Goal: Task Accomplishment & Management: Manage account settings

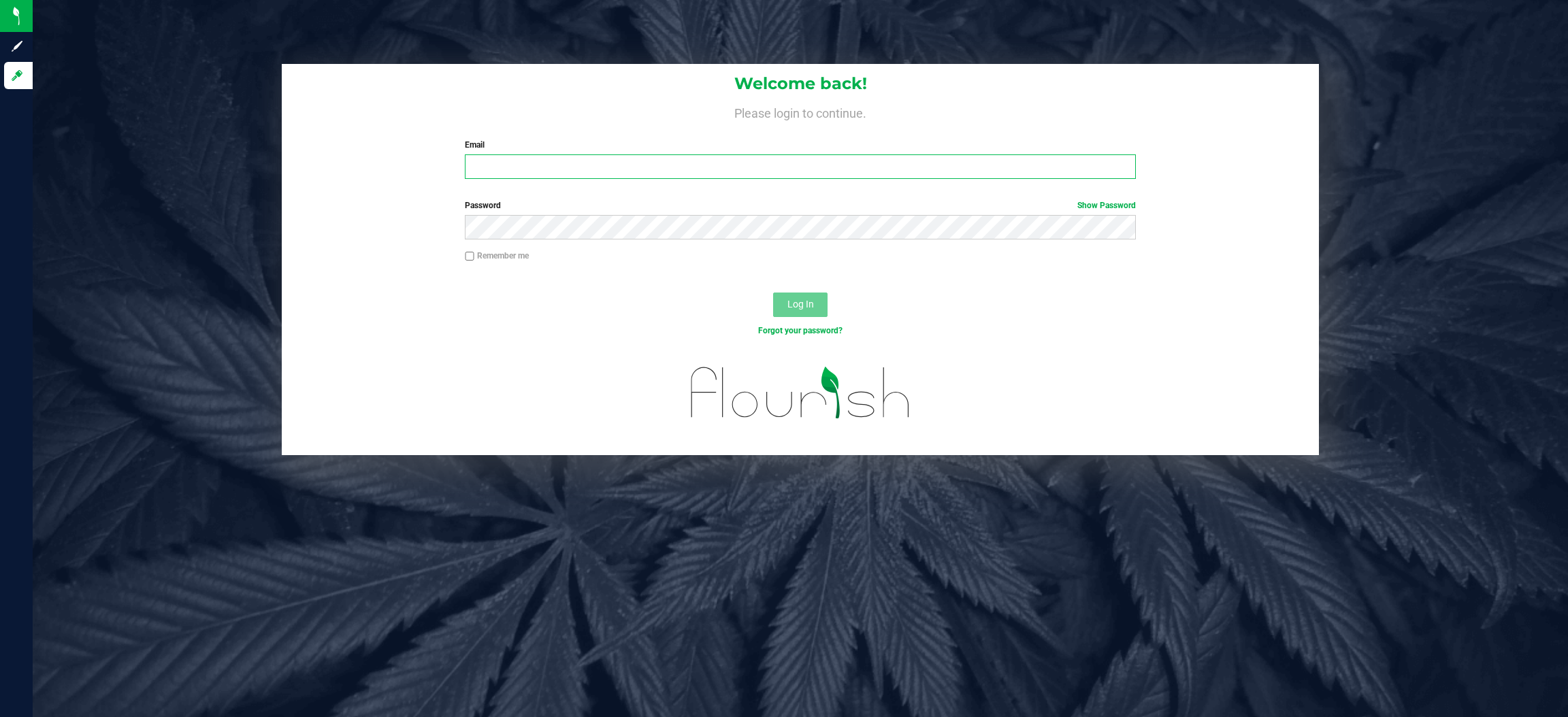
click at [497, 162] on input "Email" at bounding box center [800, 167] width 671 height 25
type input "[EMAIL_ADDRESS][DOMAIN_NAME]"
click at [797, 301] on span "Log In" at bounding box center [801, 305] width 26 height 11
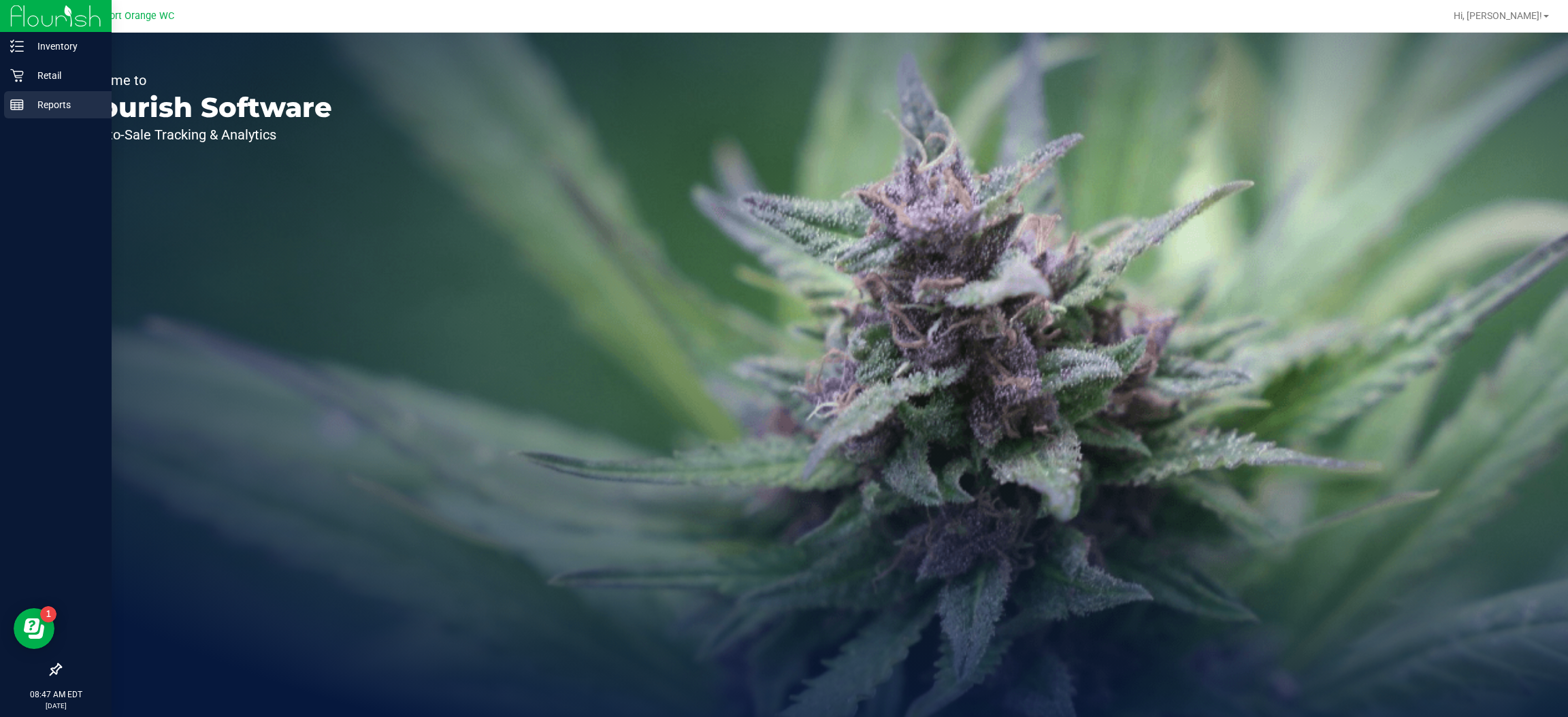
click at [16, 103] on line at bounding box center [17, 103] width 12 height 0
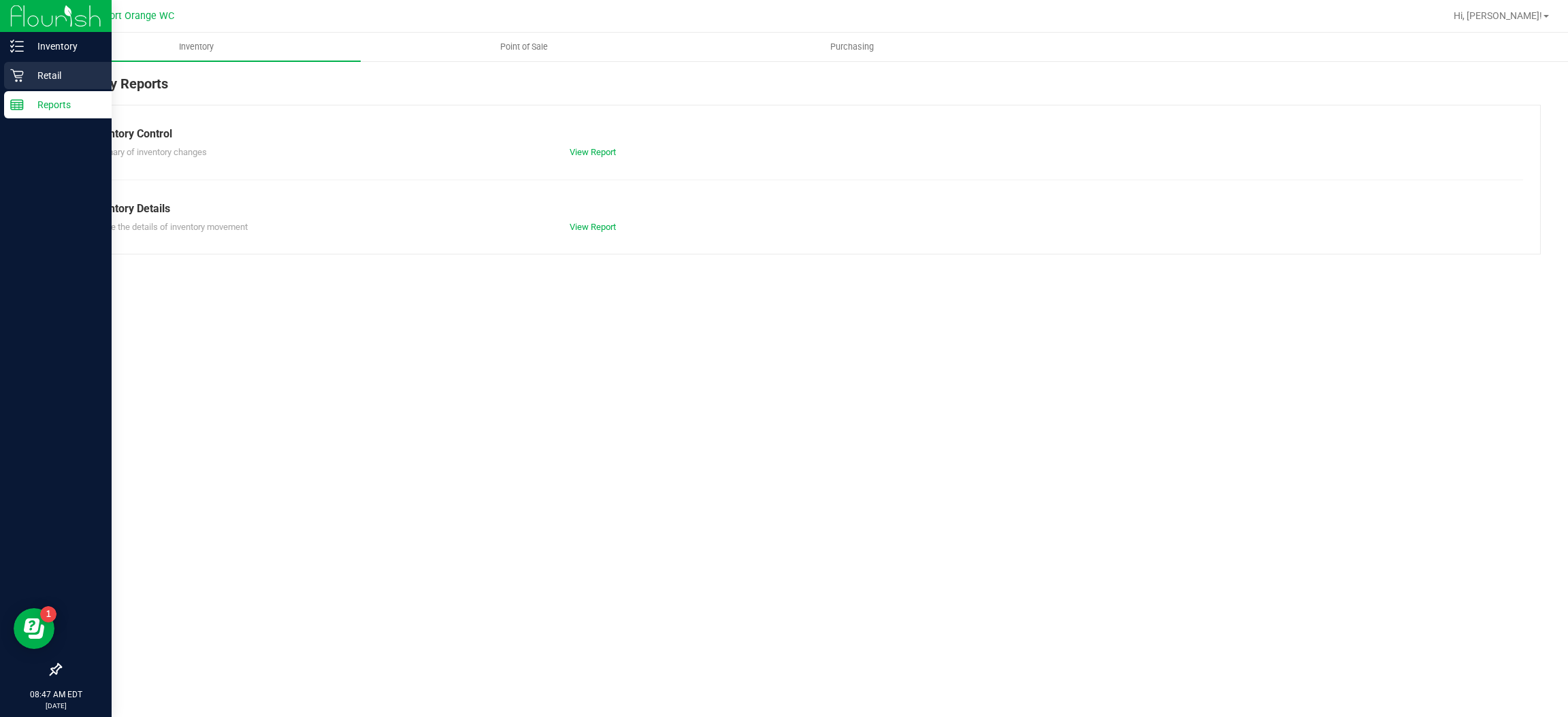
click at [15, 80] on icon at bounding box center [16, 75] width 13 height 13
click at [47, 75] on p "Retail" at bounding box center [64, 75] width 82 height 16
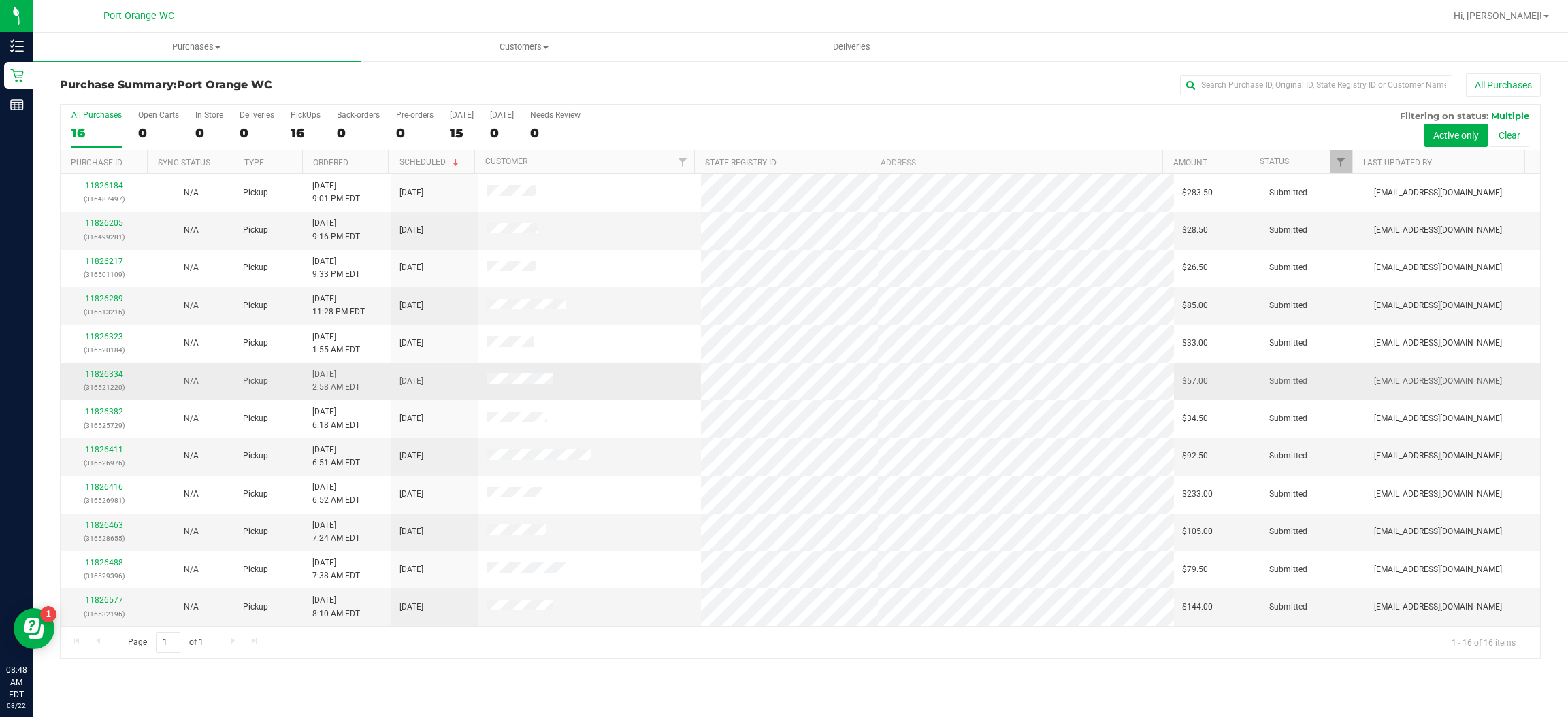
click at [368, 376] on td "[DATE] 2:58 AM EDT" at bounding box center [348, 381] width 87 height 37
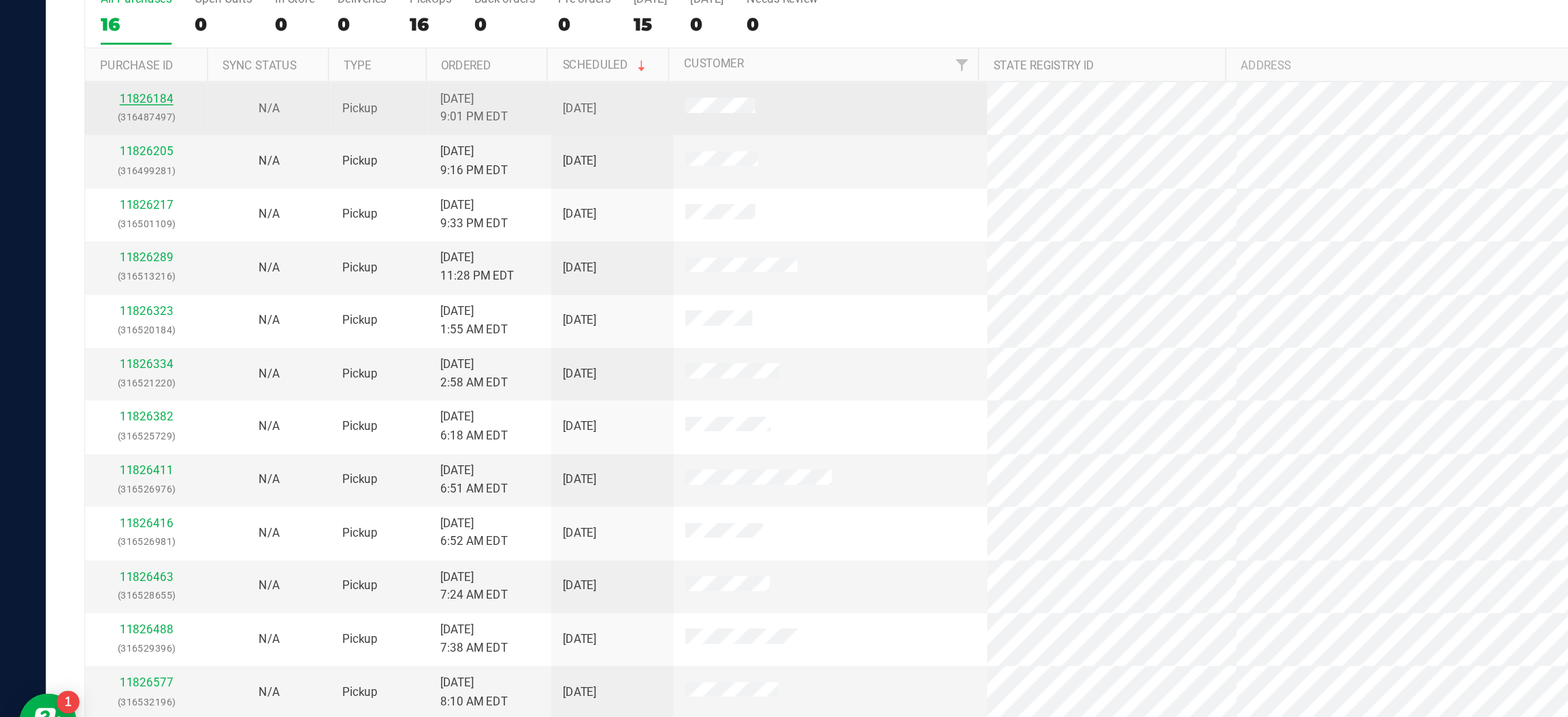
click at [102, 187] on link "11826184" at bounding box center [104, 186] width 38 height 9
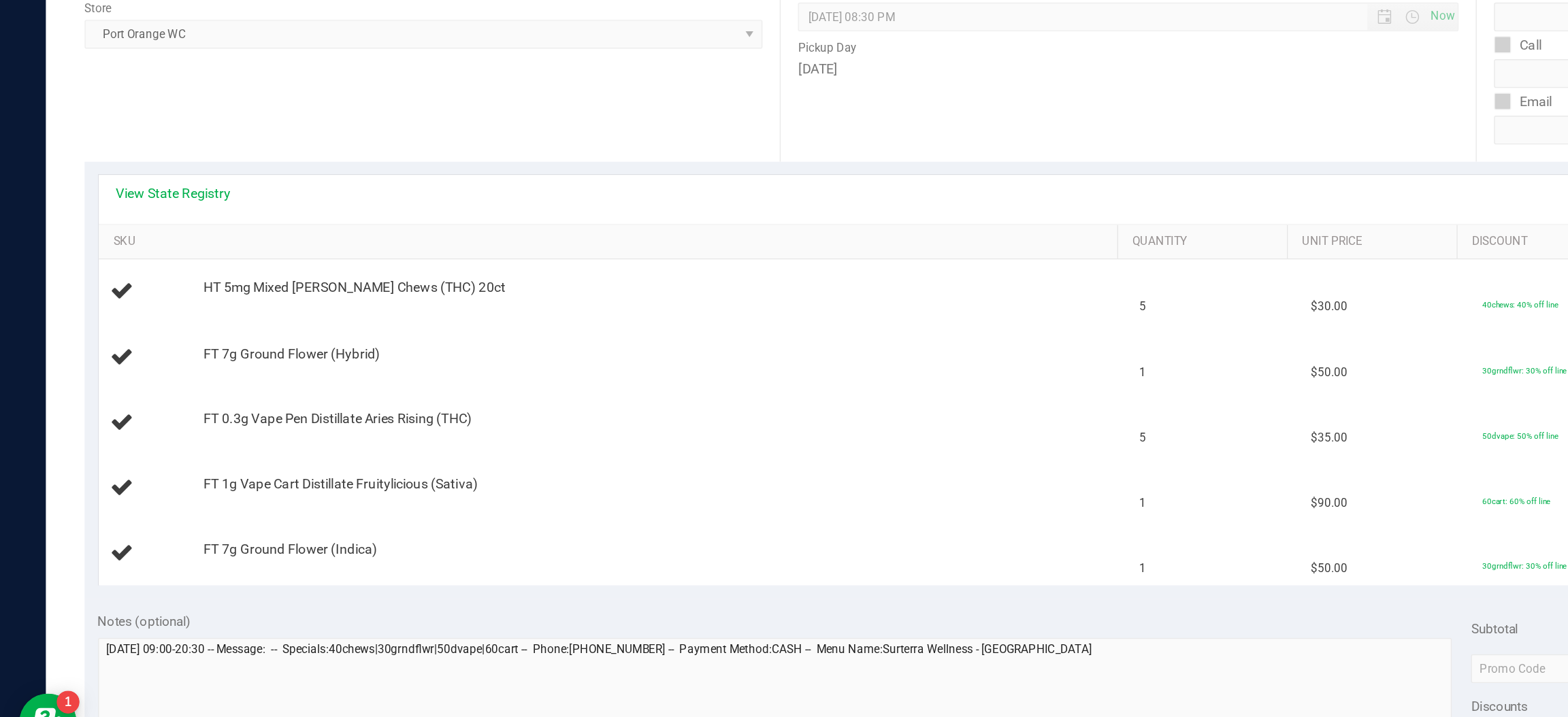
scroll to position [135, 0]
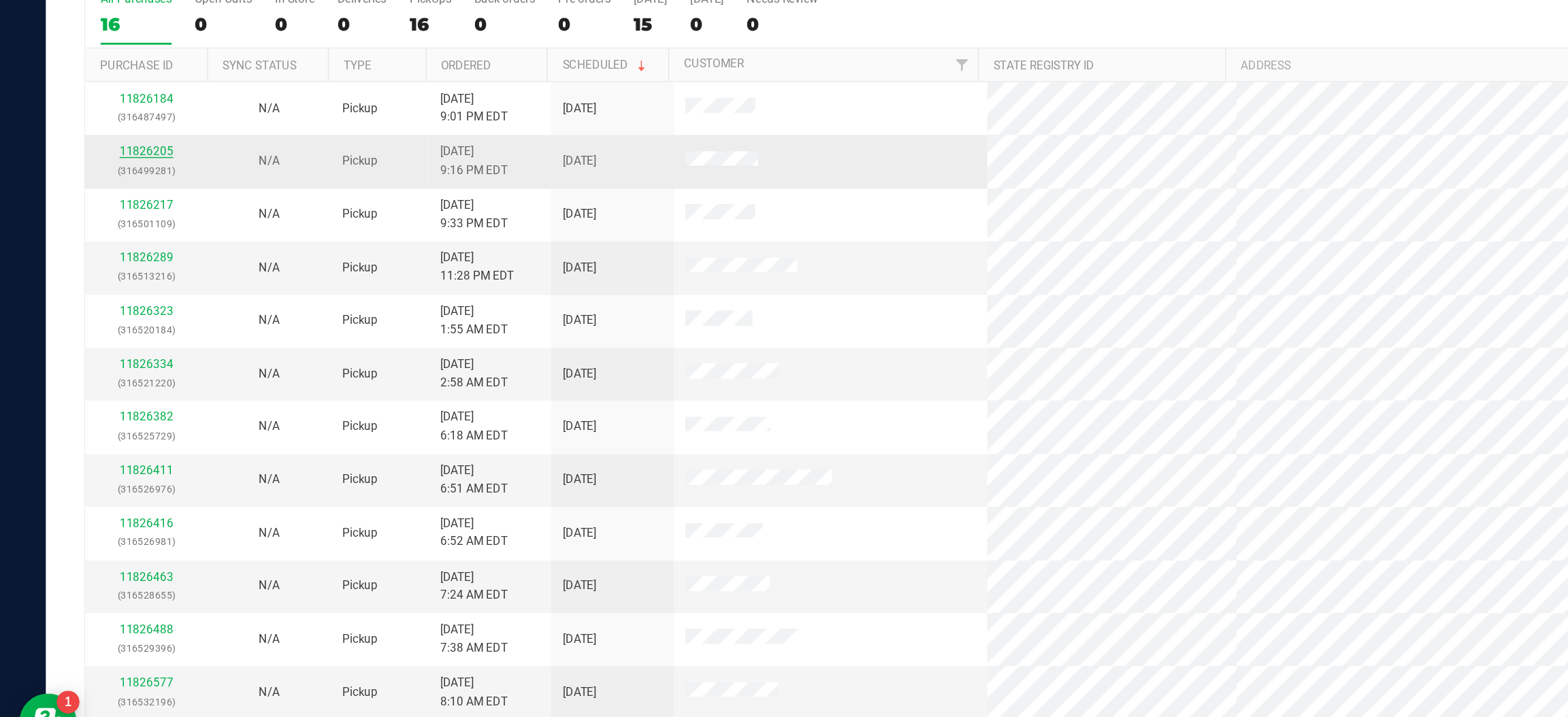
click at [107, 225] on link "11826205" at bounding box center [104, 223] width 38 height 9
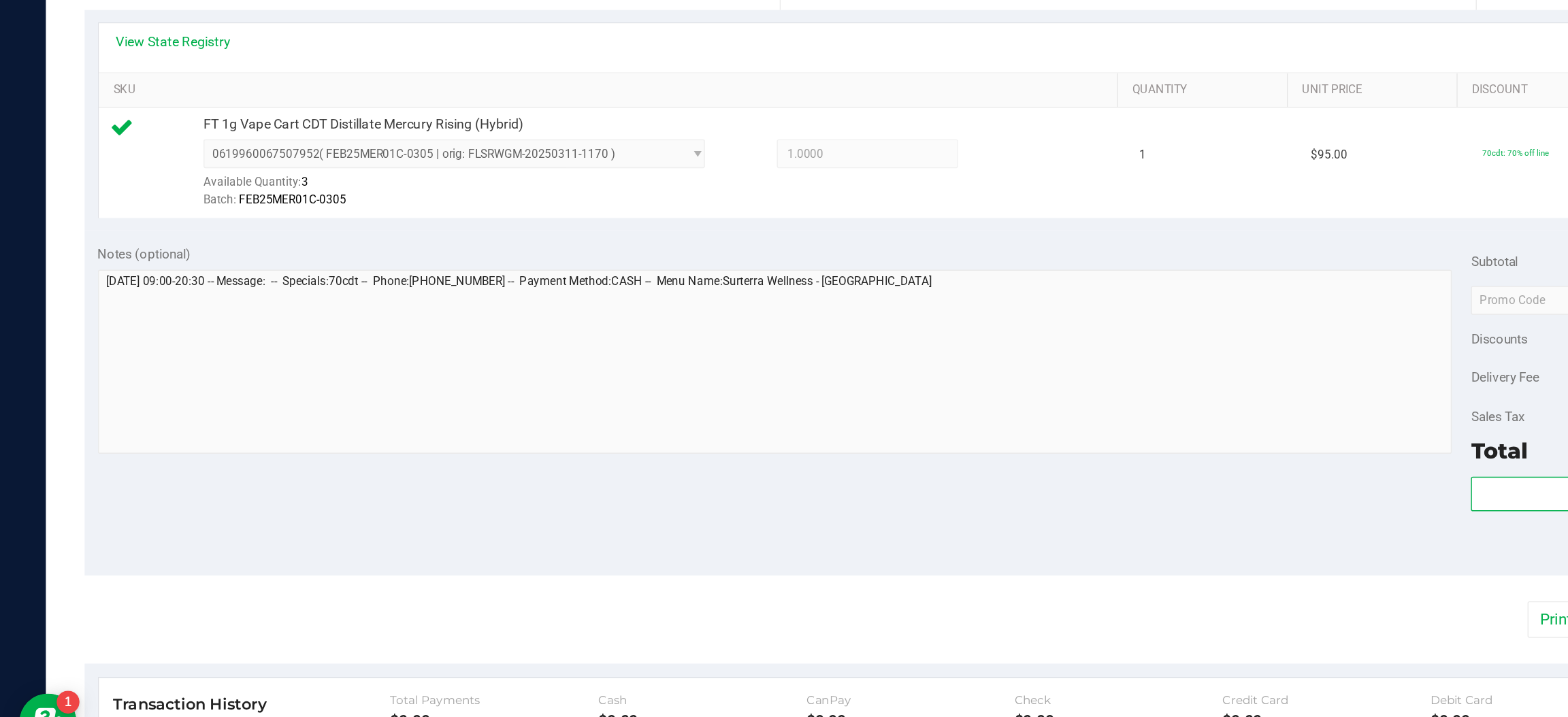
scroll to position [252, 0]
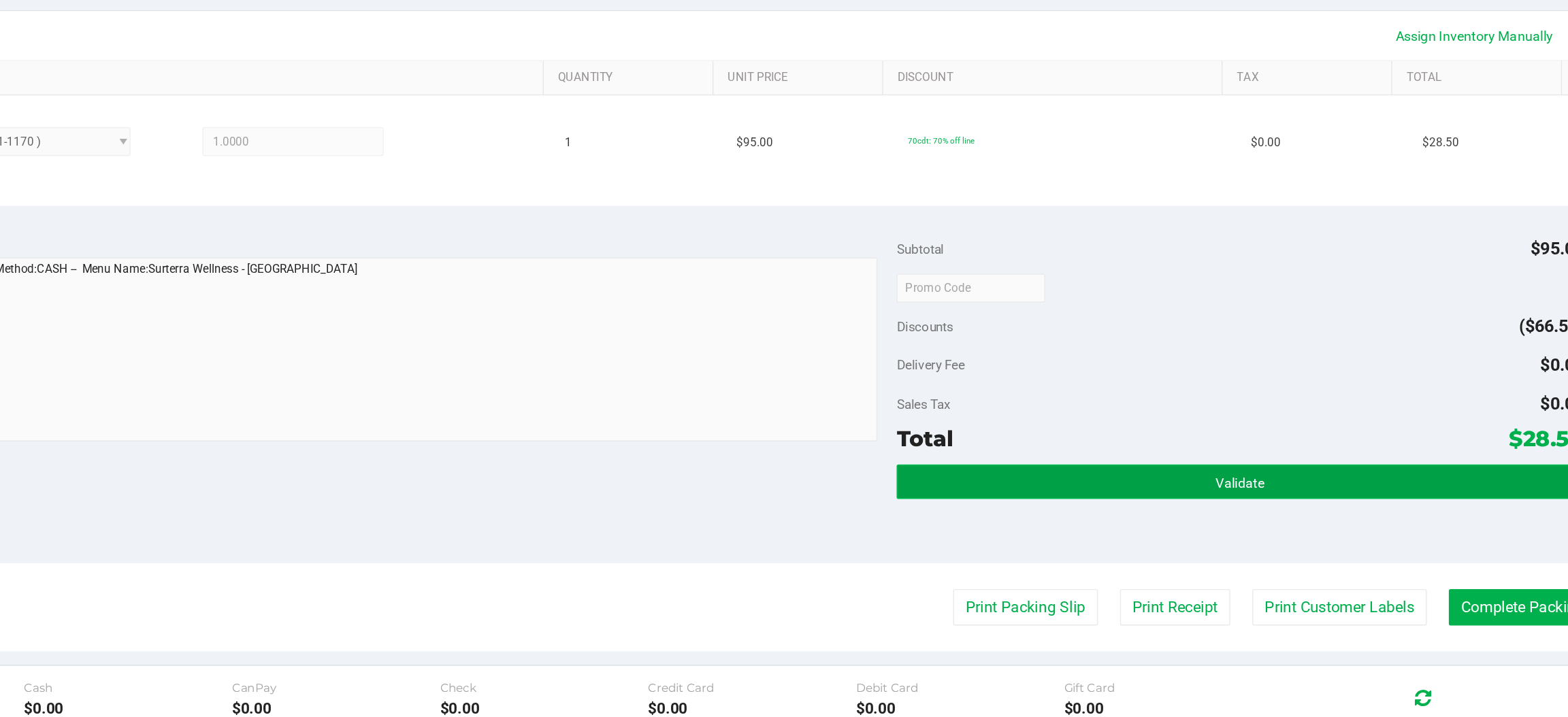
click at [1236, 454] on button "Validate" at bounding box center [1287, 458] width 487 height 25
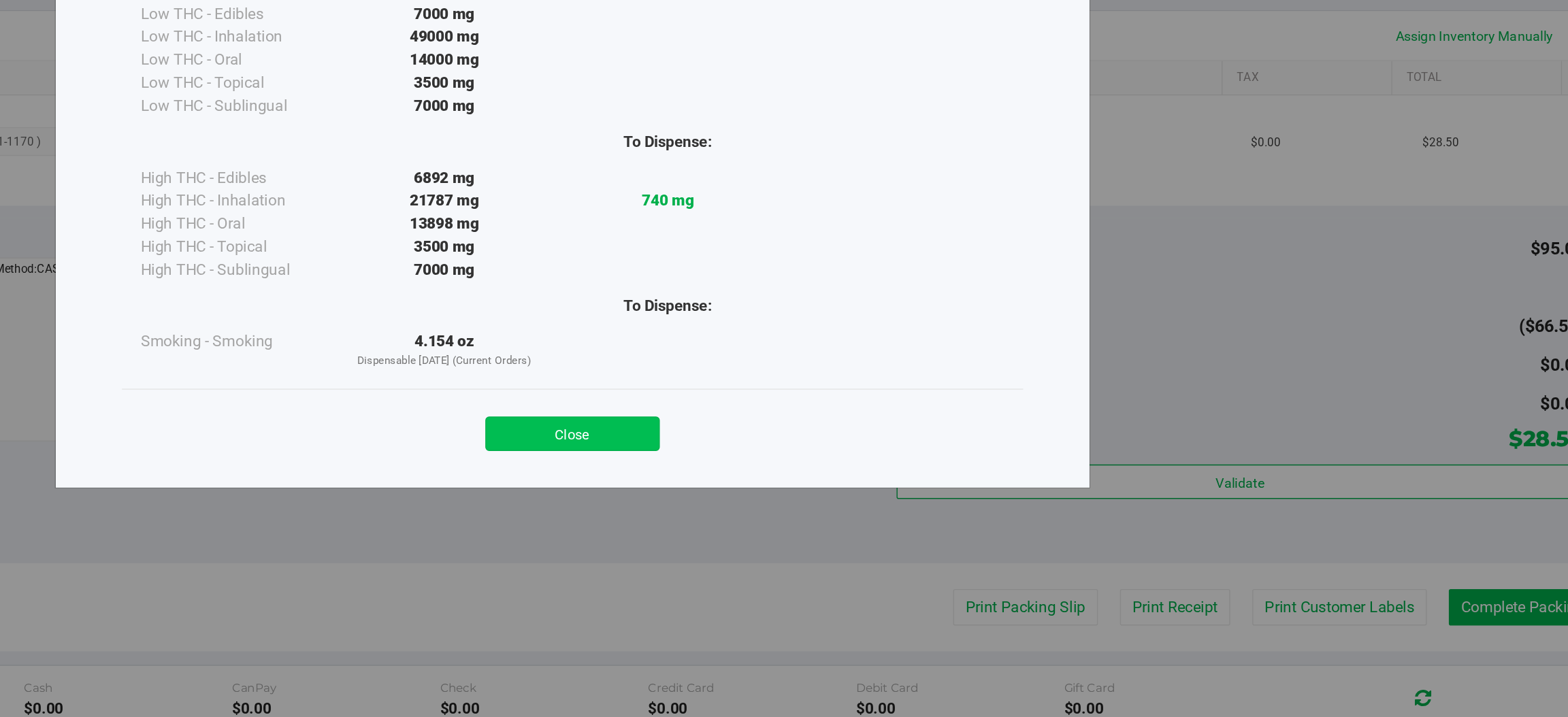
click at [815, 427] on button "Close" at bounding box center [813, 424] width 123 height 25
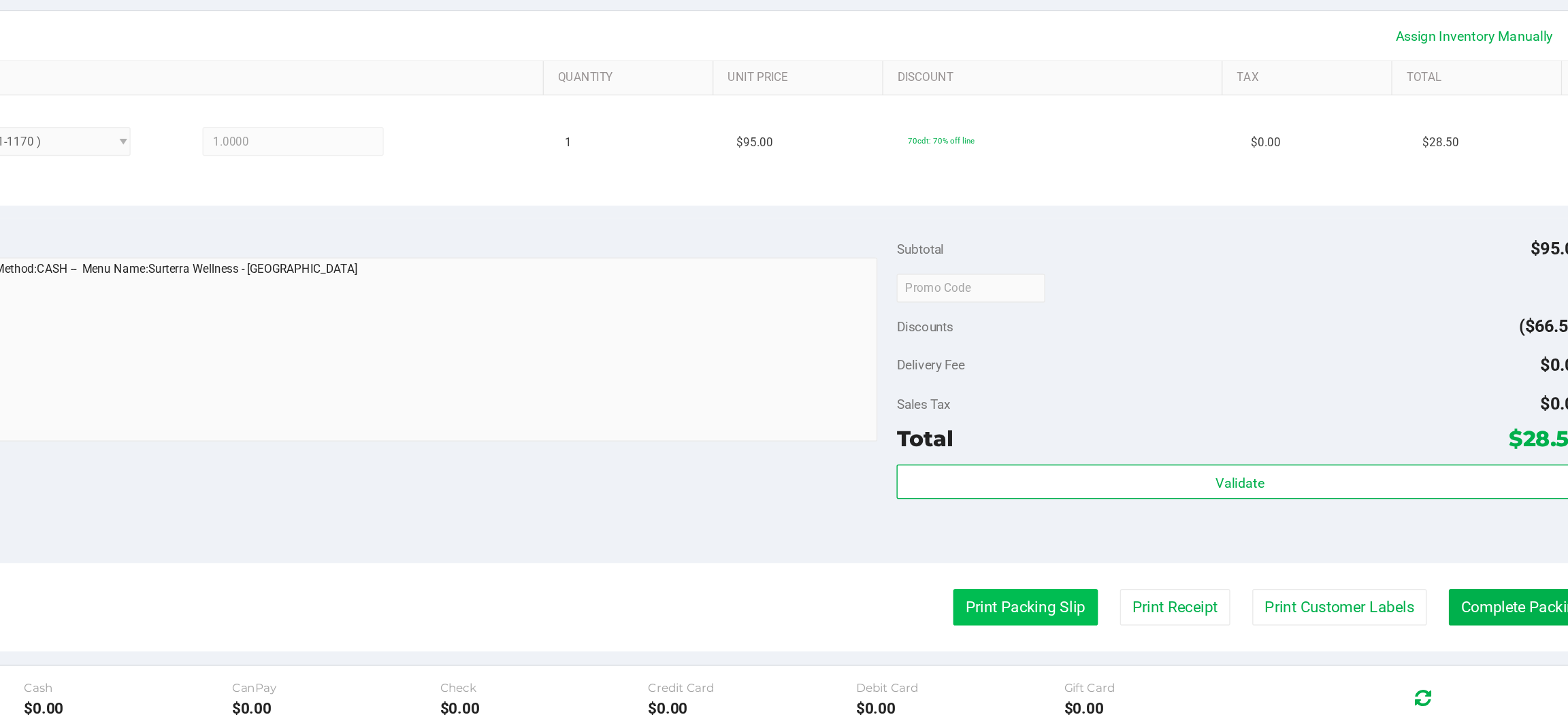
click at [1126, 545] on button "Print Packing Slip" at bounding box center [1135, 547] width 103 height 26
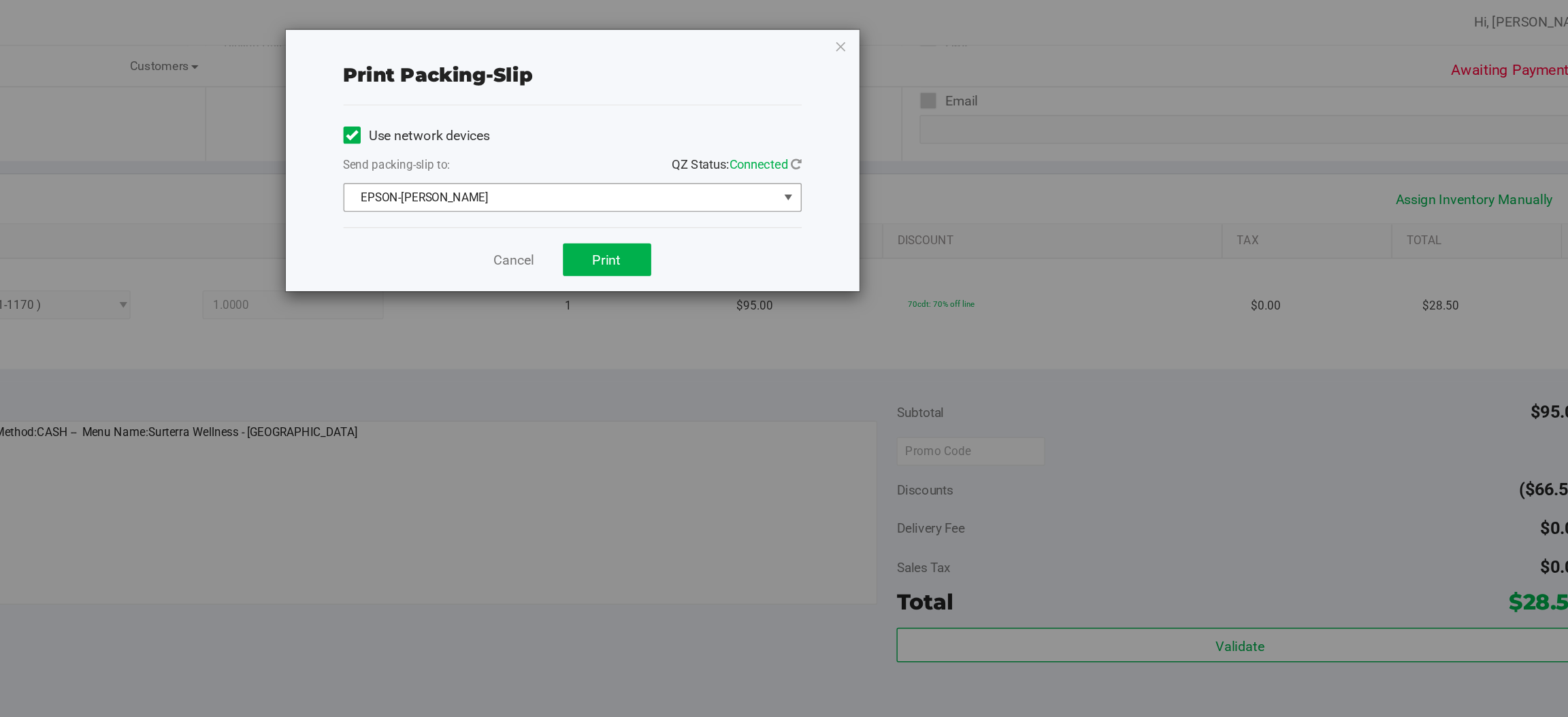
click at [971, 137] on span "select" at bounding box center [967, 140] width 11 height 11
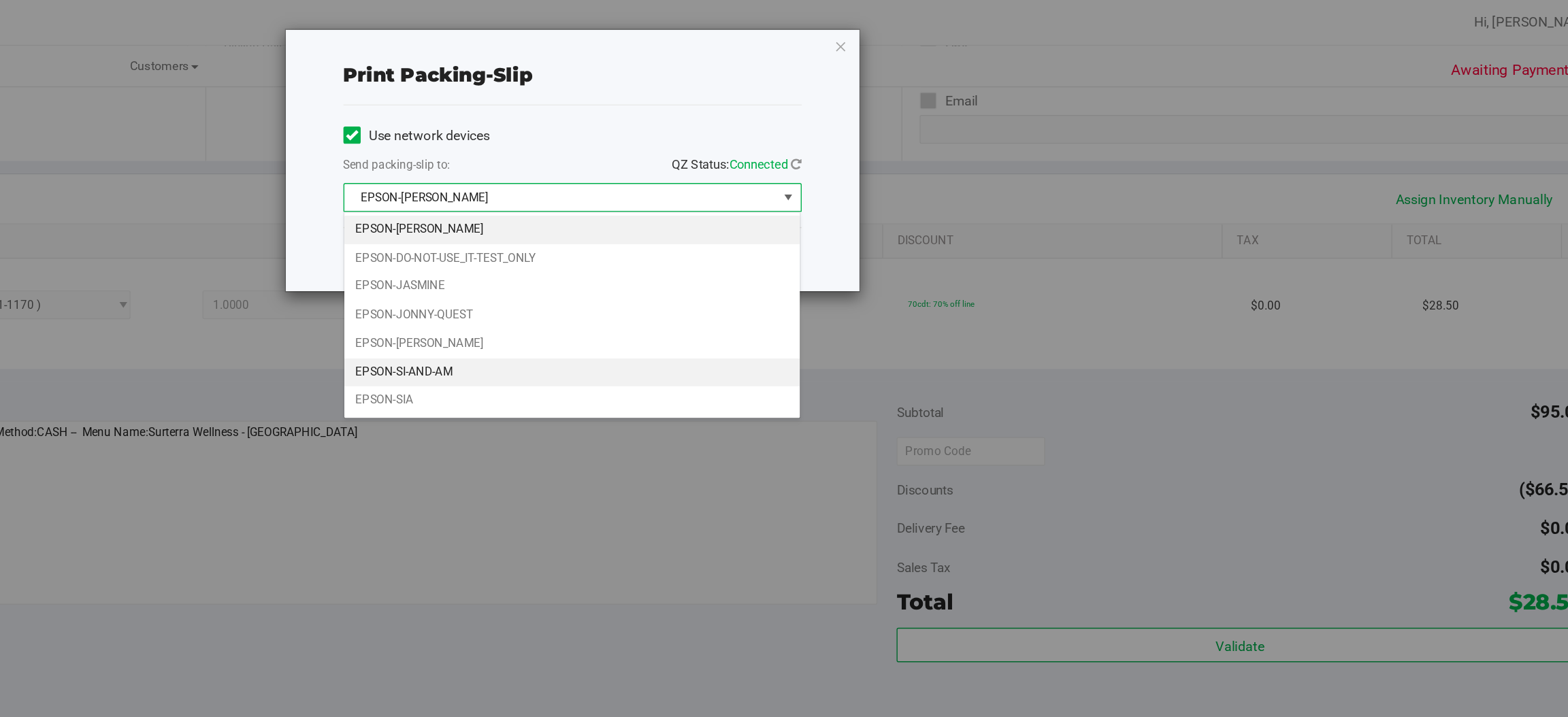
click at [725, 267] on li "EPSON-SI-AND-AM" at bounding box center [813, 265] width 324 height 20
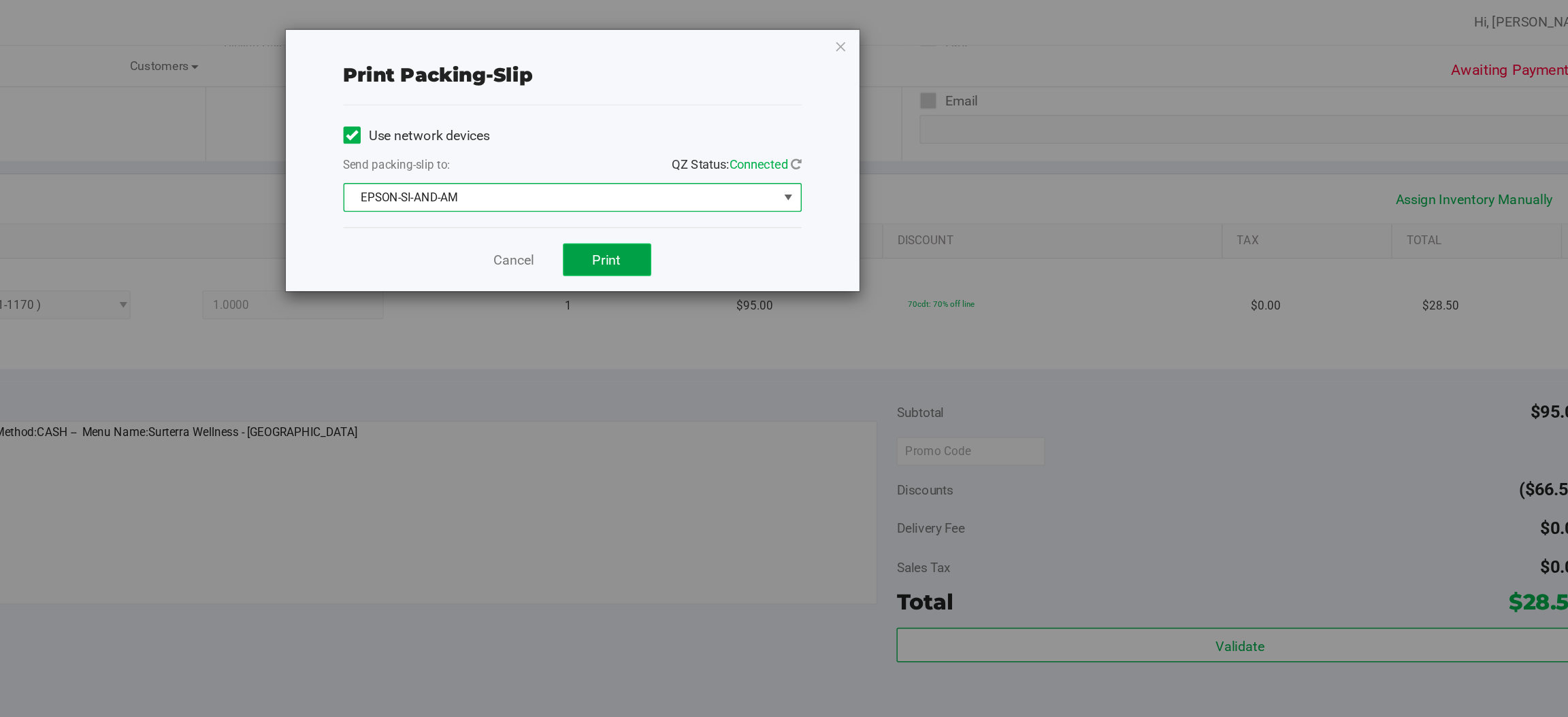
click at [848, 185] on button "Print" at bounding box center [838, 185] width 63 height 23
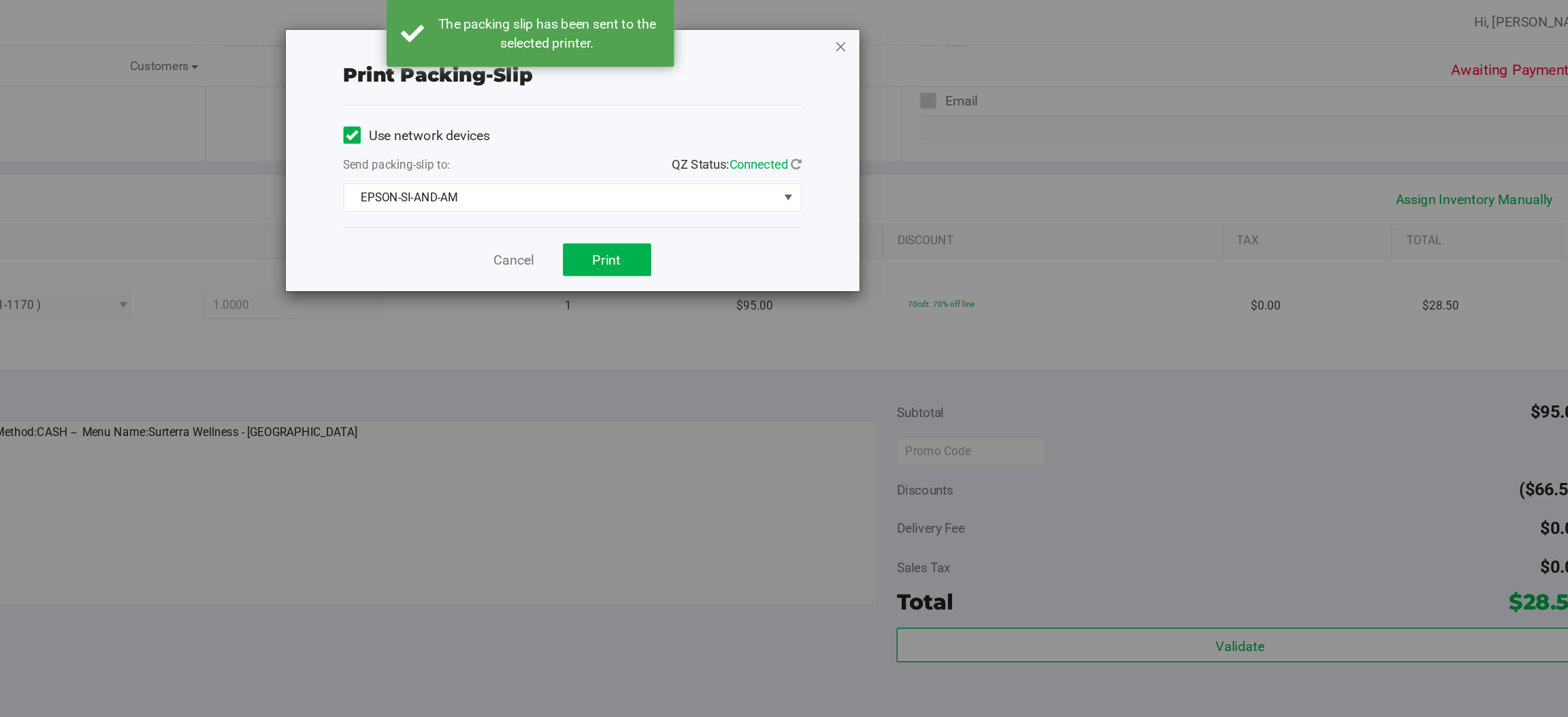
click at [1006, 31] on icon "button" at bounding box center [1004, 33] width 9 height 16
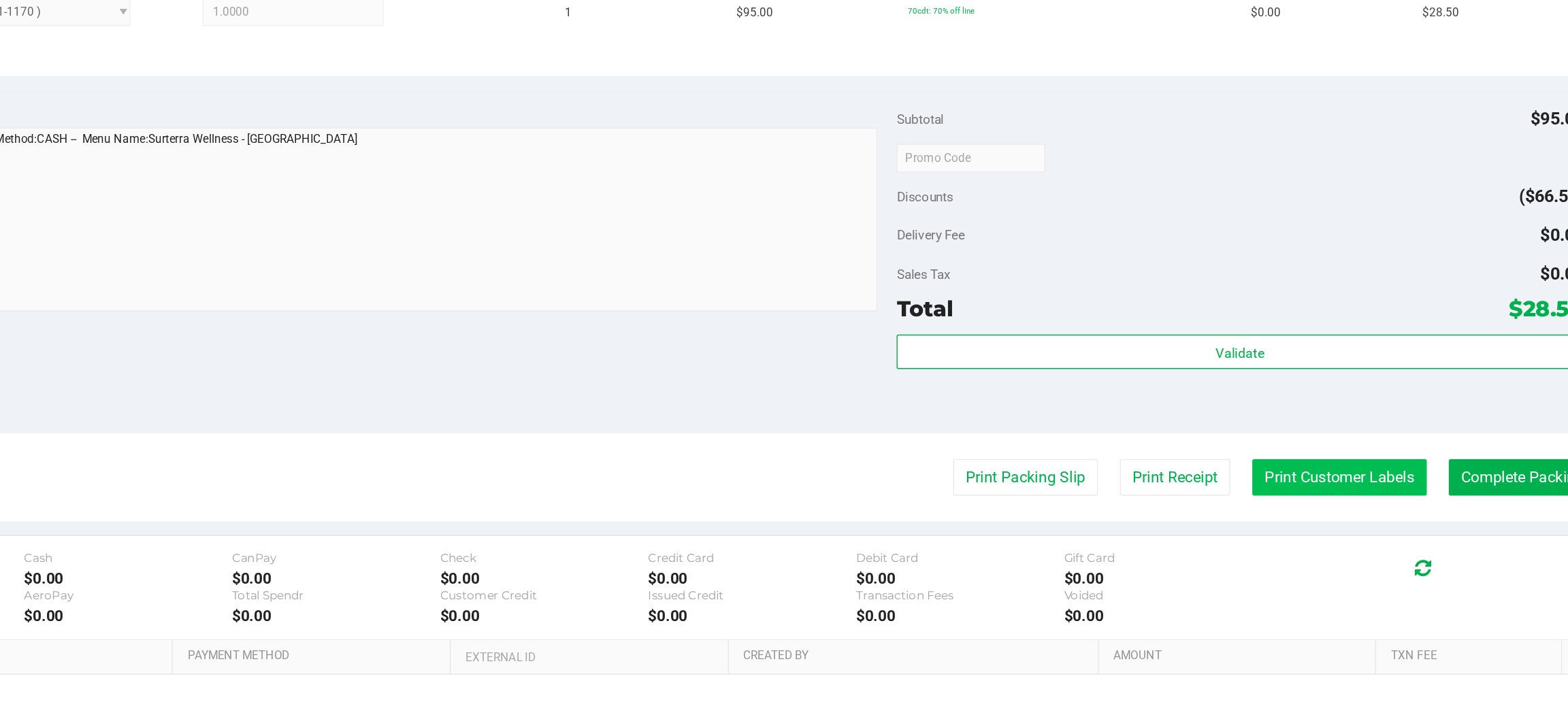
click at [1334, 545] on button "Print Customer Labels" at bounding box center [1358, 547] width 123 height 26
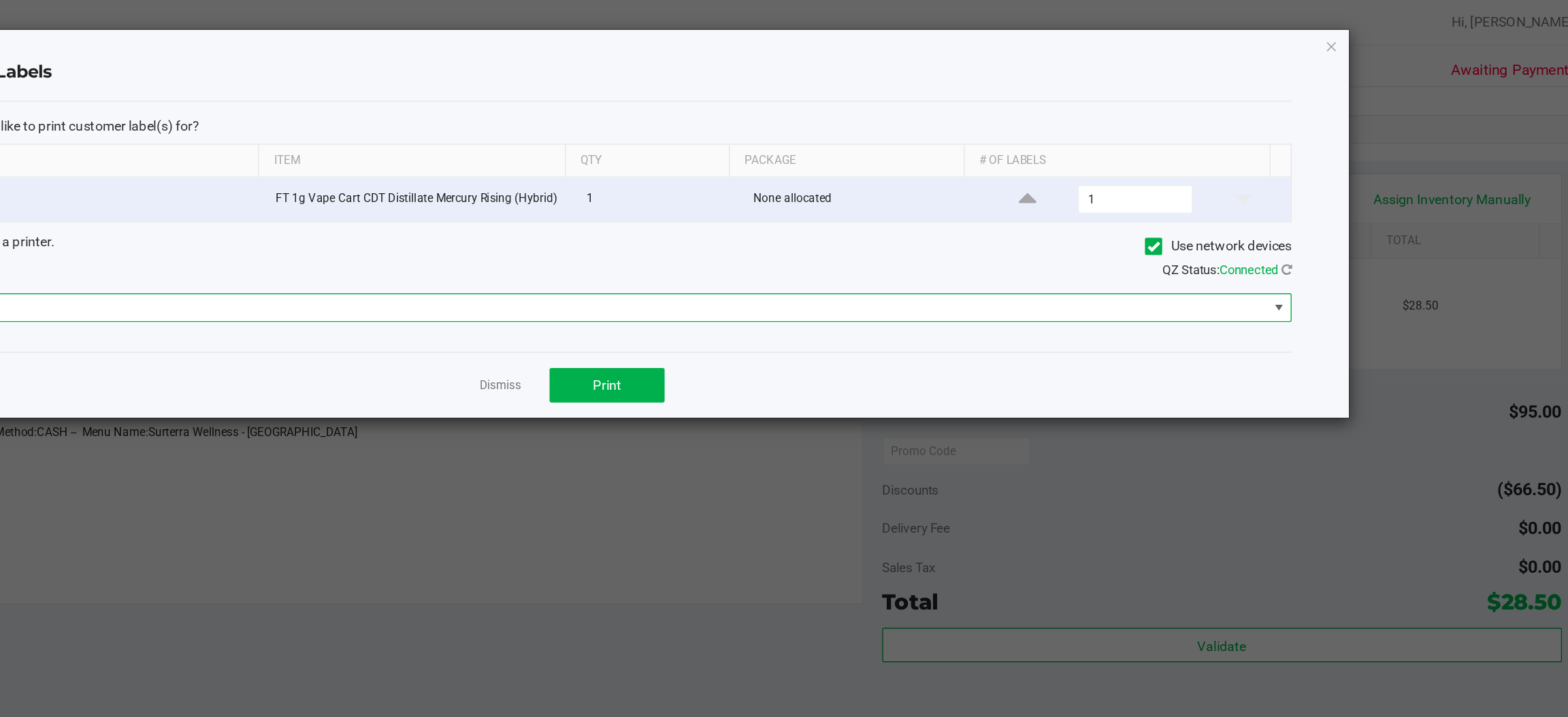
click at [1314, 220] on span at bounding box center [1316, 218] width 11 height 11
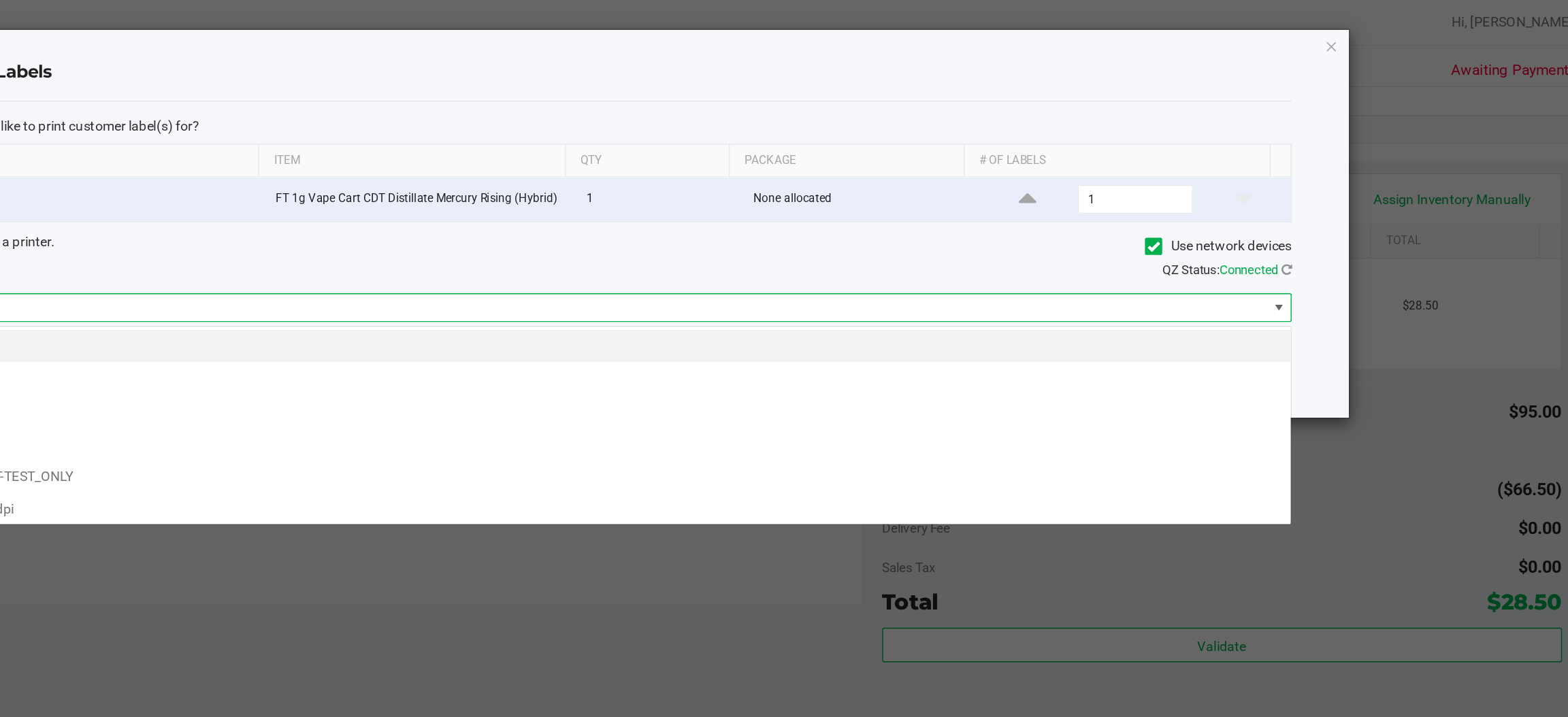
scroll to position [21, 1021]
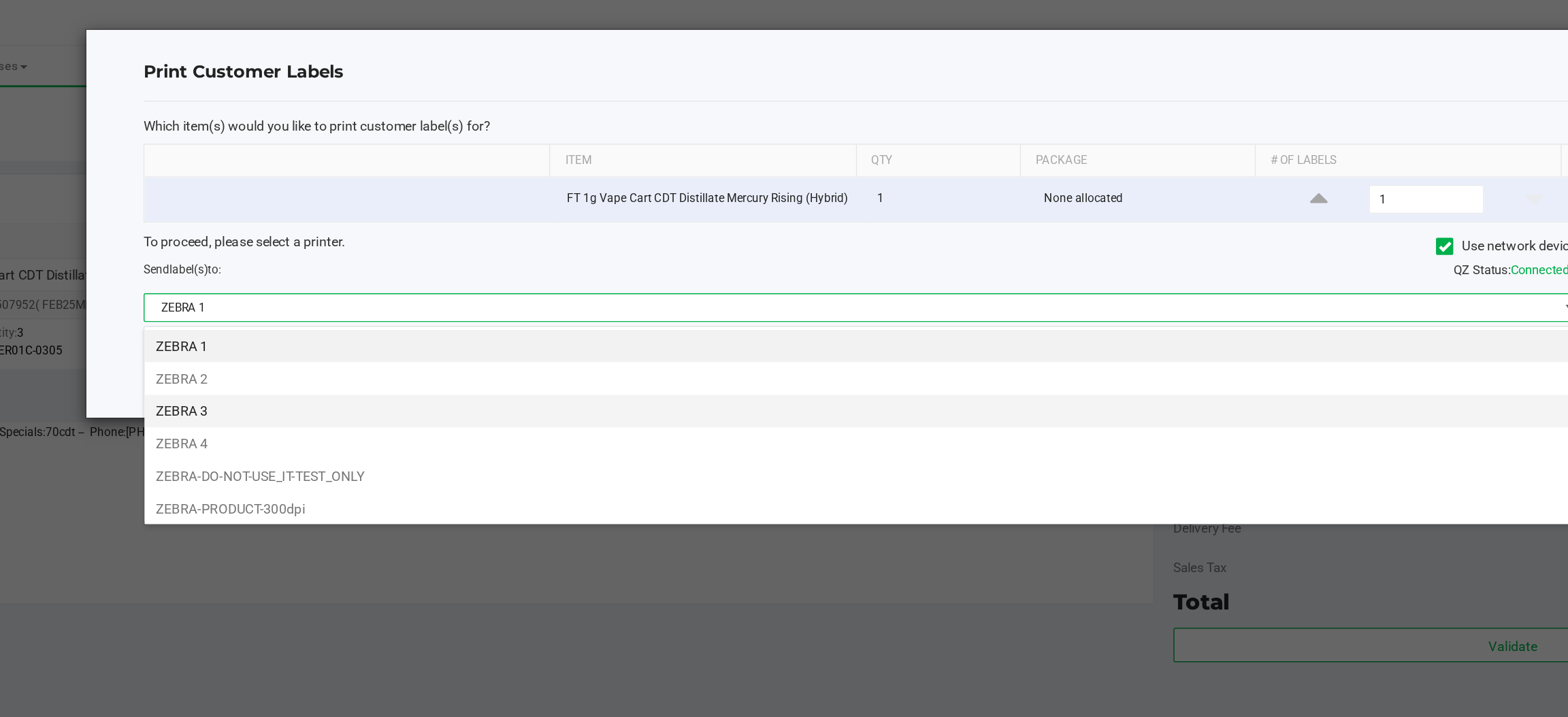
click at [344, 289] on li "ZEBRA 3" at bounding box center [813, 292] width 1020 height 23
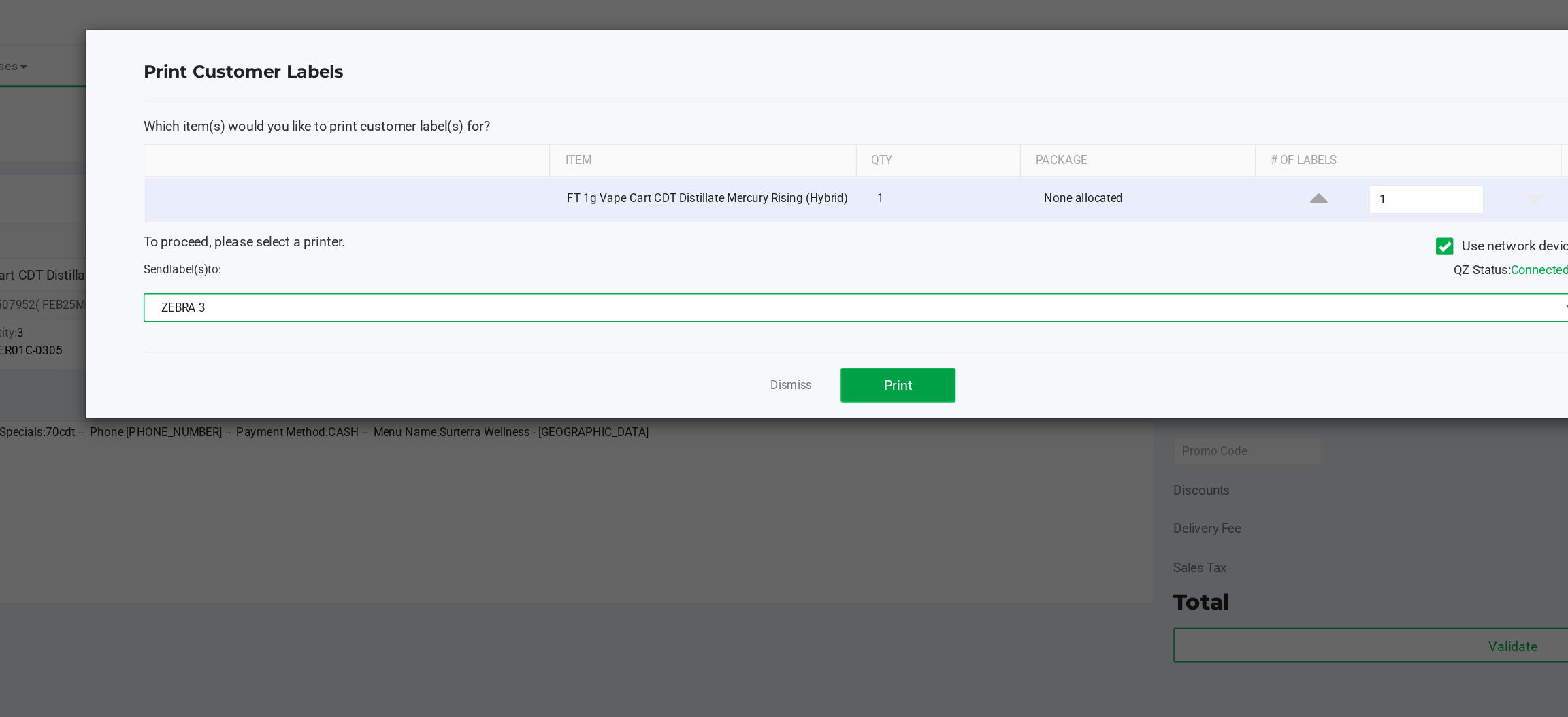
click at [846, 277] on span "Print" at bounding box center [838, 273] width 20 height 11
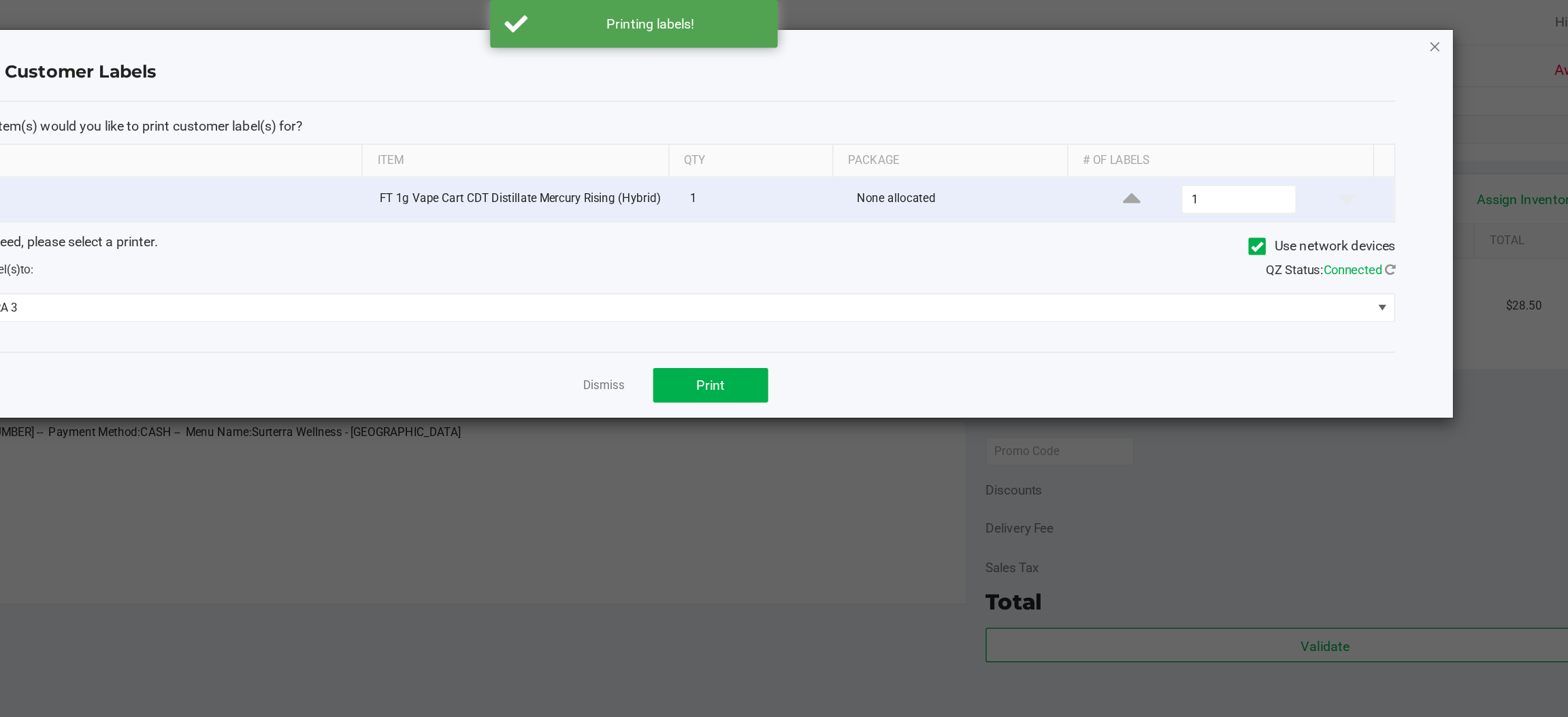
click at [1352, 36] on icon "button" at bounding box center [1353, 33] width 9 height 16
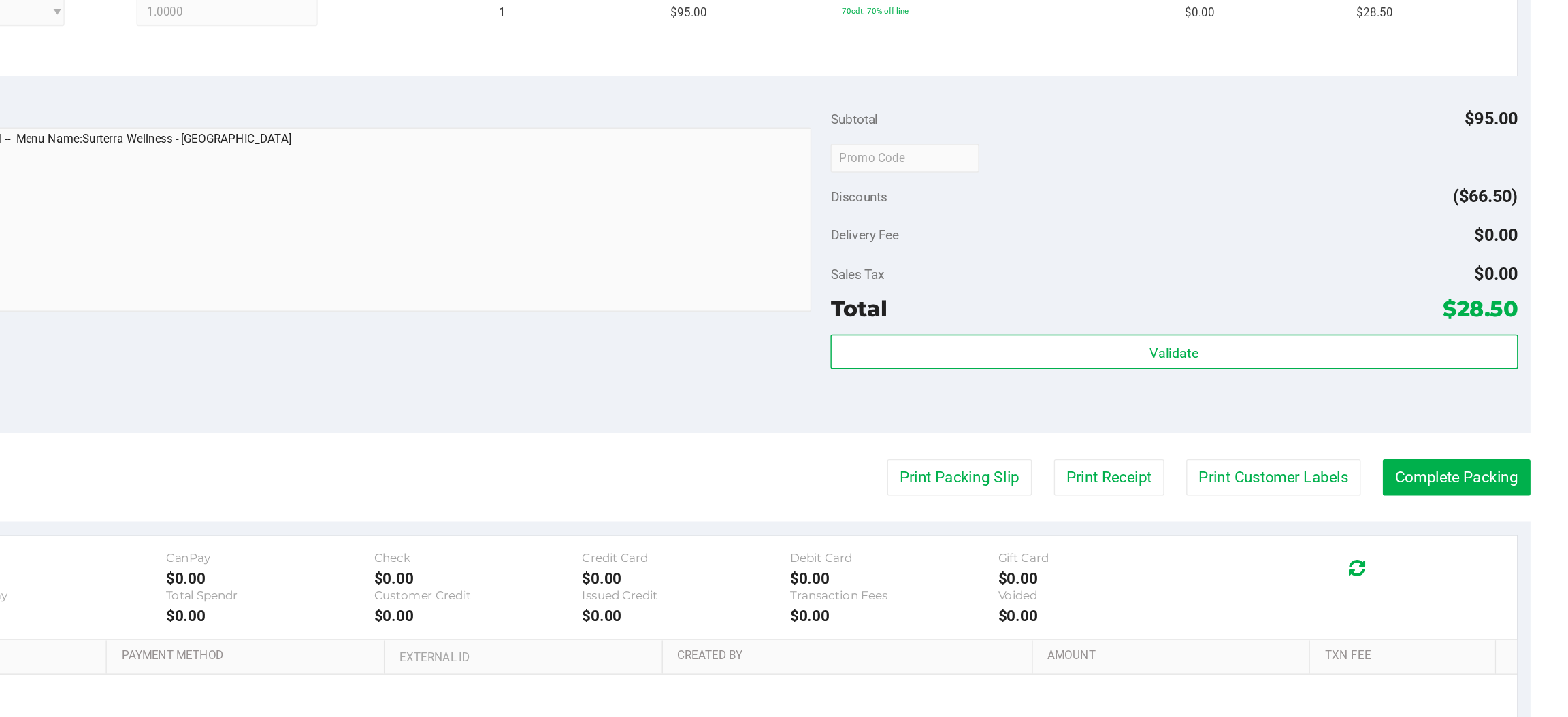
scroll to position [0, 0]
click at [1469, 542] on button "Complete Packing" at bounding box center [1488, 547] width 105 height 26
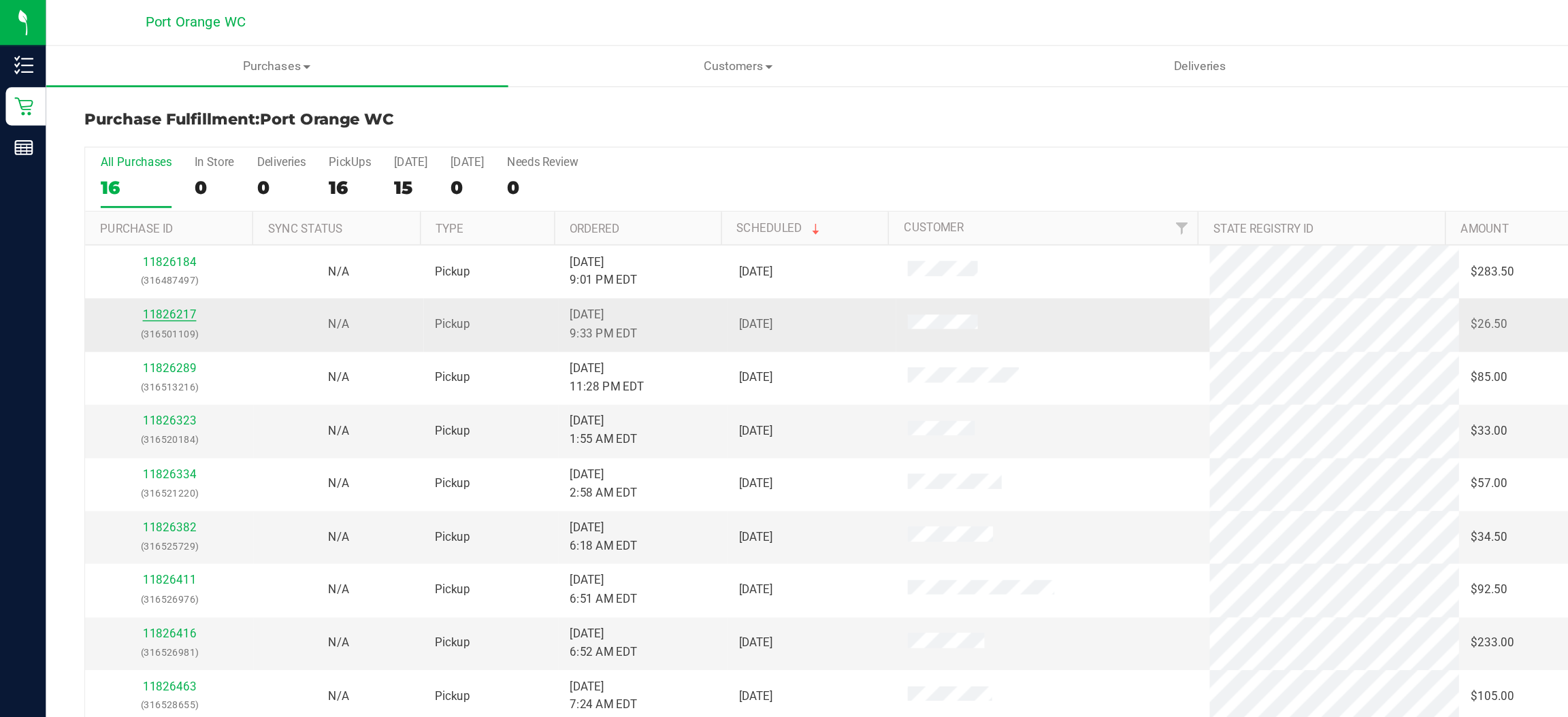
click at [123, 228] on link "11826217" at bounding box center [120, 223] width 38 height 9
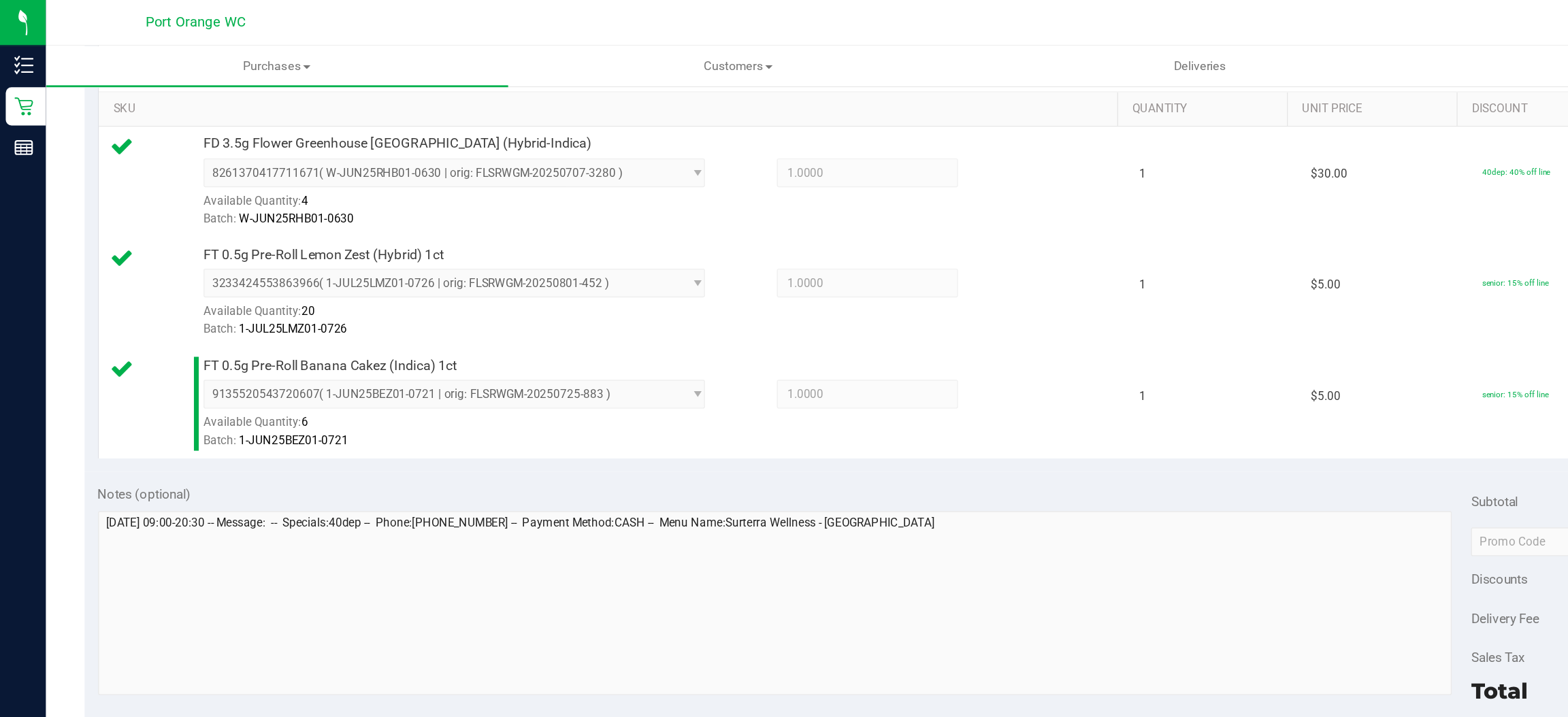
scroll to position [427, 0]
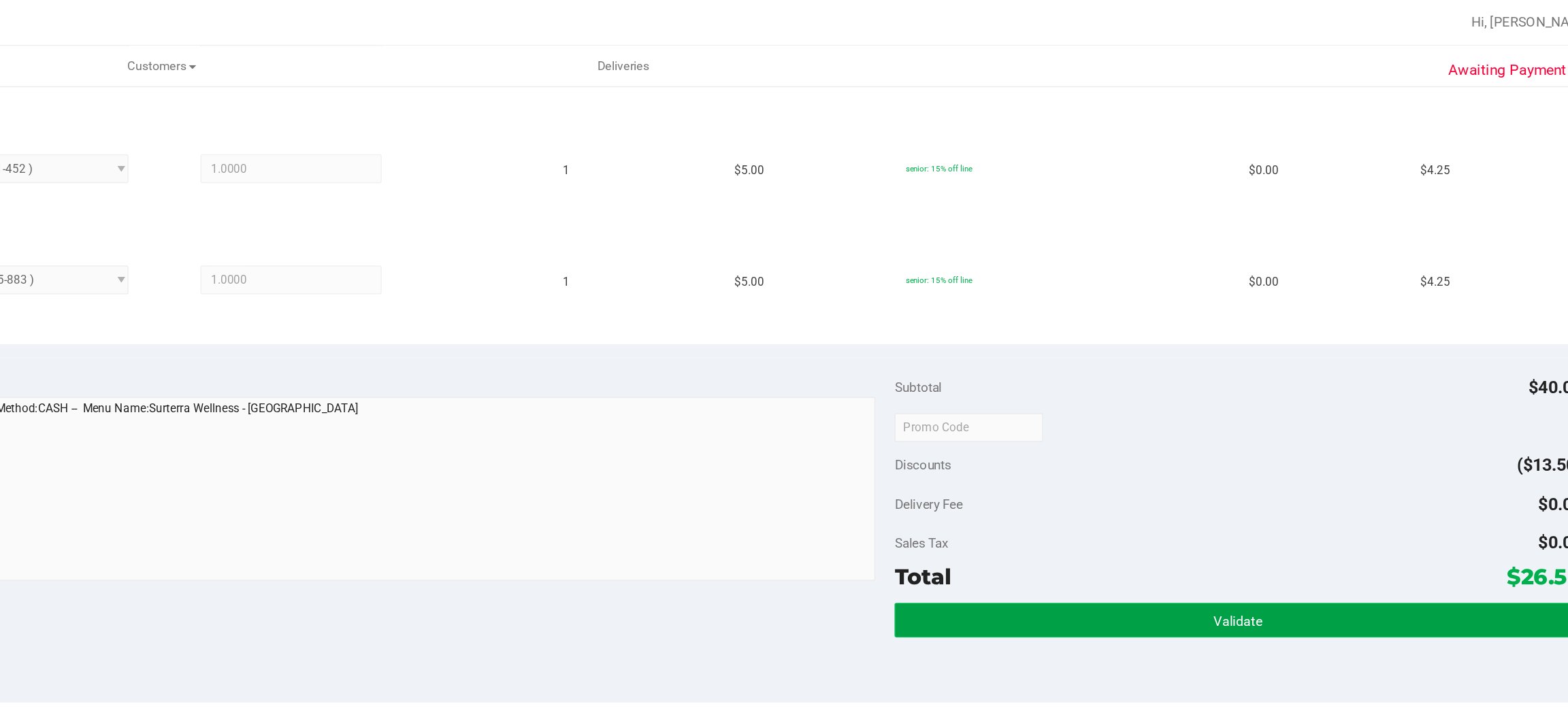
click at [1232, 446] on button "Validate" at bounding box center [1287, 440] width 487 height 25
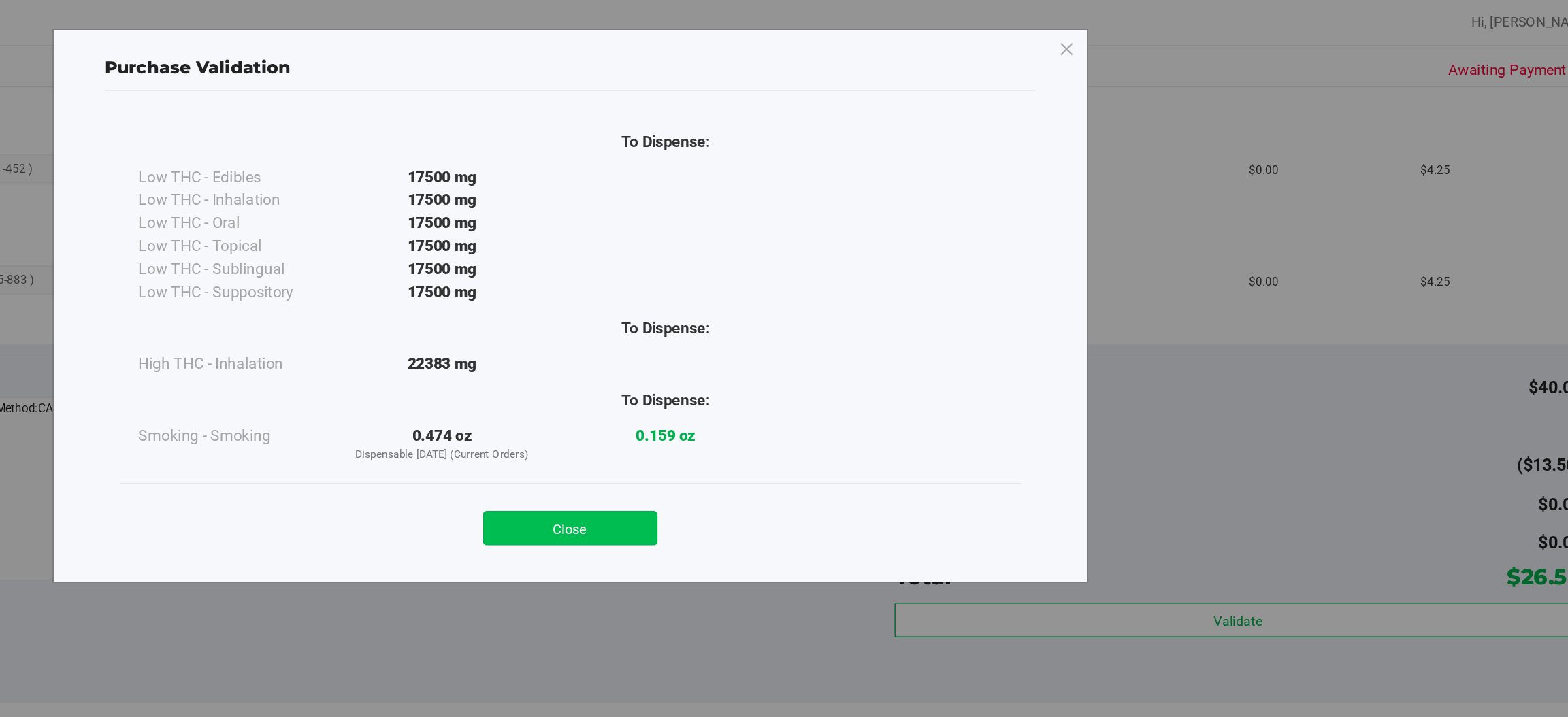
click at [821, 382] on button "Close" at bounding box center [813, 375] width 123 height 25
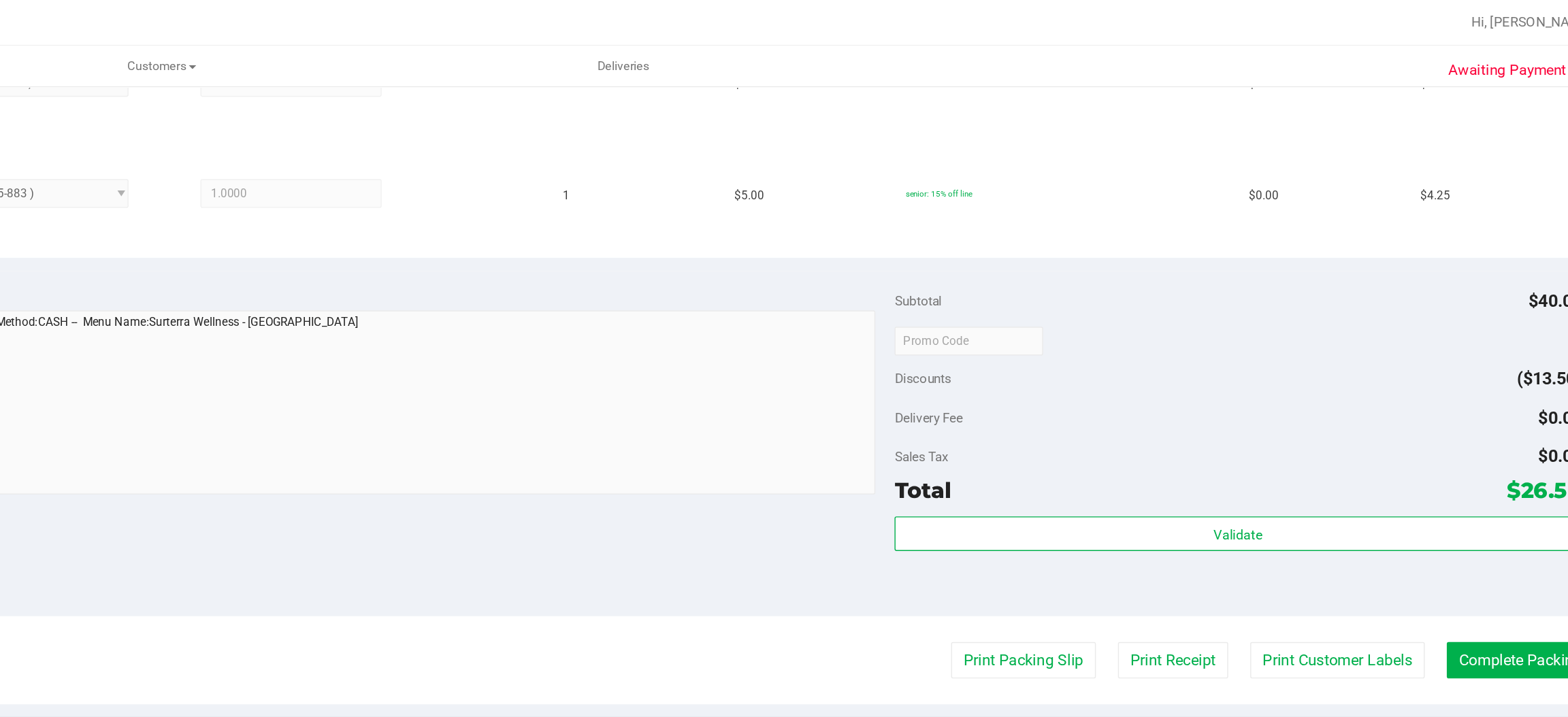
scroll to position [556, 0]
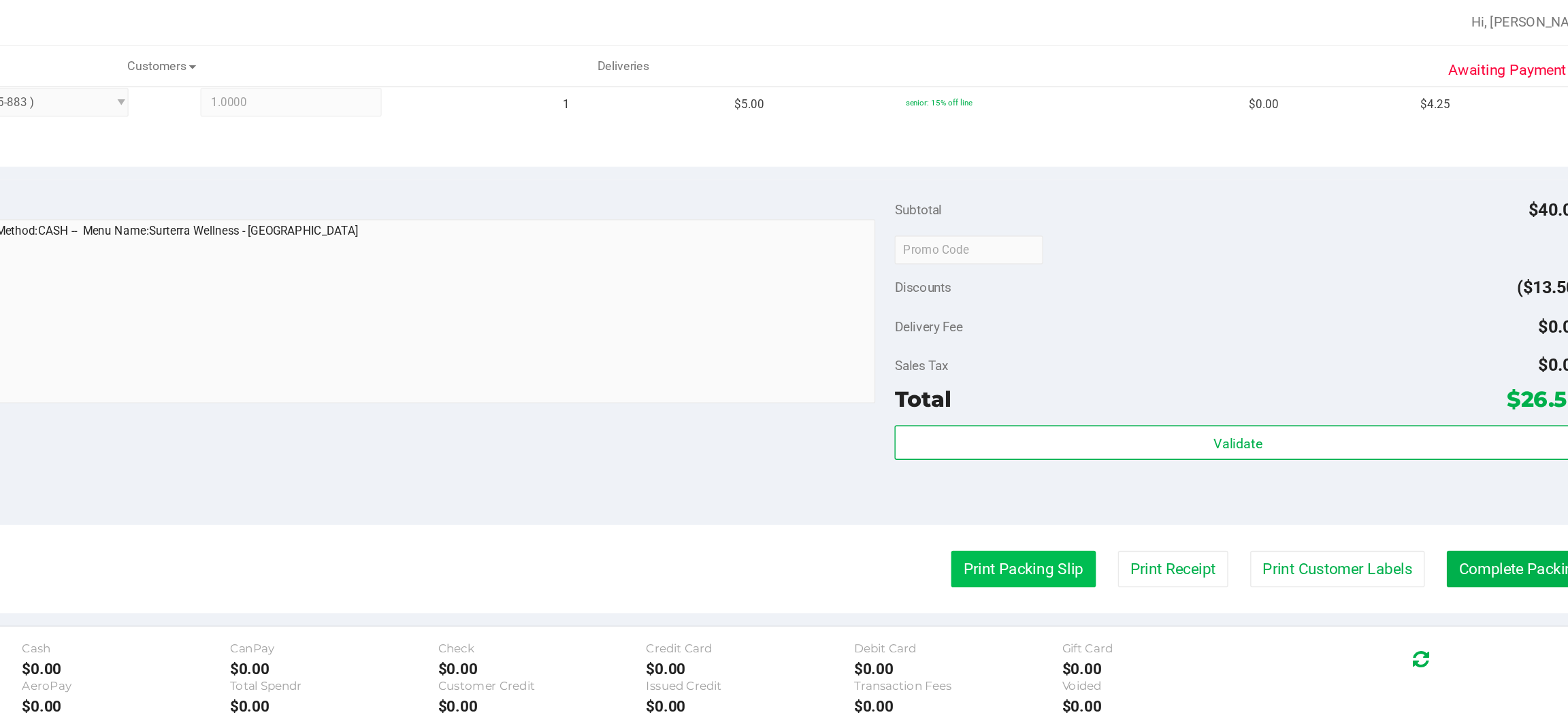
click at [1115, 406] on button "Print Packing Slip" at bounding box center [1135, 404] width 103 height 26
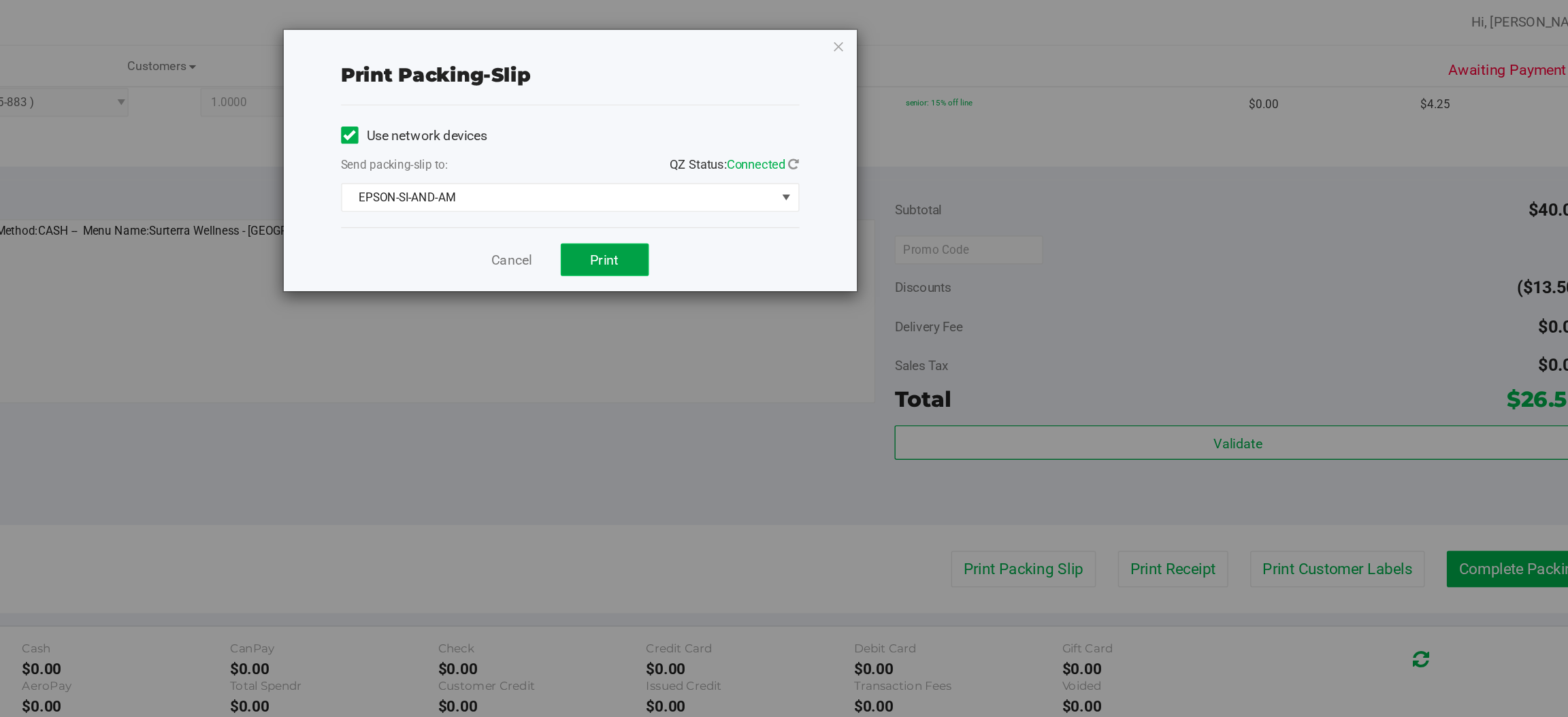
click at [840, 186] on span "Print" at bounding box center [838, 184] width 20 height 11
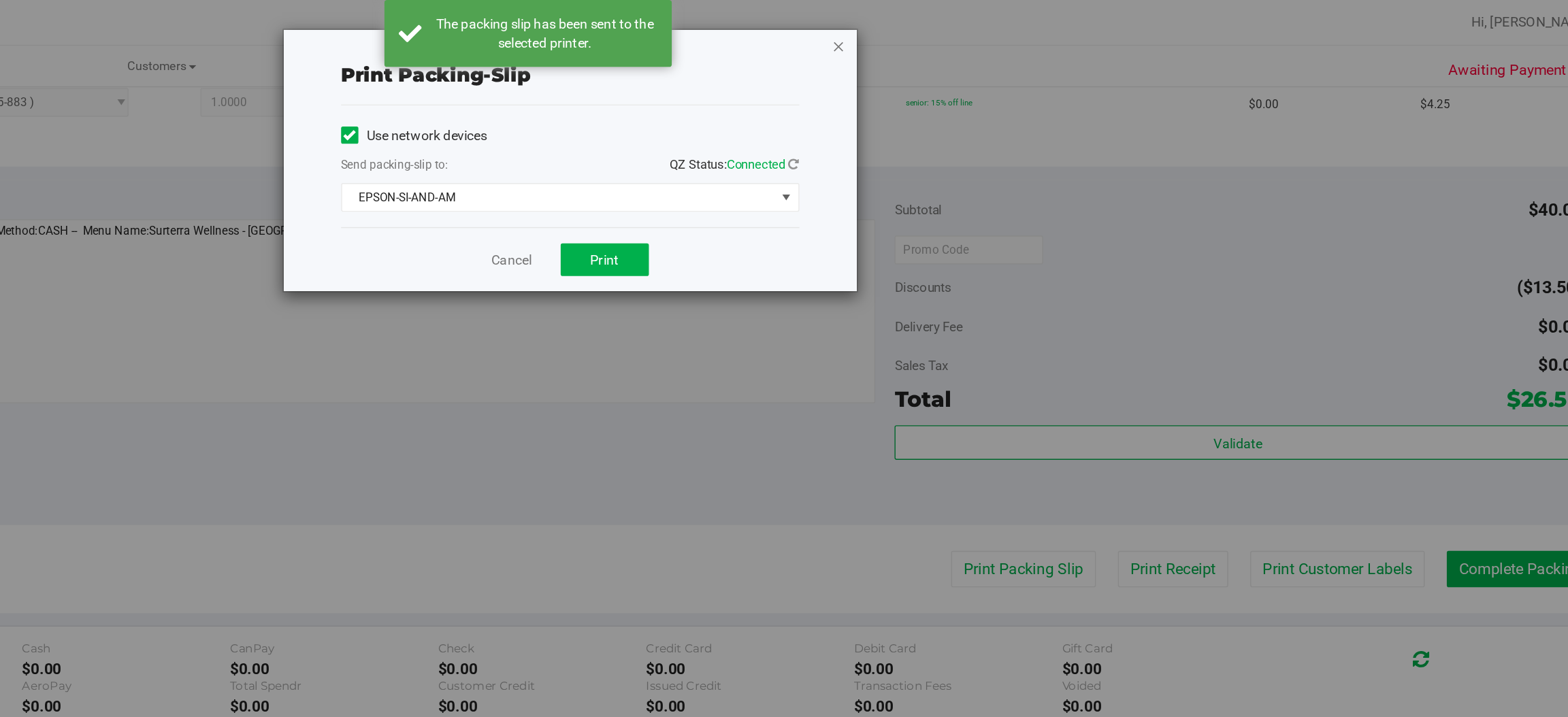
click at [1007, 36] on icon "button" at bounding box center [1004, 33] width 9 height 16
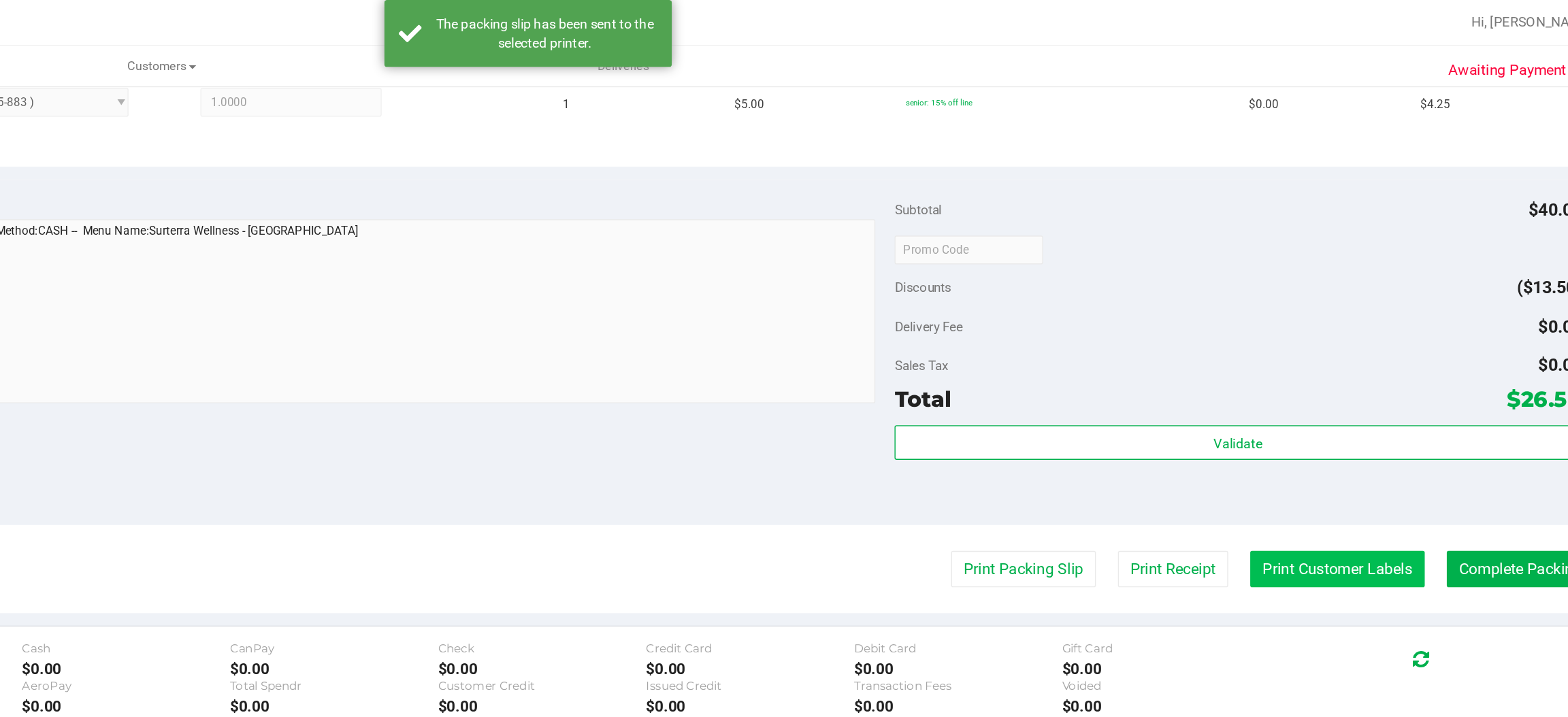
click at [1333, 408] on button "Print Customer Labels" at bounding box center [1358, 404] width 123 height 26
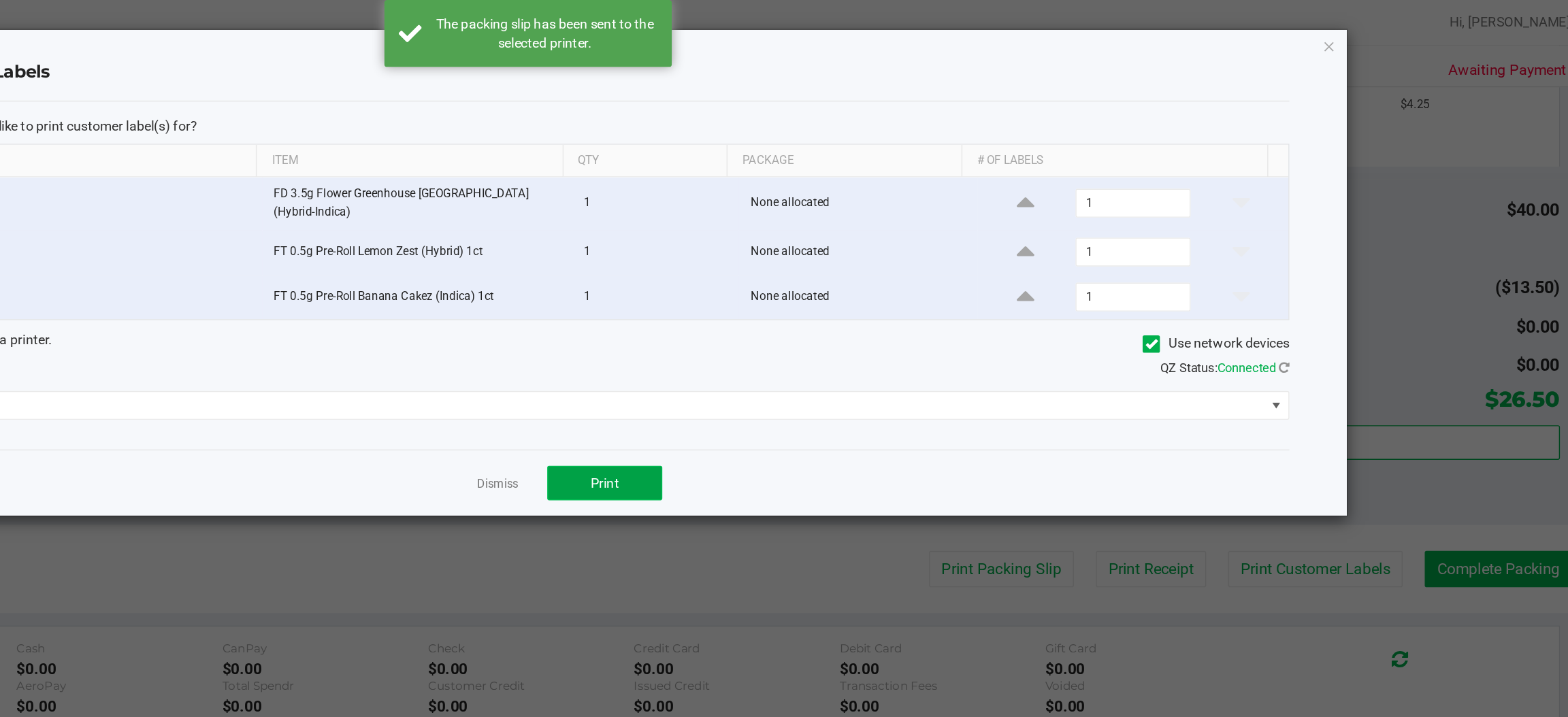
click at [849, 342] on button "Print" at bounding box center [838, 343] width 82 height 25
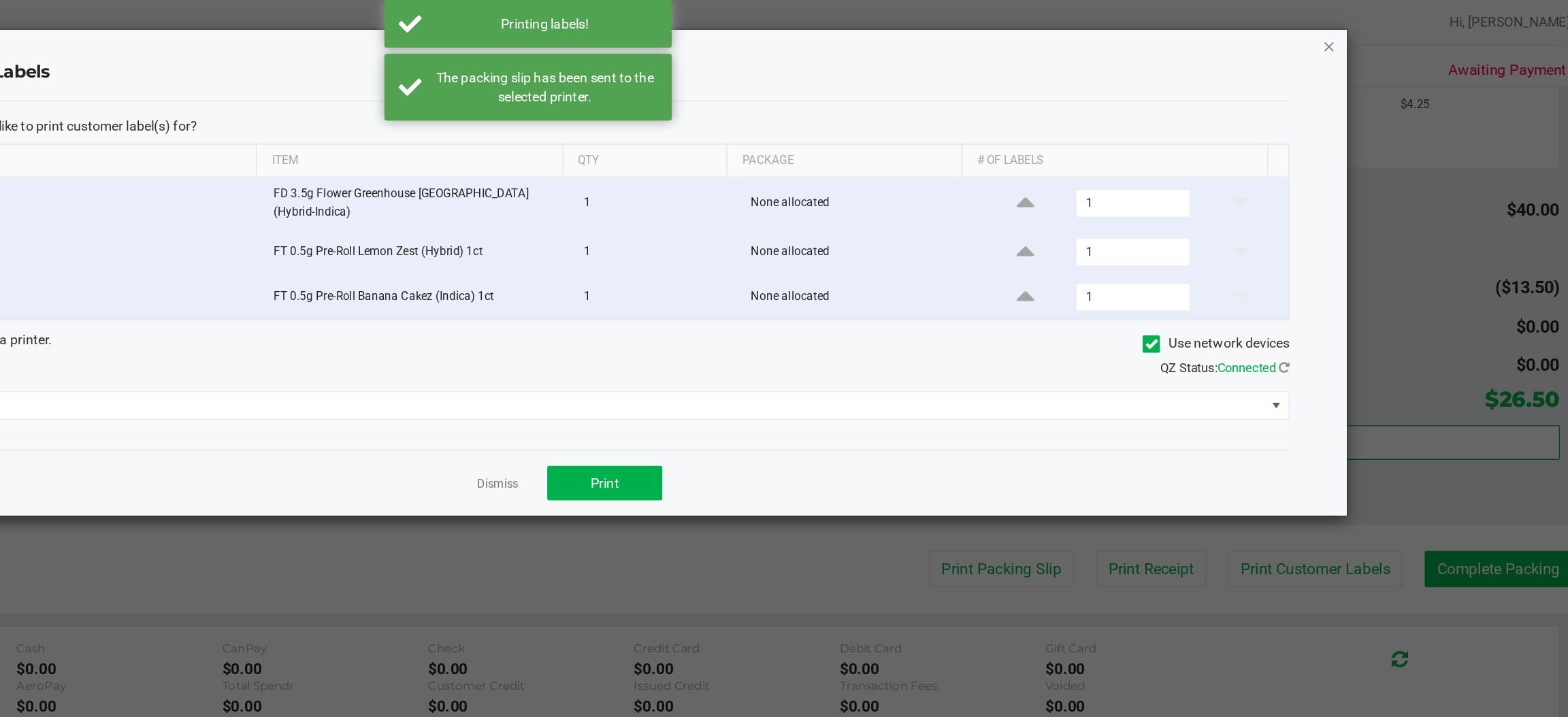
click at [1352, 36] on icon "button" at bounding box center [1353, 33] width 9 height 16
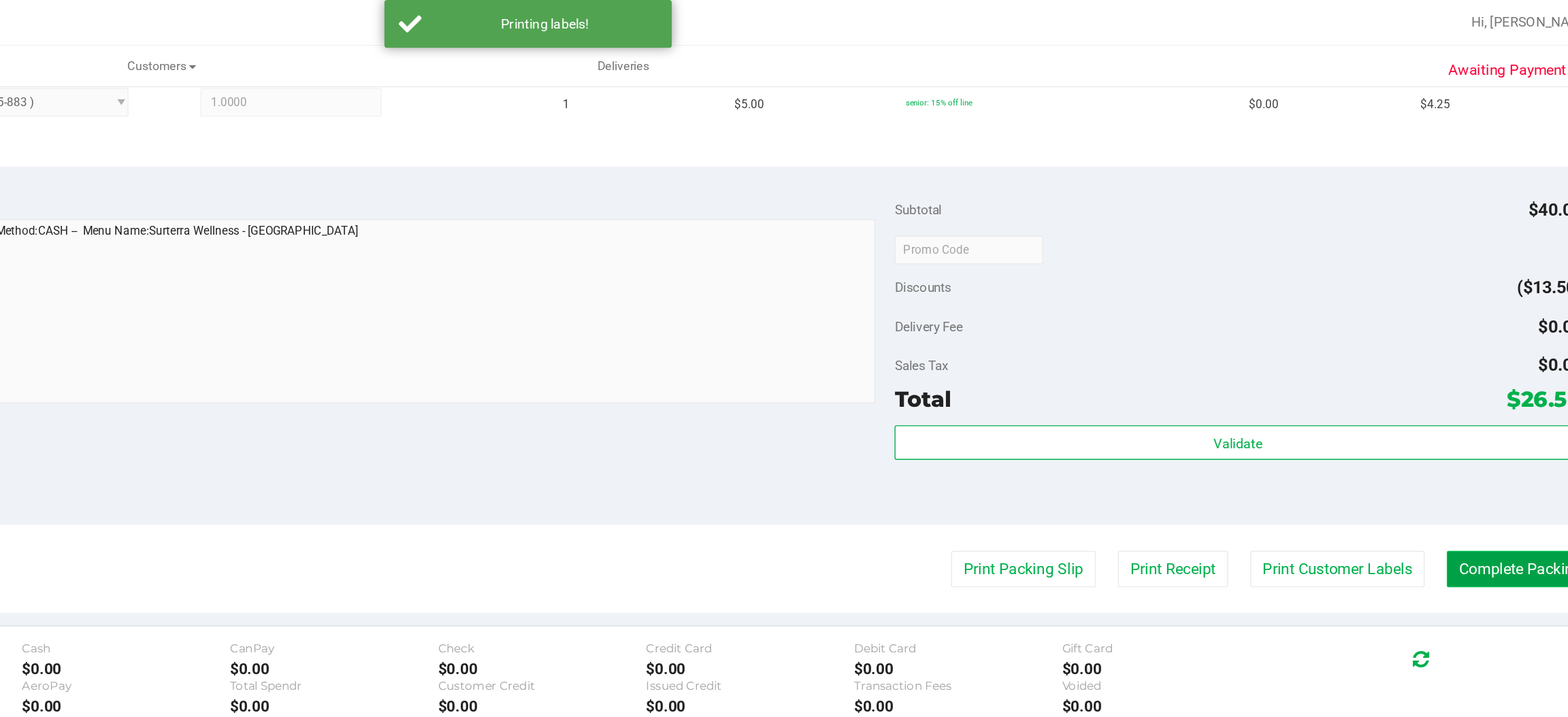
click at [1469, 405] on button "Complete Packing" at bounding box center [1488, 404] width 105 height 26
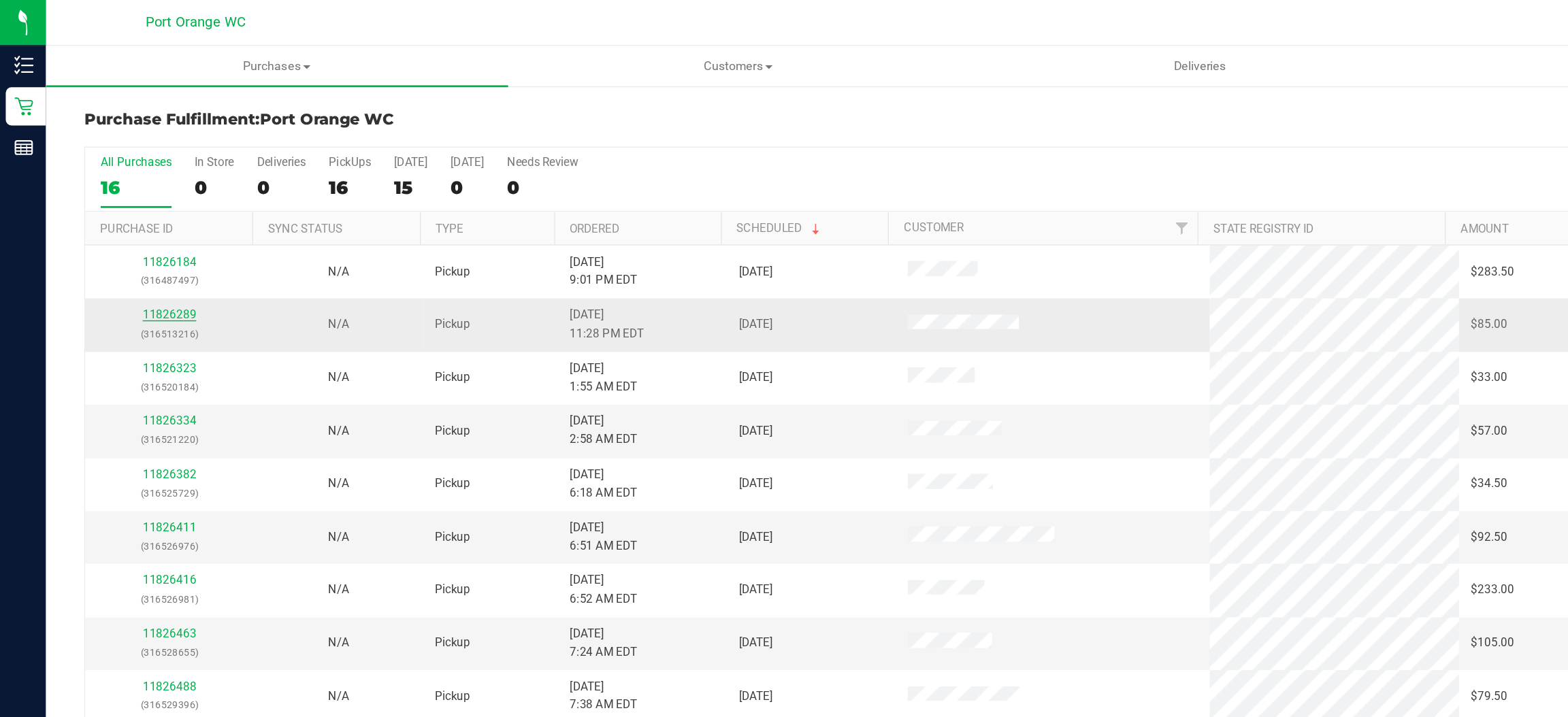
click at [112, 222] on link "11826289" at bounding box center [120, 223] width 38 height 9
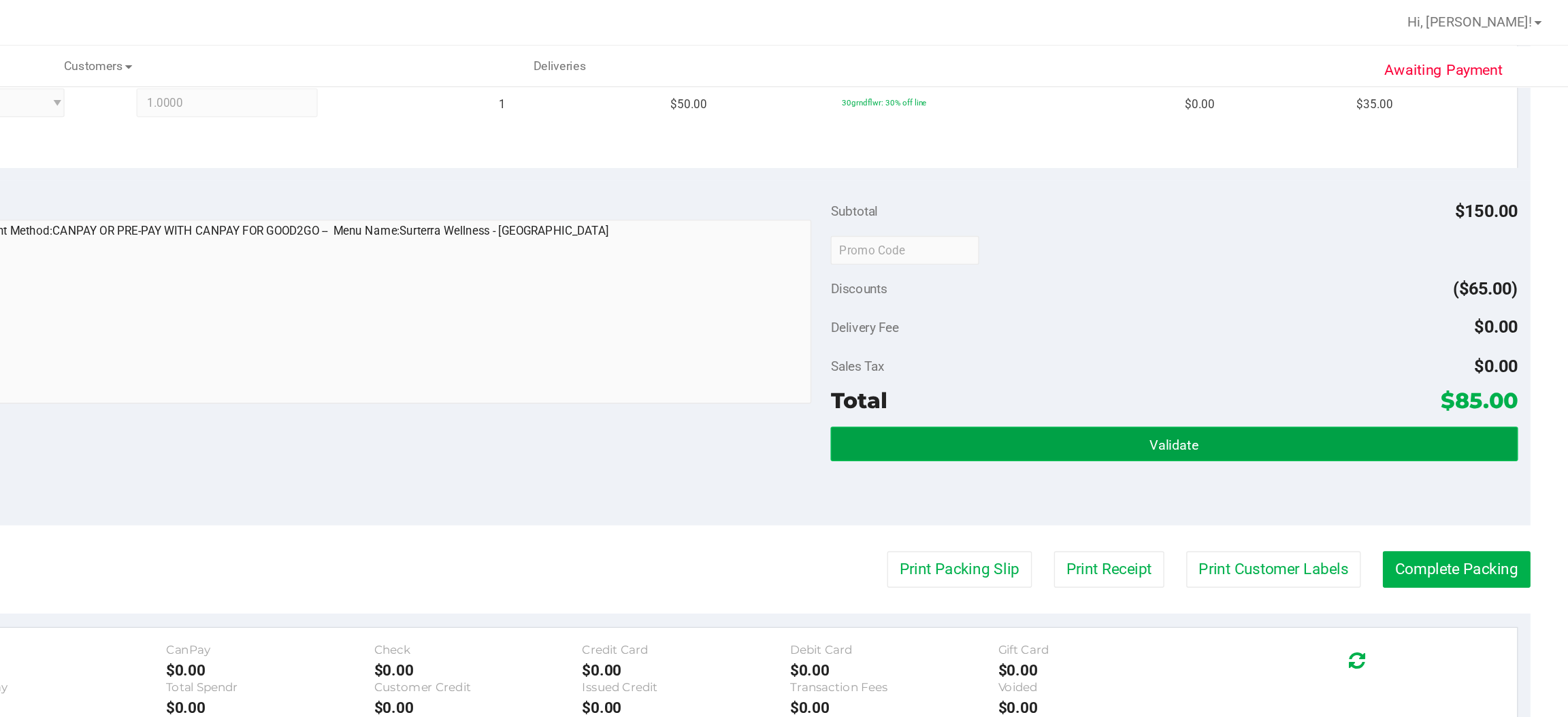
click at [1219, 310] on button "Validate" at bounding box center [1287, 315] width 487 height 25
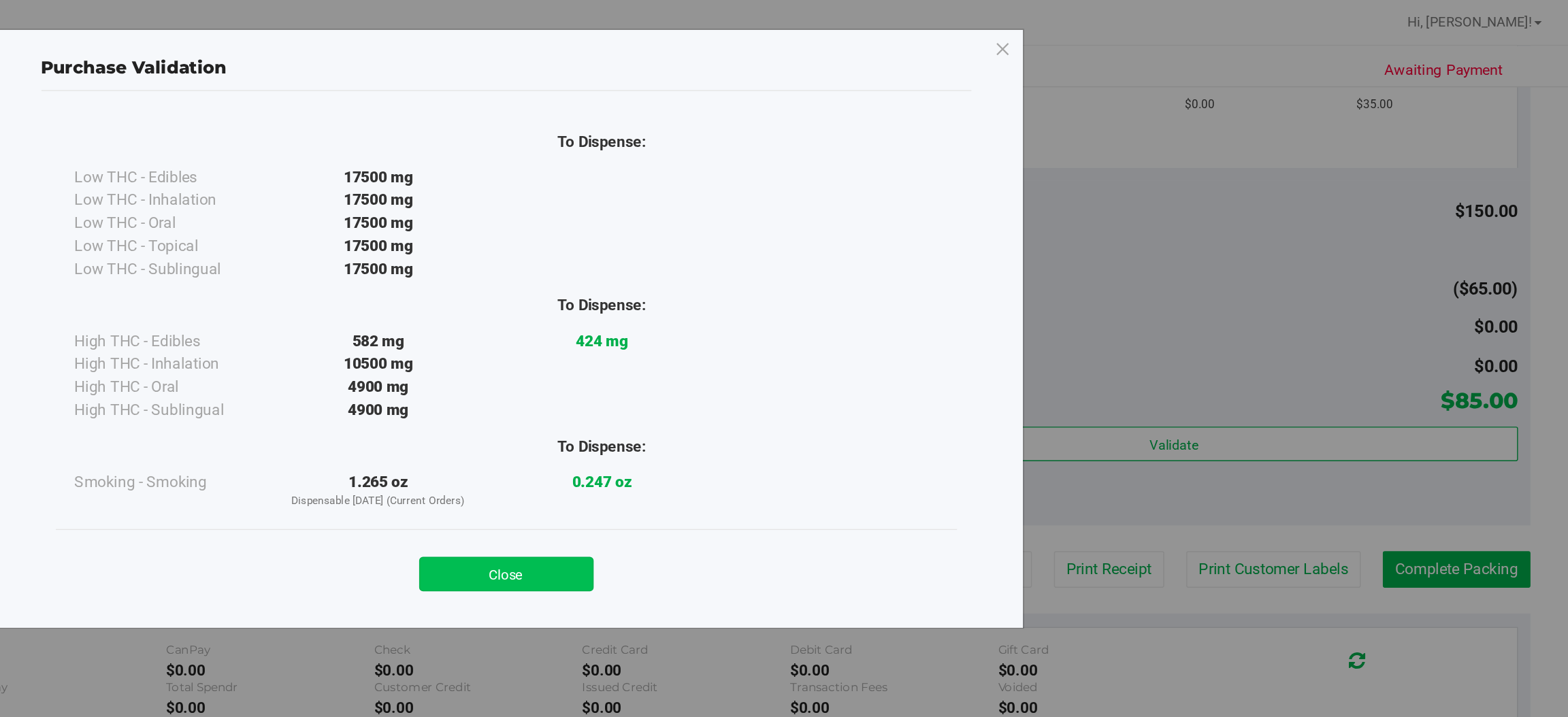
click at [802, 407] on button "Close" at bounding box center [813, 408] width 123 height 25
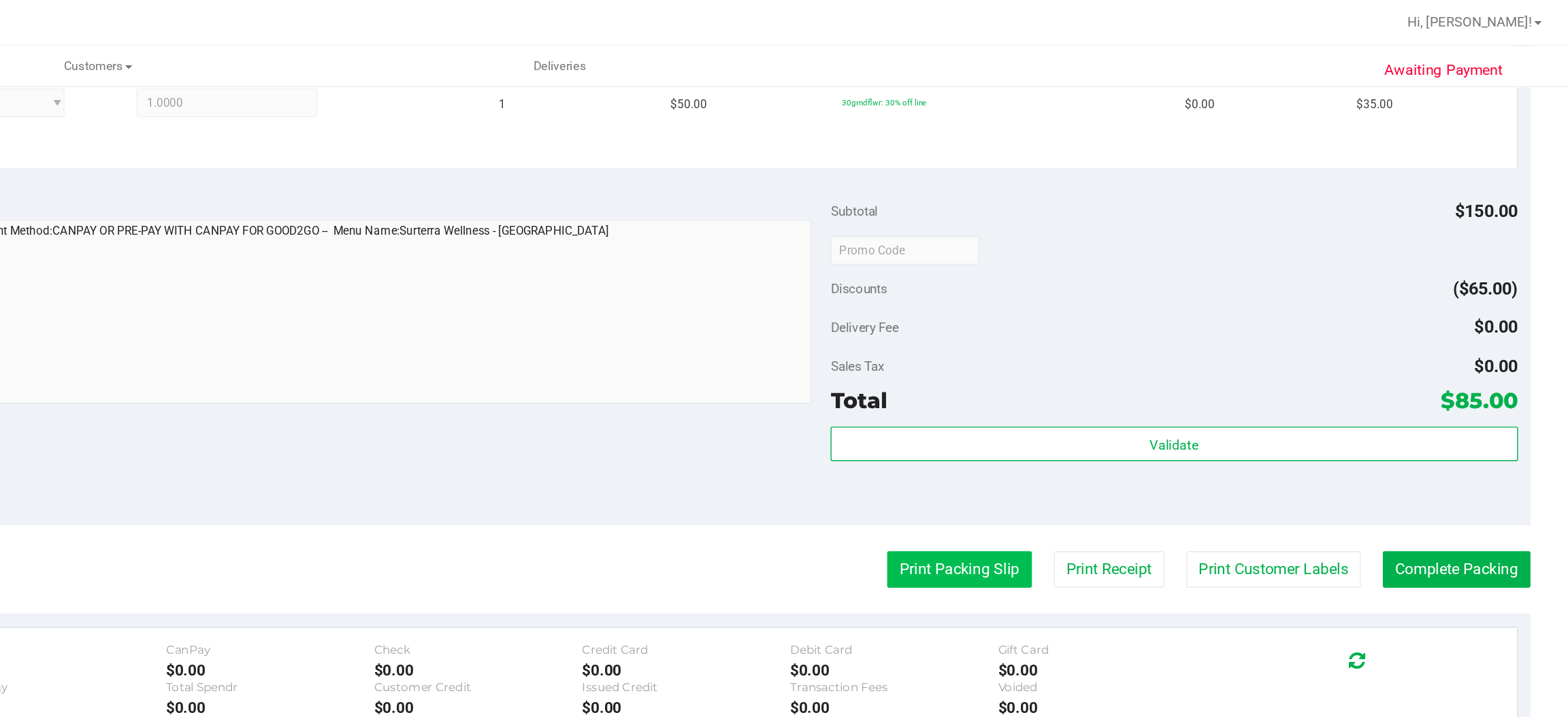
click at [1112, 403] on button "Print Packing Slip" at bounding box center [1135, 404] width 103 height 26
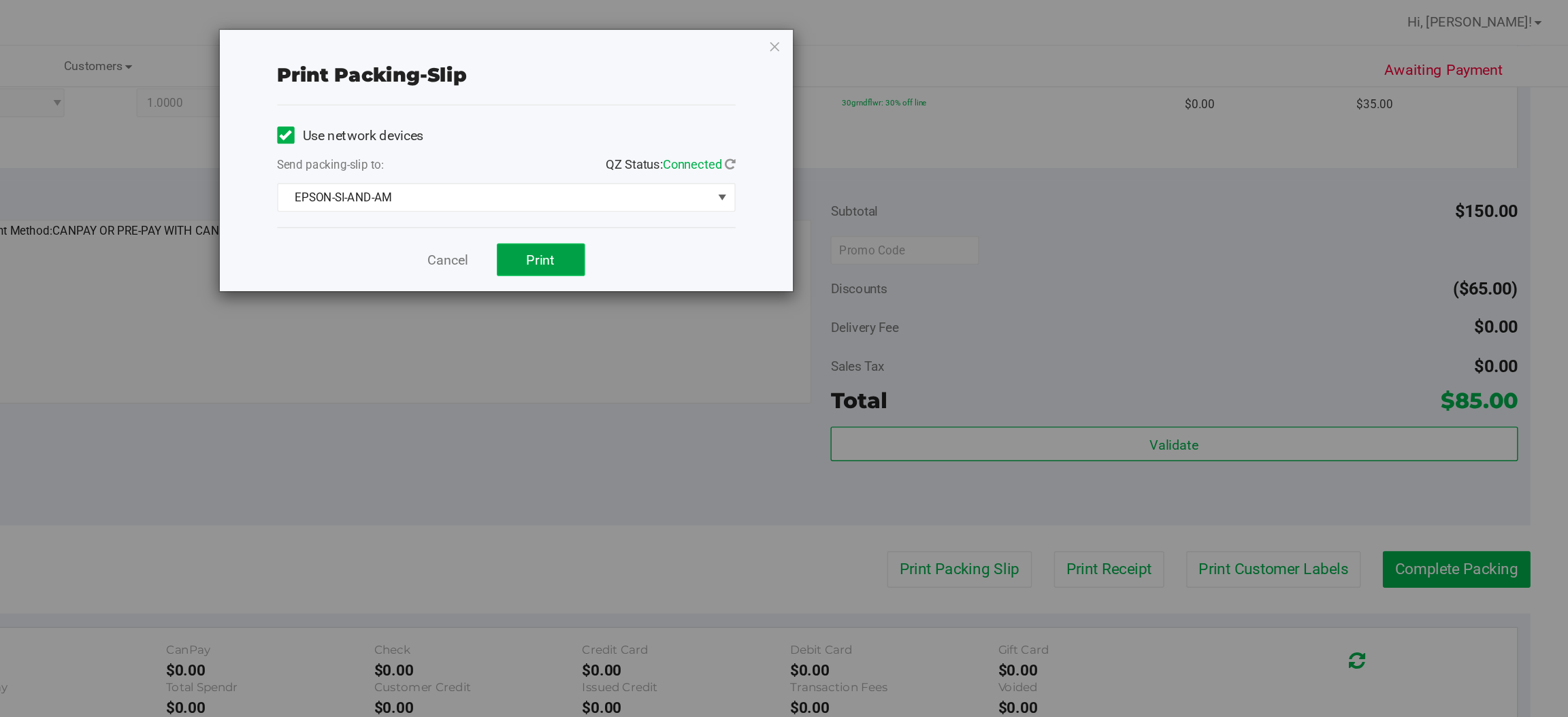
click at [850, 190] on button "Print" at bounding box center [838, 185] width 63 height 23
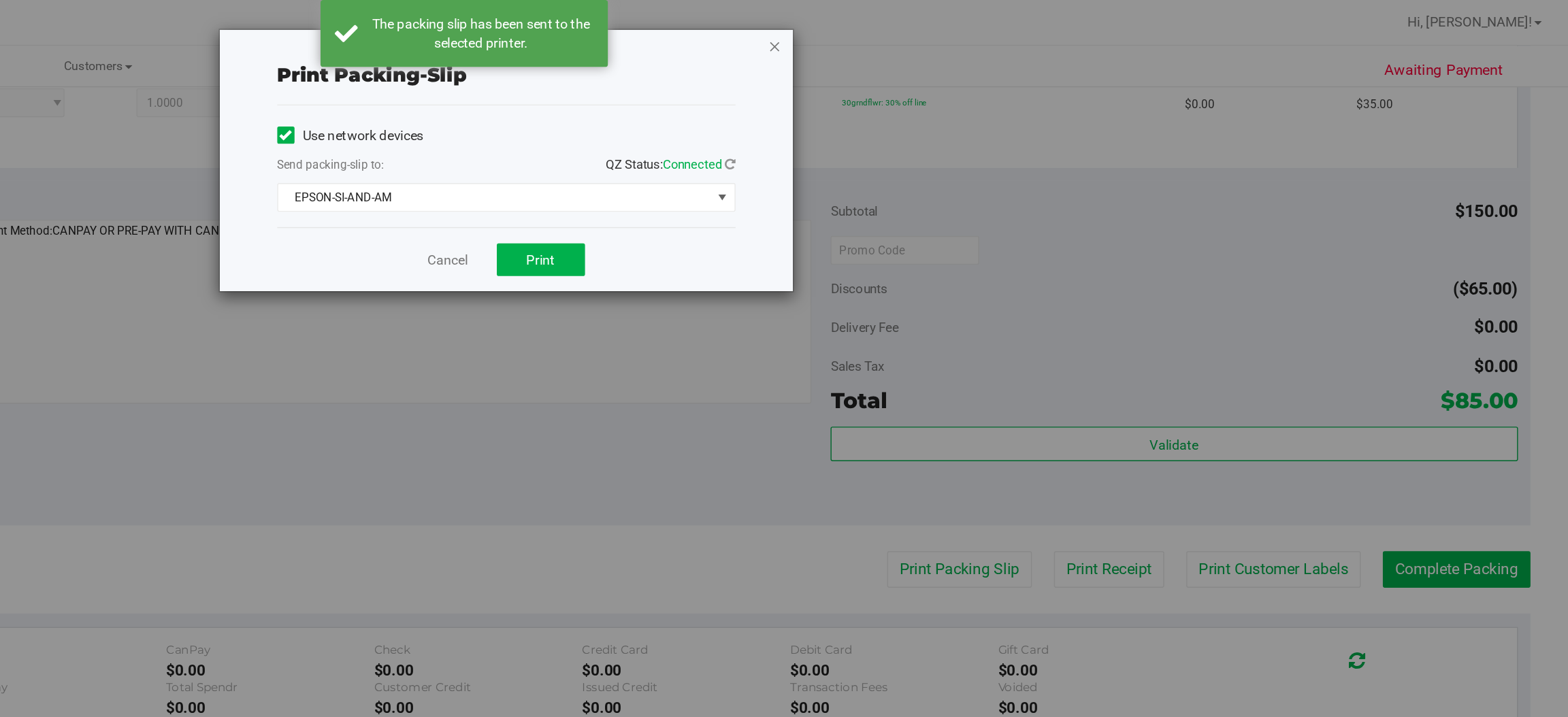
click at [1006, 36] on icon "button" at bounding box center [1004, 33] width 9 height 16
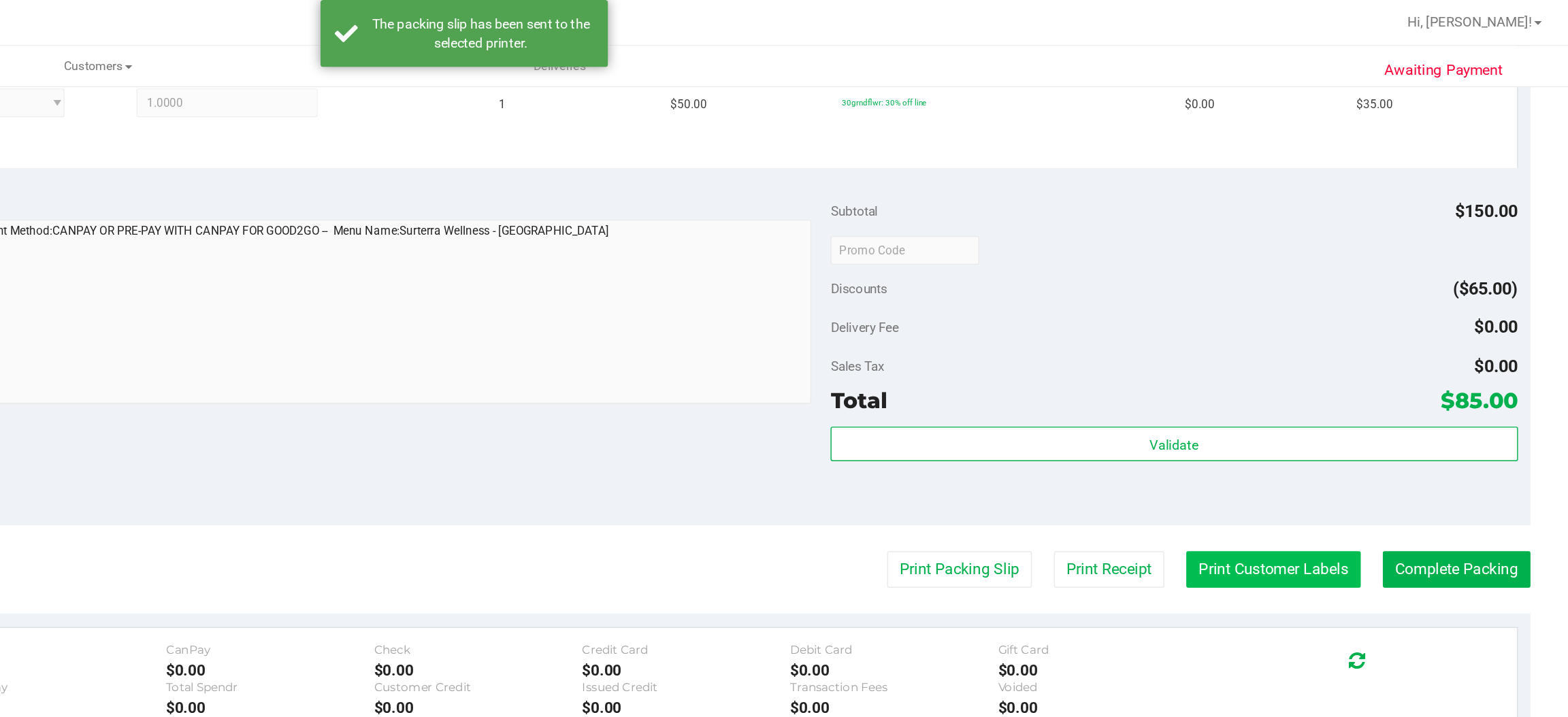
click at [1365, 399] on button "Print Customer Labels" at bounding box center [1358, 404] width 123 height 26
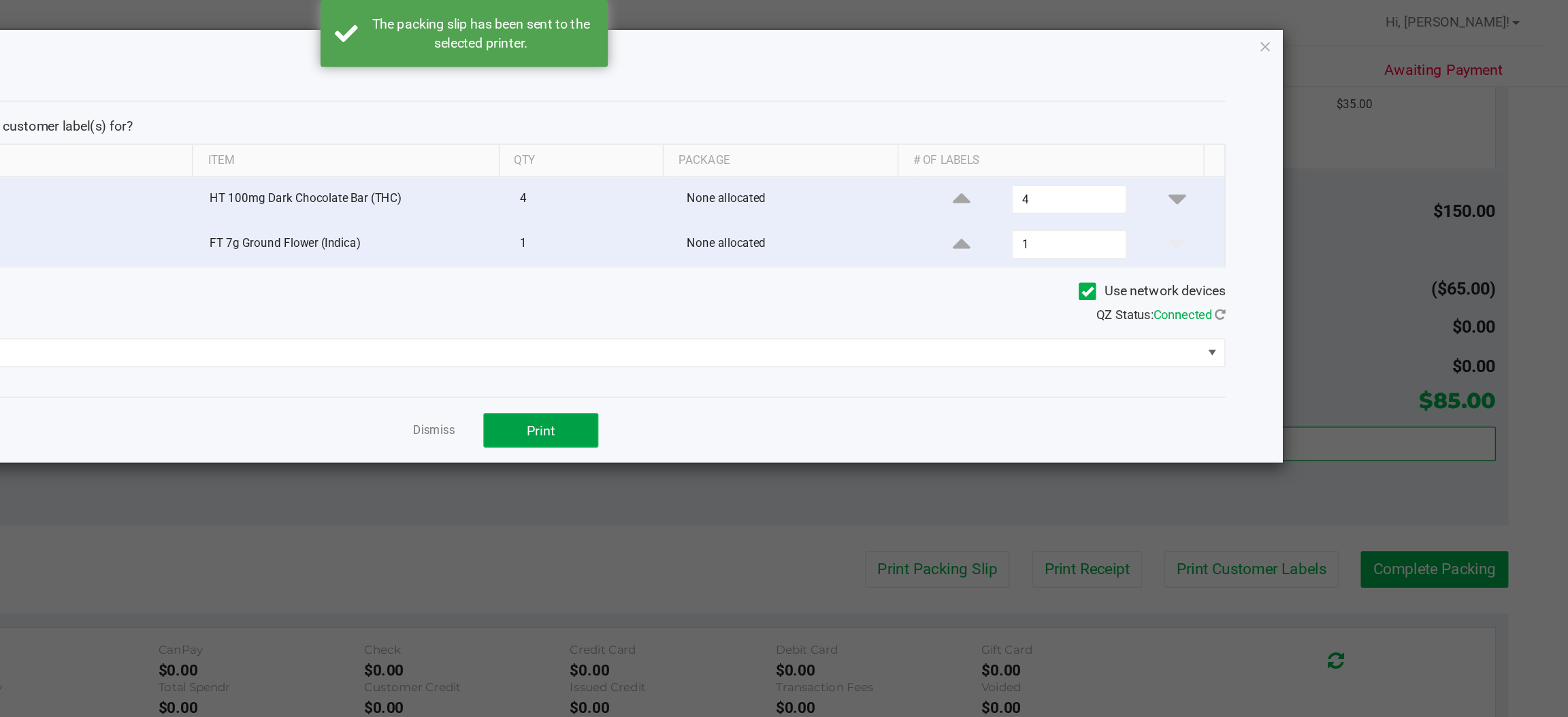
click at [843, 311] on span "Print" at bounding box center [838, 305] width 20 height 11
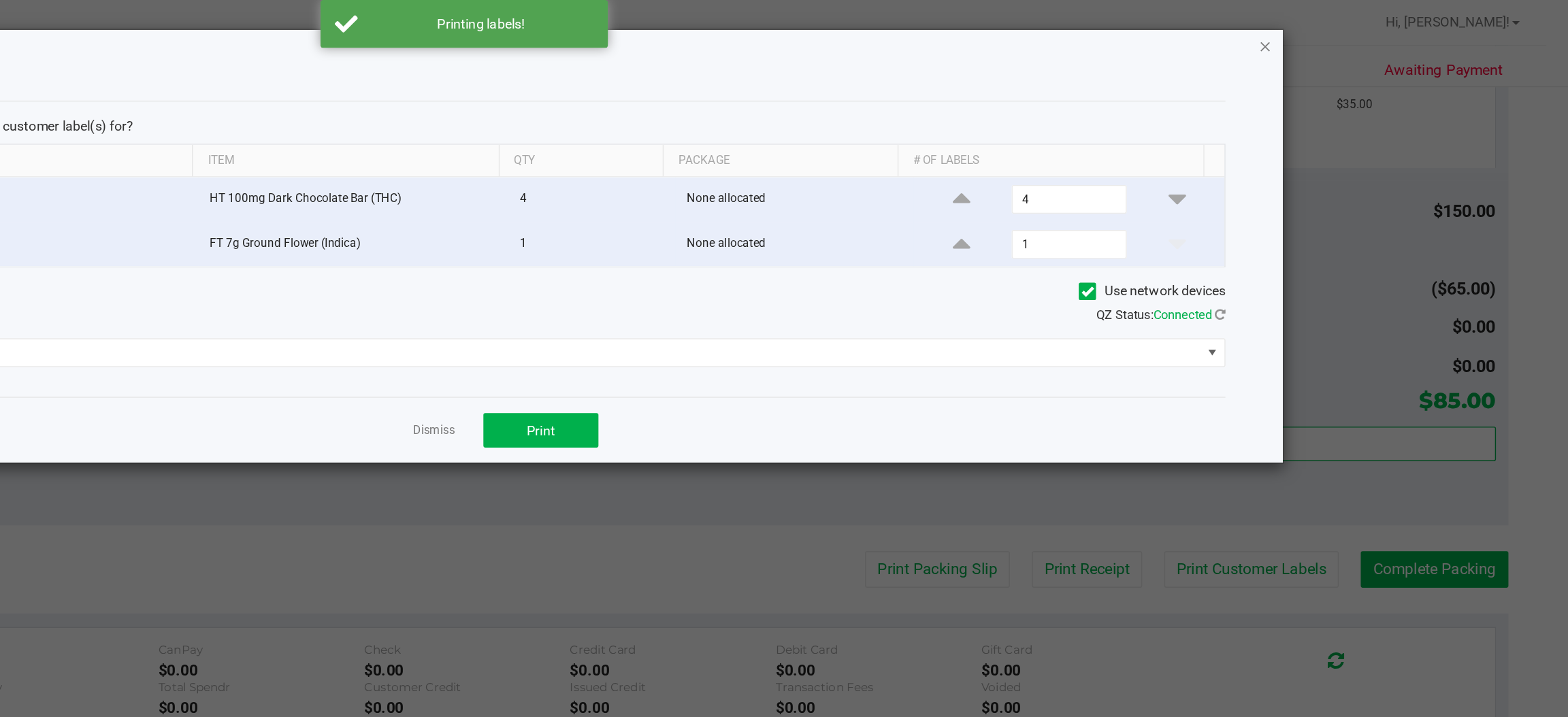
click at [1352, 40] on icon "button" at bounding box center [1353, 33] width 9 height 16
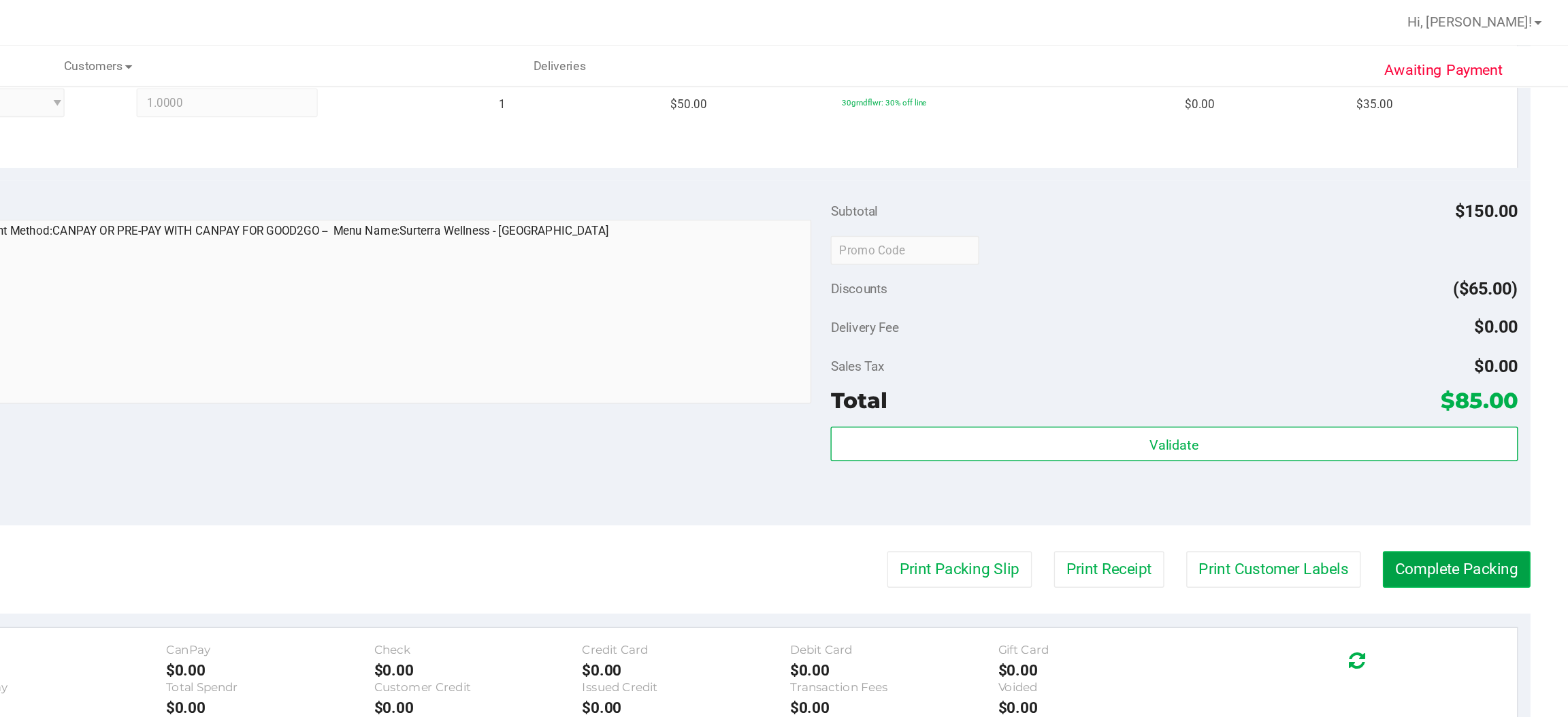
click at [1452, 399] on button "Complete Packing" at bounding box center [1488, 404] width 105 height 26
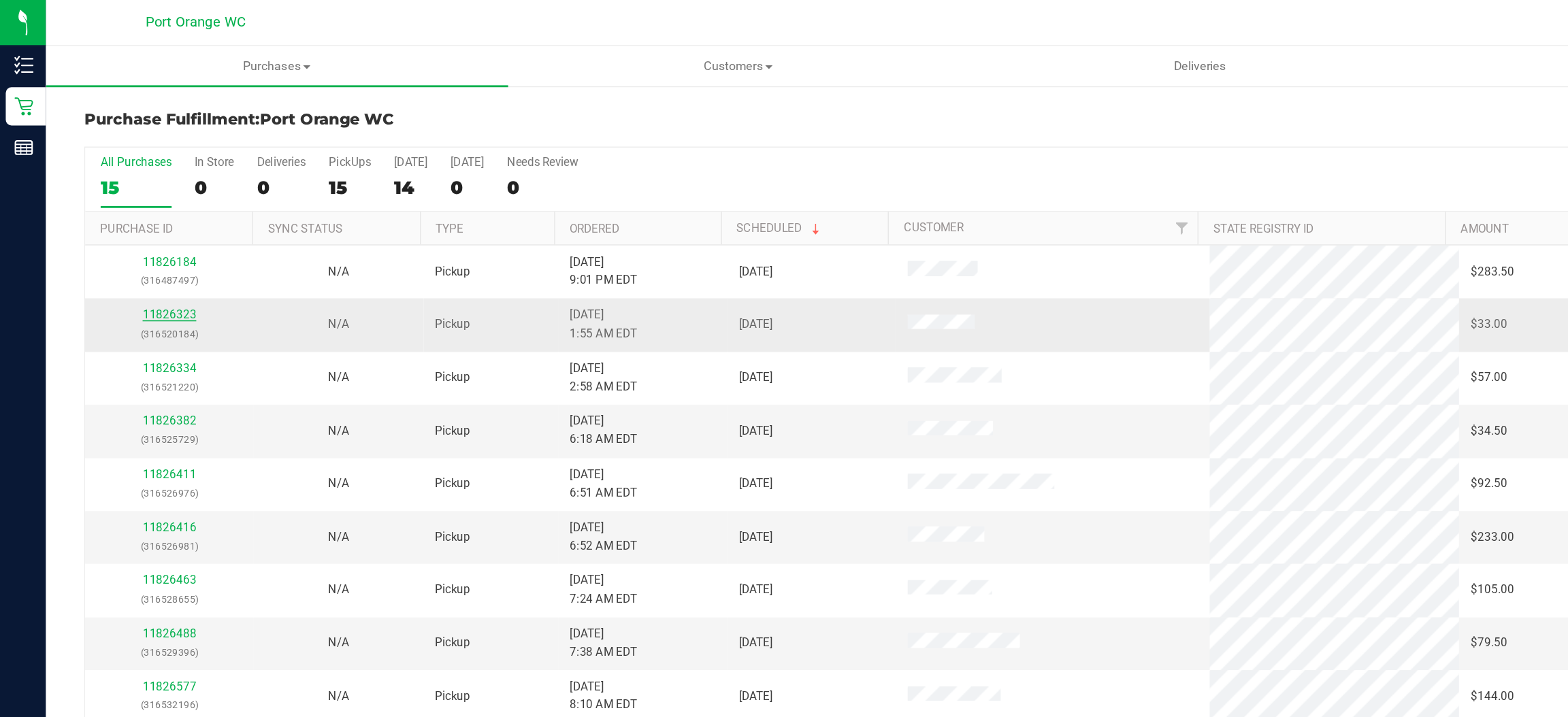
click at [113, 227] on link "11826323" at bounding box center [120, 223] width 38 height 9
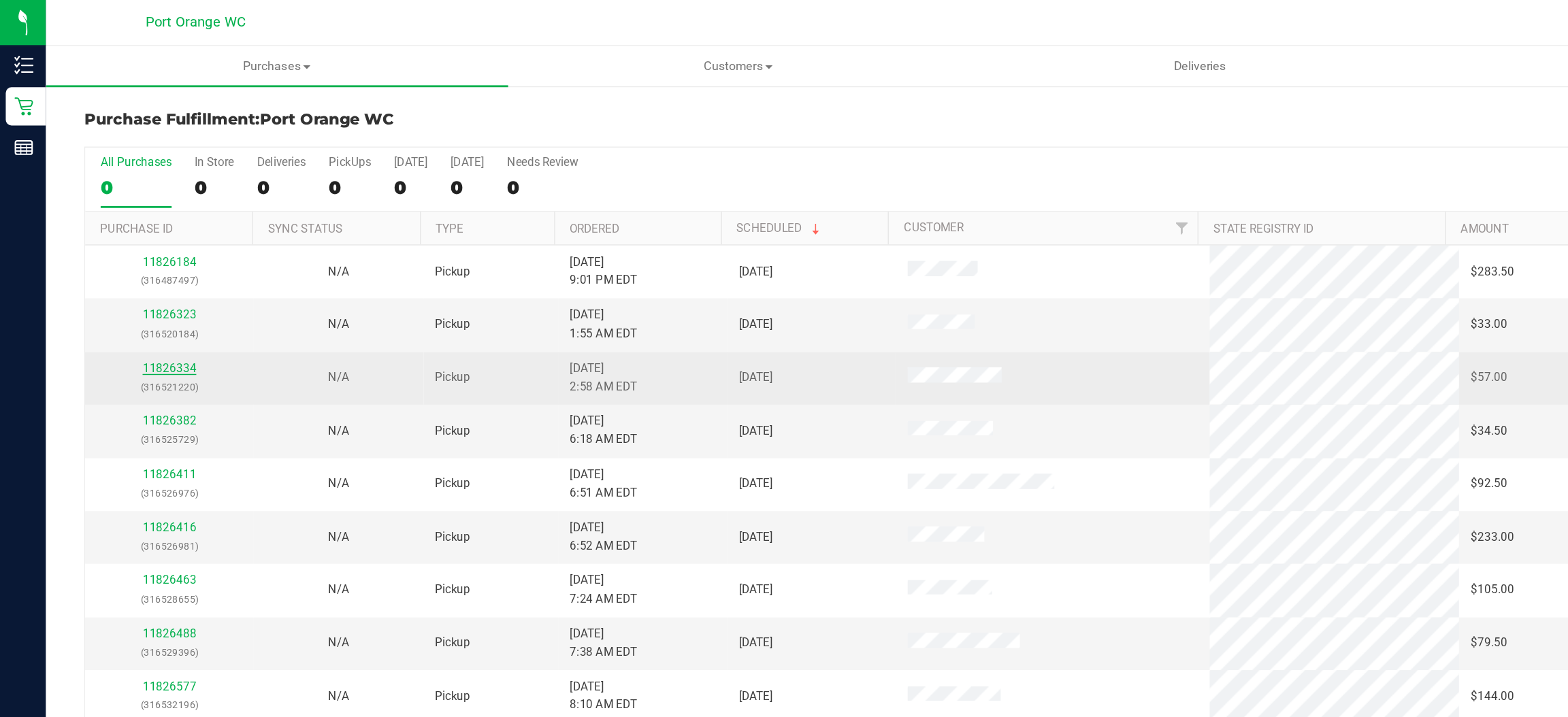
click at [118, 266] on link "11826334" at bounding box center [120, 261] width 38 height 9
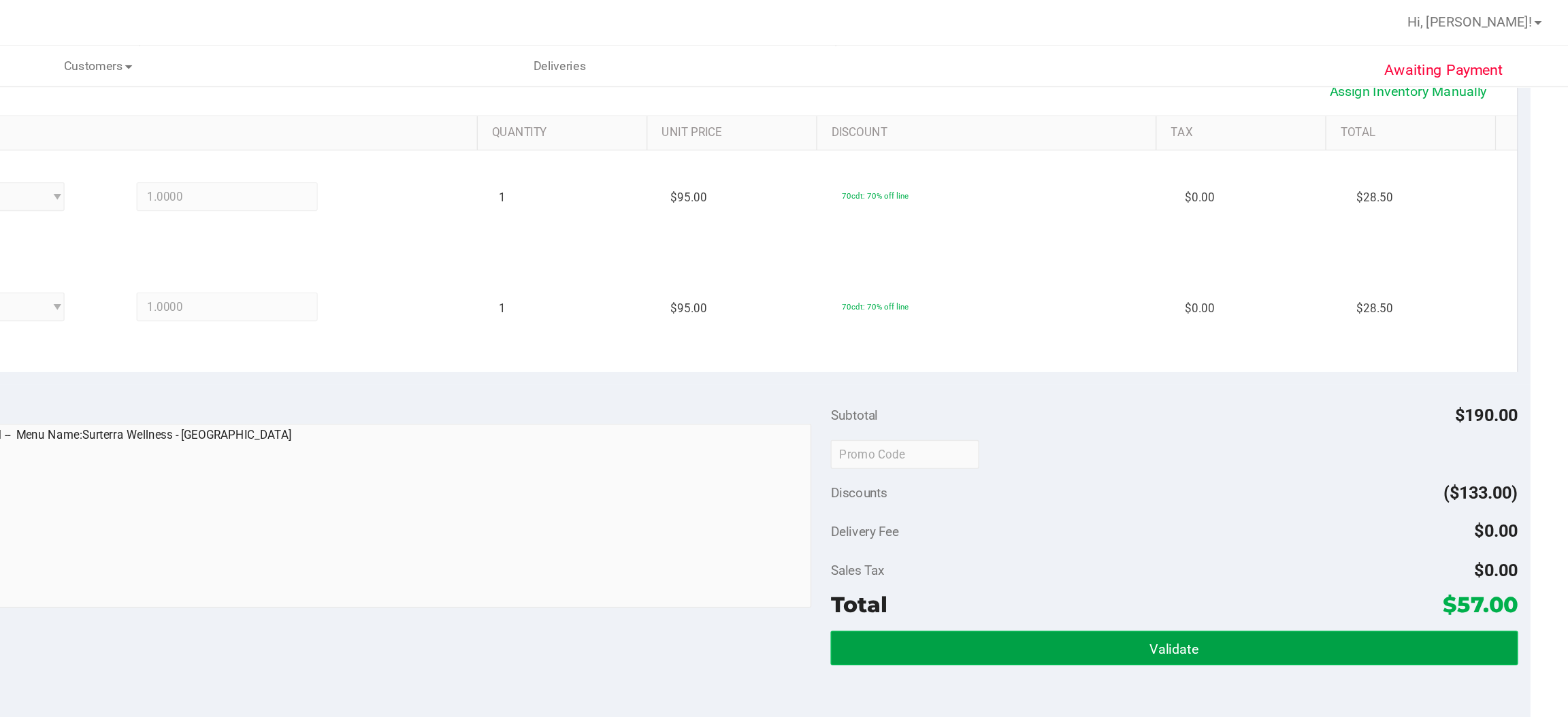
click at [1205, 458] on button "Validate" at bounding box center [1287, 460] width 487 height 25
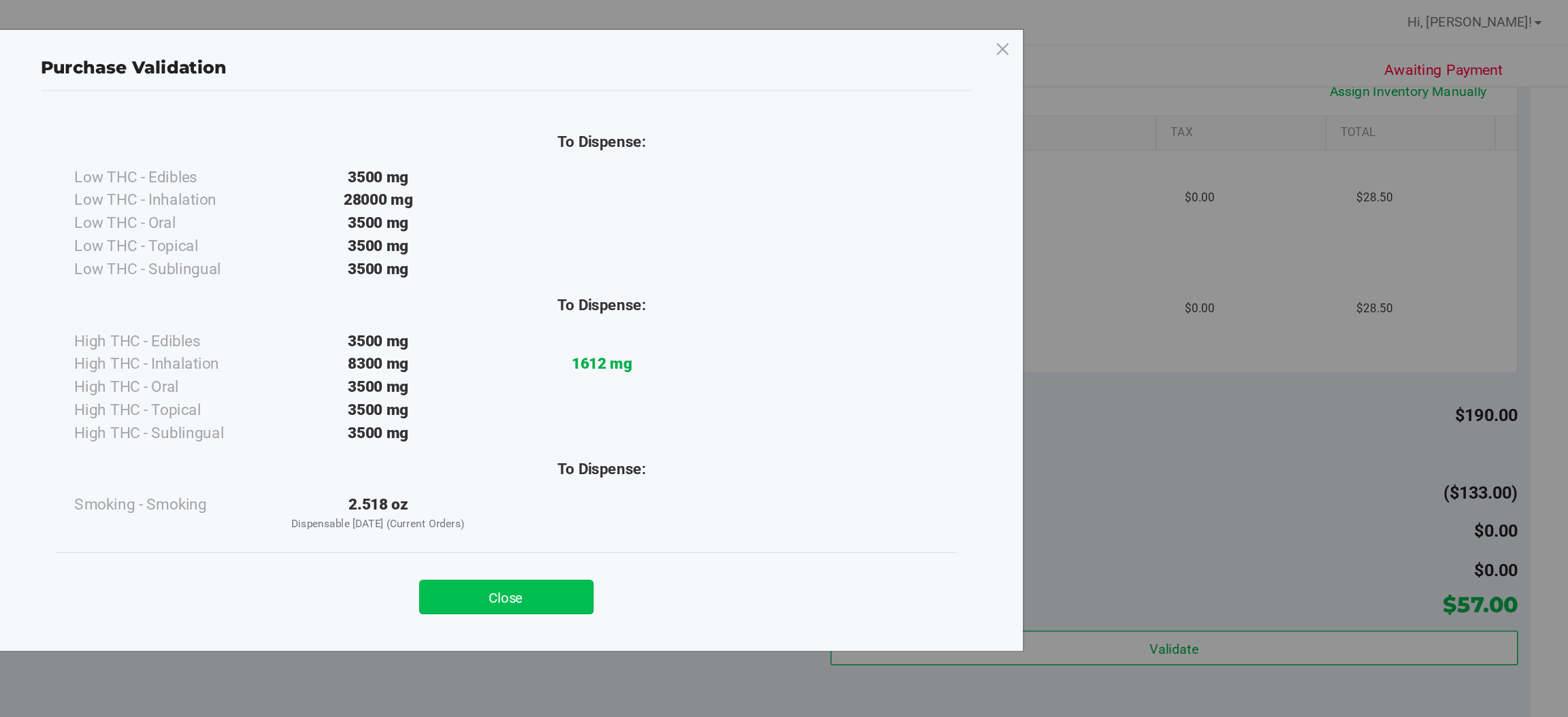
click at [832, 422] on button "Close" at bounding box center [813, 424] width 123 height 25
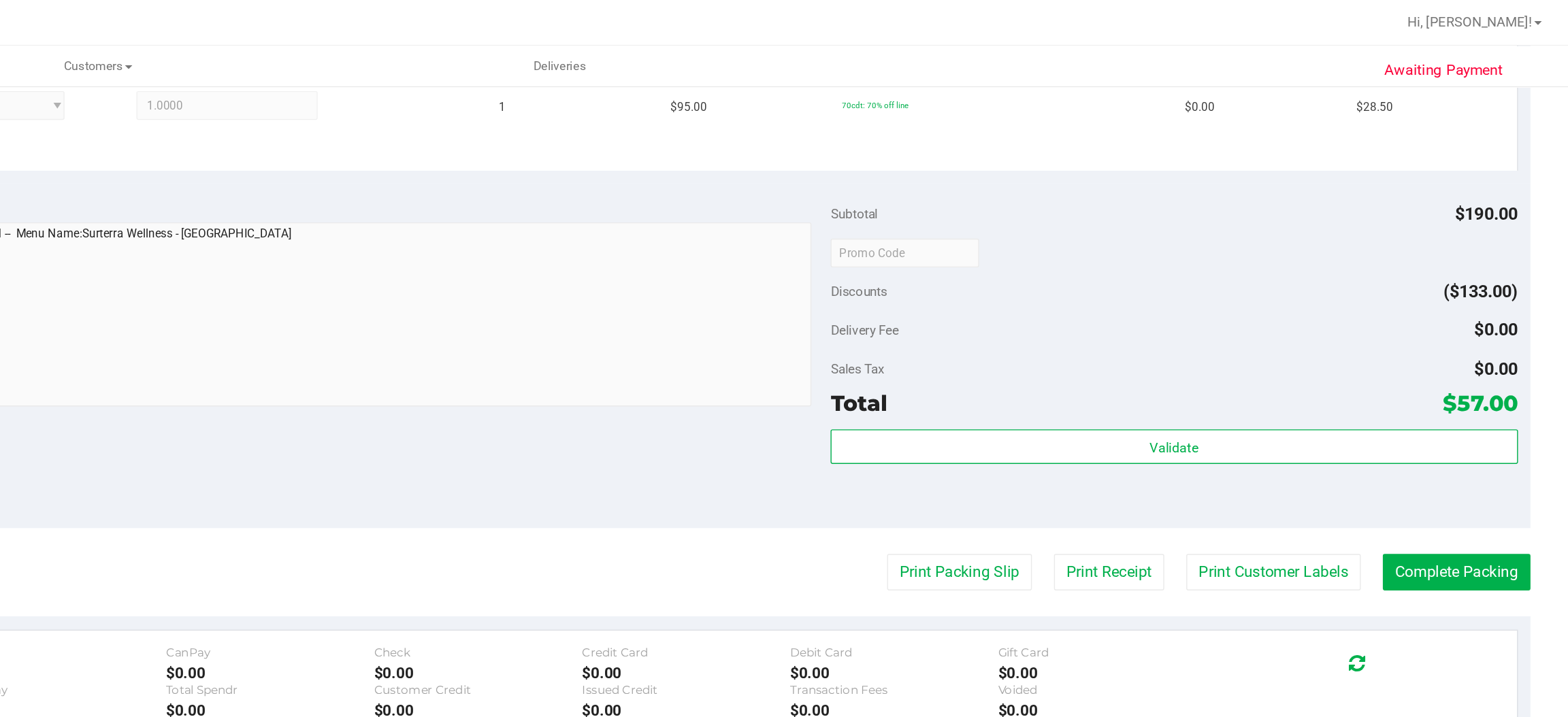
scroll to position [476, 0]
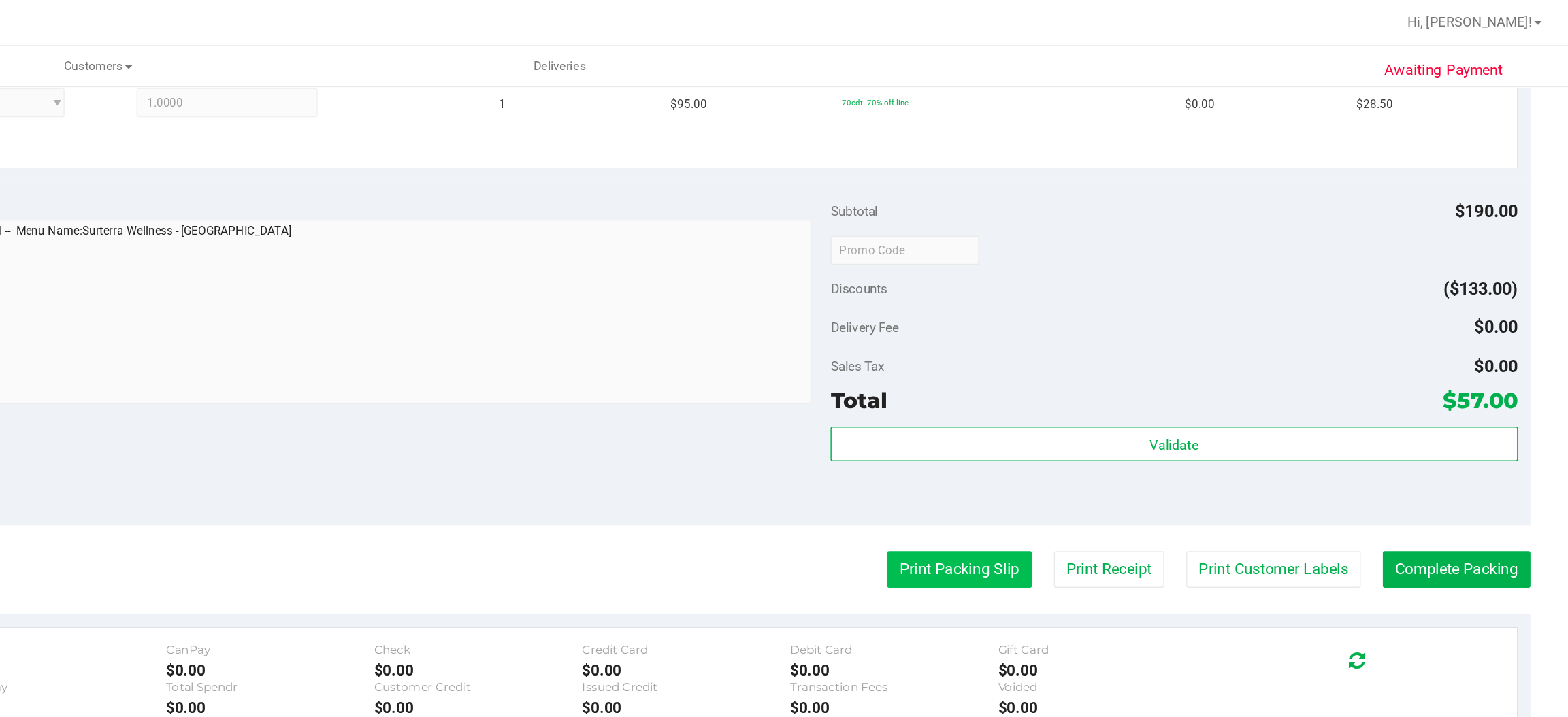
click at [1123, 395] on button "Print Packing Slip" at bounding box center [1135, 404] width 103 height 26
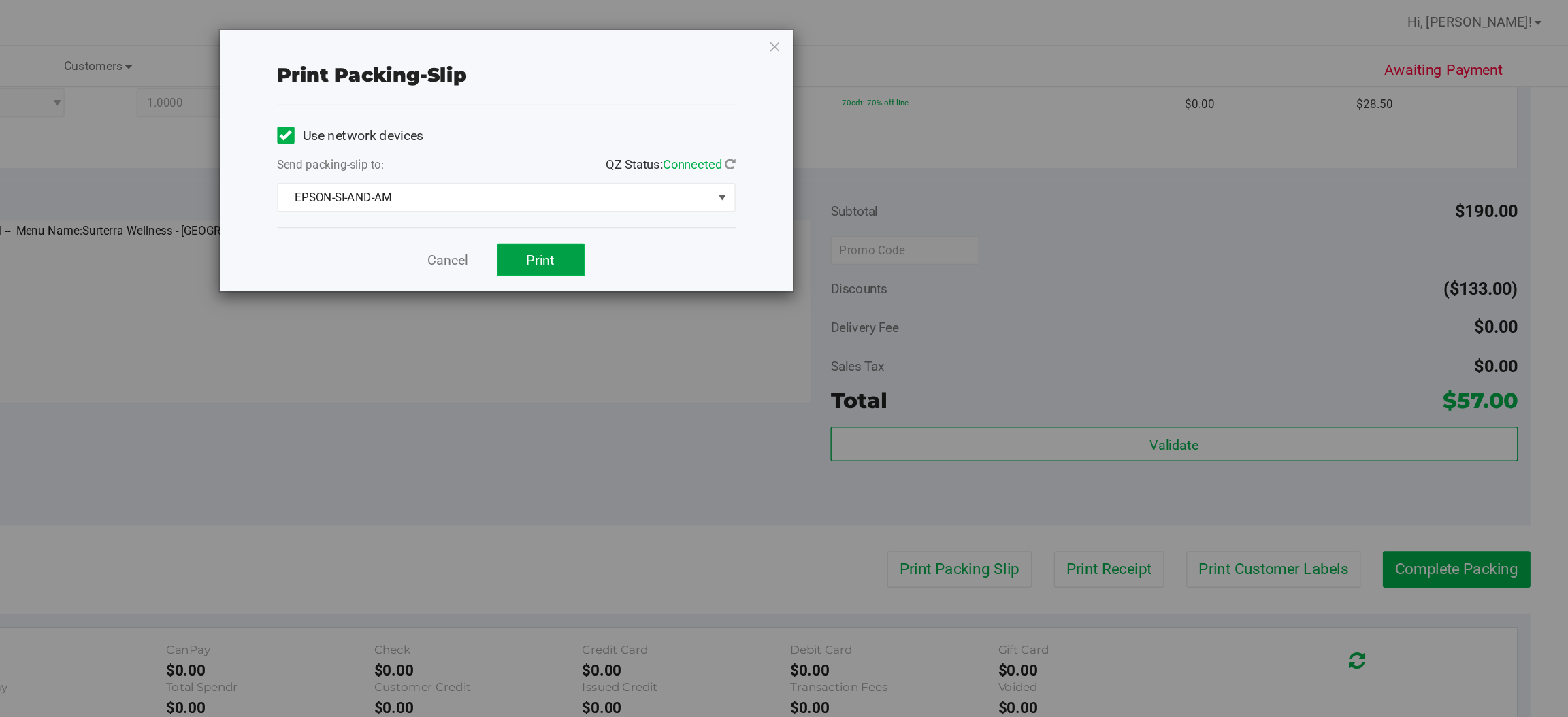
click at [843, 179] on span "Print" at bounding box center [838, 184] width 20 height 11
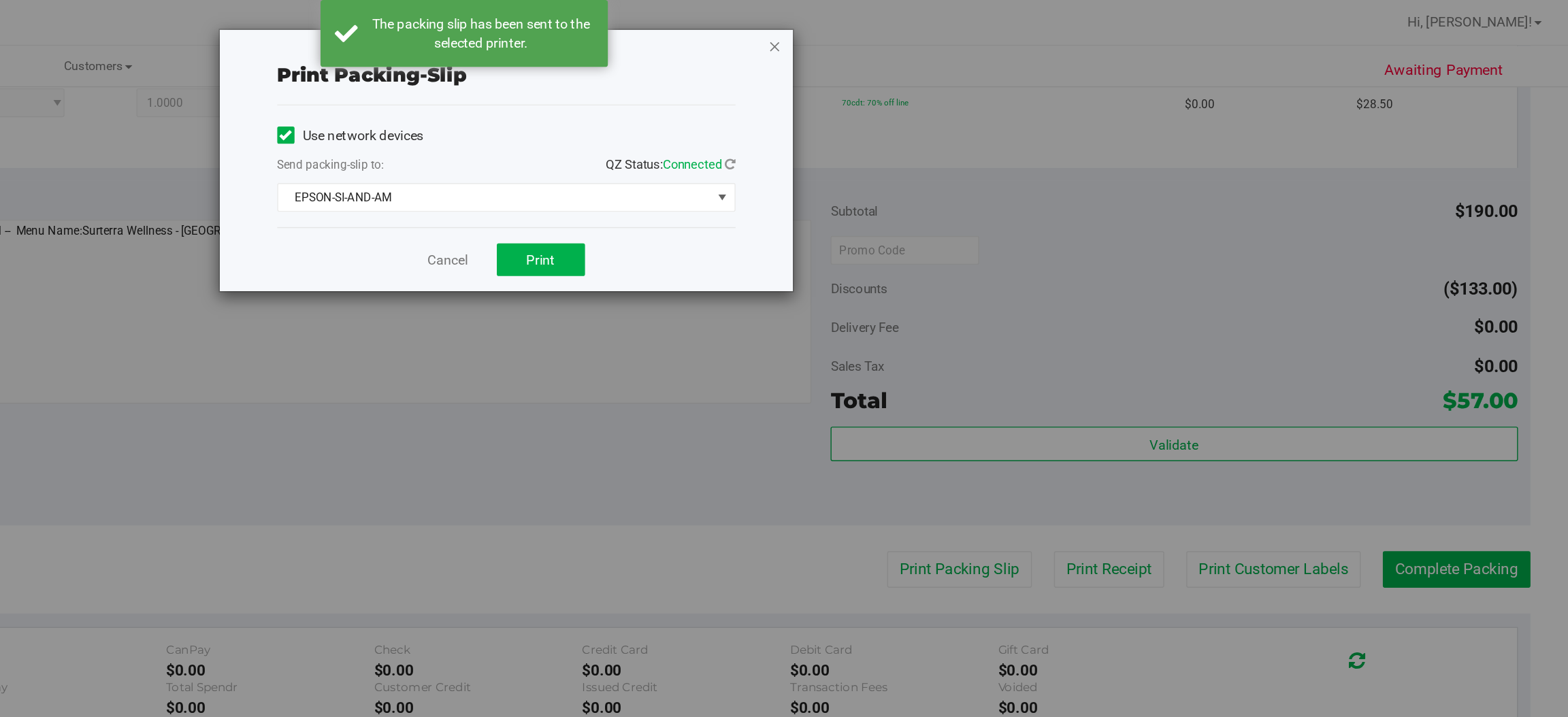
click at [1003, 31] on icon "button" at bounding box center [1004, 33] width 9 height 16
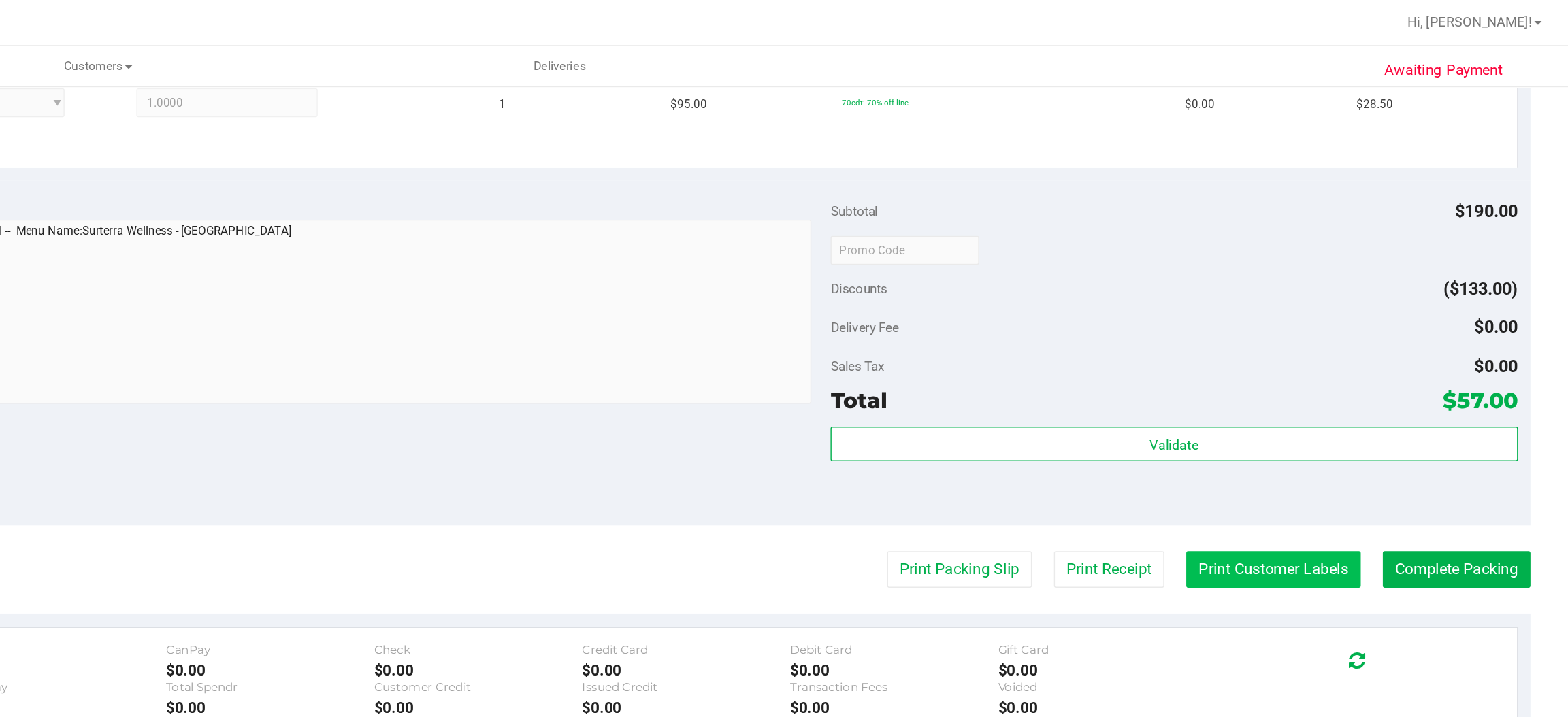
click at [1342, 401] on button "Print Customer Labels" at bounding box center [1358, 404] width 123 height 26
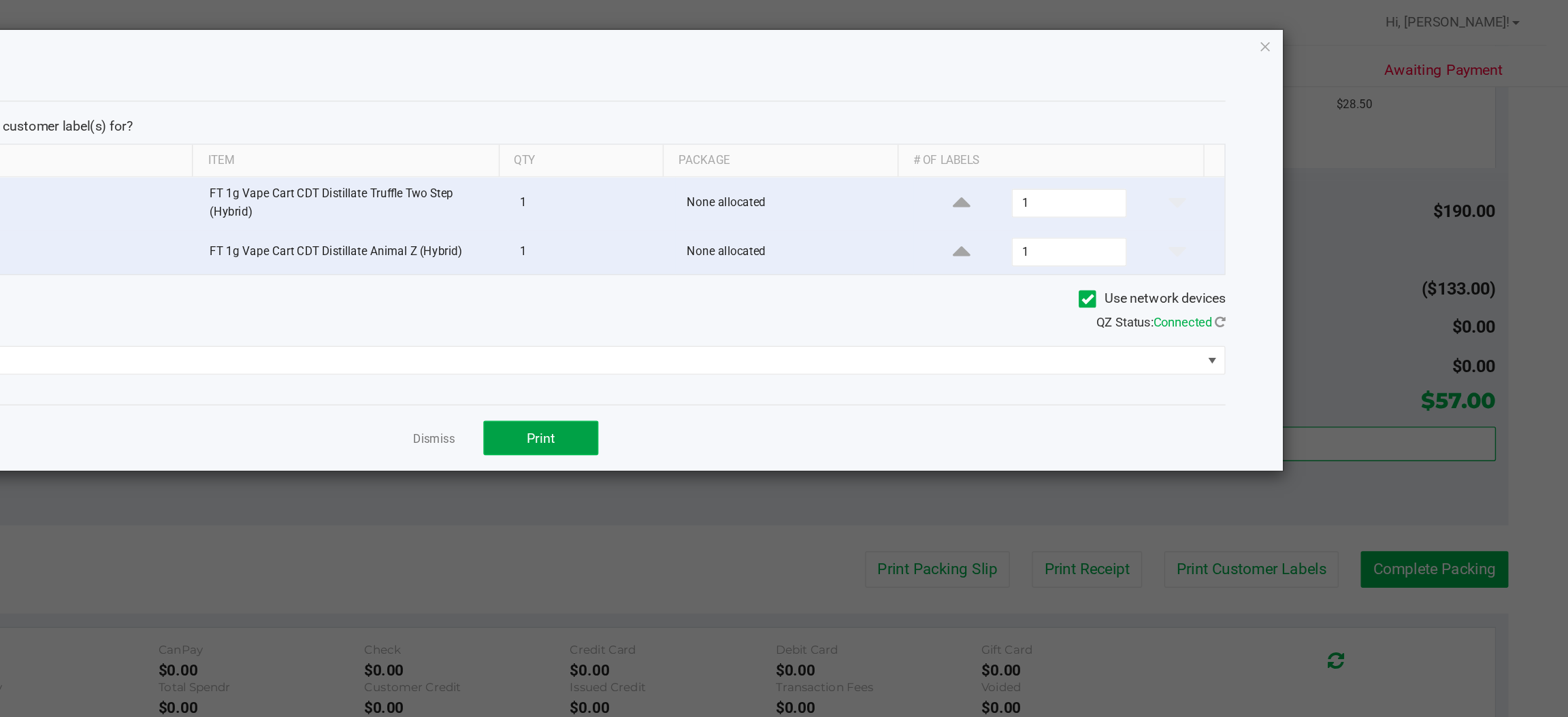
click at [852, 305] on button "Print" at bounding box center [838, 312] width 82 height 25
click at [1352, 32] on icon "button" at bounding box center [1353, 33] width 9 height 16
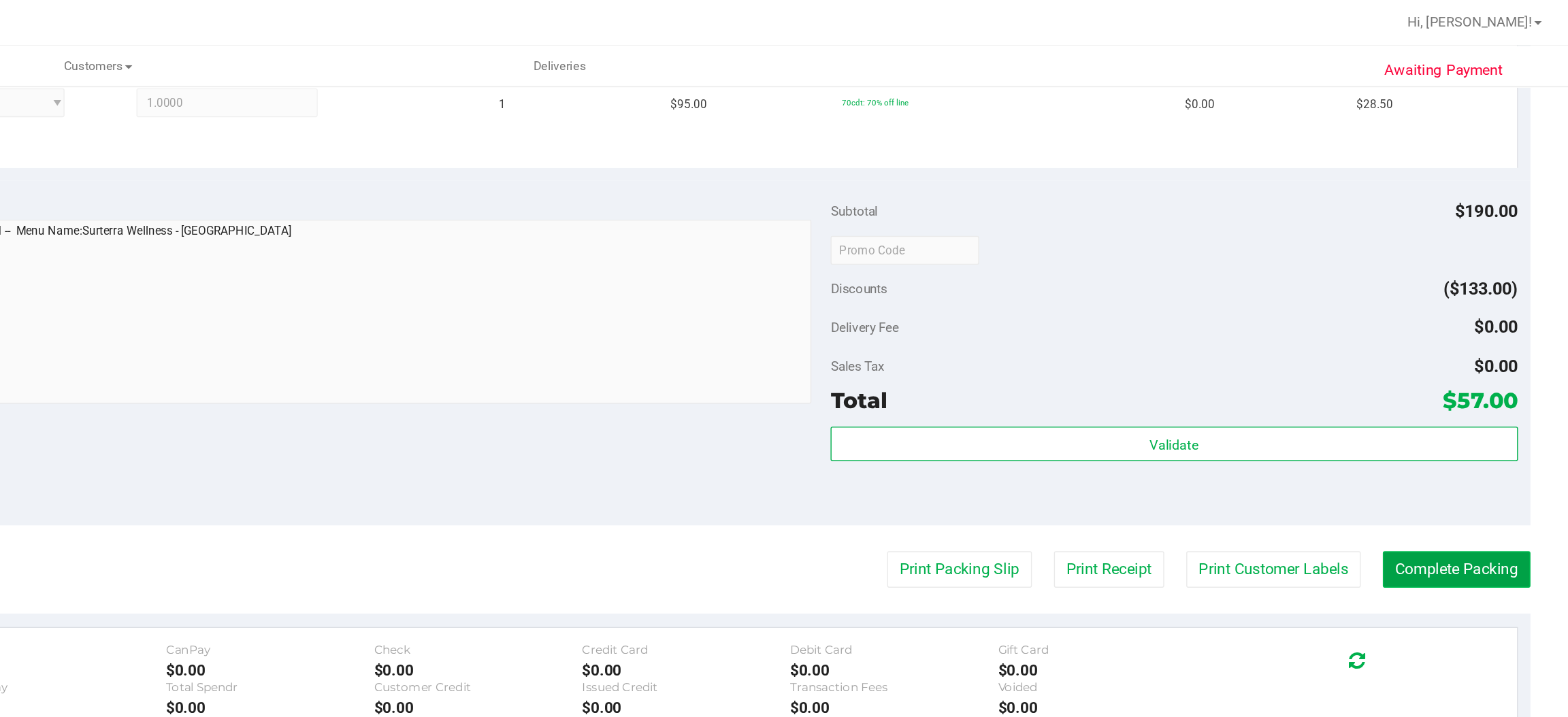
click at [1458, 392] on button "Complete Packing" at bounding box center [1488, 404] width 105 height 26
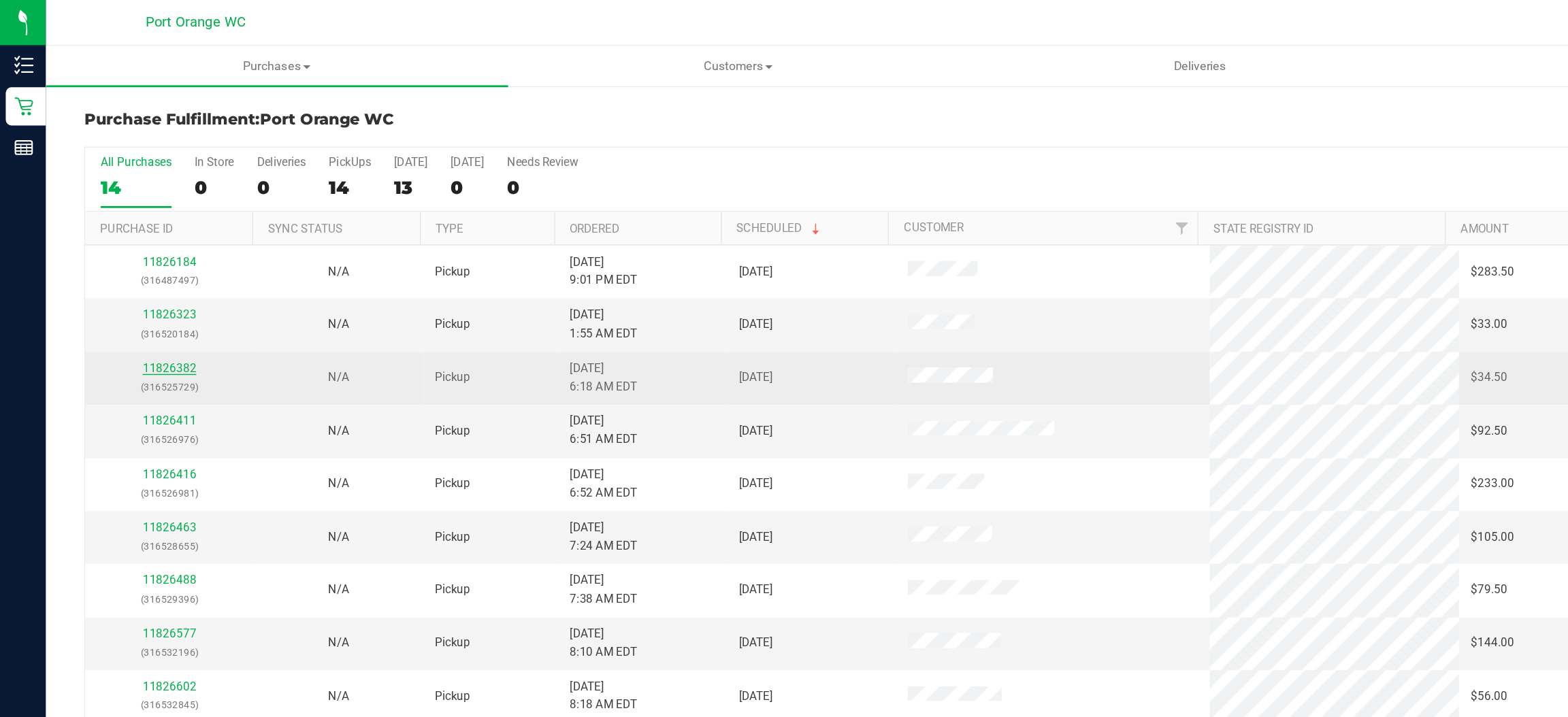
click at [119, 263] on link "11826382" at bounding box center [120, 261] width 38 height 9
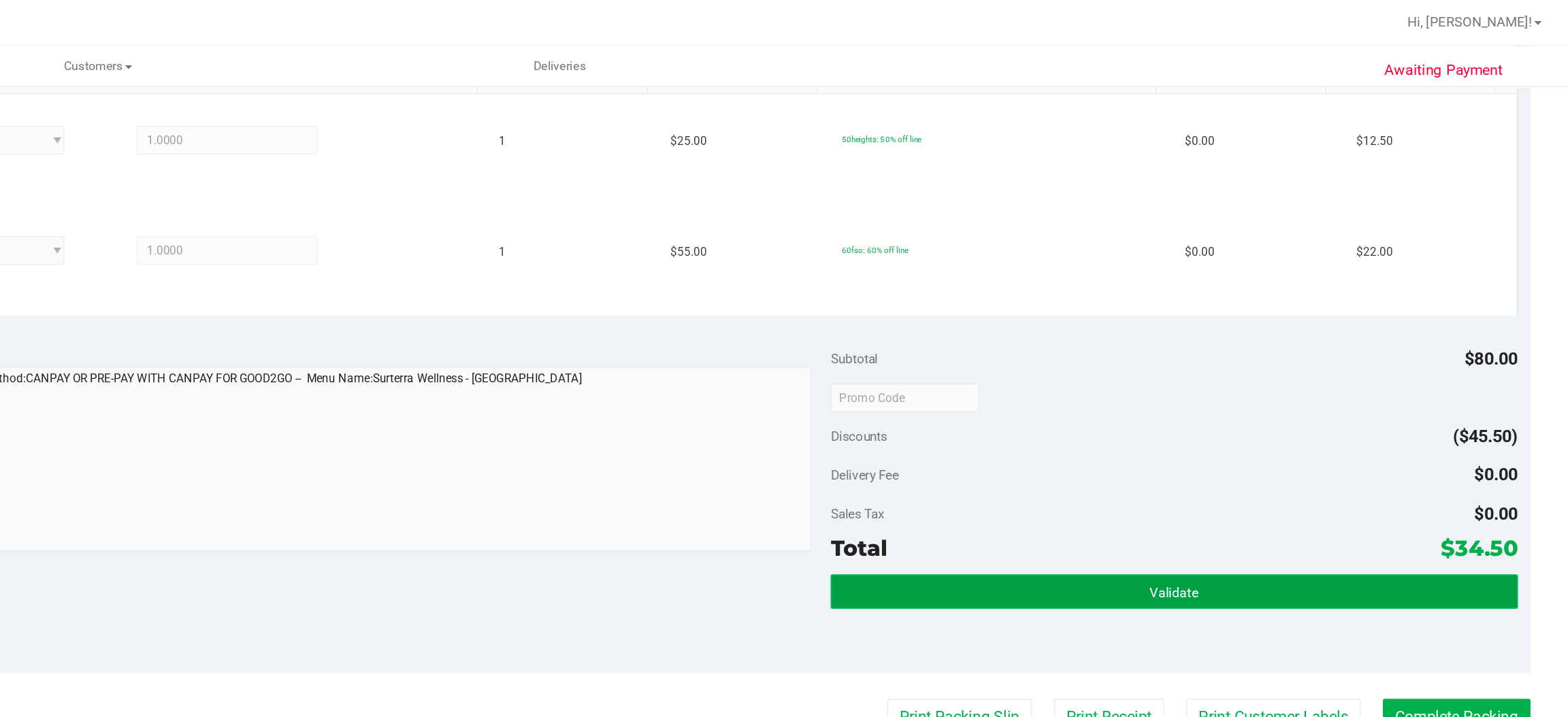
click at [1224, 416] on button "Validate" at bounding box center [1287, 420] width 487 height 25
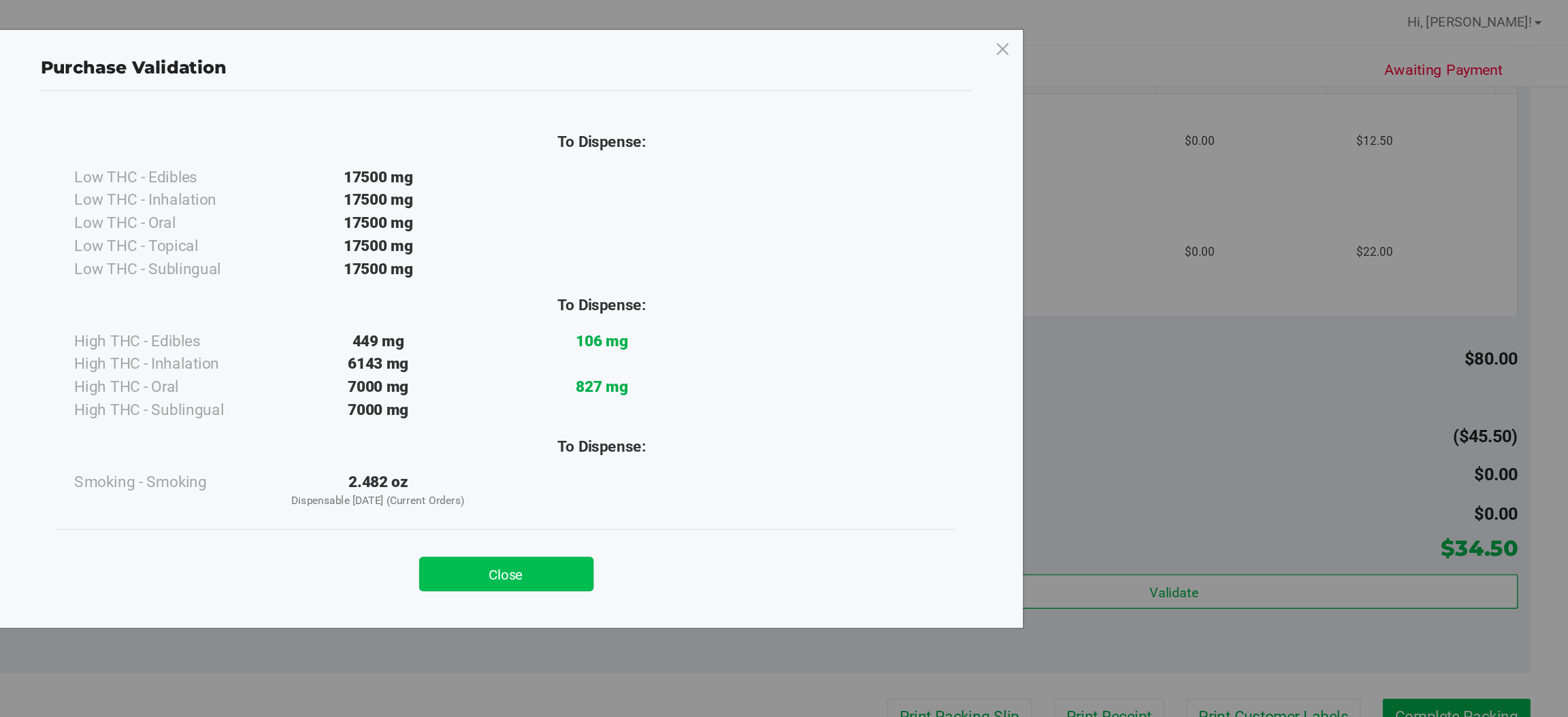
click at [824, 411] on button "Close" at bounding box center [813, 408] width 123 height 25
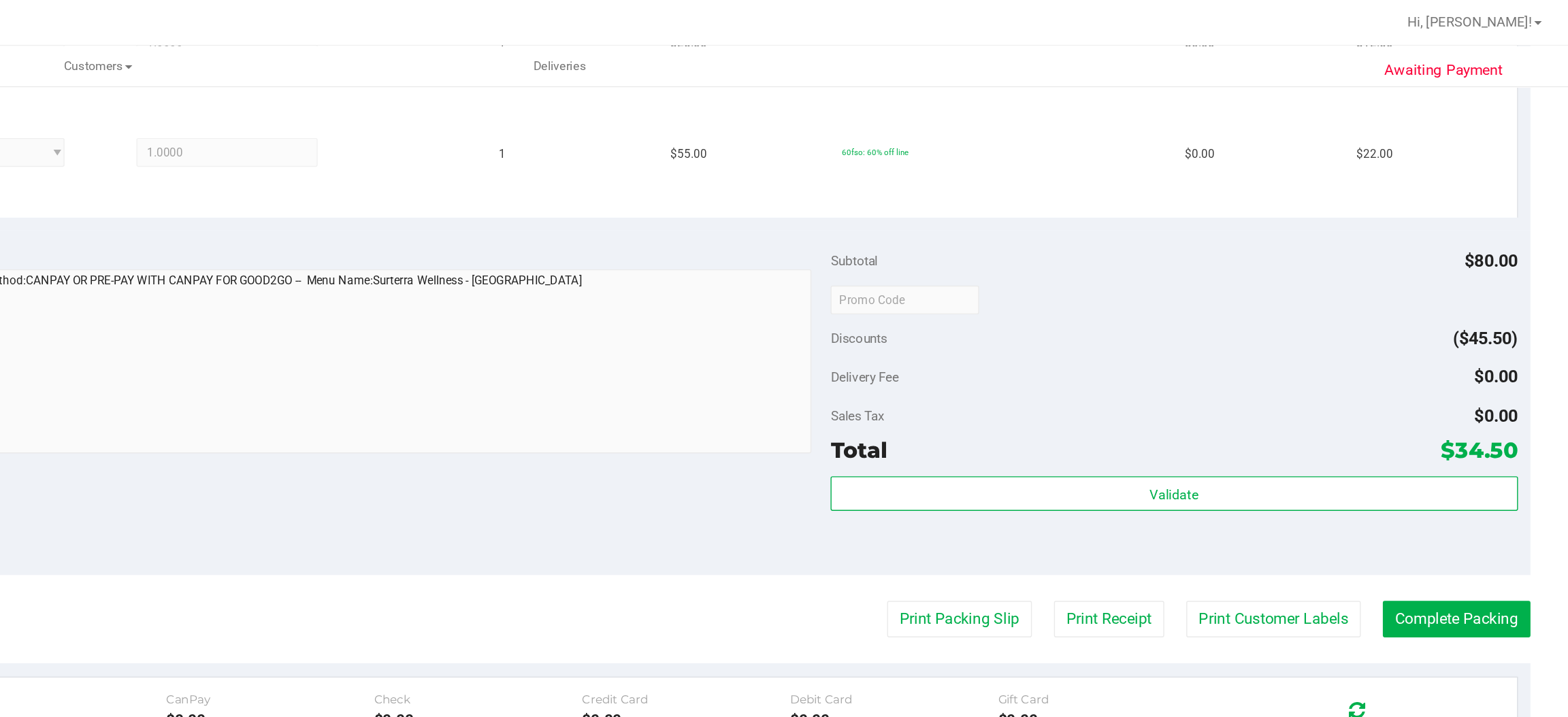
scroll to position [476, 0]
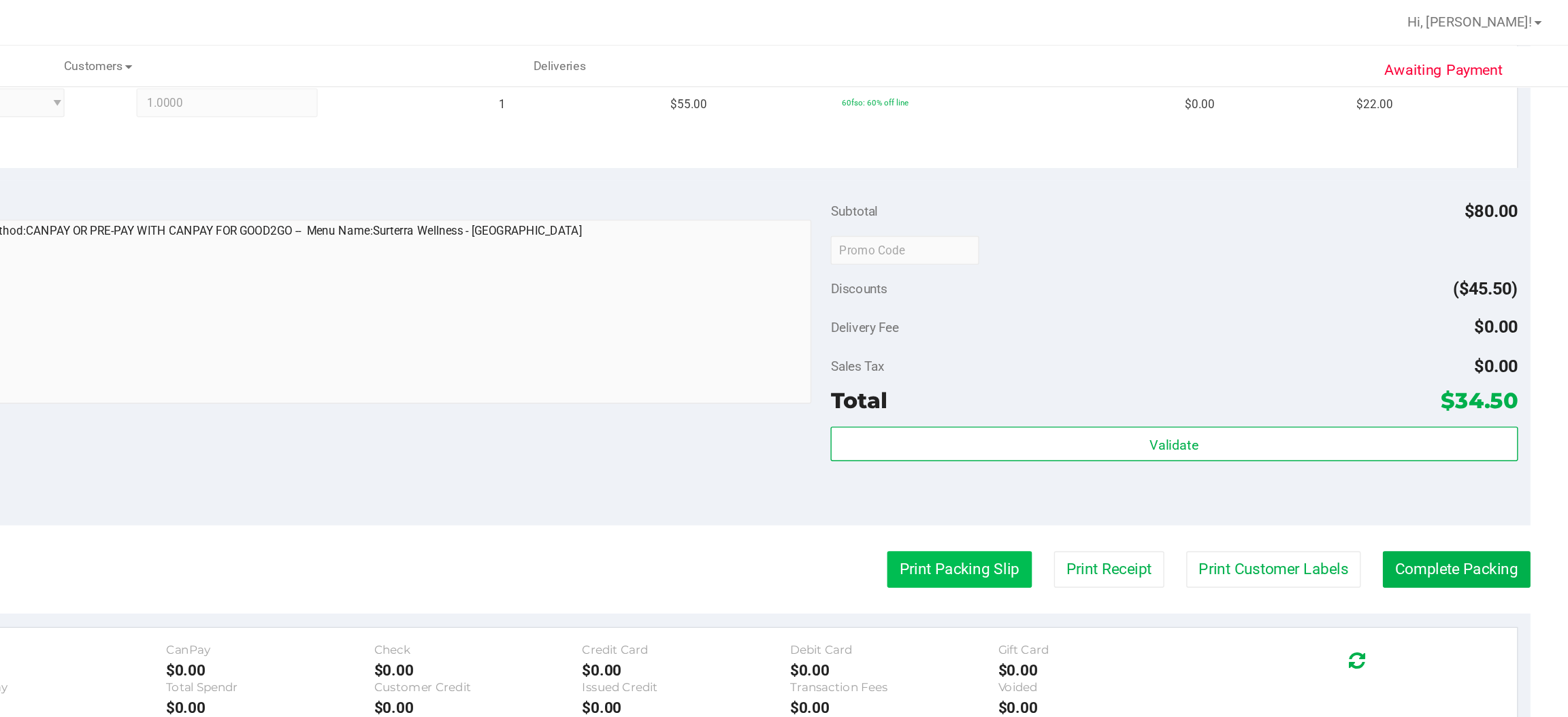
click at [1110, 404] on button "Print Packing Slip" at bounding box center [1135, 404] width 103 height 26
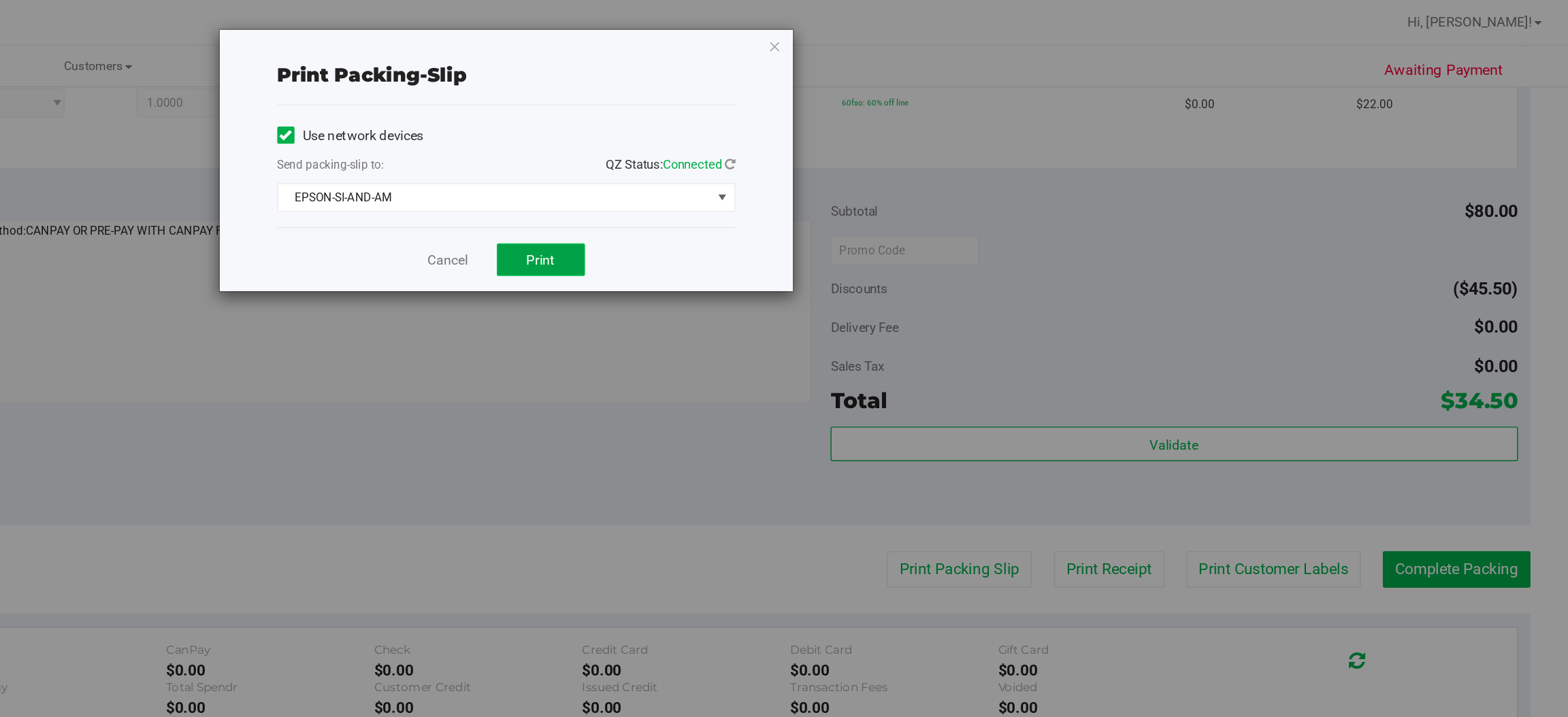
click at [843, 182] on span "Print" at bounding box center [838, 184] width 20 height 11
click at [1003, 36] on icon "button" at bounding box center [1004, 33] width 9 height 16
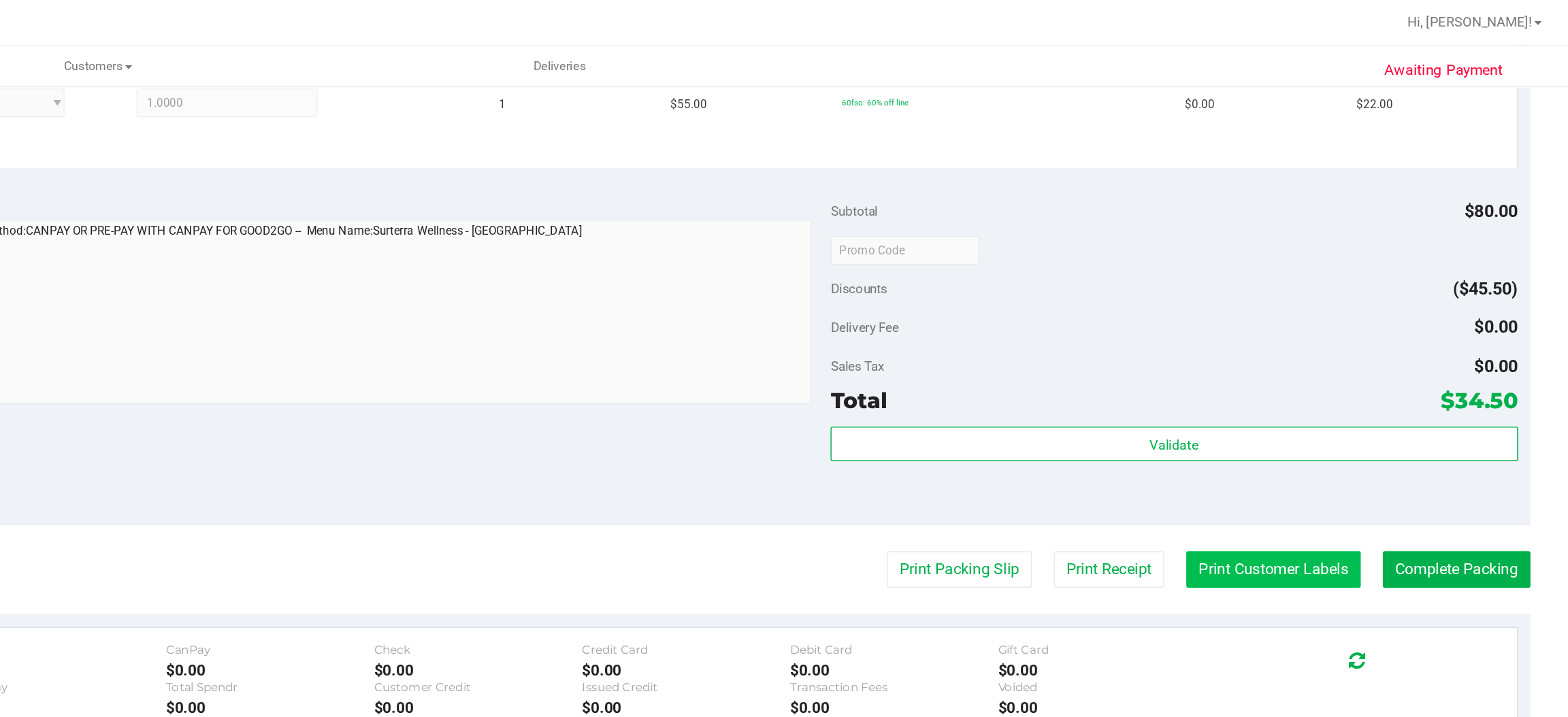
click at [1350, 402] on button "Print Customer Labels" at bounding box center [1358, 404] width 123 height 26
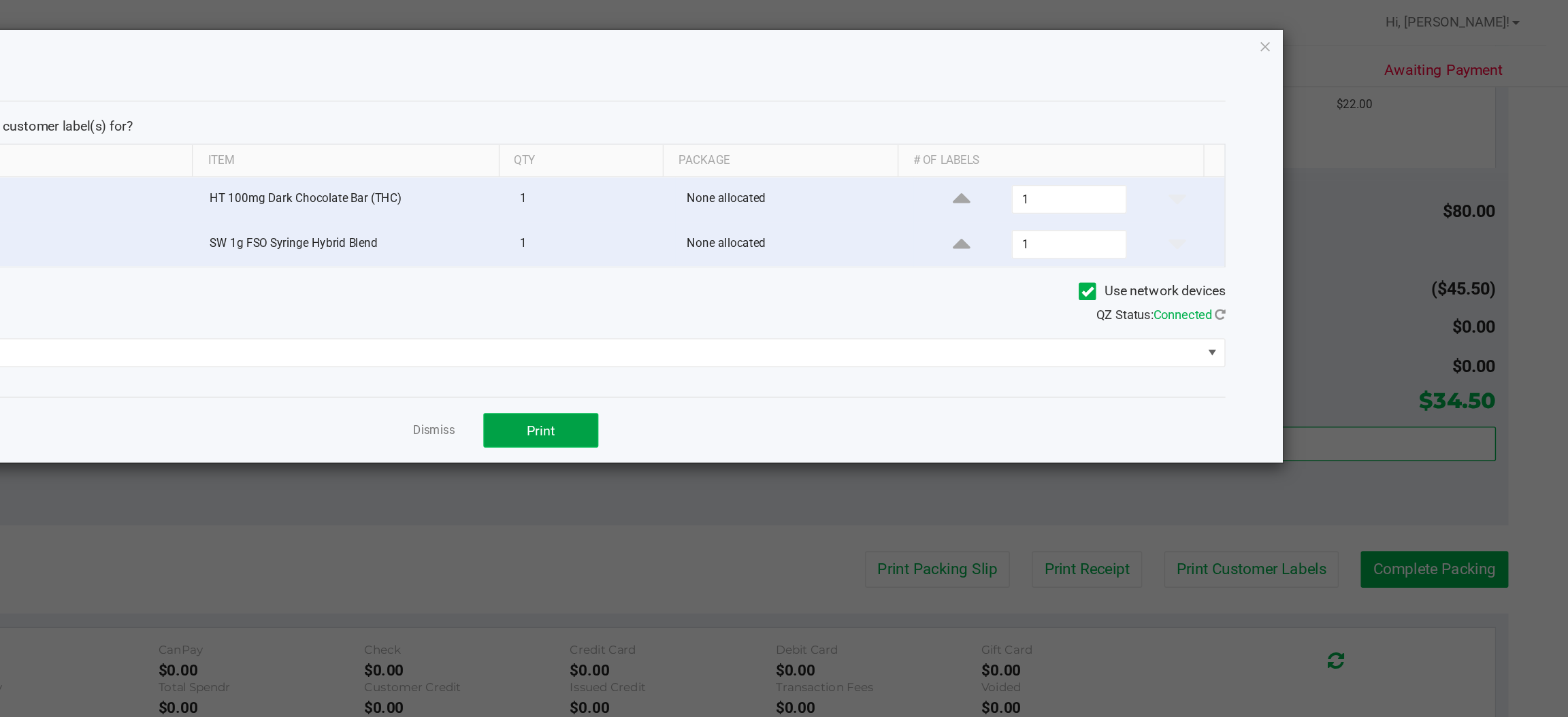
click at [843, 305] on span "Print" at bounding box center [838, 305] width 20 height 11
click at [1358, 54] on div "Print Customer Labels Which item(s) would you like to print customer label(s) f…" at bounding box center [813, 175] width 1103 height 308
click at [1352, 36] on icon "button" at bounding box center [1353, 33] width 9 height 16
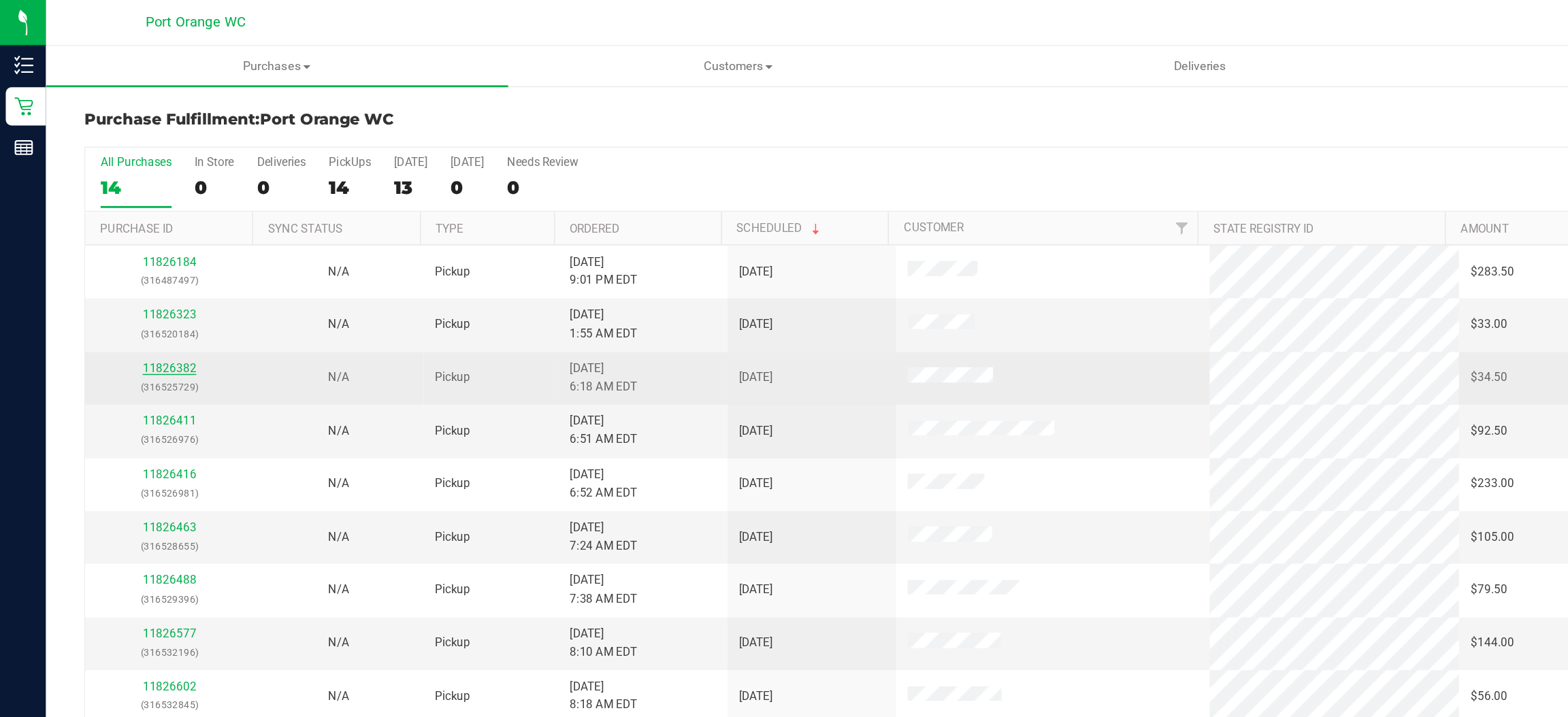
click at [122, 263] on link "11826382" at bounding box center [120, 261] width 38 height 9
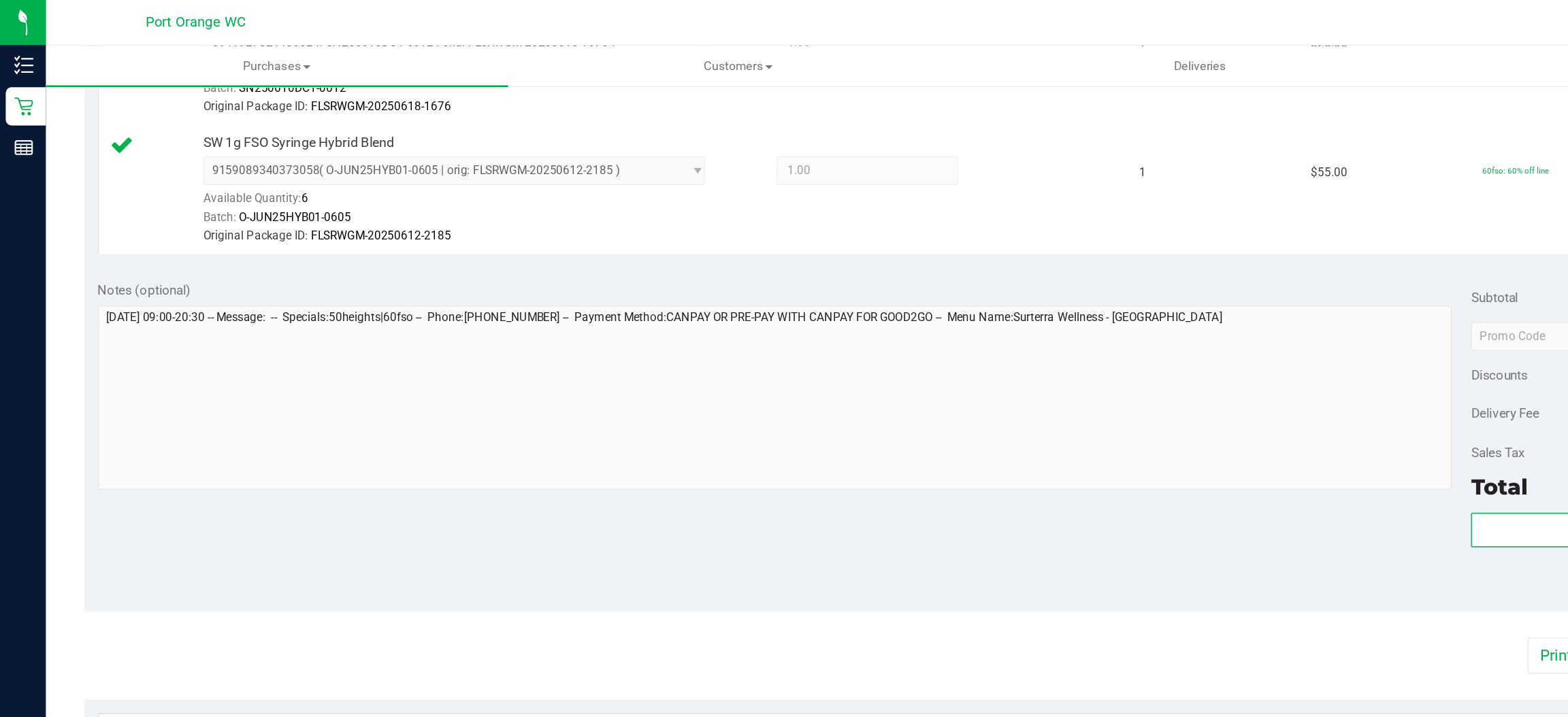
scroll to position [444, 0]
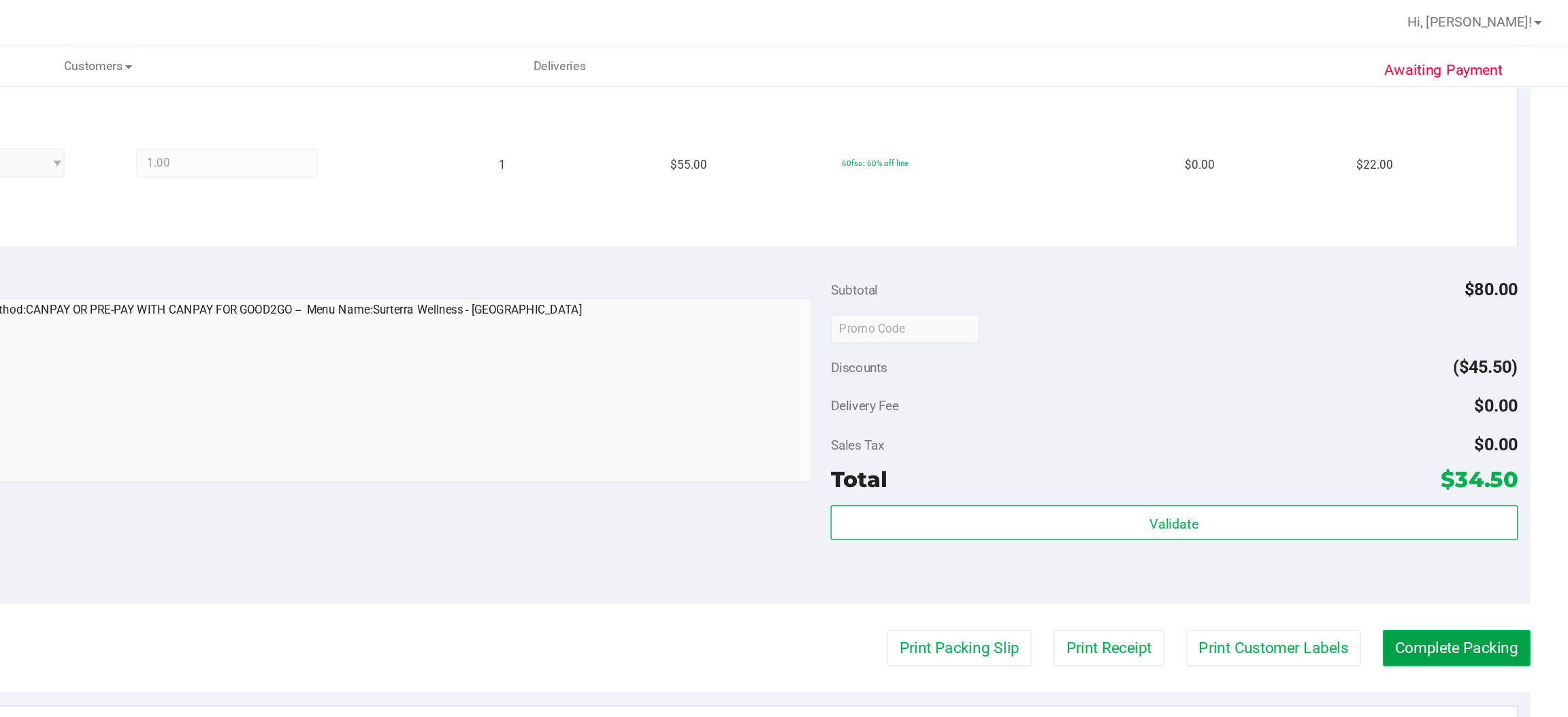
click at [1469, 457] on button "Complete Packing" at bounding box center [1488, 460] width 105 height 26
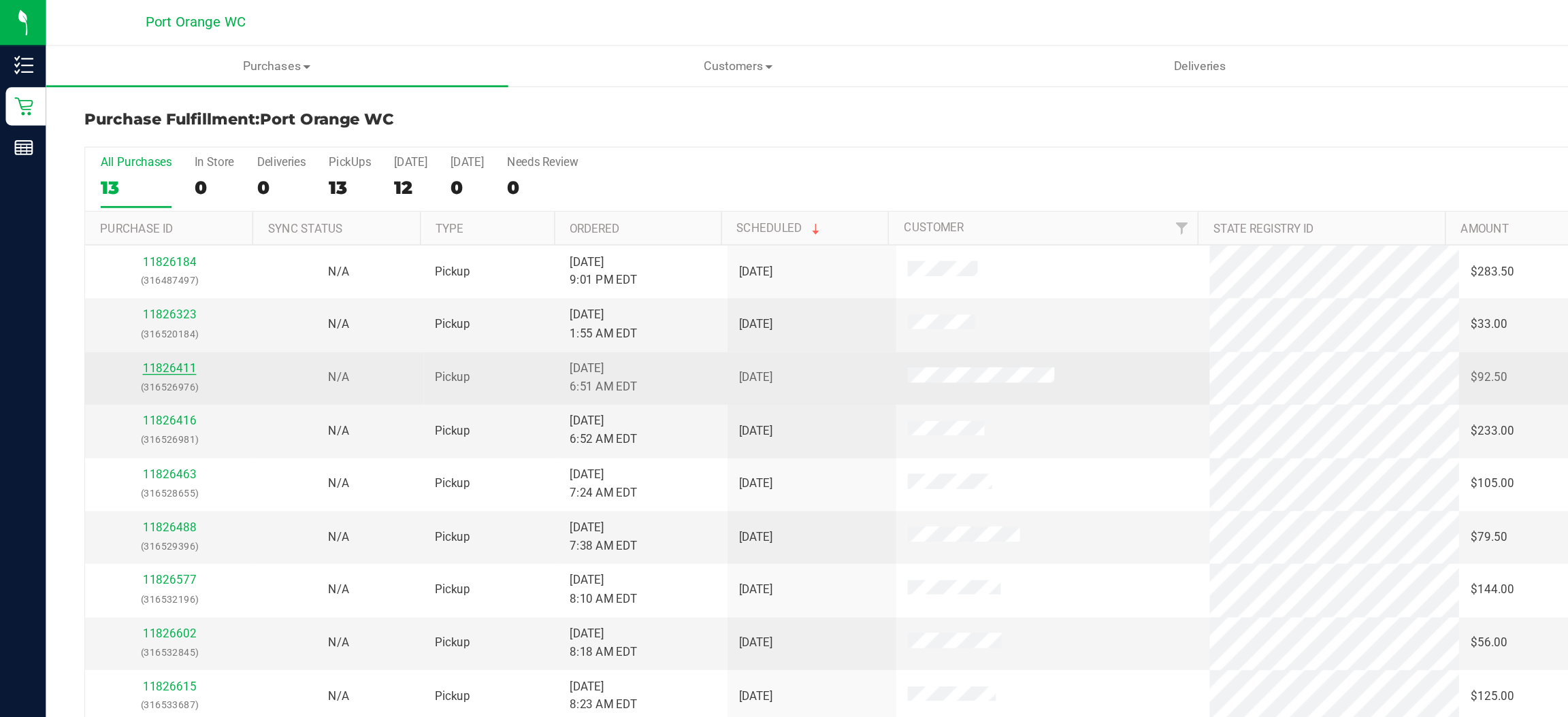
click at [124, 263] on link "11826411" at bounding box center [120, 261] width 38 height 9
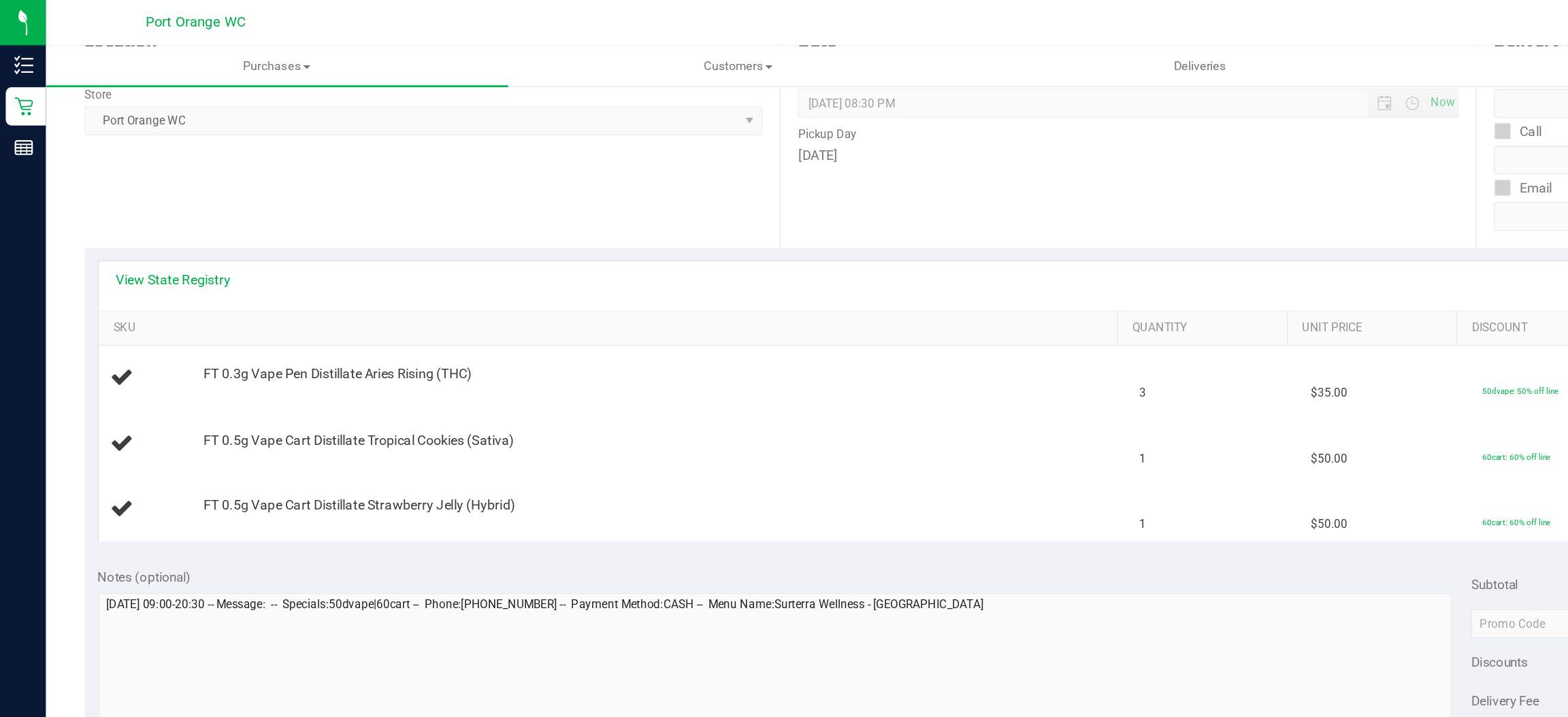
scroll to position [190, 0]
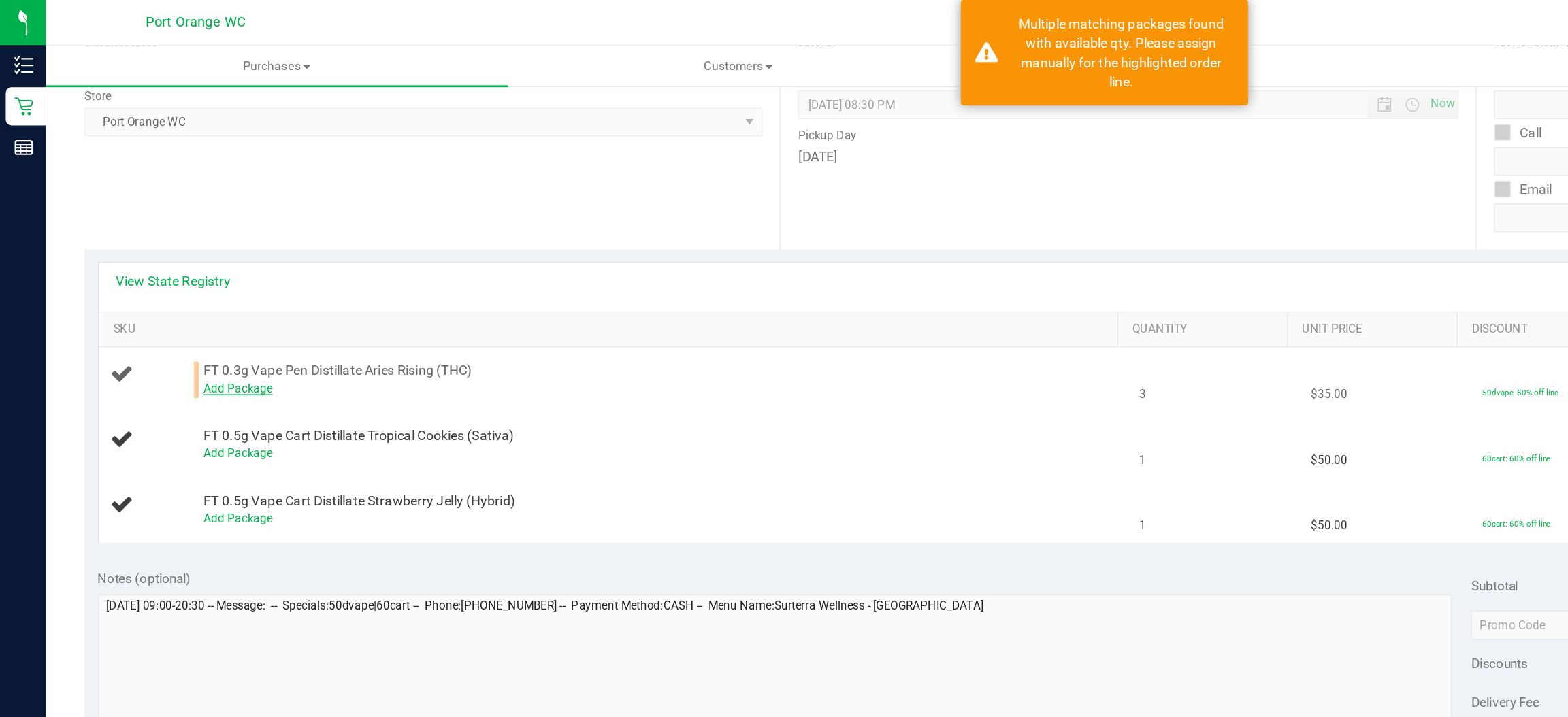
click at [162, 274] on link "Add Package" at bounding box center [169, 276] width 49 height 9
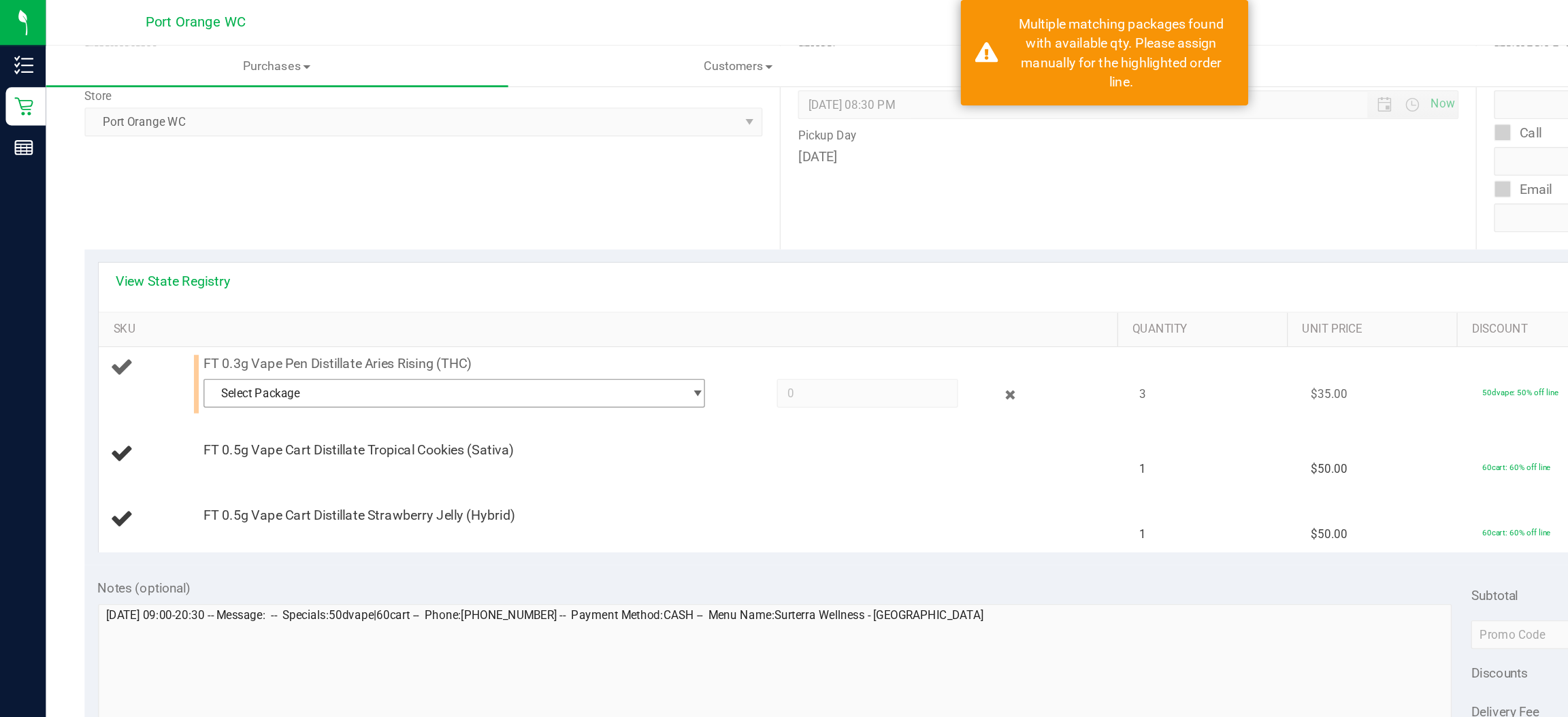
click at [489, 276] on span "select" at bounding box center [494, 279] width 10 height 11
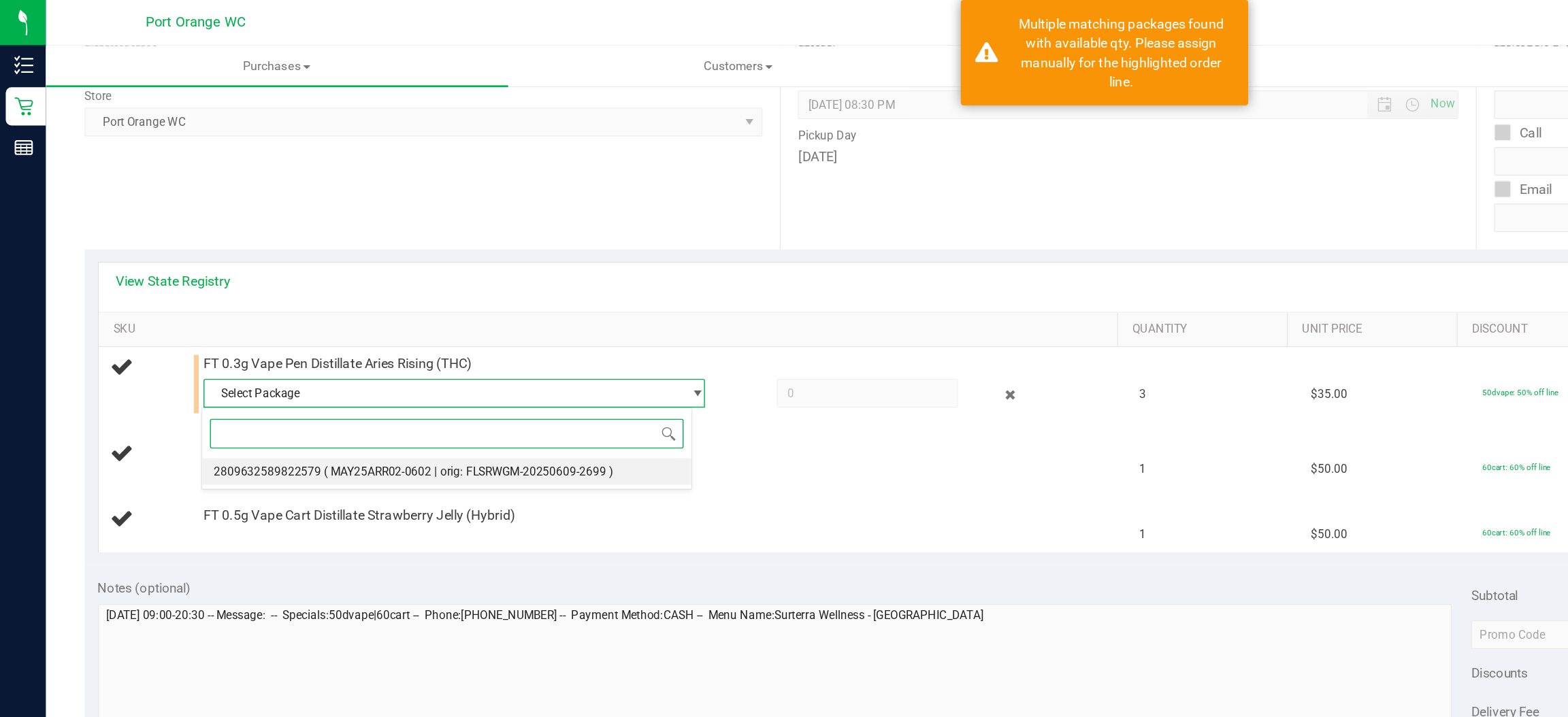
click at [342, 336] on span "( MAY25ARR02-0602 | orig: FLSRWGM-20250609-2699 )" at bounding box center [332, 335] width 205 height 9
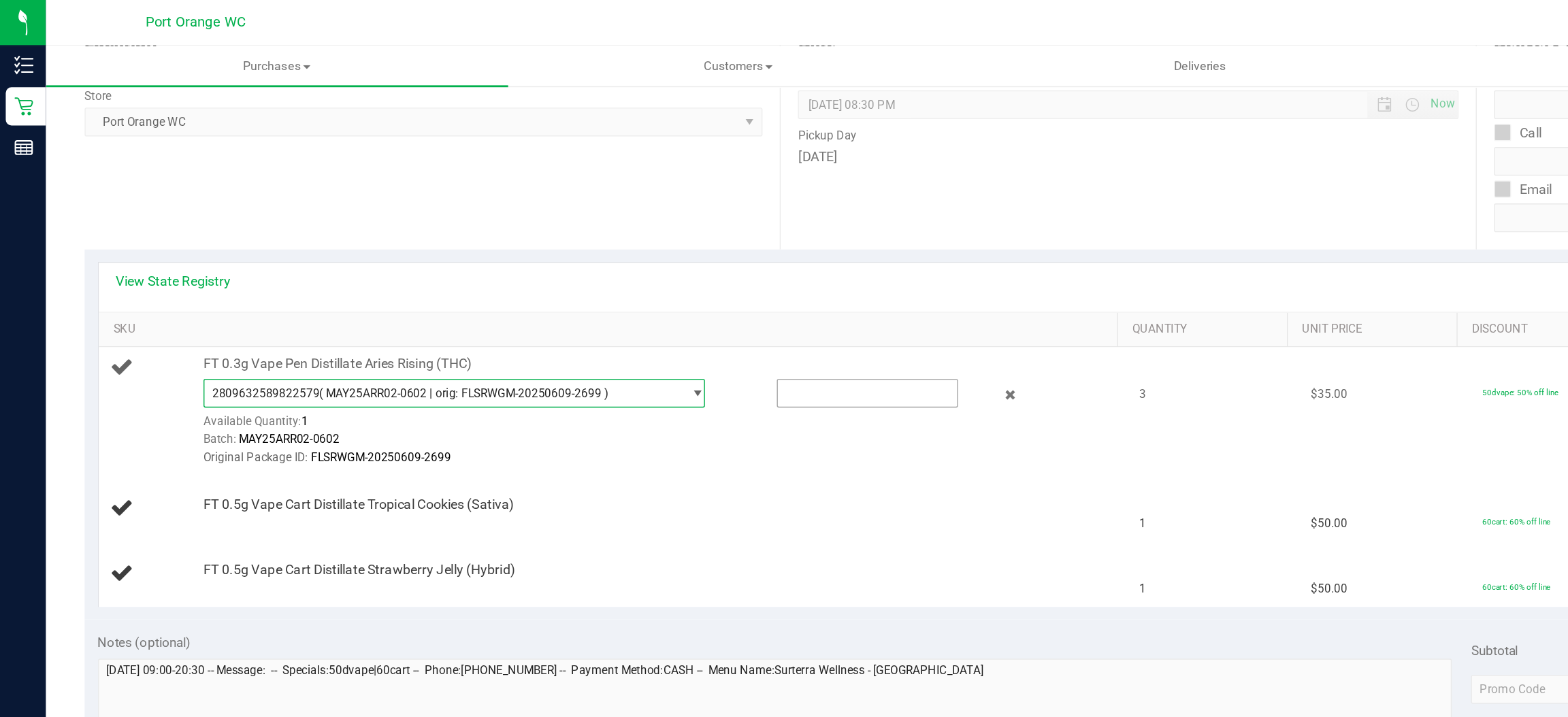
click at [553, 281] on input "text" at bounding box center [616, 279] width 127 height 19
type input "1"
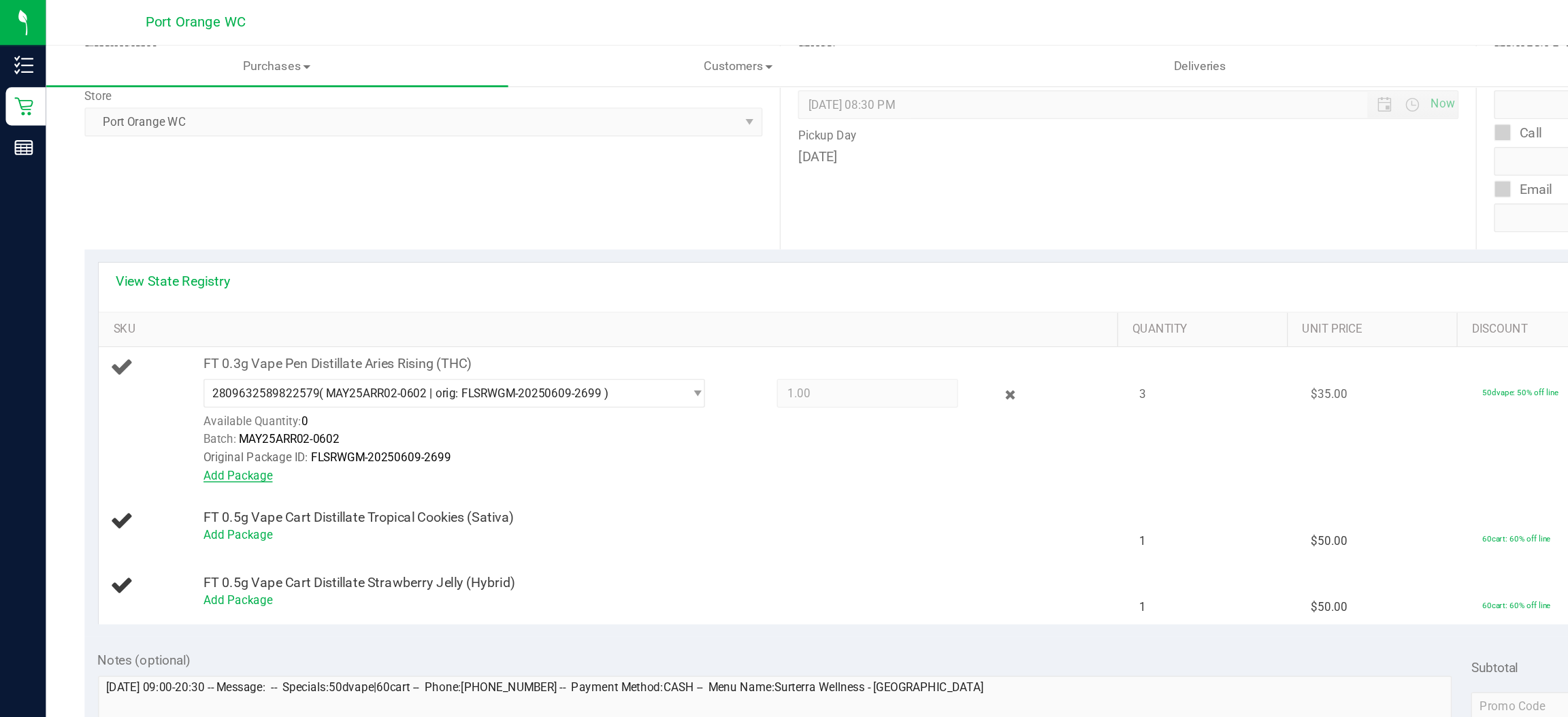
click at [172, 332] on link "Add Package" at bounding box center [169, 337] width 49 height 9
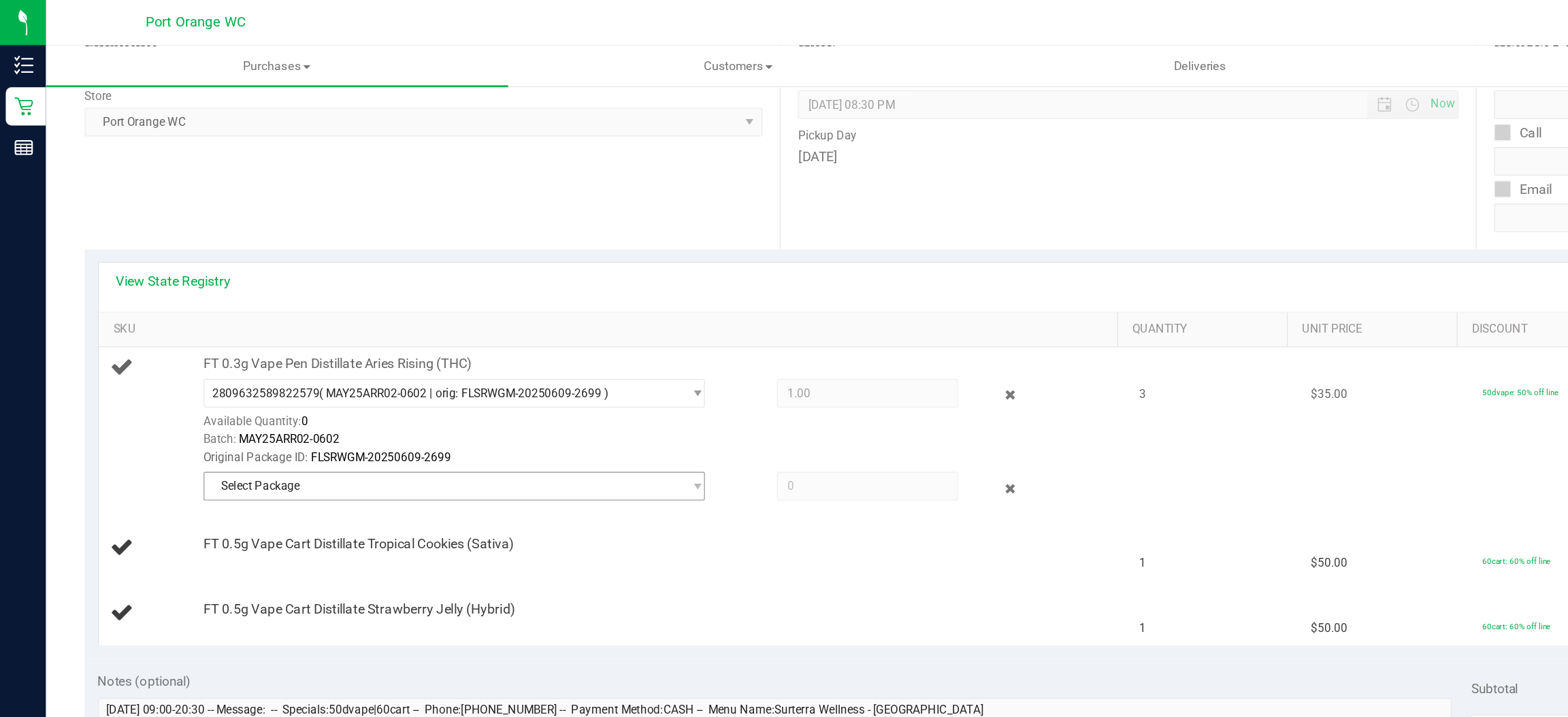
click at [491, 343] on span "Select Package" at bounding box center [322, 345] width 356 height 20
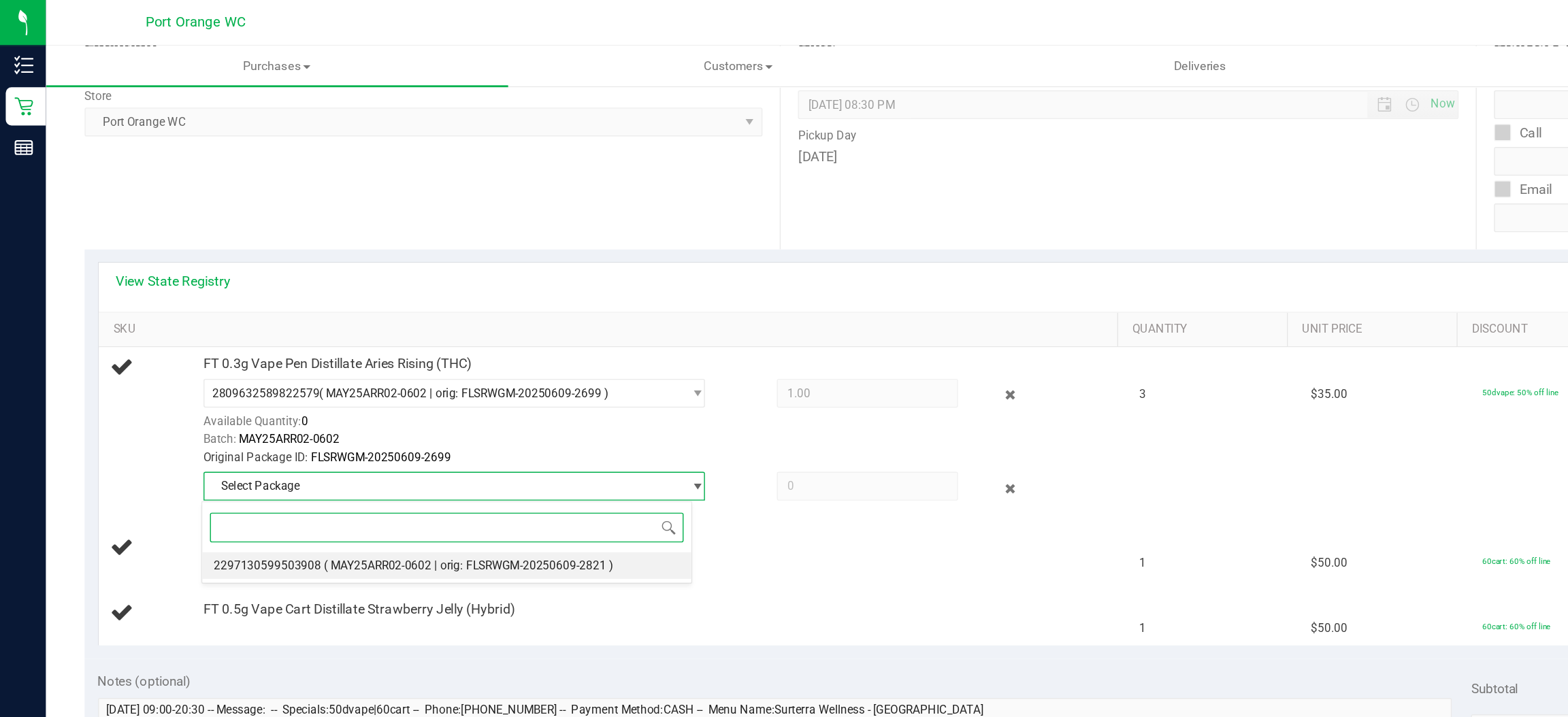
click at [397, 399] on span "( MAY25ARR02-0602 | orig: FLSRWGM-20250609-2821 )" at bounding box center [332, 402] width 205 height 9
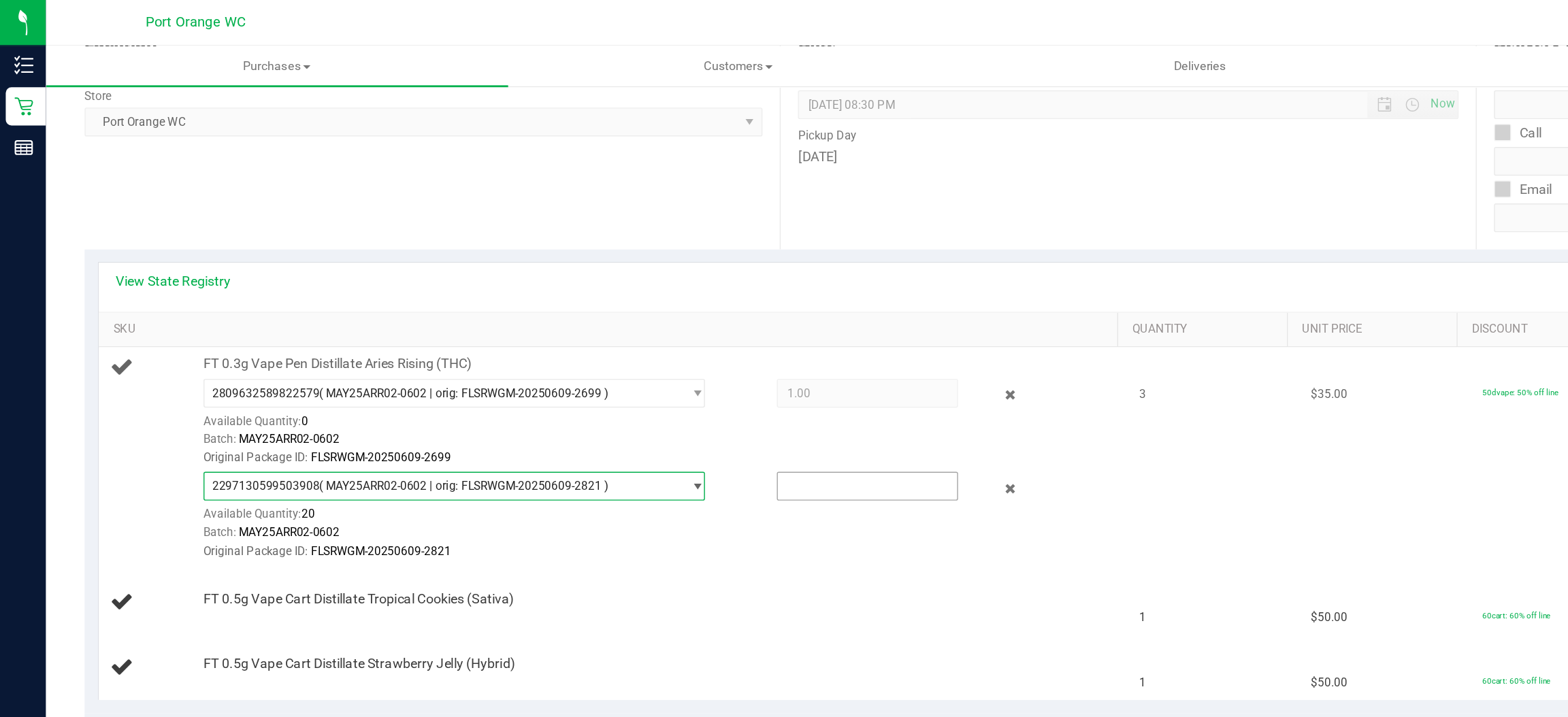
click at [561, 343] on input "text" at bounding box center [616, 345] width 127 height 19
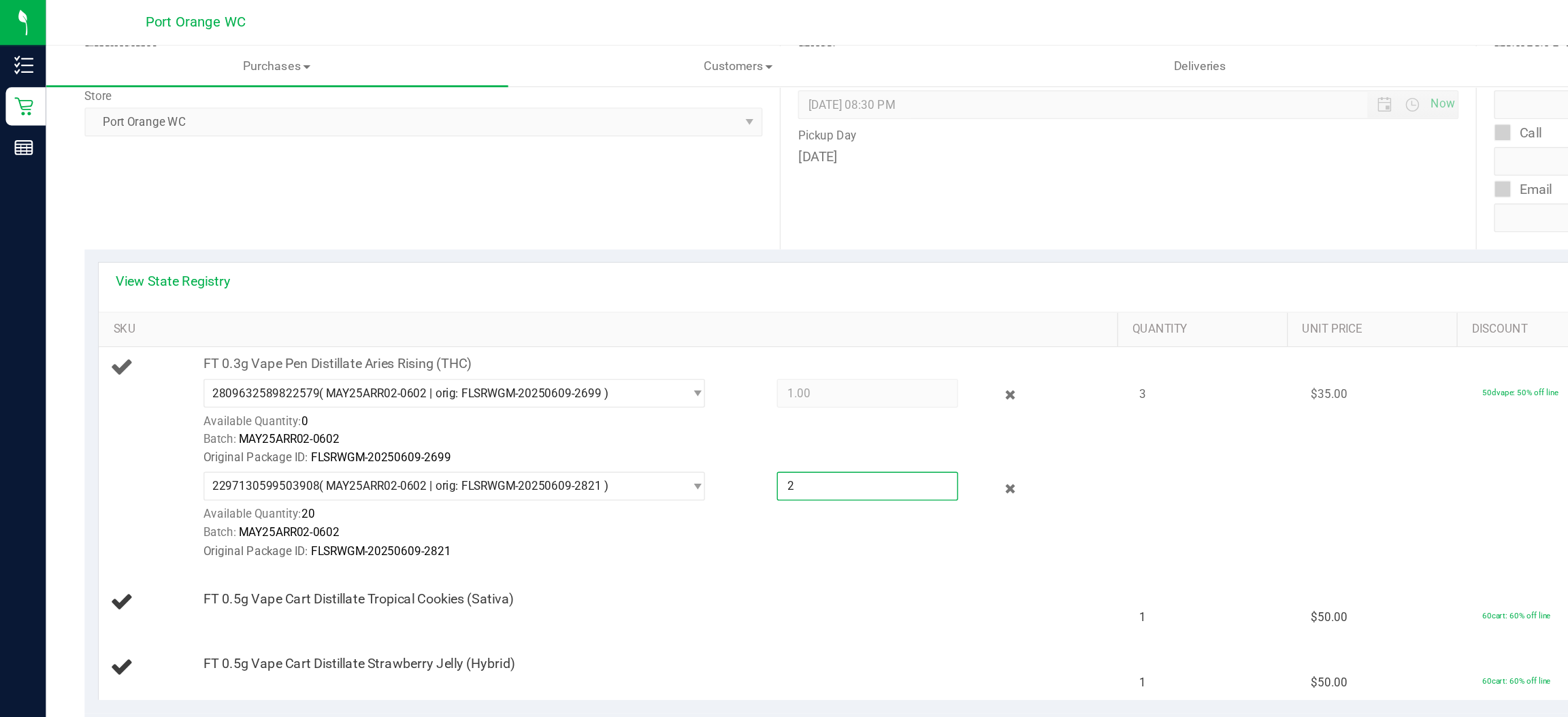
type input "2"
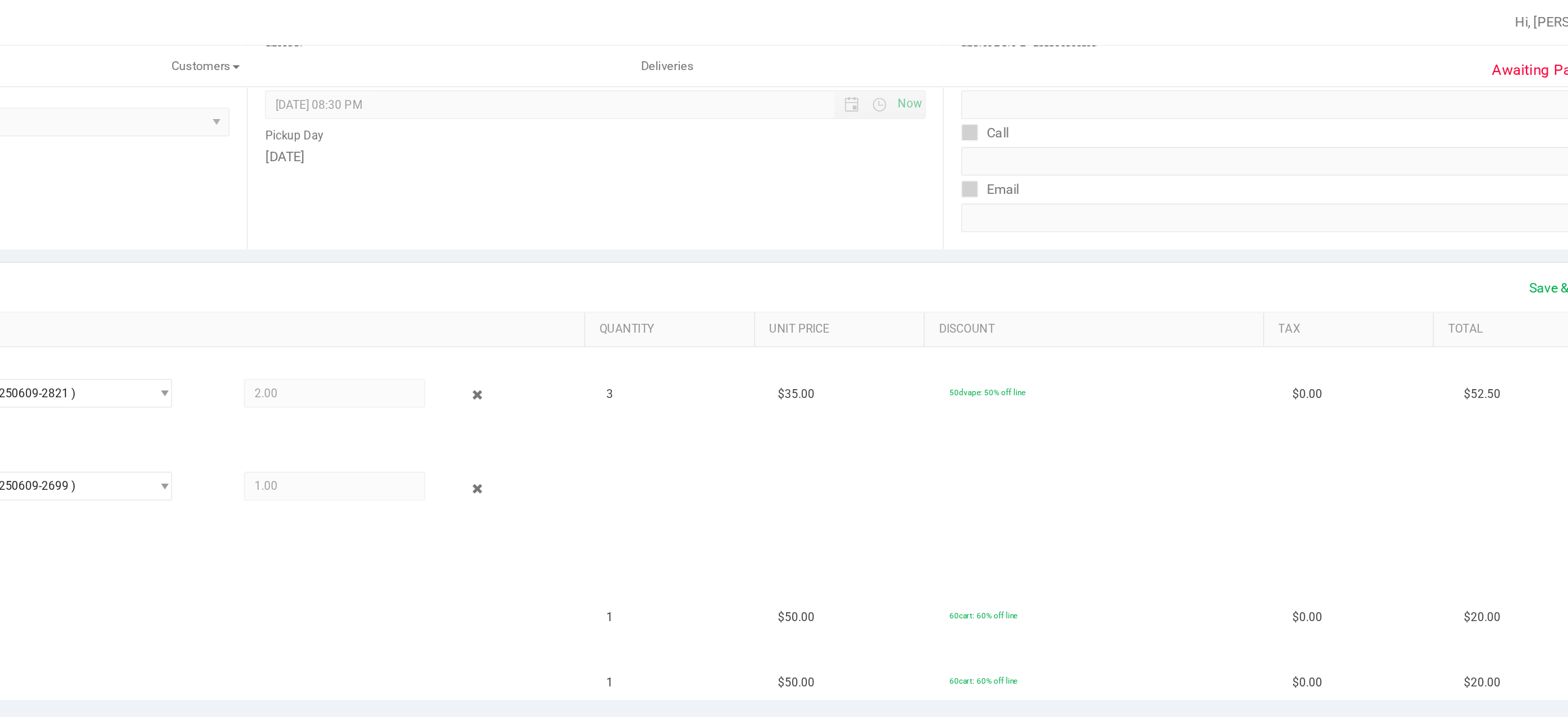
scroll to position [0, 0]
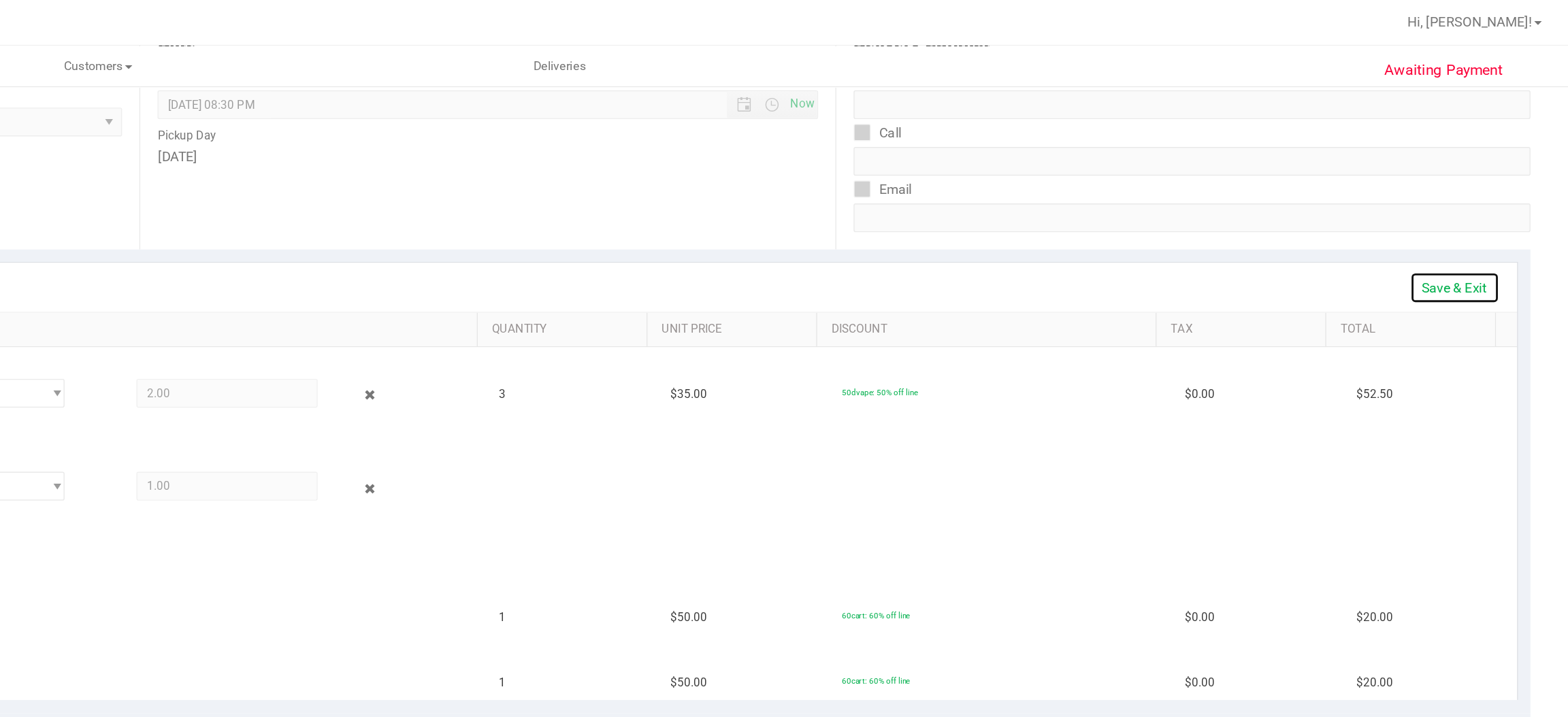
click at [1475, 202] on link "Save & Exit" at bounding box center [1486, 204] width 64 height 23
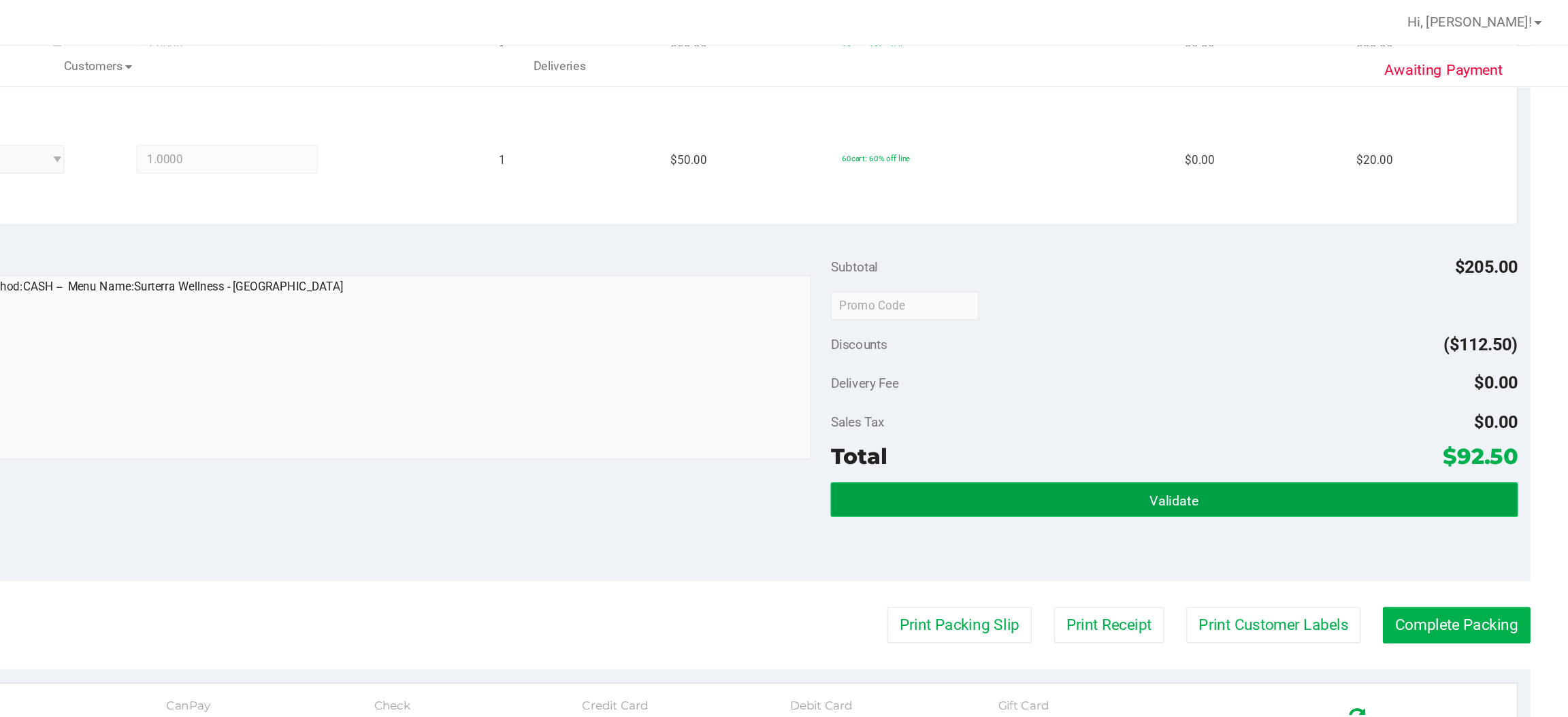
click at [1255, 358] on button "Validate" at bounding box center [1287, 355] width 487 height 25
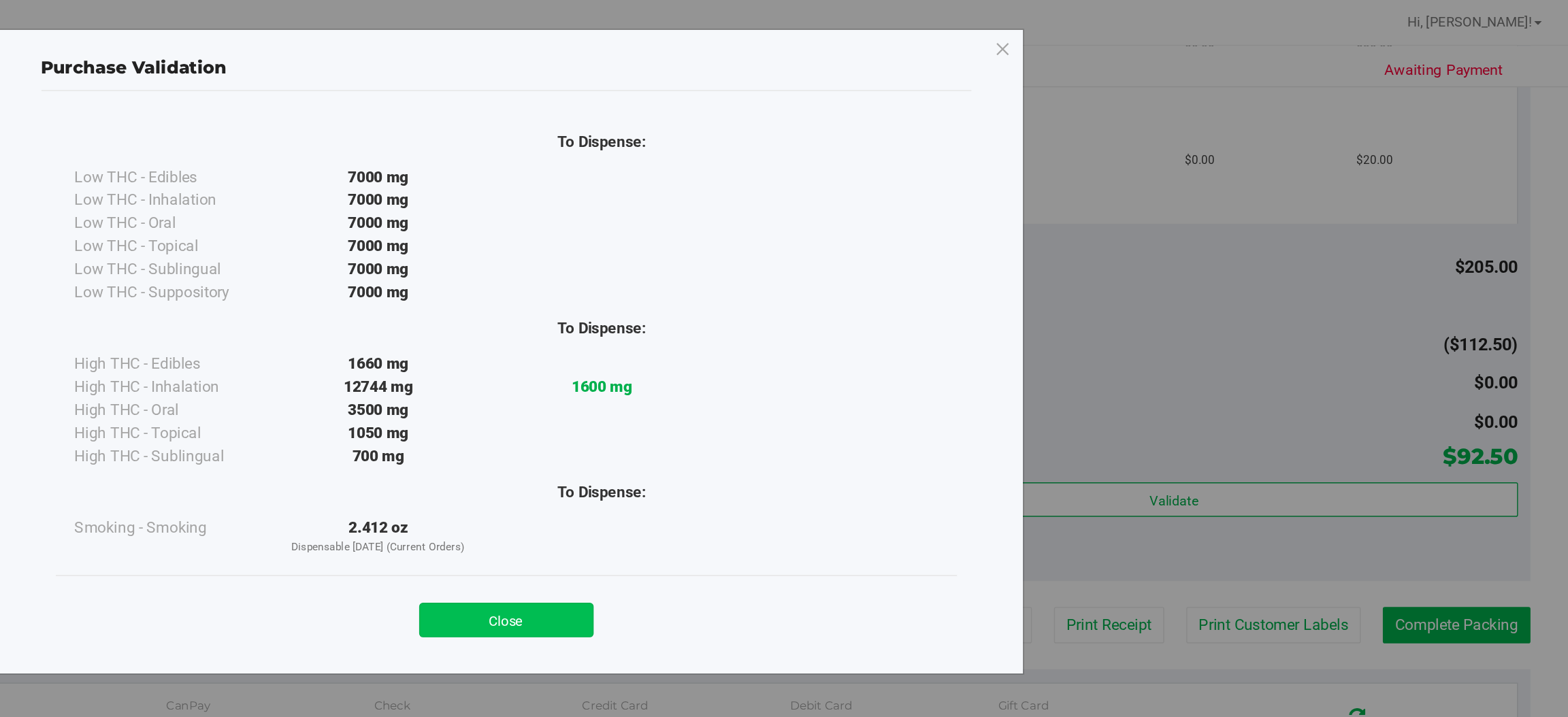
click at [814, 440] on button "Close" at bounding box center [813, 440] width 123 height 25
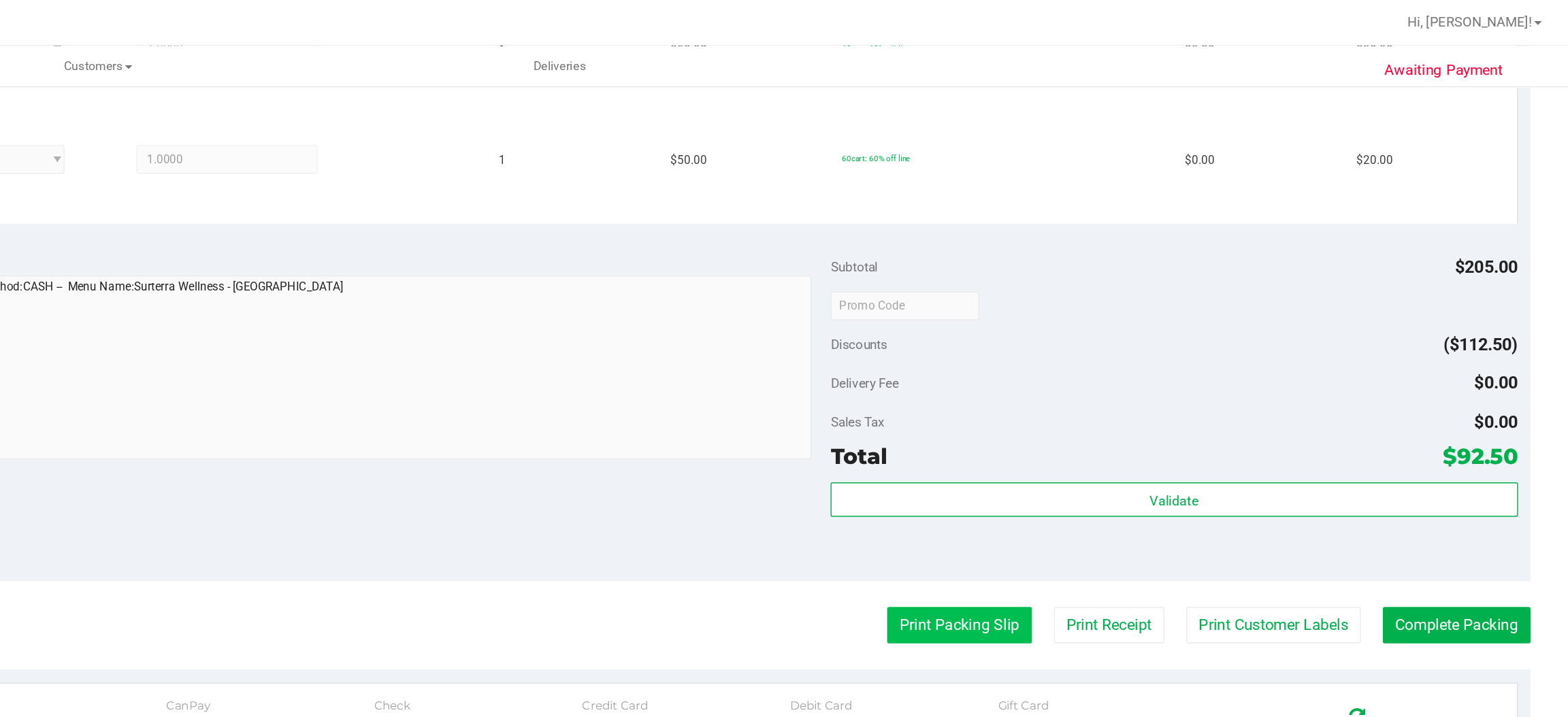
click at [1134, 443] on button "Print Packing Slip" at bounding box center [1135, 444] width 103 height 26
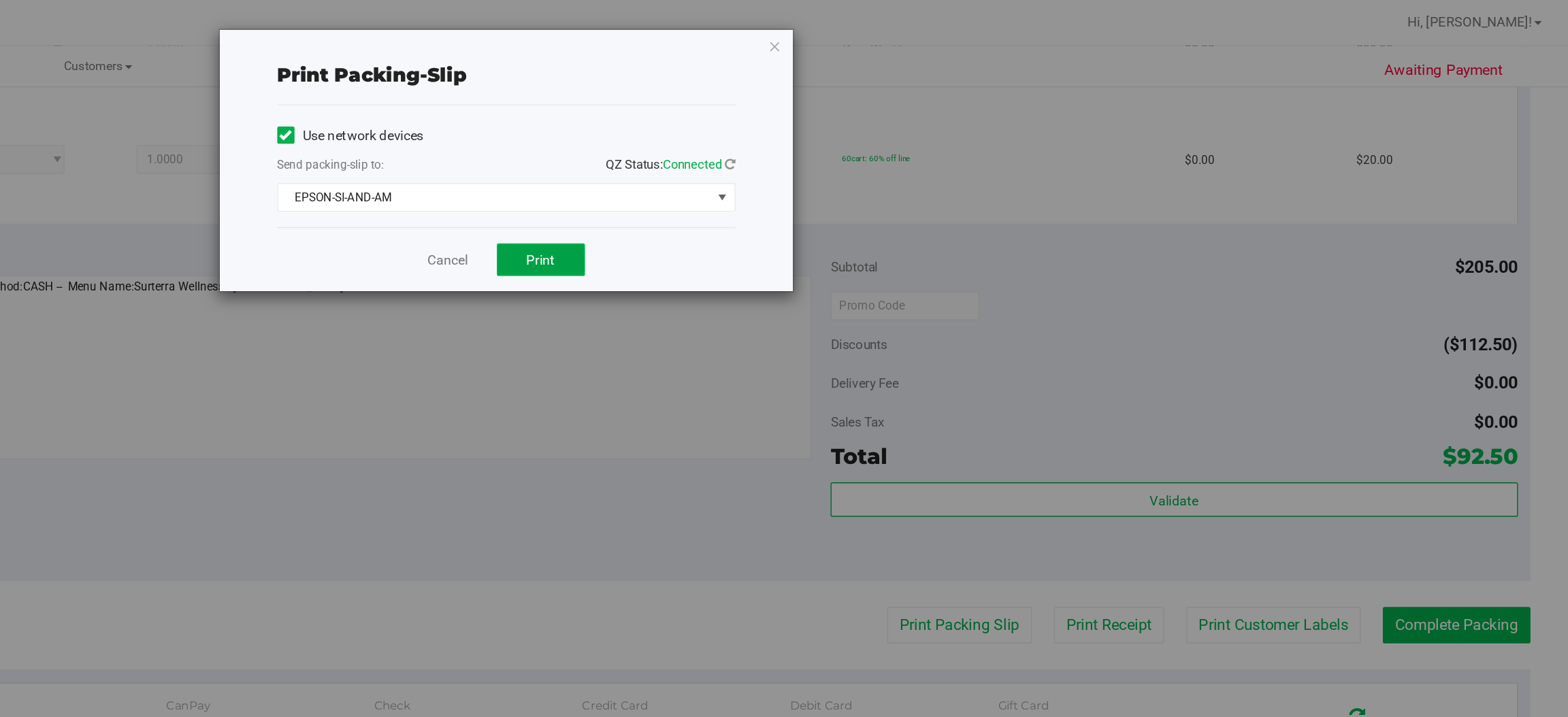
click at [840, 182] on span "Print" at bounding box center [838, 184] width 20 height 11
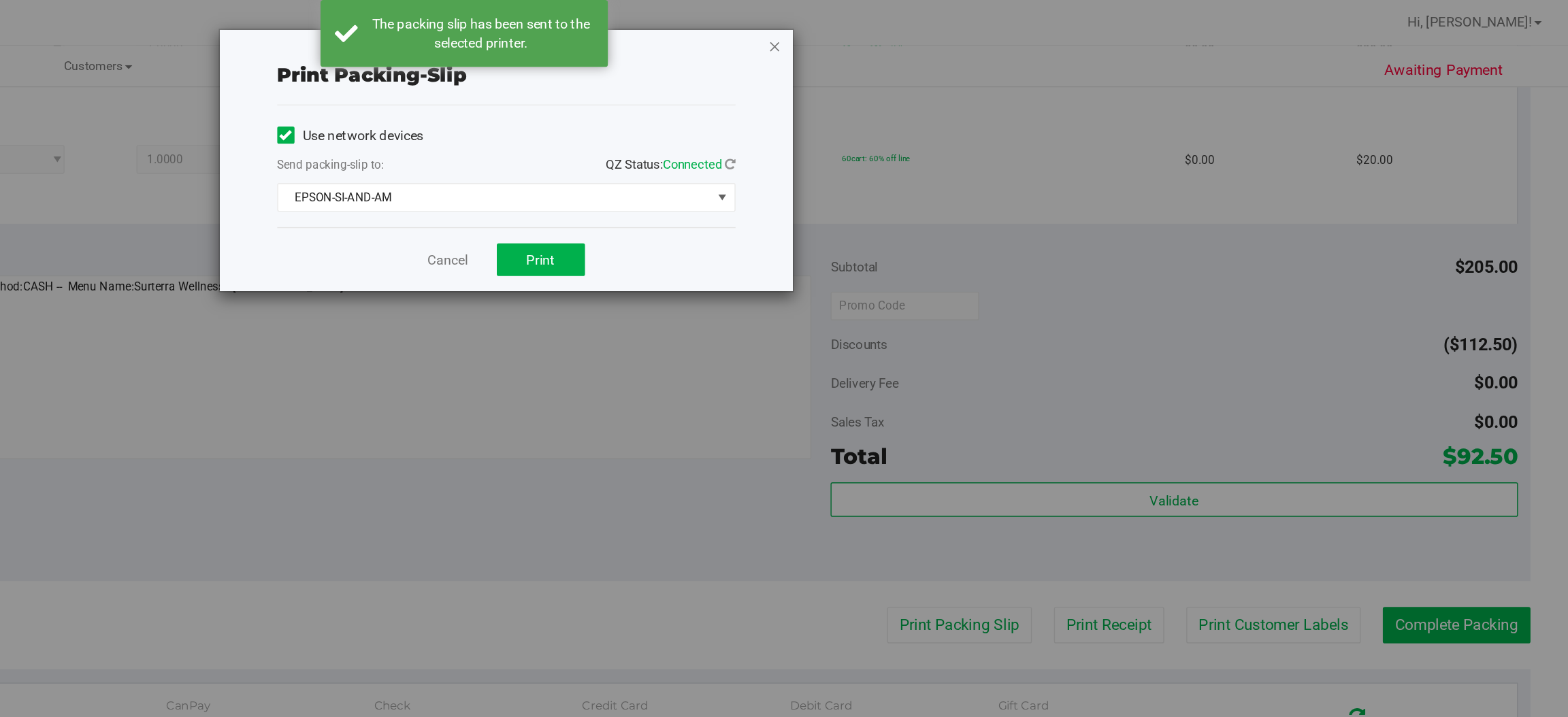
click at [1003, 30] on icon "button" at bounding box center [1004, 33] width 9 height 16
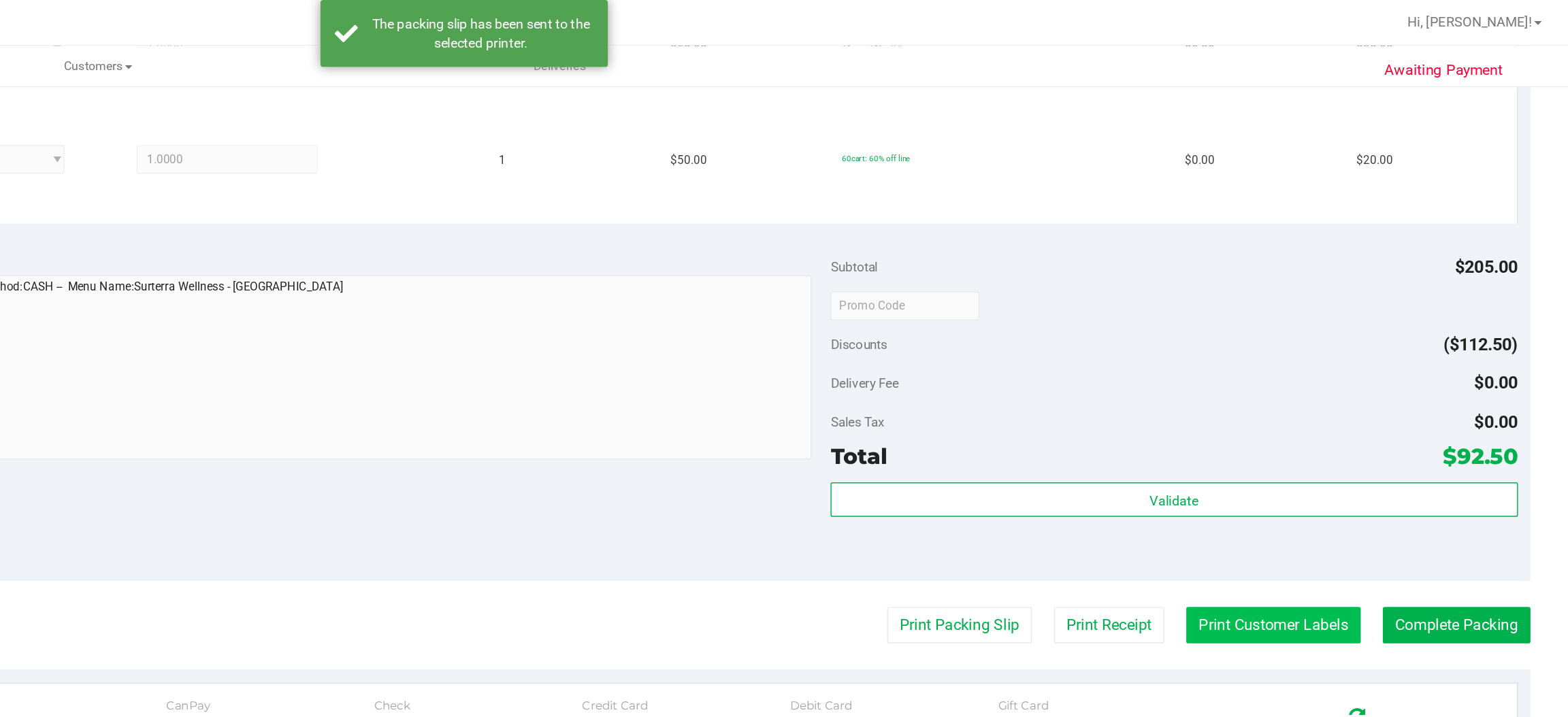
click at [1359, 440] on button "Print Customer Labels" at bounding box center [1358, 444] width 123 height 26
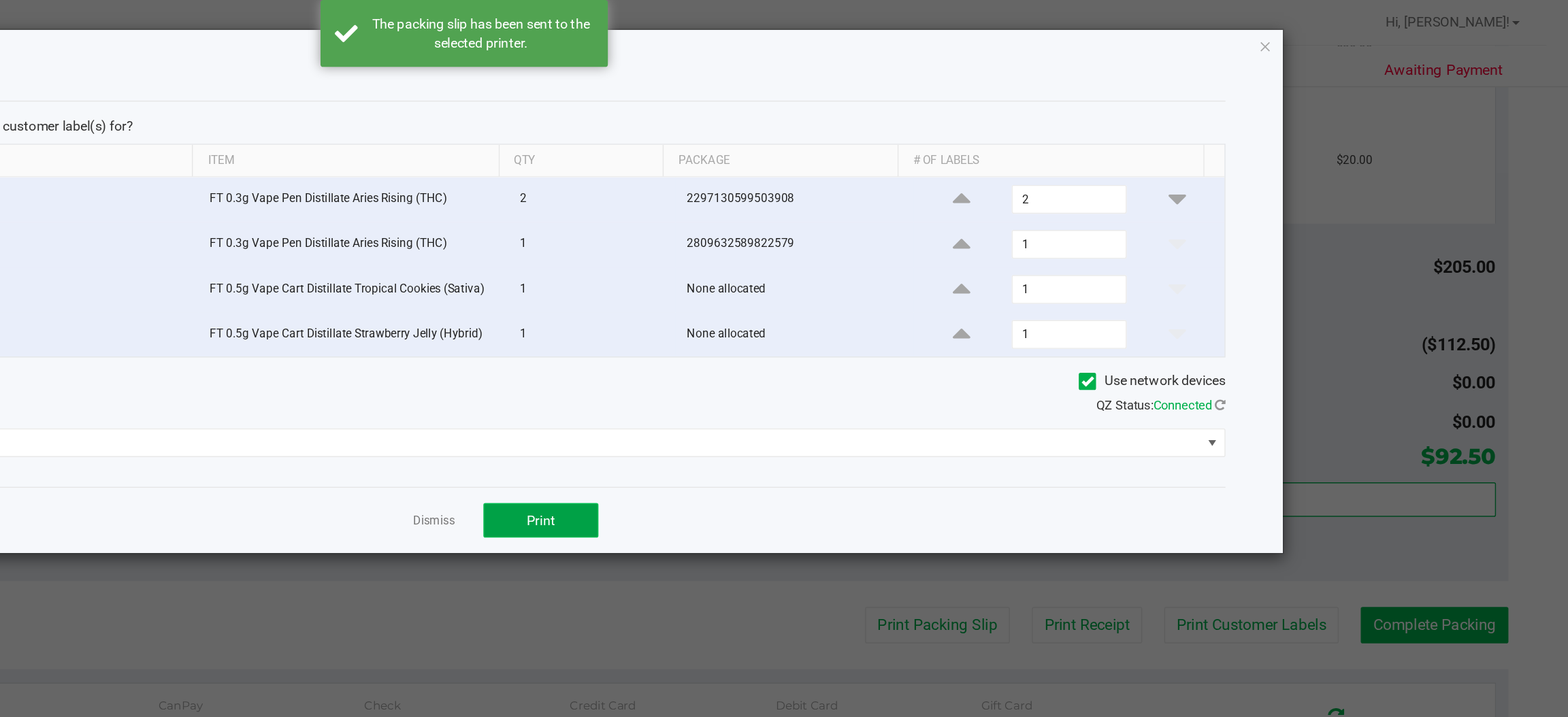
click at [851, 369] on button "Print" at bounding box center [838, 370] width 82 height 25
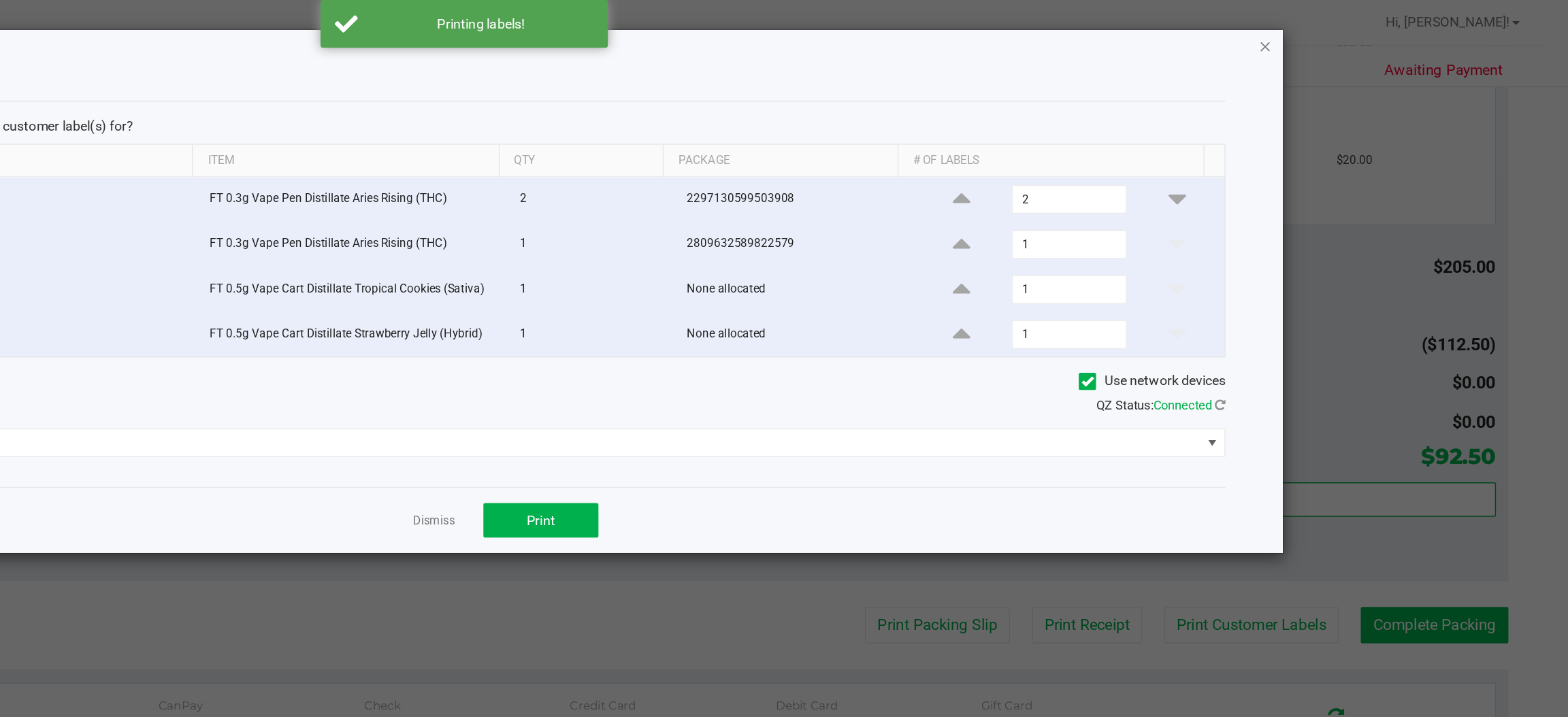
click at [1353, 31] on icon "button" at bounding box center [1353, 33] width 9 height 16
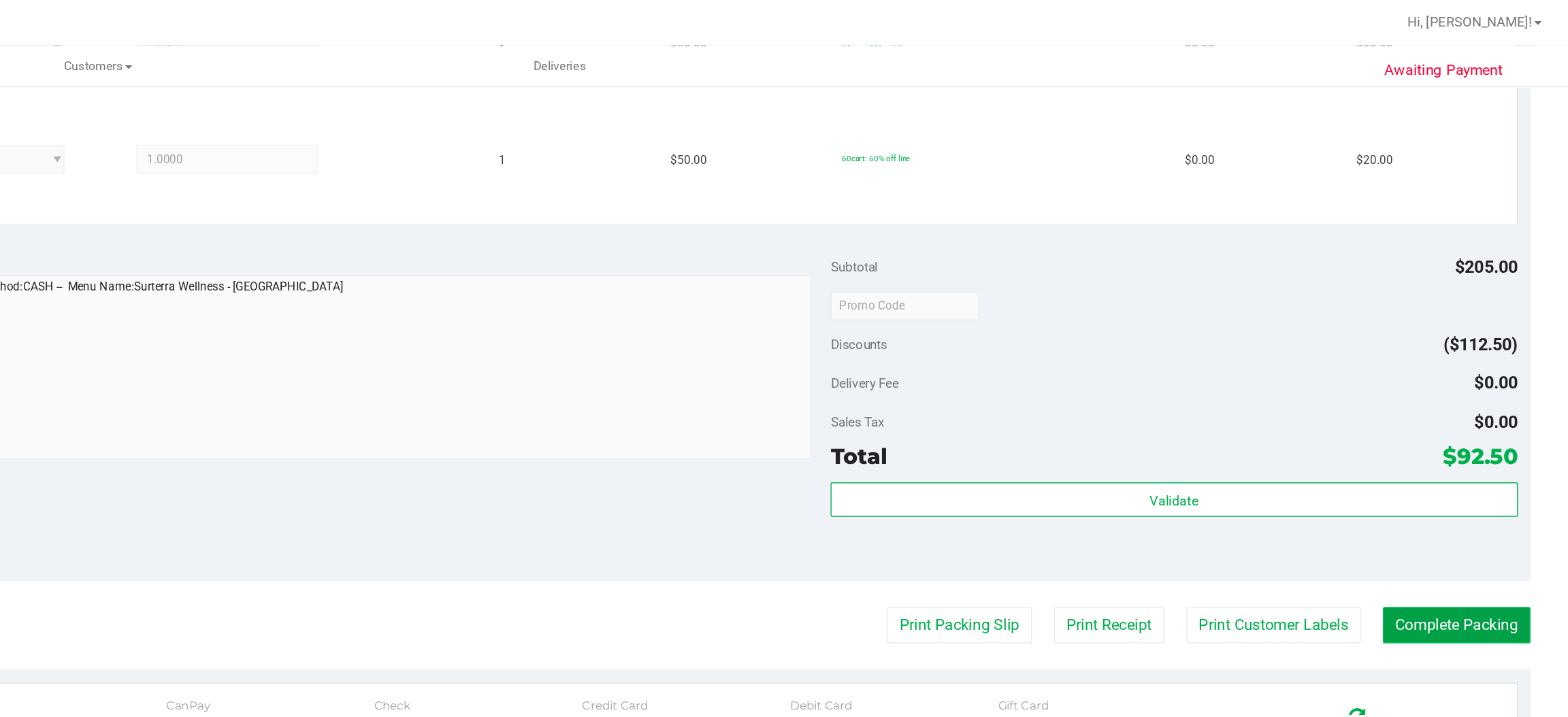
click at [1475, 439] on button "Complete Packing" at bounding box center [1488, 444] width 105 height 26
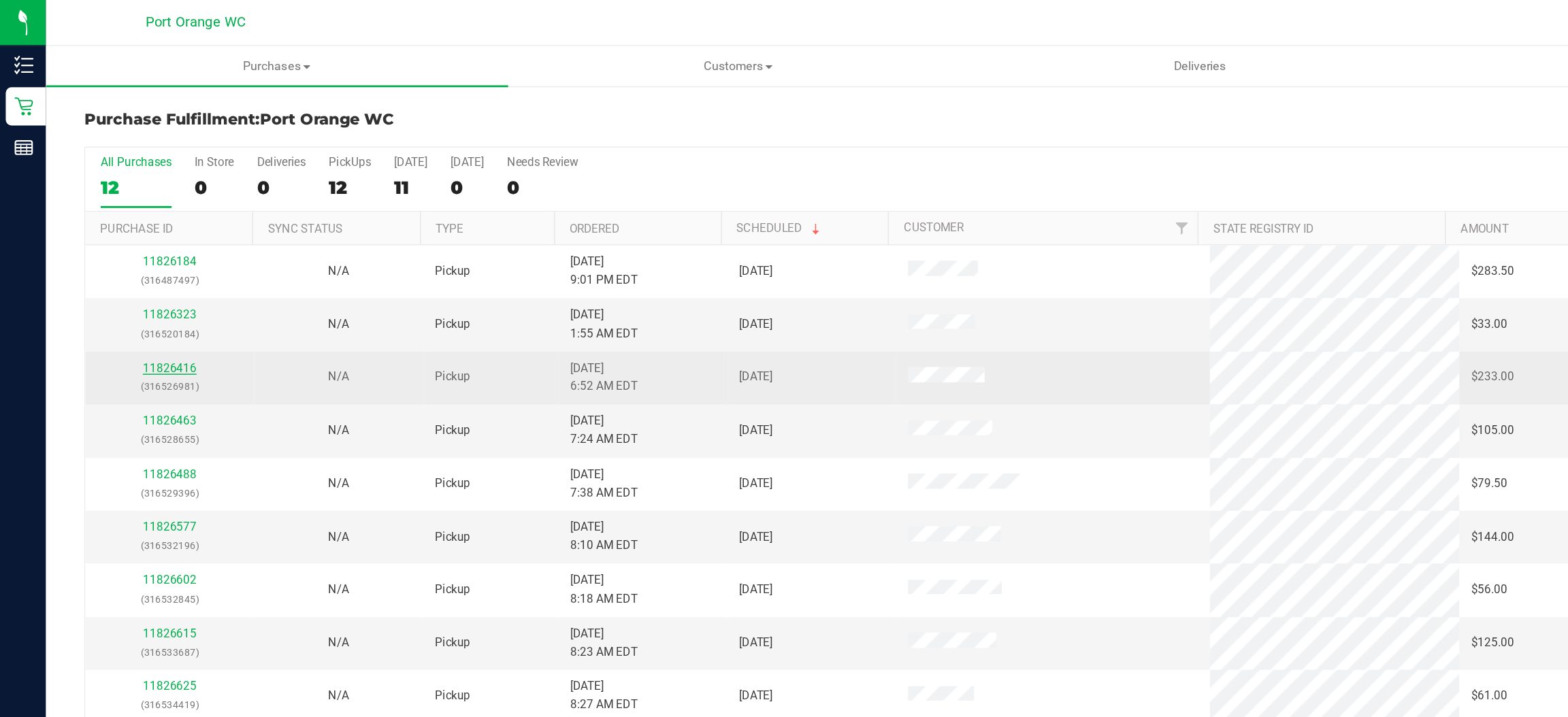
click at [128, 264] on link "11826416" at bounding box center [120, 261] width 38 height 9
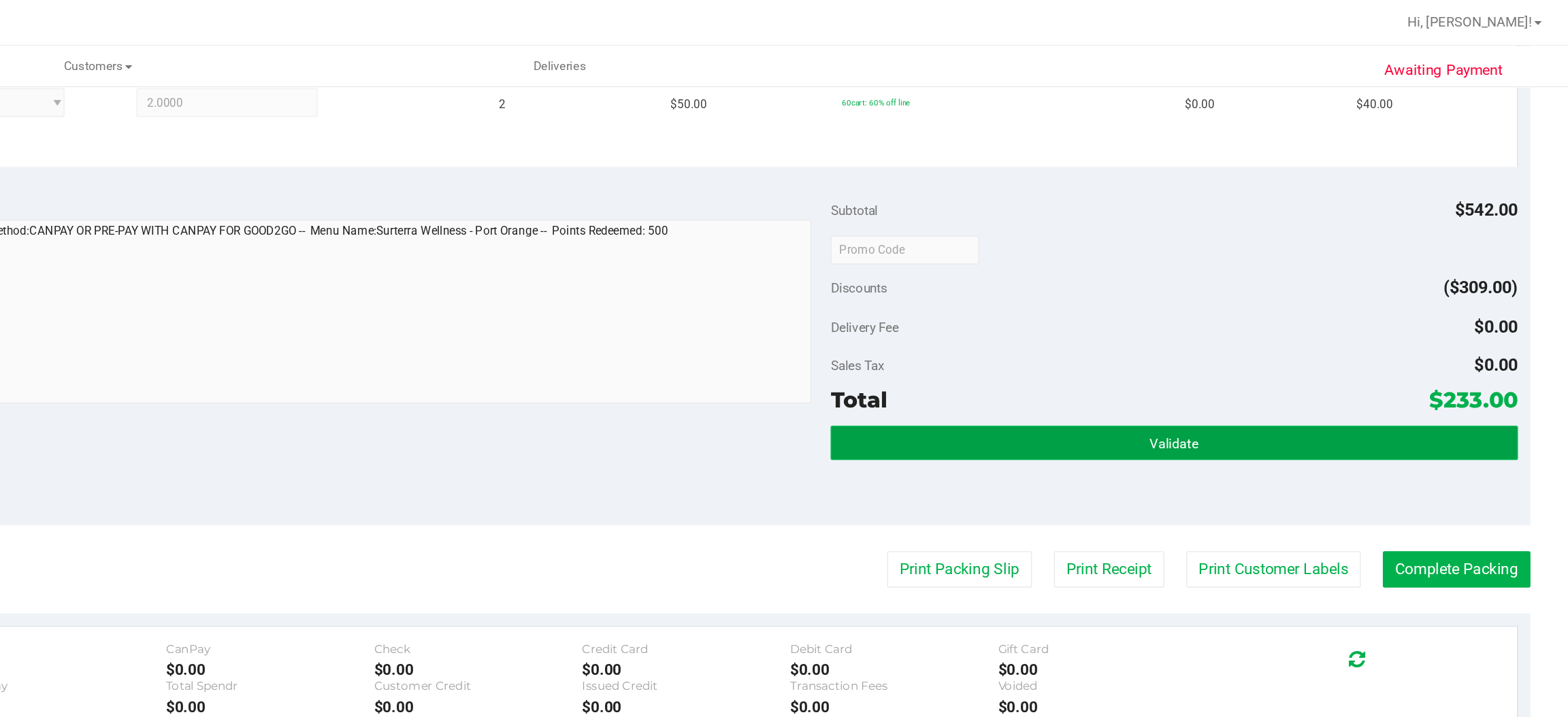
click at [1247, 314] on button "Validate" at bounding box center [1287, 315] width 487 height 25
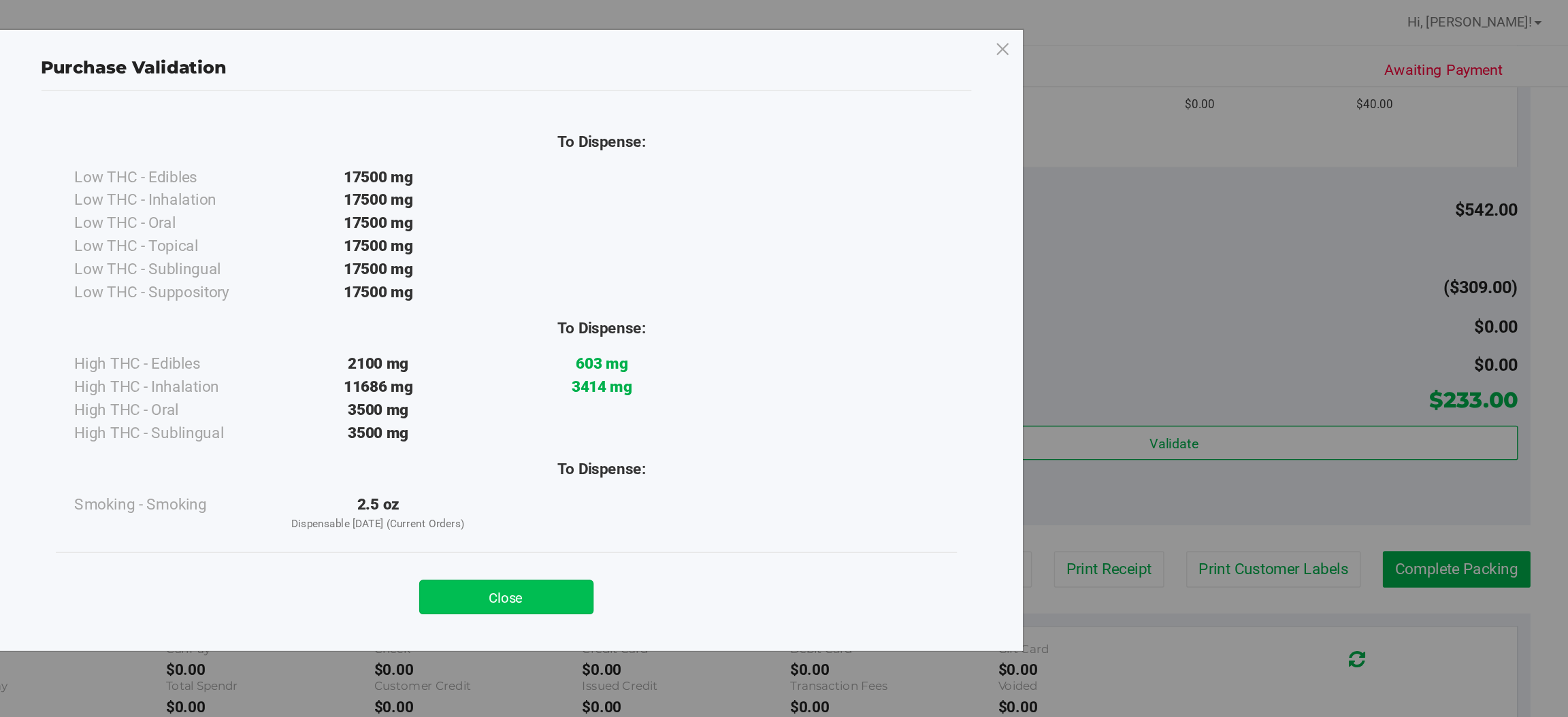
click at [831, 417] on button "Close" at bounding box center [813, 424] width 123 height 25
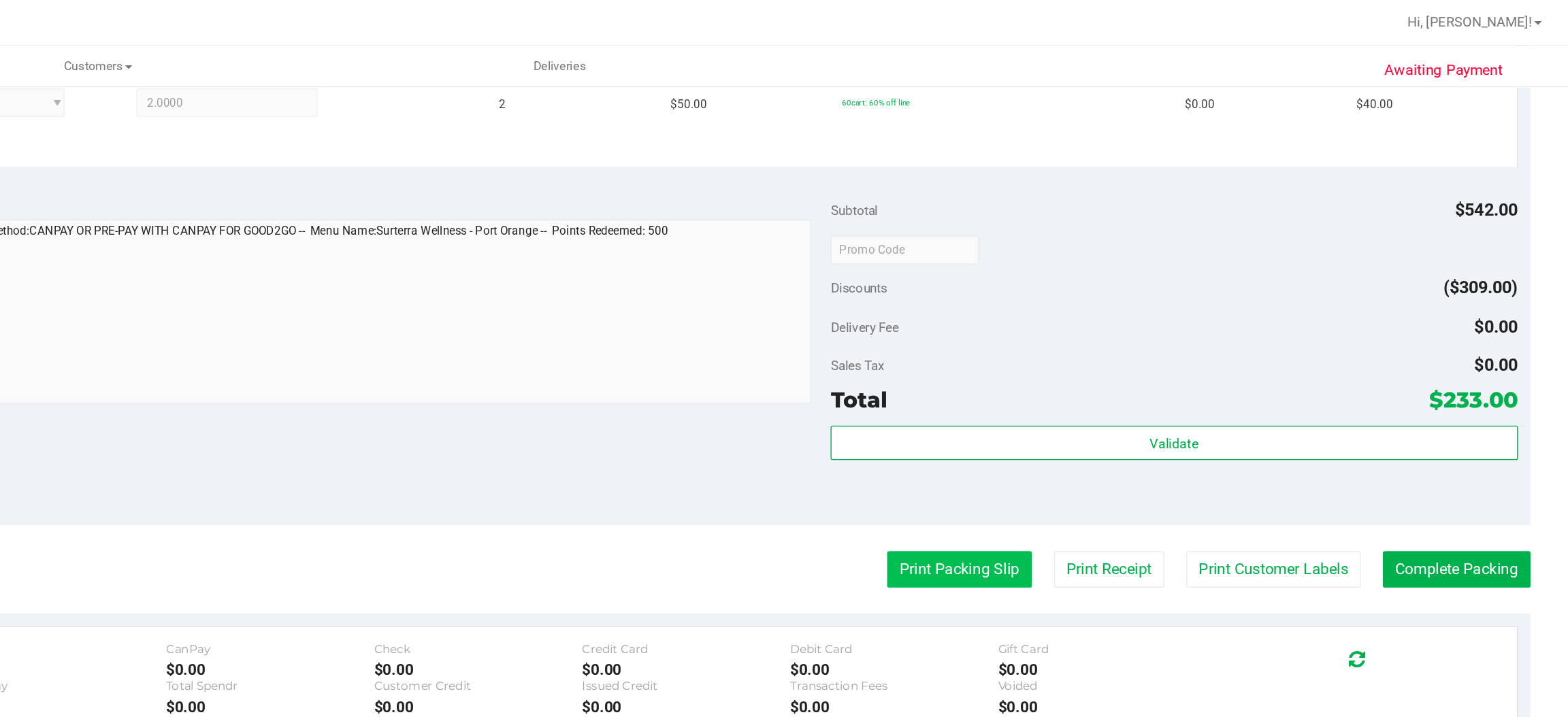
click at [1116, 402] on button "Print Packing Slip" at bounding box center [1135, 404] width 103 height 26
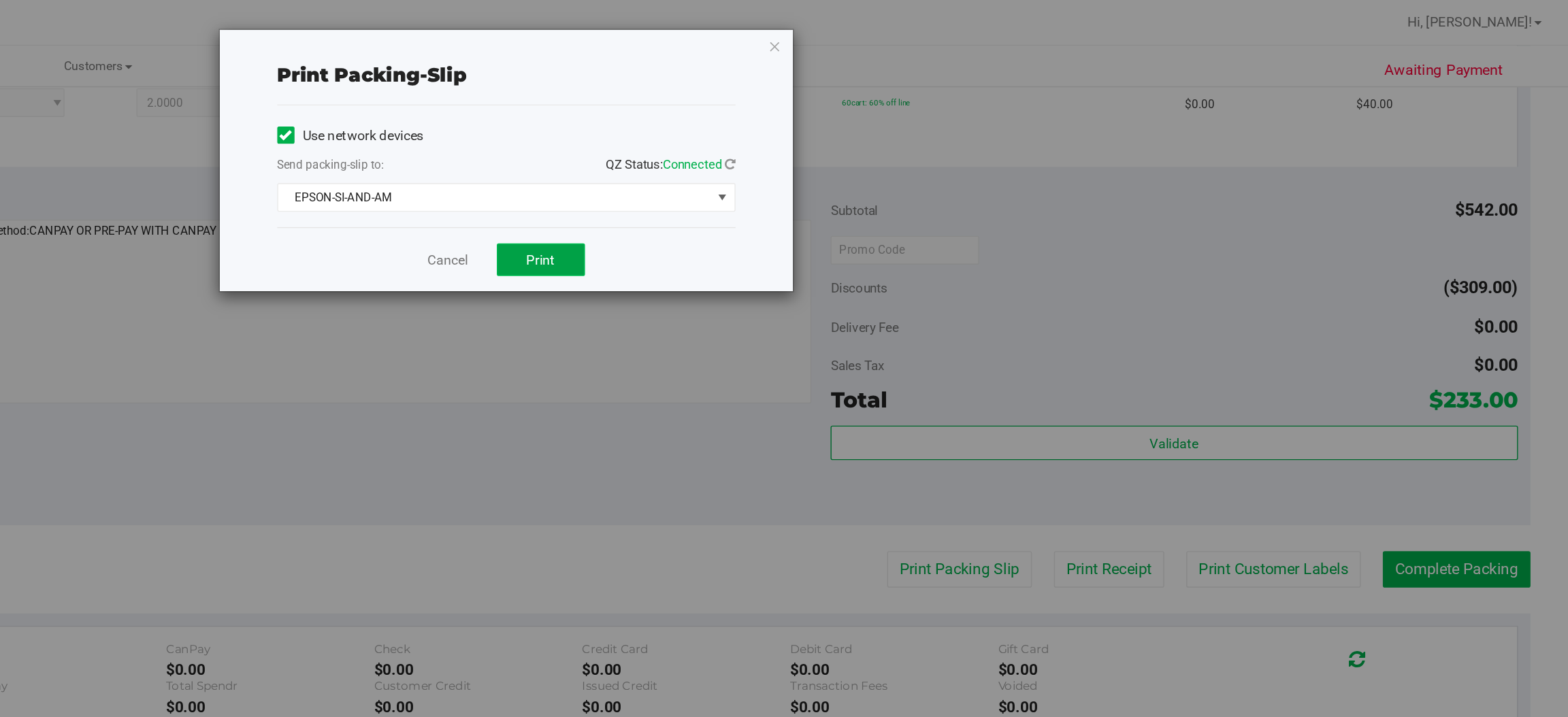
click at [836, 183] on span "Print" at bounding box center [838, 184] width 20 height 11
click at [1003, 37] on icon "button" at bounding box center [1004, 33] width 9 height 16
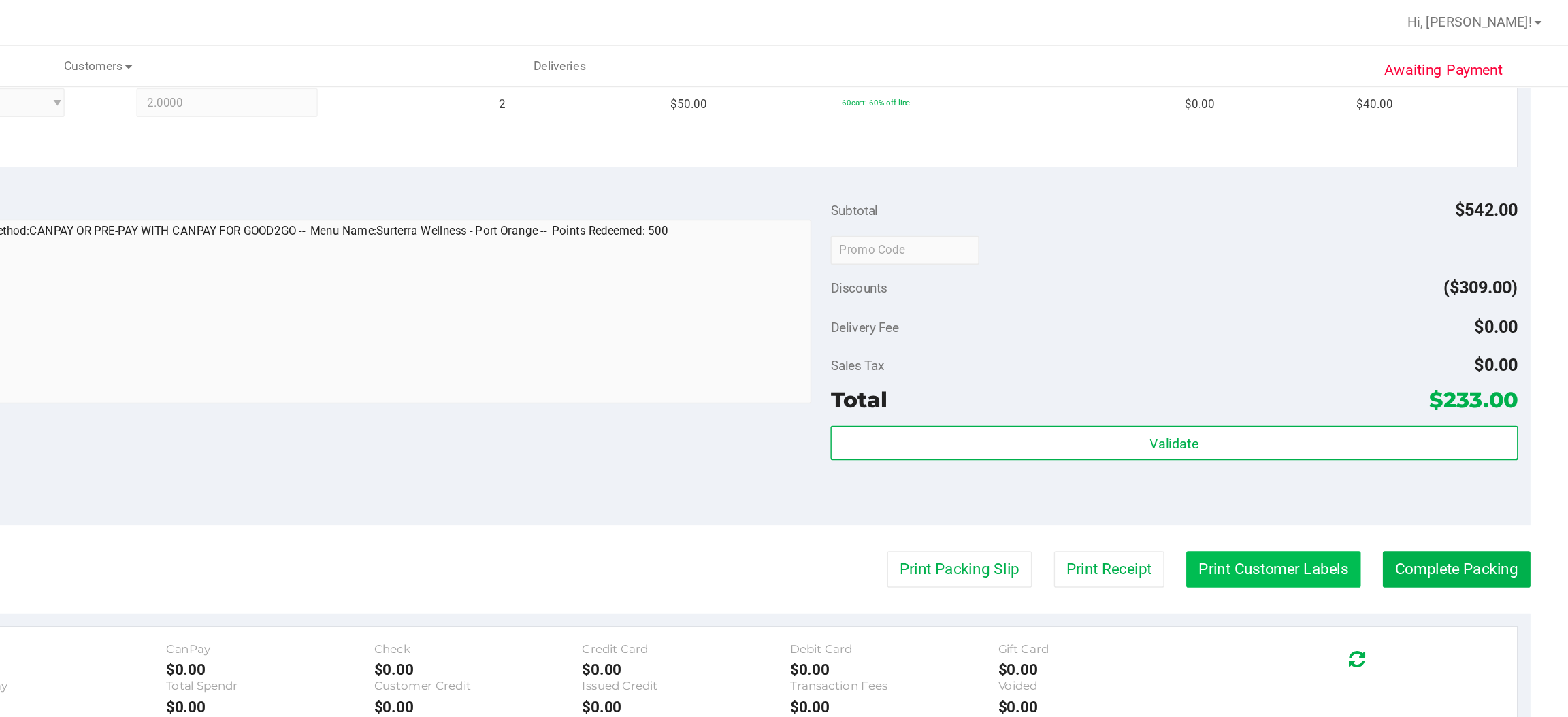
click at [1336, 405] on button "Print Customer Labels" at bounding box center [1358, 404] width 123 height 26
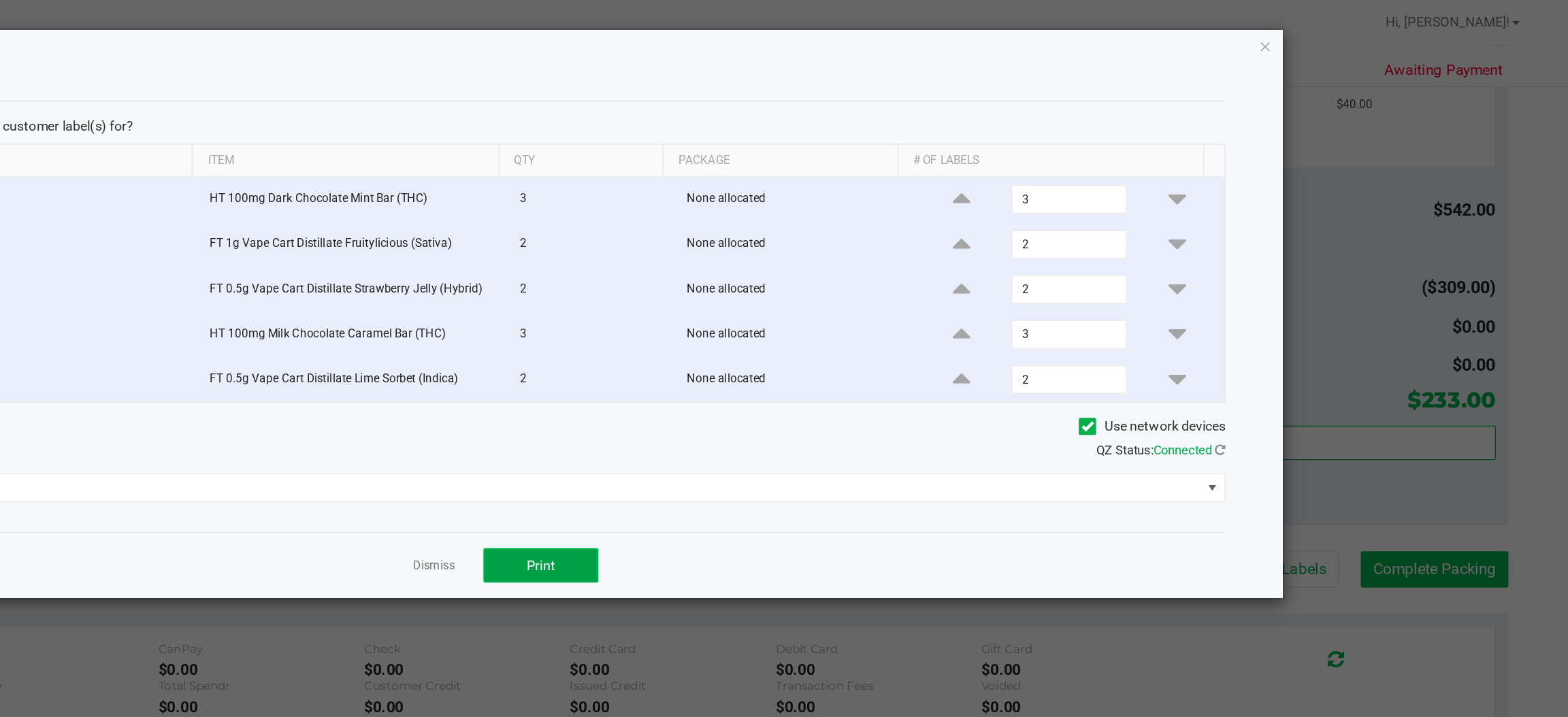
click at [842, 407] on span "Print" at bounding box center [838, 402] width 20 height 11
click at [1356, 28] on icon "button" at bounding box center [1353, 33] width 9 height 16
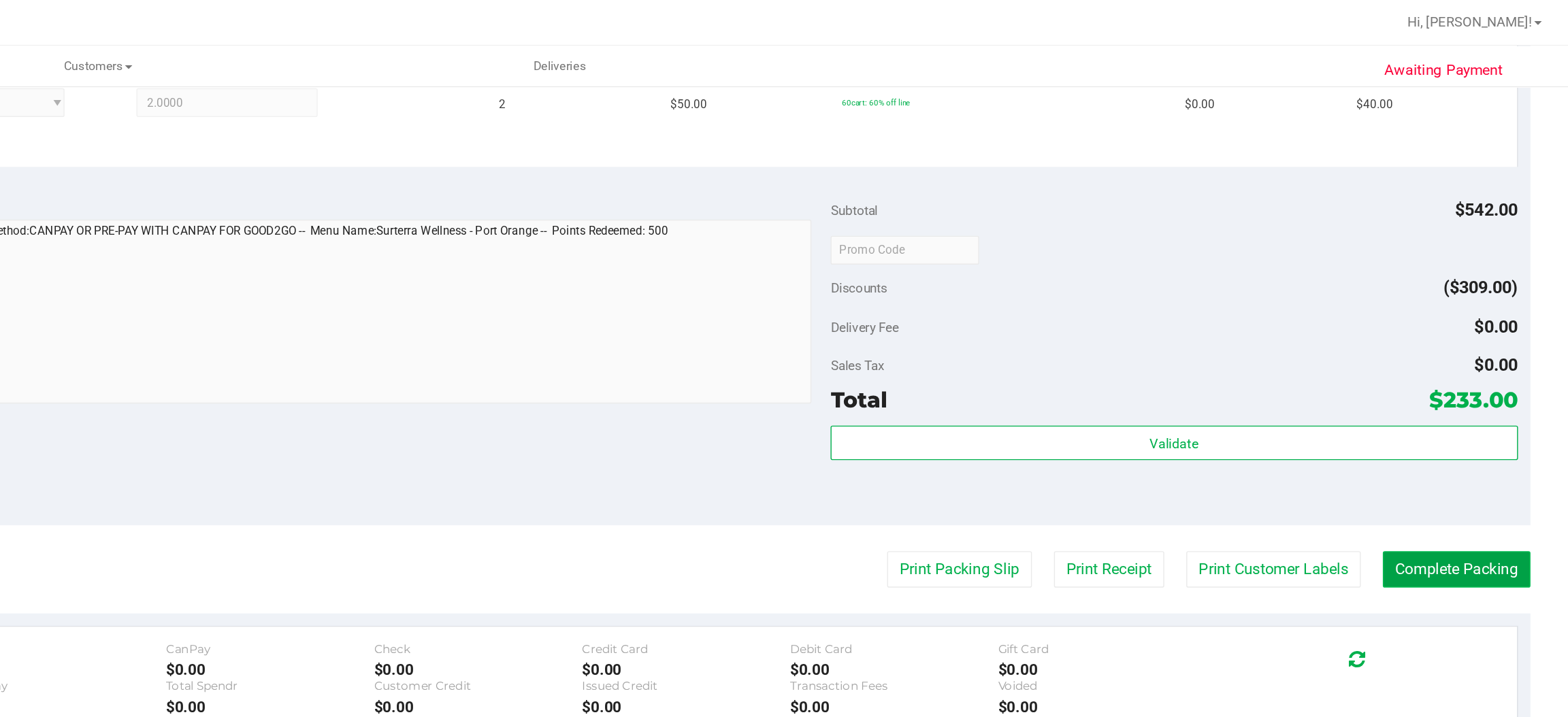
click at [1475, 393] on button "Complete Packing" at bounding box center [1488, 404] width 105 height 26
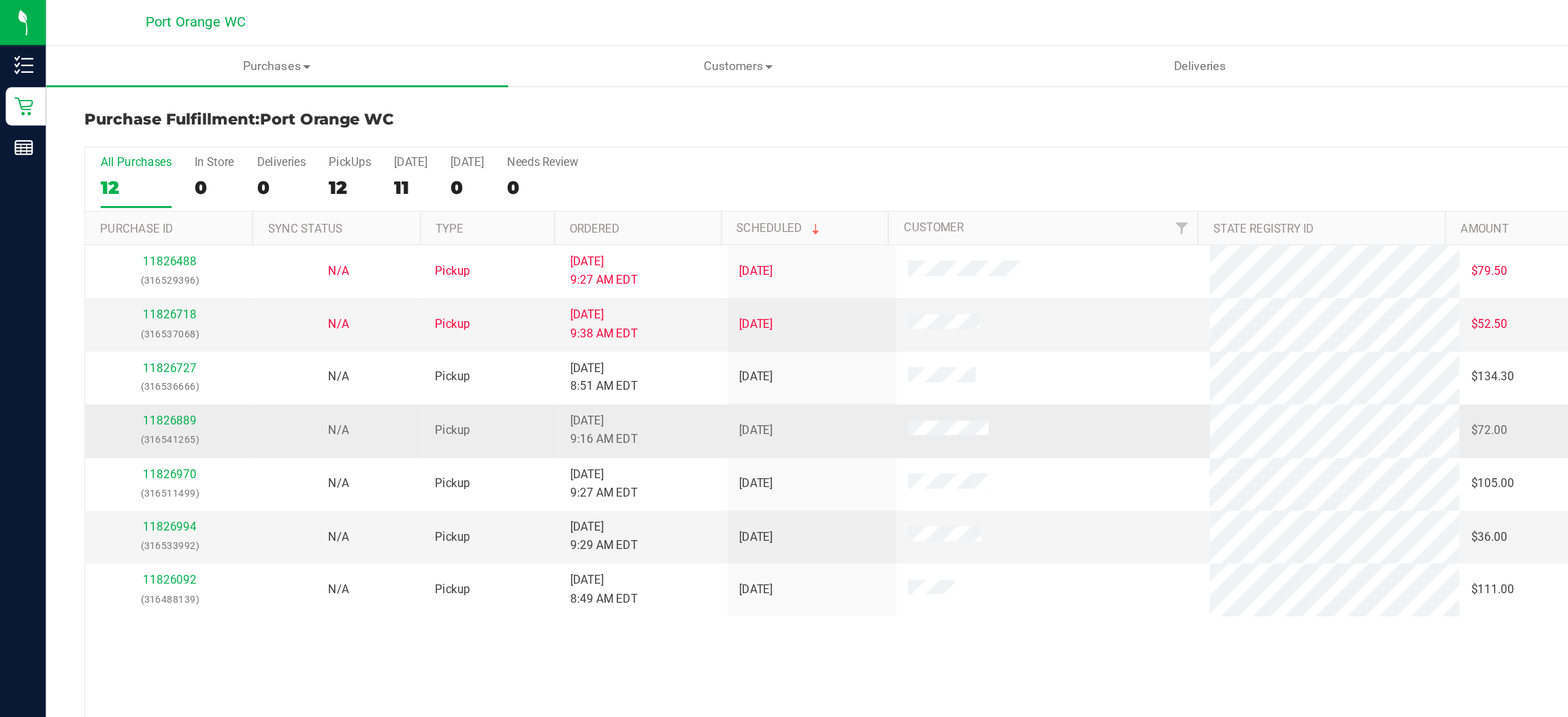
click at [113, 305] on div "11826889 (316541265)" at bounding box center [120, 305] width 103 height 26
click at [122, 300] on link "11826889" at bounding box center [120, 298] width 38 height 9
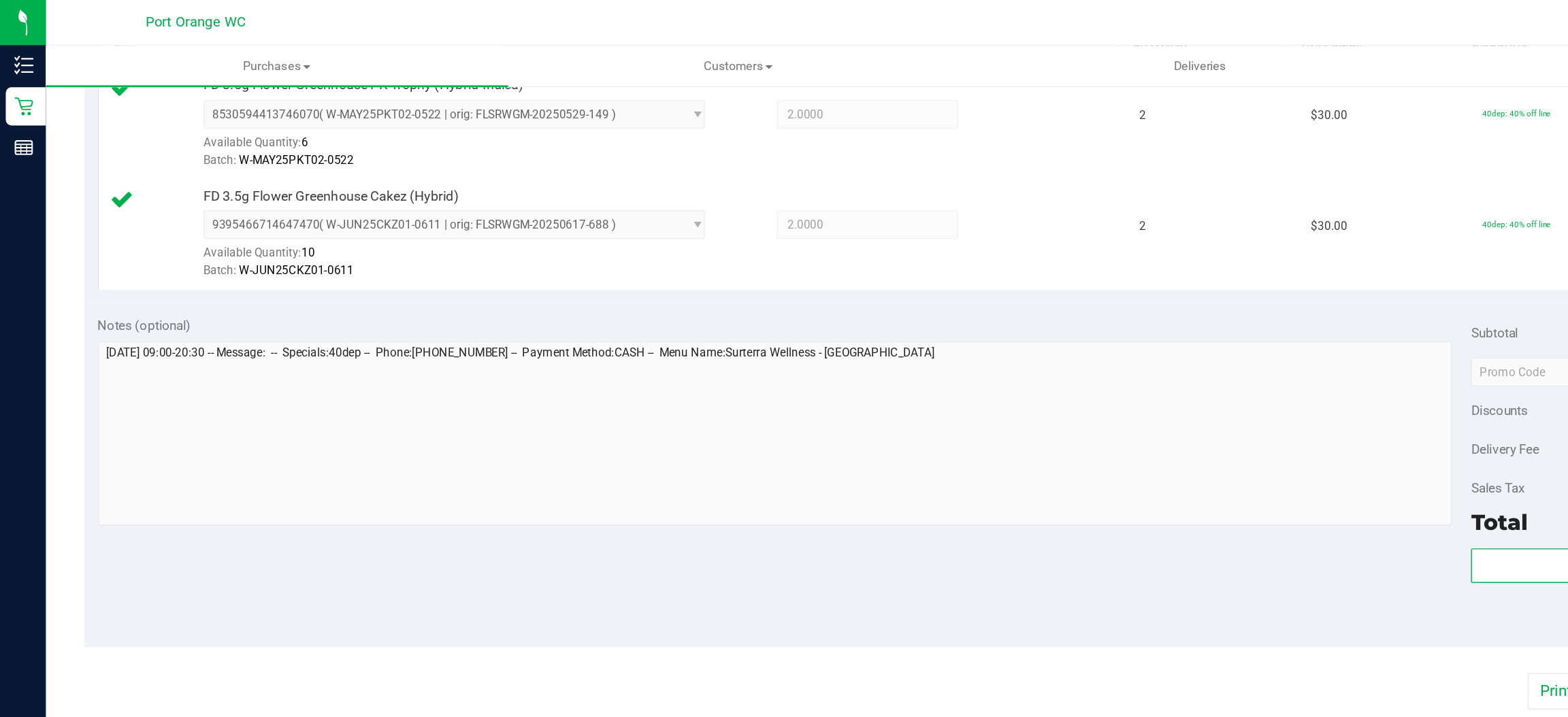
scroll to position [385, 0]
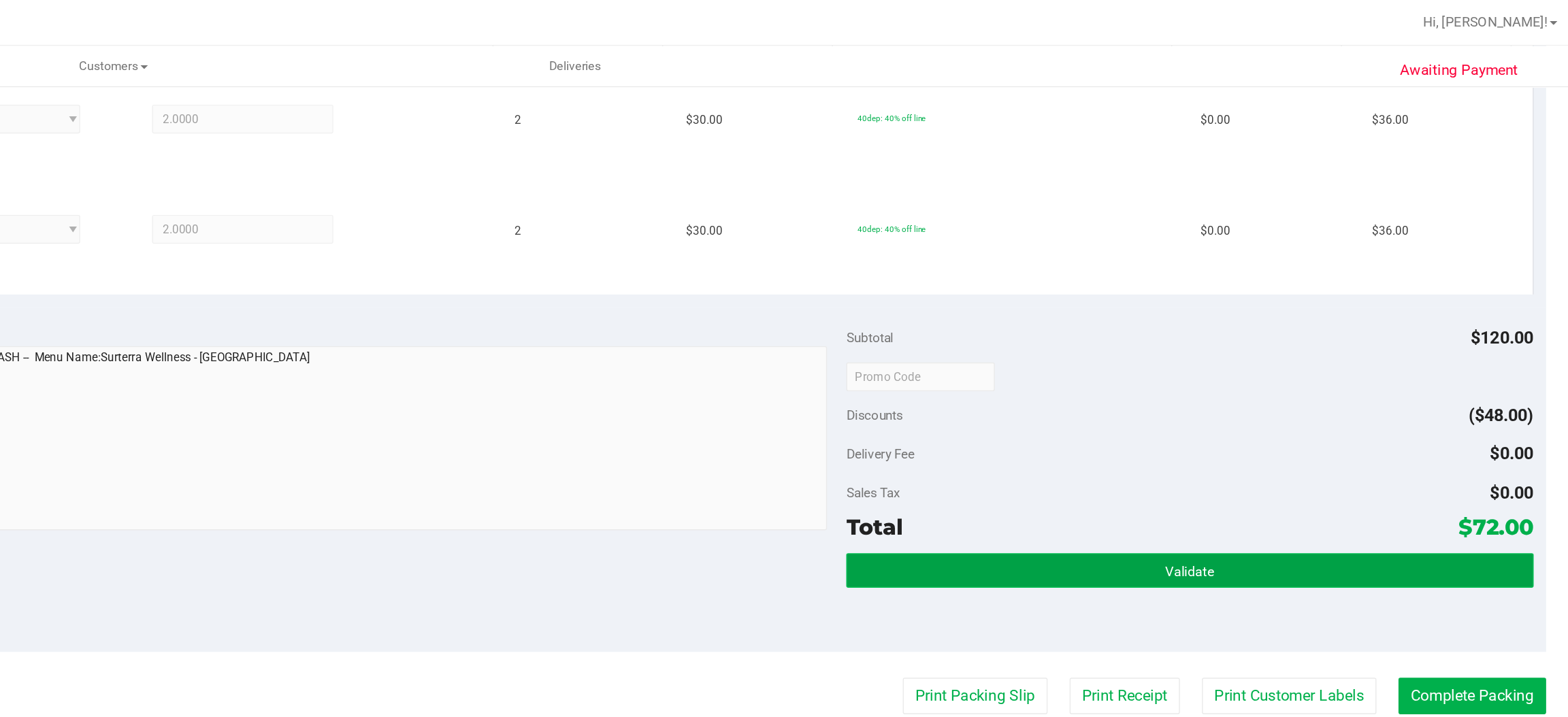
click at [1231, 403] on button "Validate" at bounding box center [1287, 405] width 487 height 25
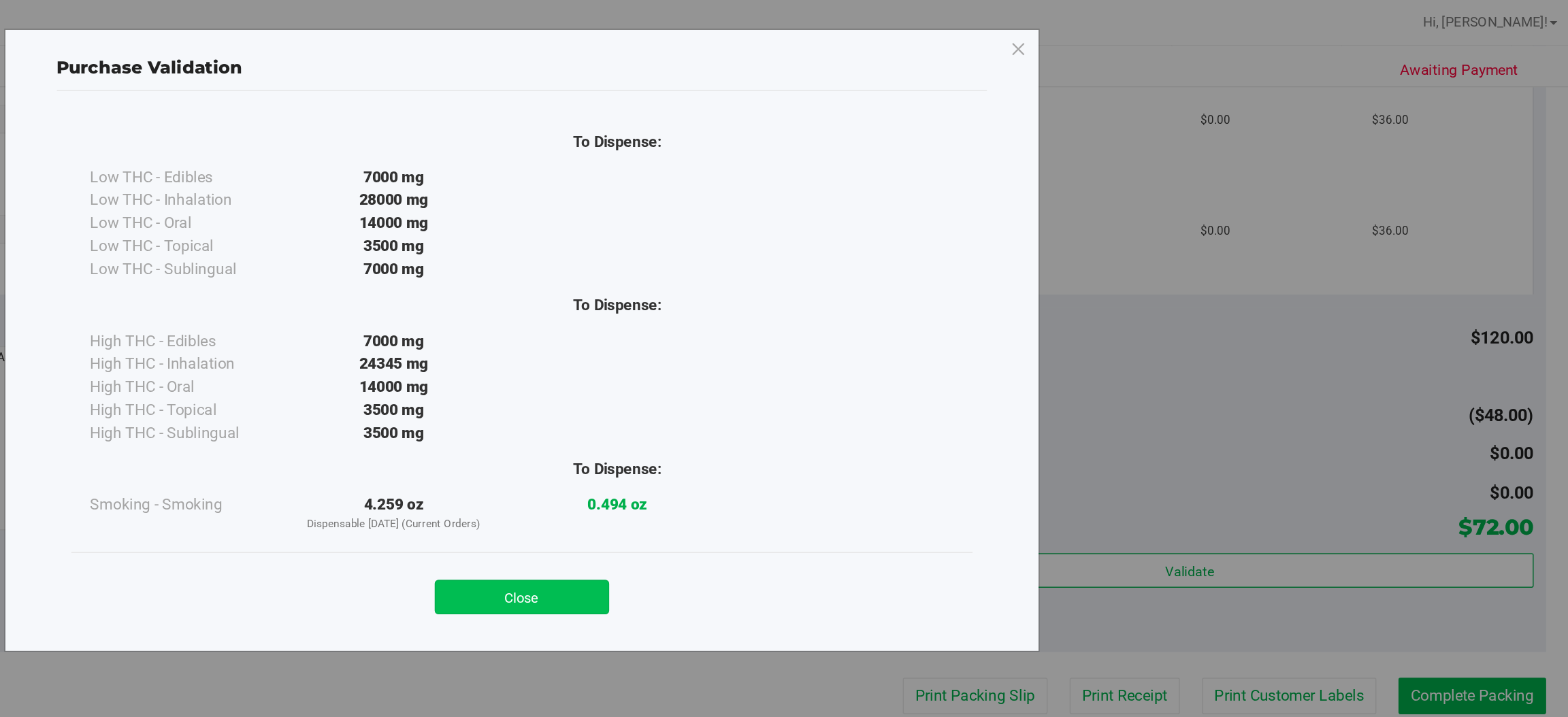
click at [818, 423] on button "Close" at bounding box center [813, 424] width 123 height 25
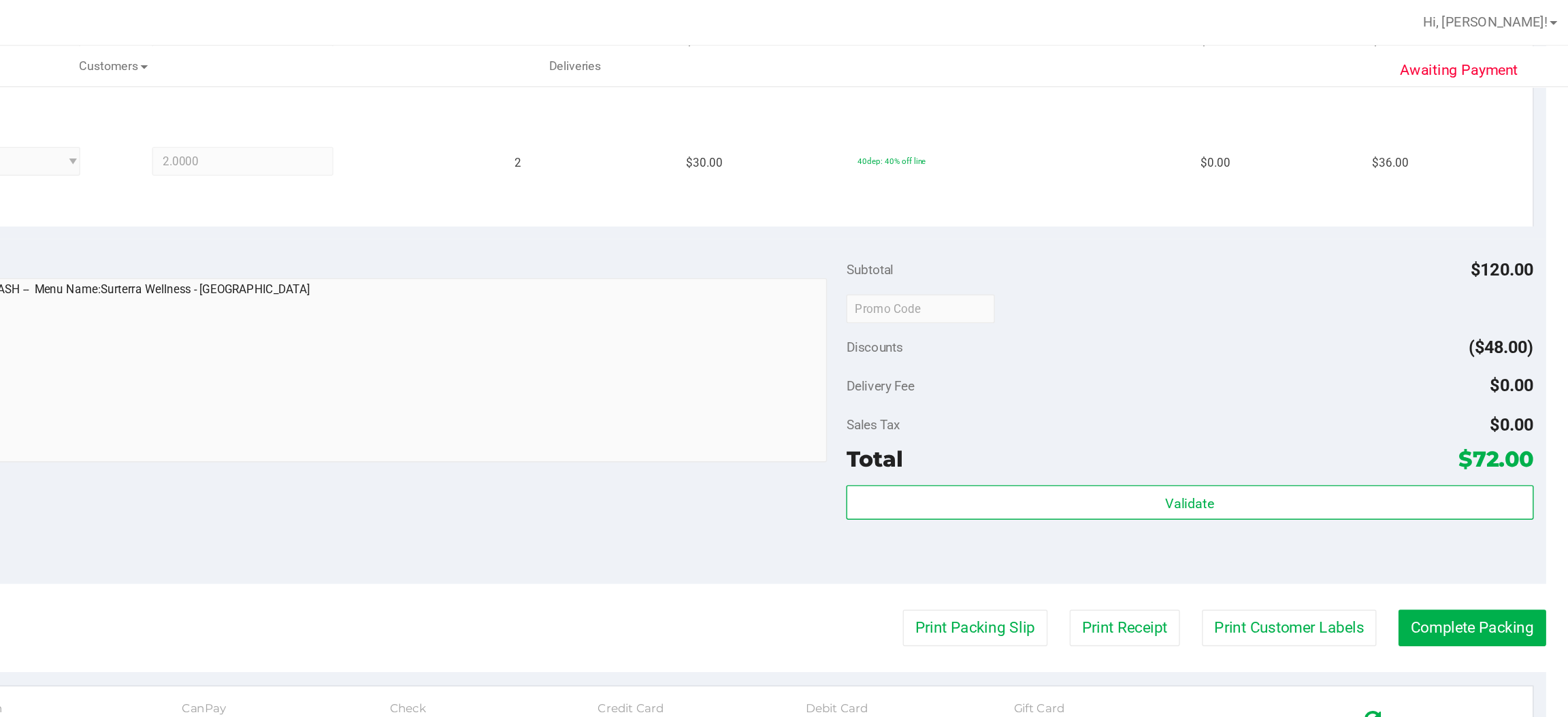
scroll to position [476, 0]
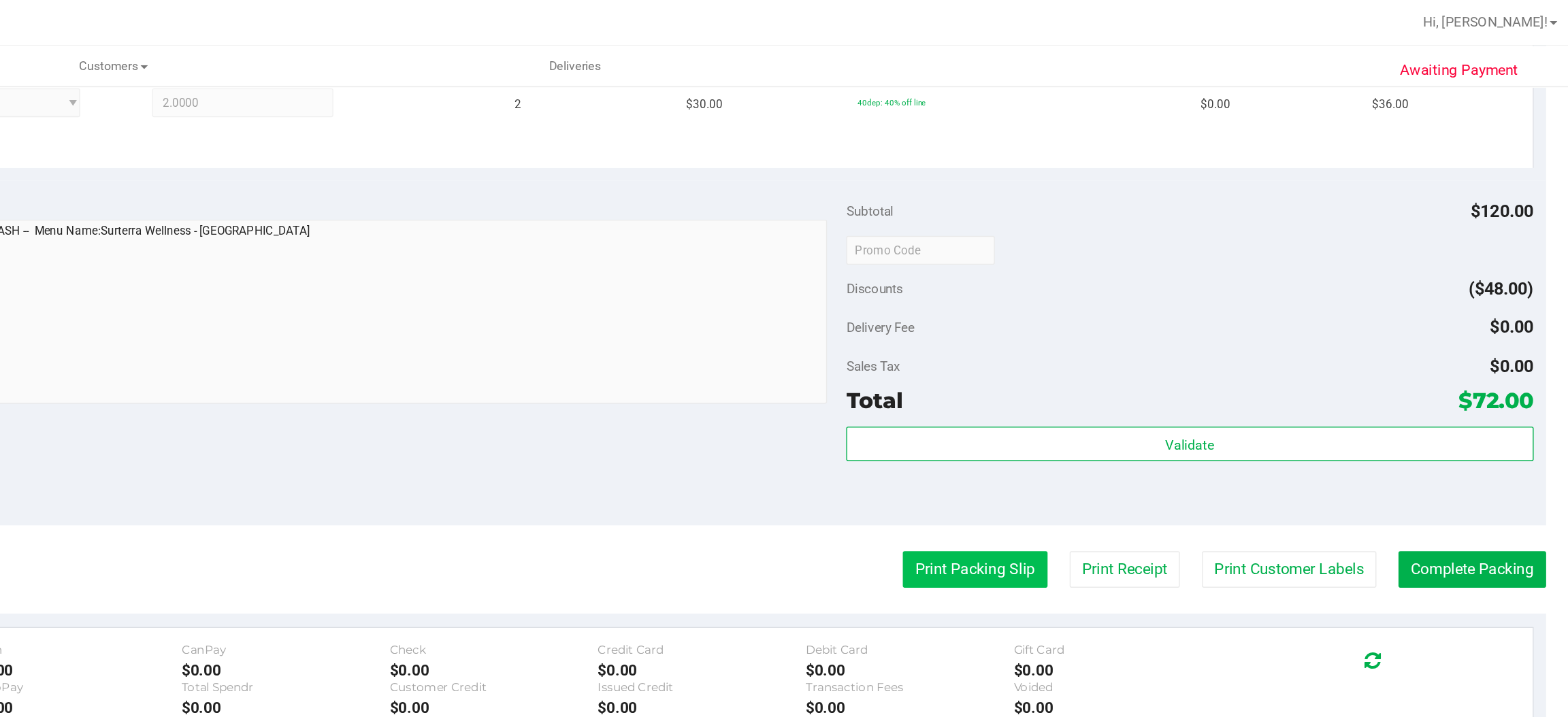
click at [1141, 404] on button "Print Packing Slip" at bounding box center [1135, 404] width 103 height 26
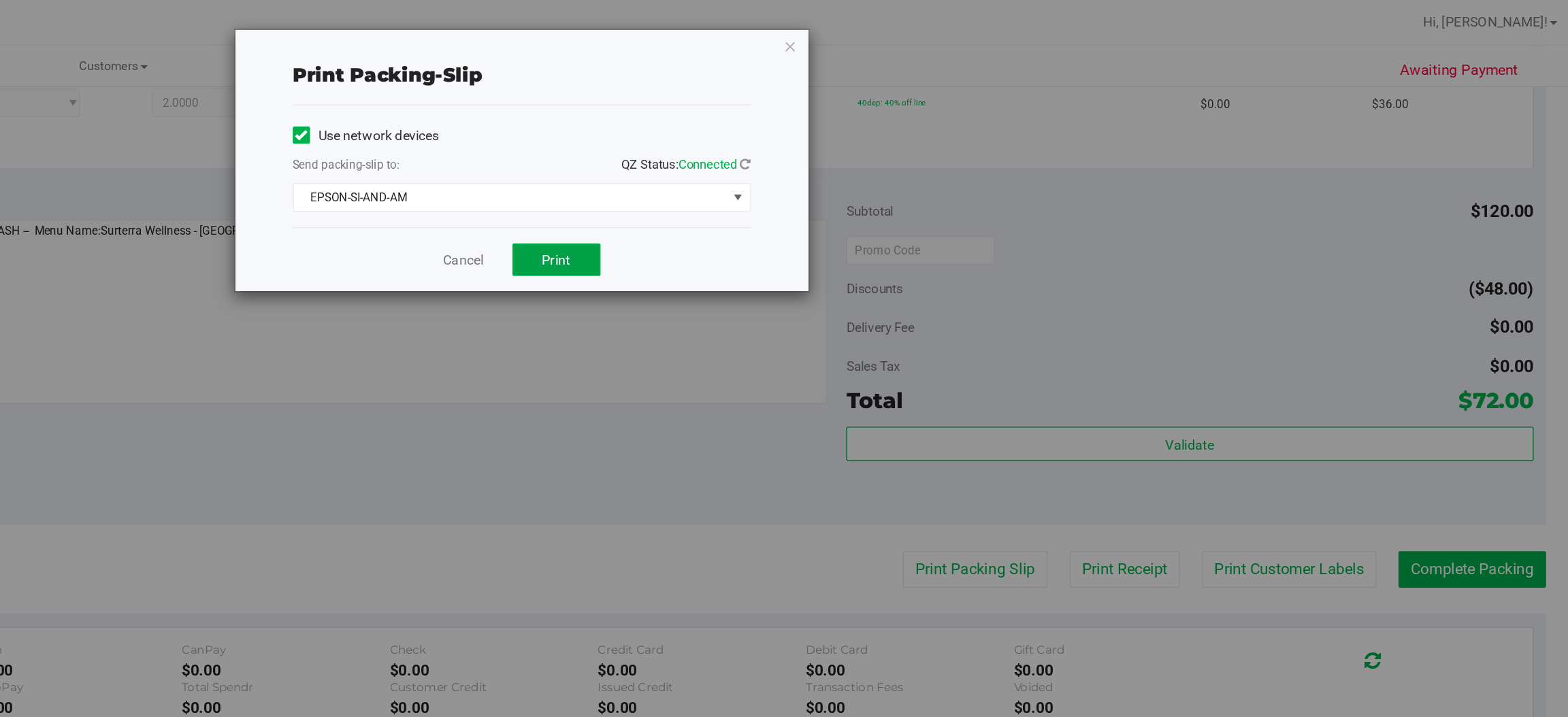
click at [832, 182] on span "Print" at bounding box center [838, 184] width 20 height 11
click at [1000, 28] on icon "button" at bounding box center [1004, 33] width 9 height 16
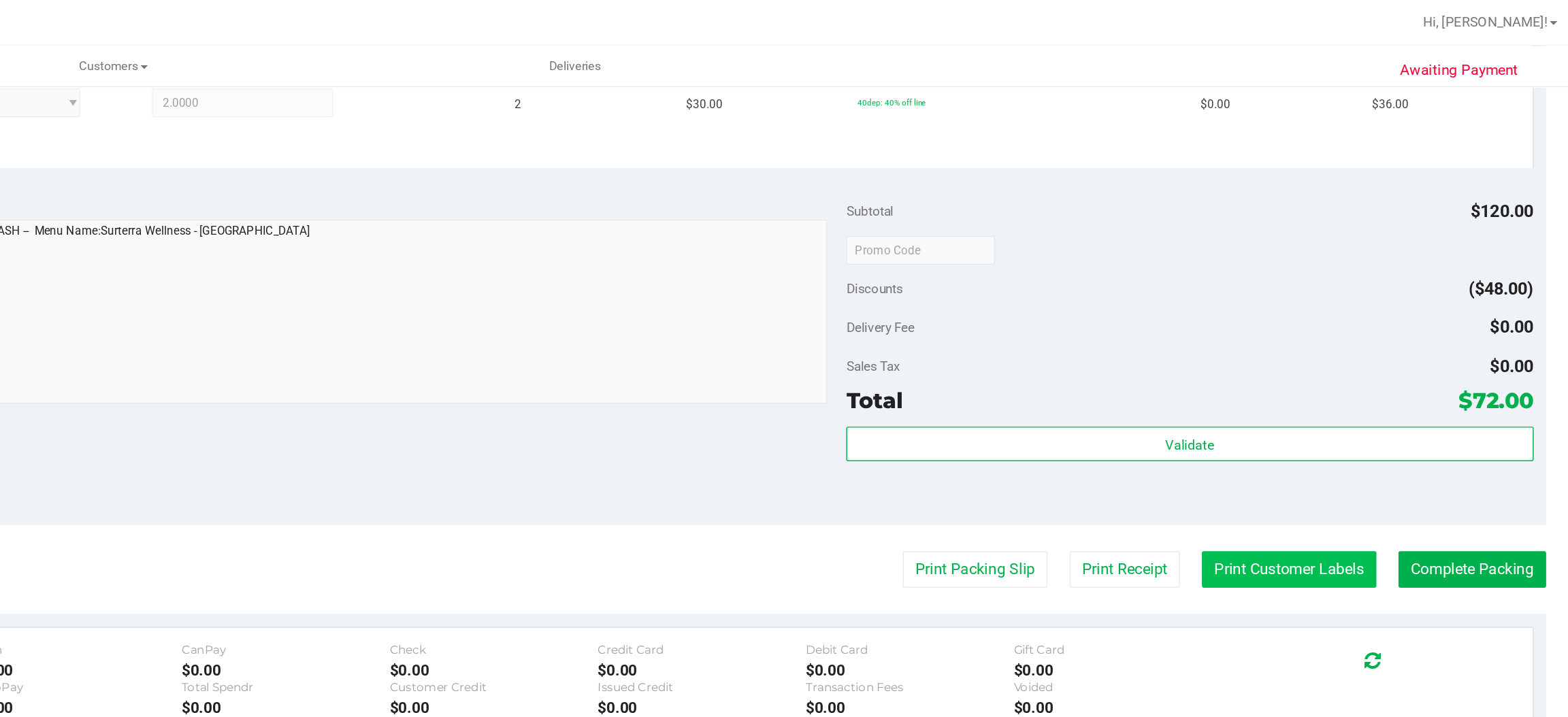
click at [1344, 399] on button "Print Customer Labels" at bounding box center [1358, 404] width 123 height 26
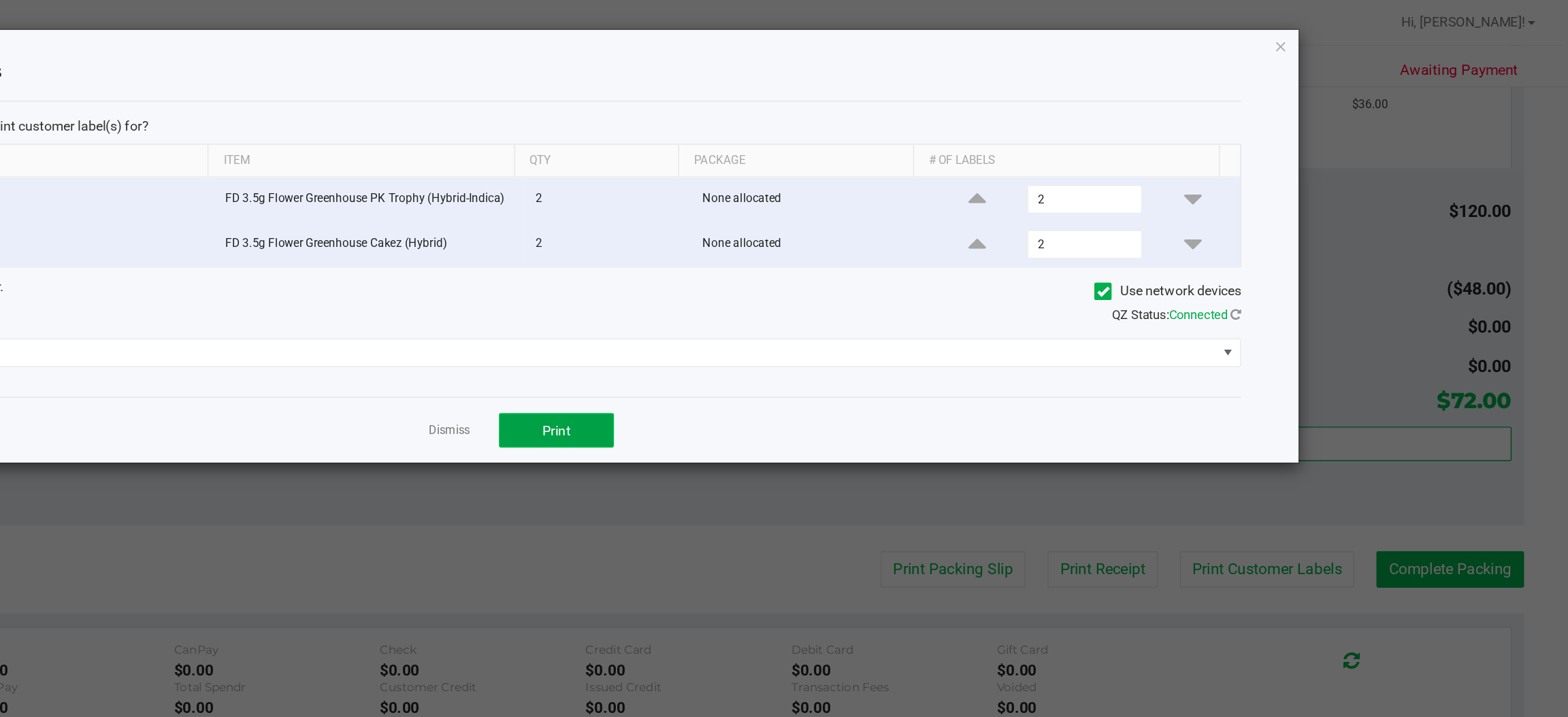
click at [850, 318] on button "Print" at bounding box center [838, 306] width 82 height 25
click at [1354, 31] on icon "button" at bounding box center [1353, 33] width 9 height 16
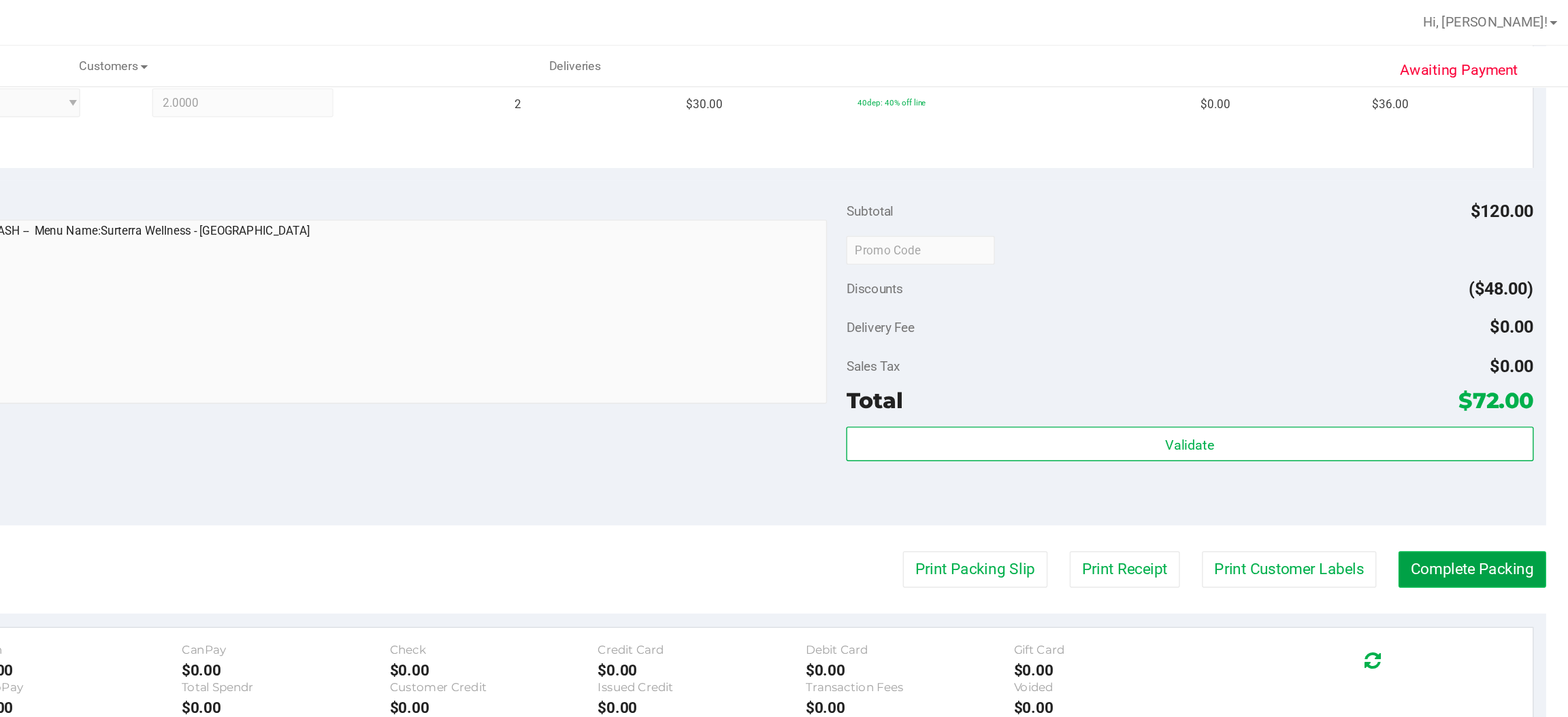
click at [1489, 405] on button "Complete Packing" at bounding box center [1488, 404] width 105 height 26
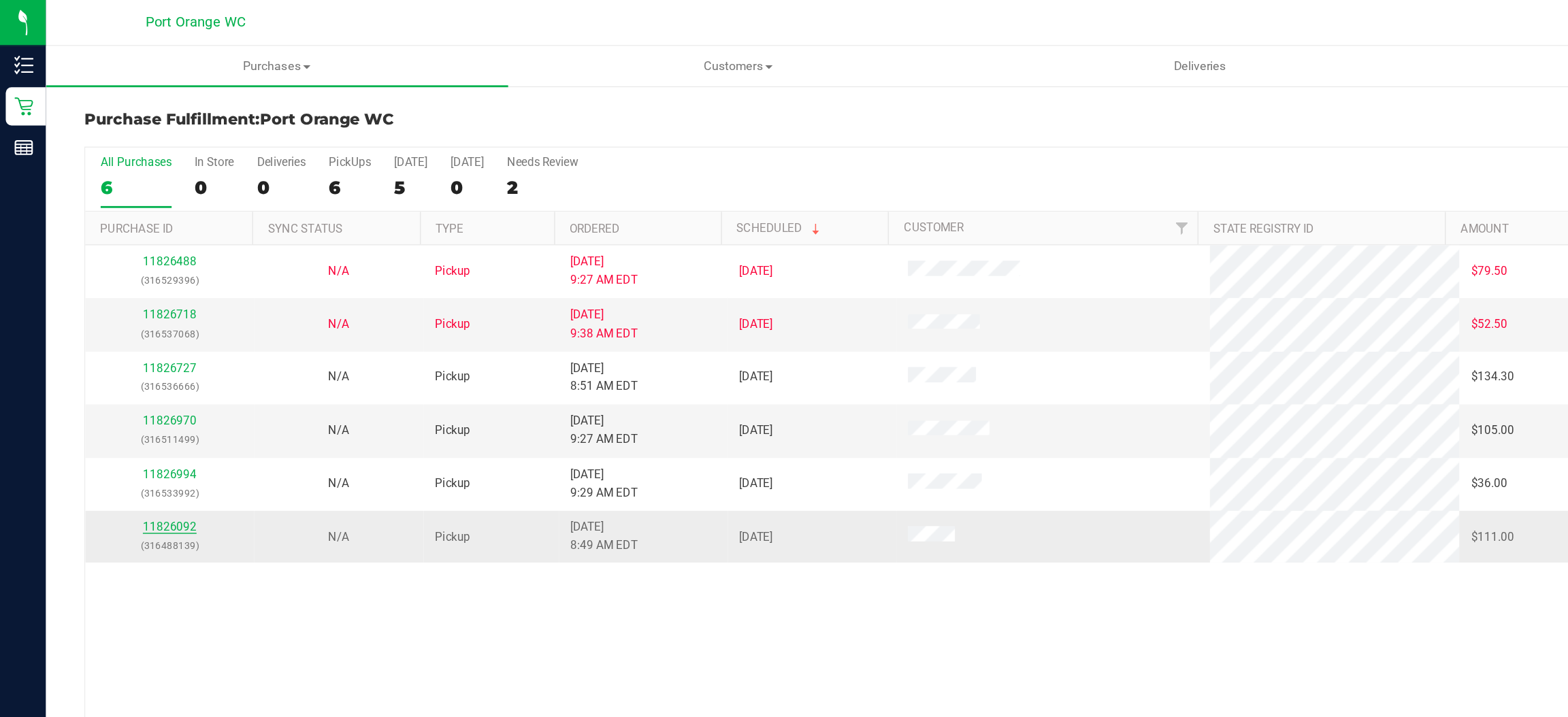
click at [120, 378] on link "11826092" at bounding box center [120, 374] width 38 height 9
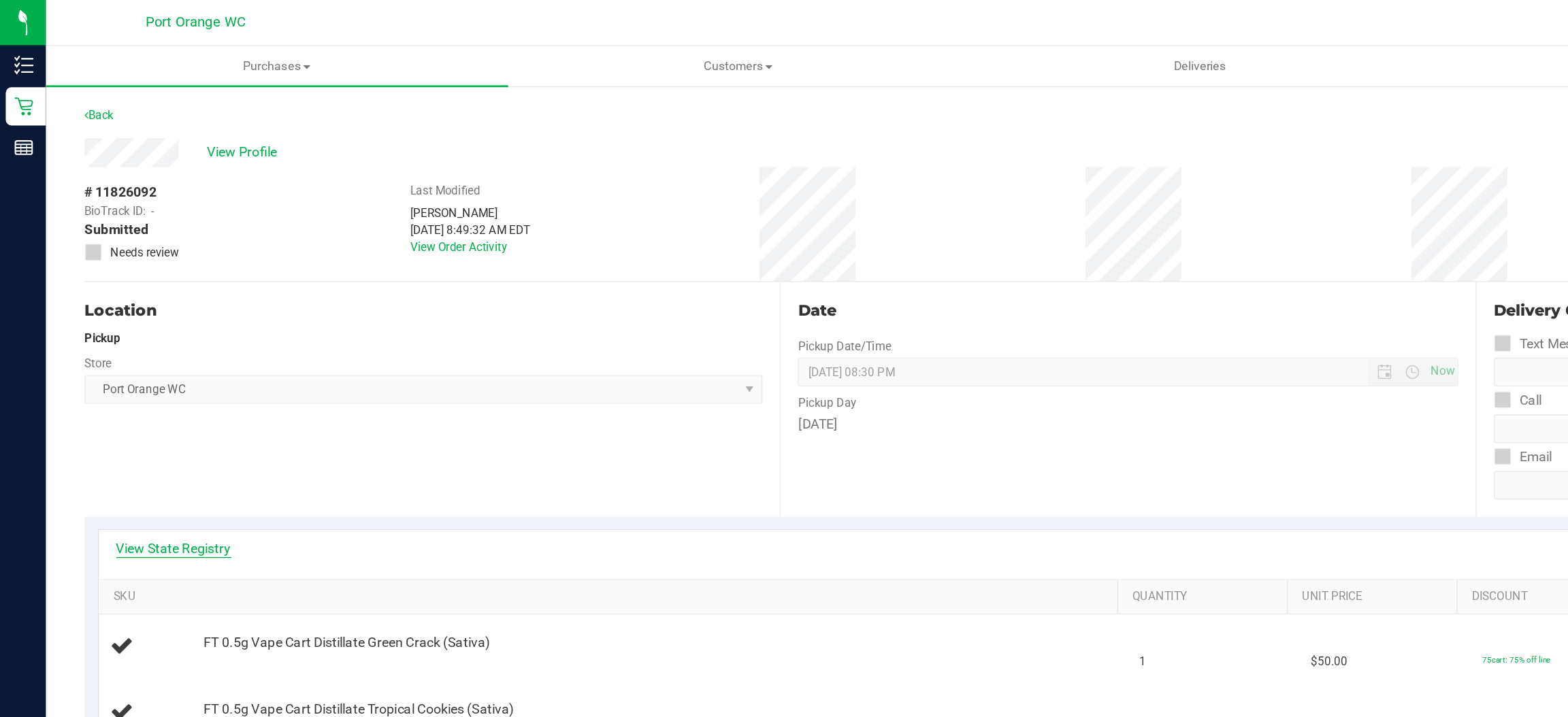
click at [134, 391] on link "View State Registry" at bounding box center [123, 389] width 82 height 14
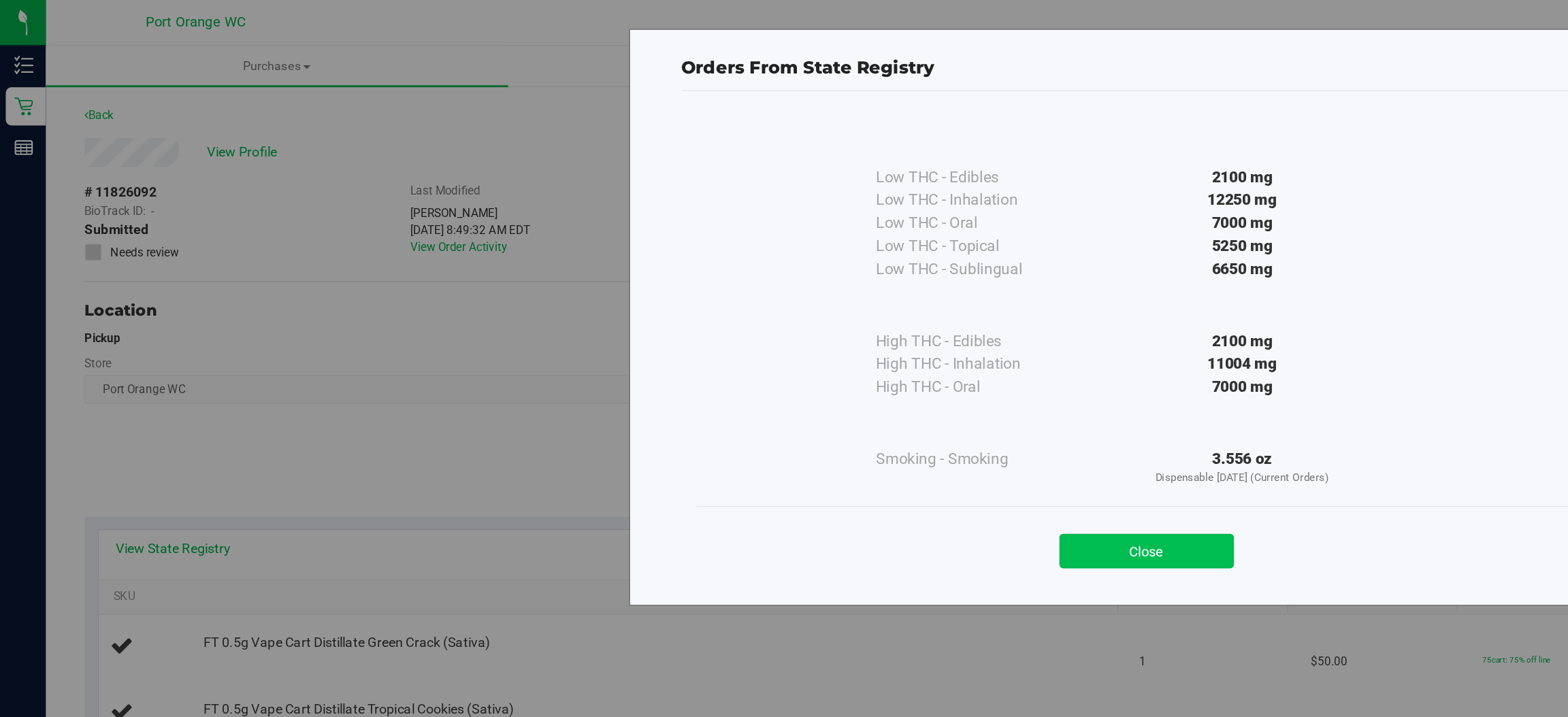
click at [831, 387] on button "Close" at bounding box center [813, 392] width 123 height 25
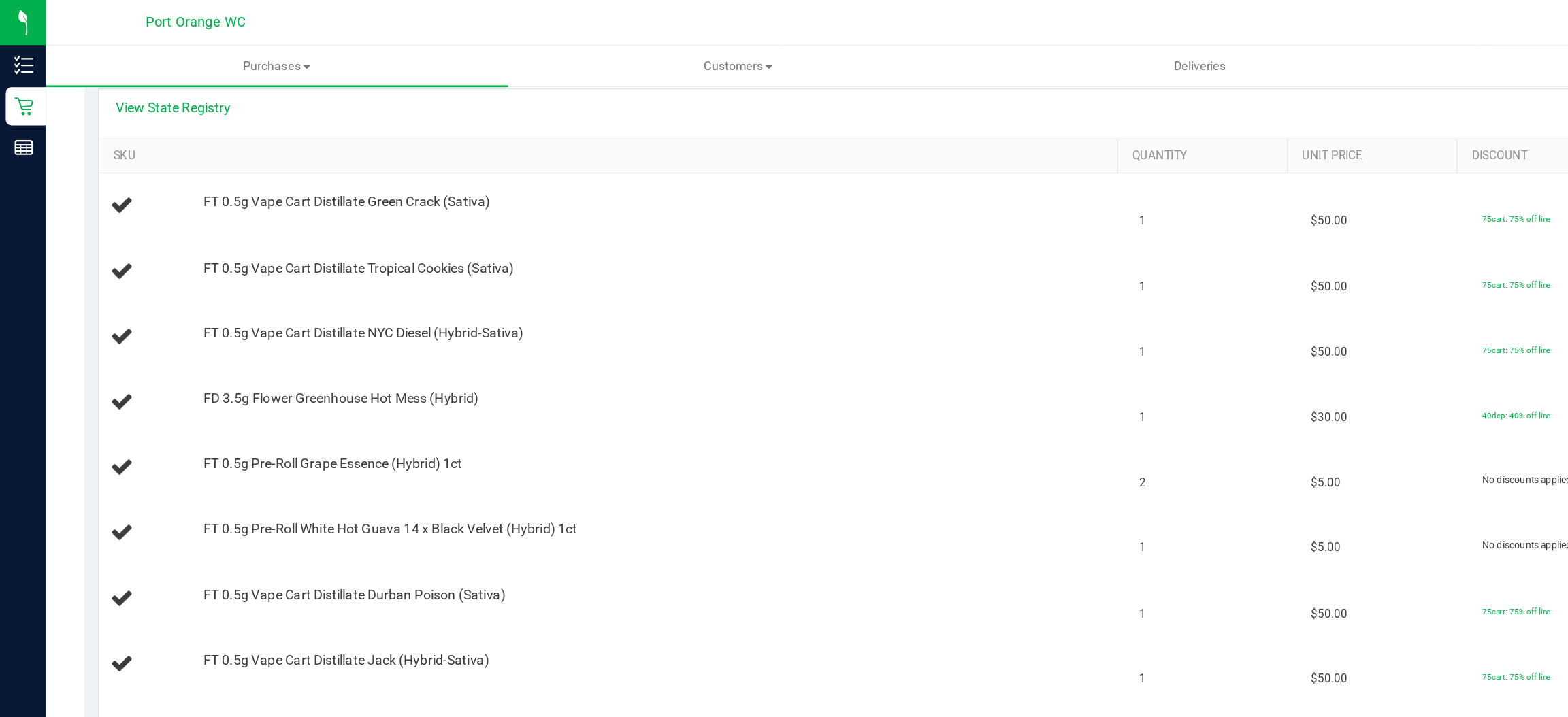
scroll to position [314, 0]
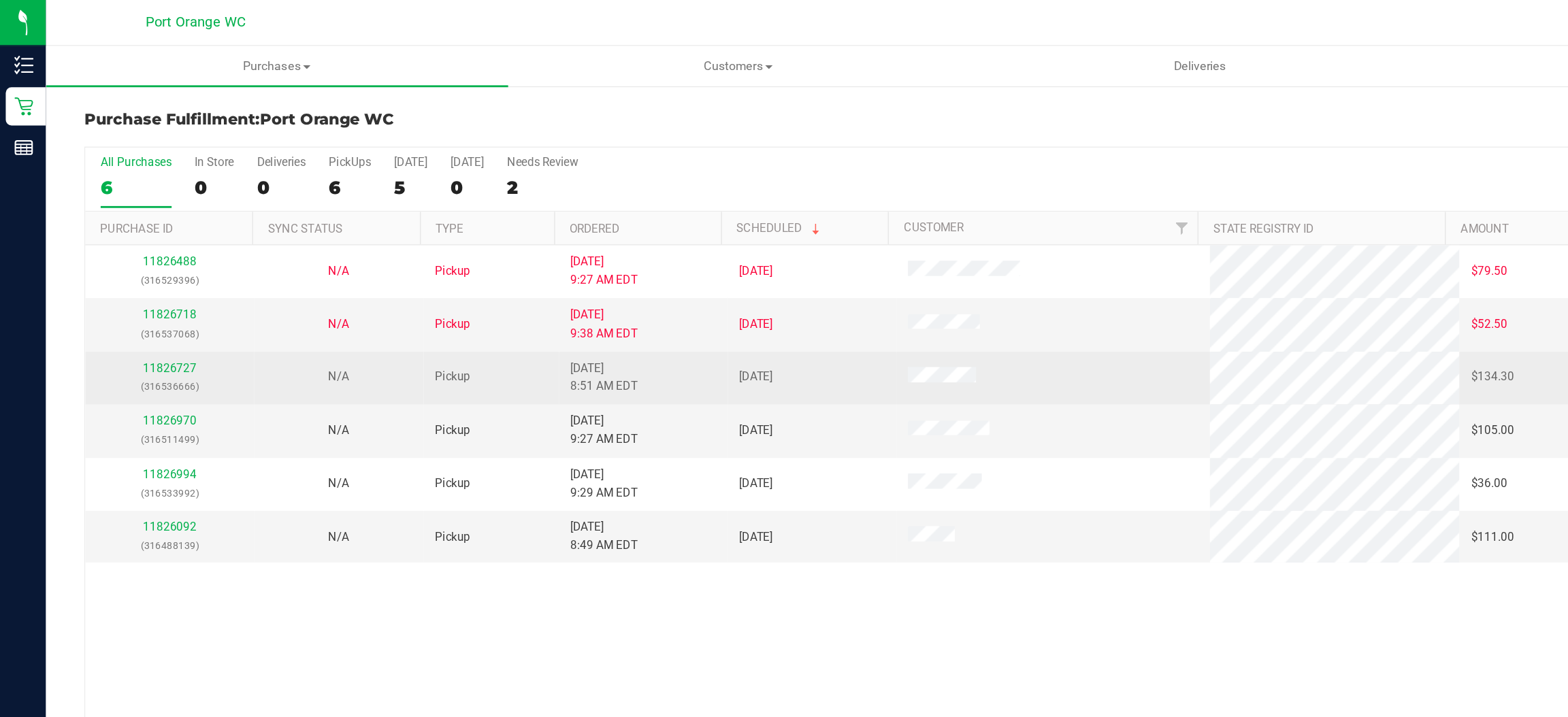
click at [120, 256] on div "11826727 (316536666)" at bounding box center [120, 268] width 103 height 26
click at [120, 263] on link "11826727" at bounding box center [120, 261] width 38 height 9
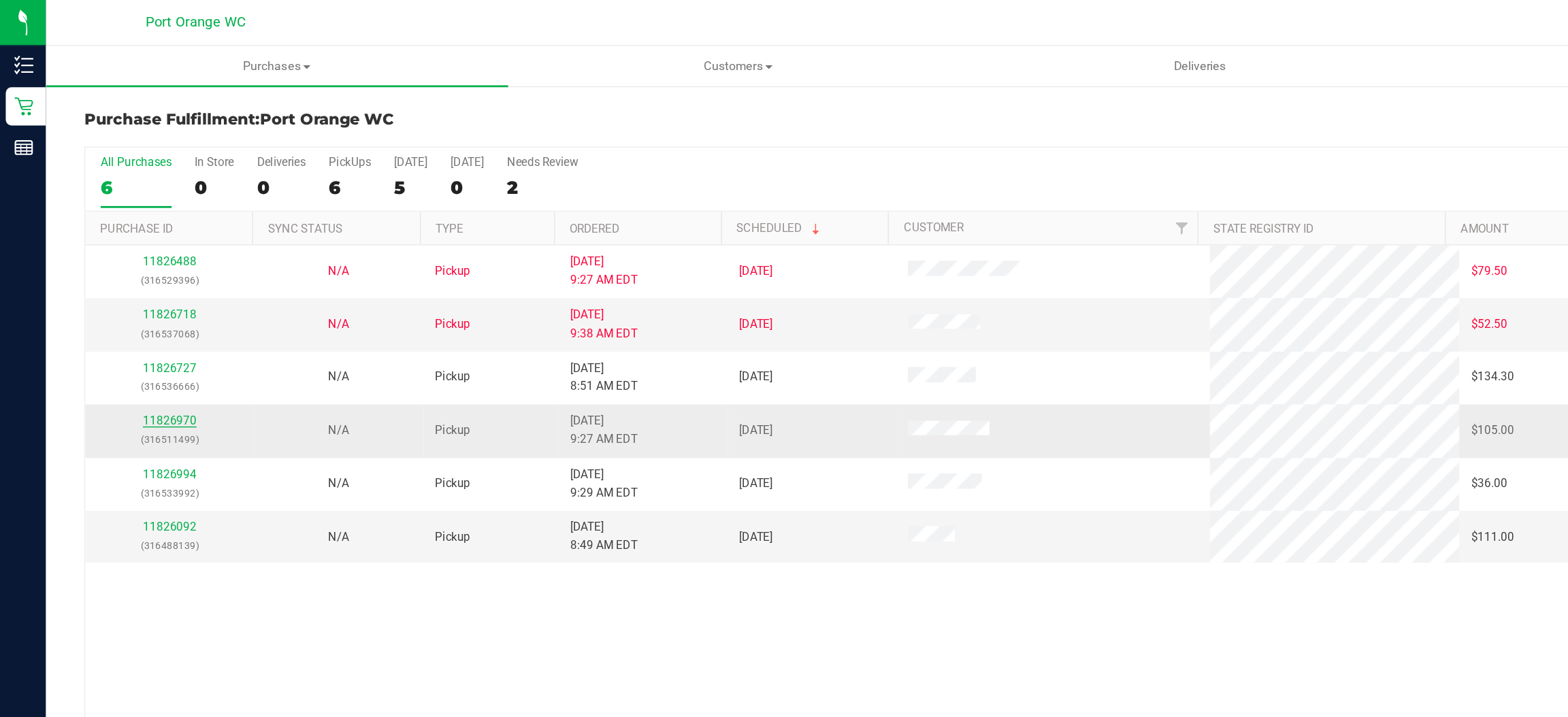
click at [122, 299] on link "11826970" at bounding box center [120, 298] width 38 height 9
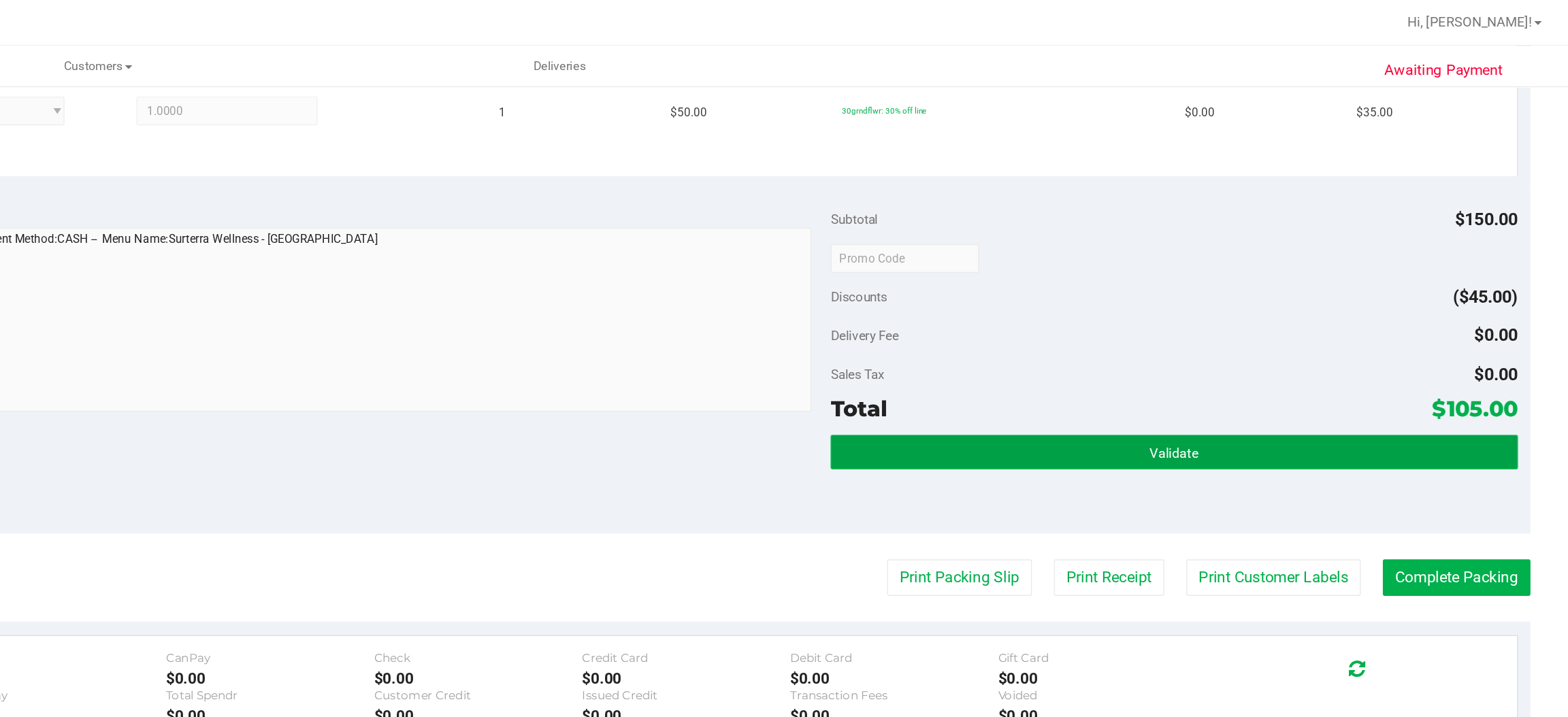
click at [1200, 322] on button "Validate" at bounding box center [1287, 322] width 487 height 25
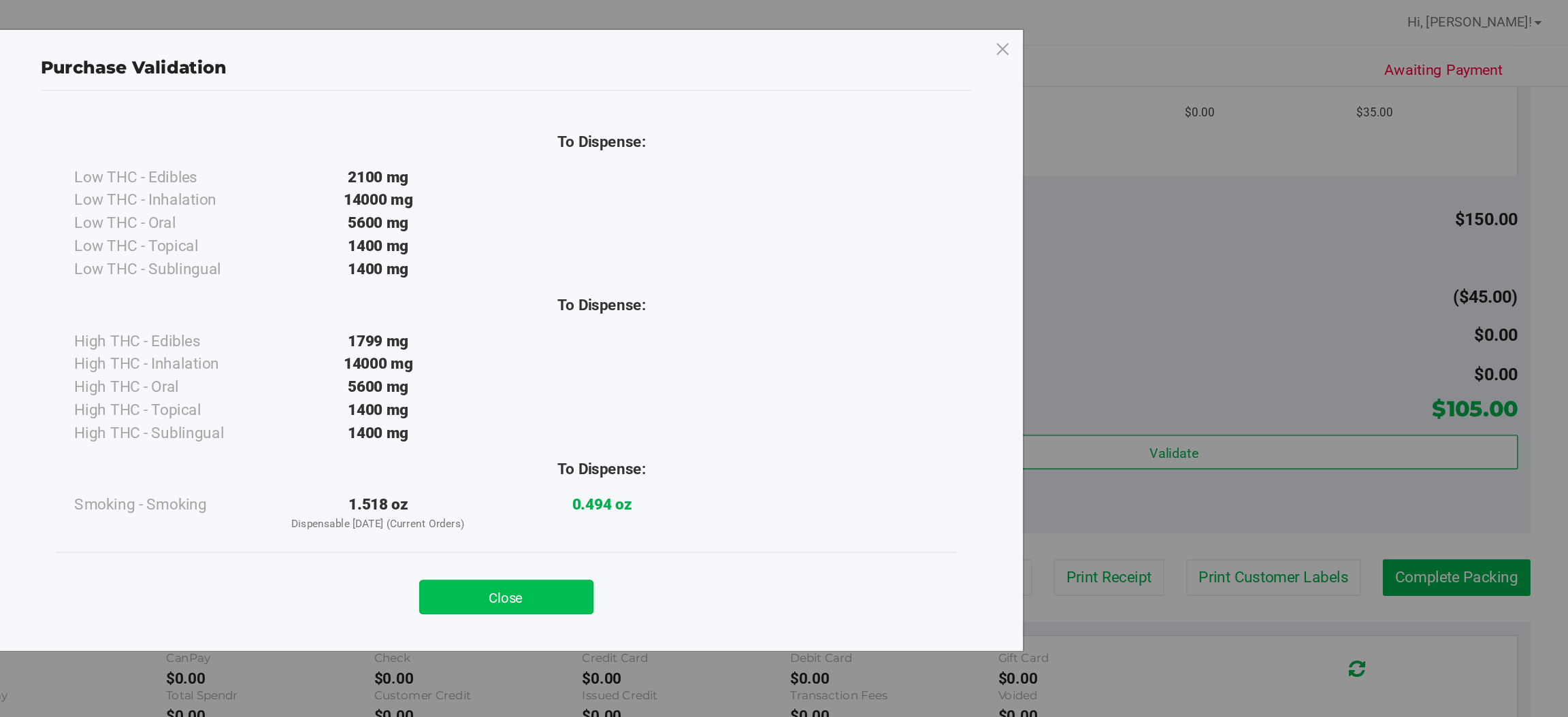
click at [820, 419] on button "Close" at bounding box center [813, 424] width 123 height 25
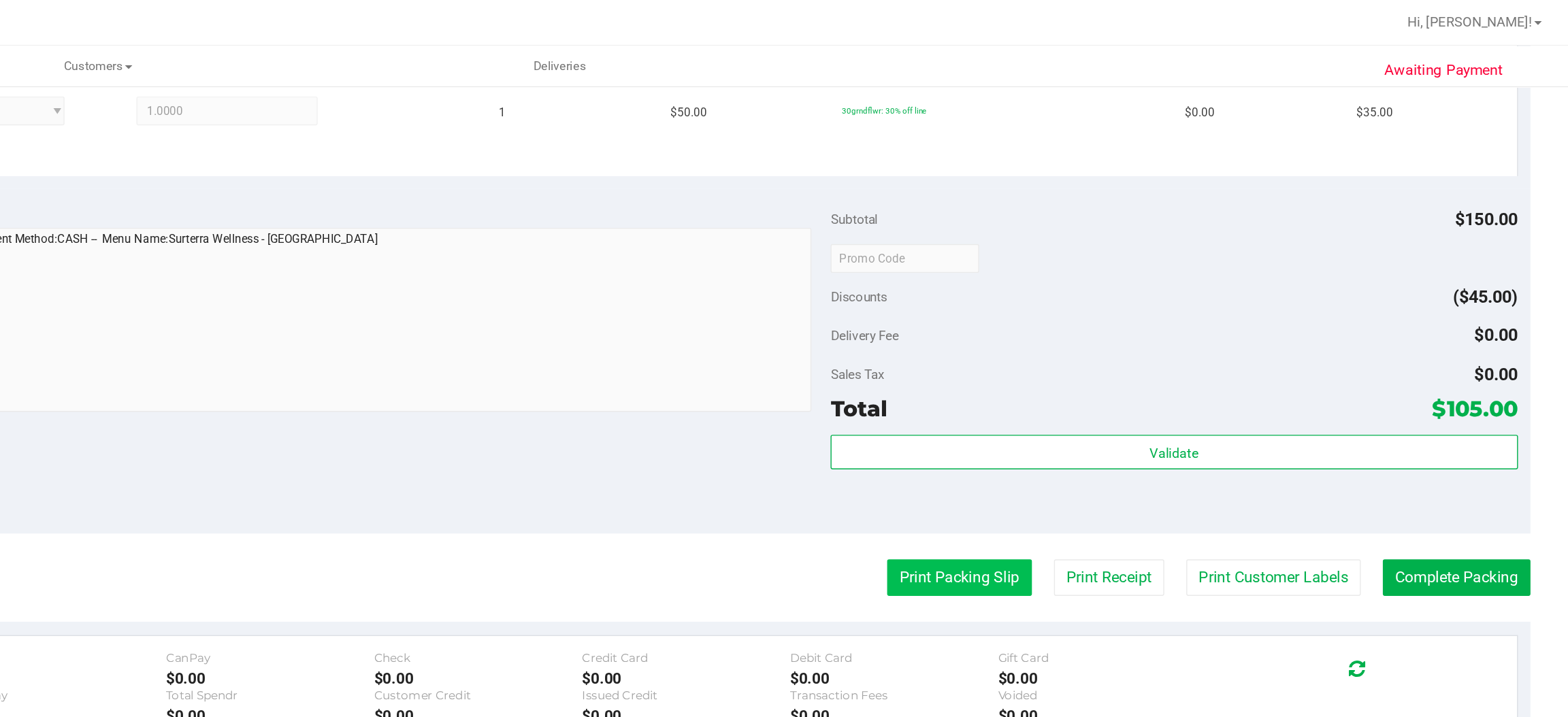
click at [1139, 415] on button "Print Packing Slip" at bounding box center [1135, 410] width 103 height 26
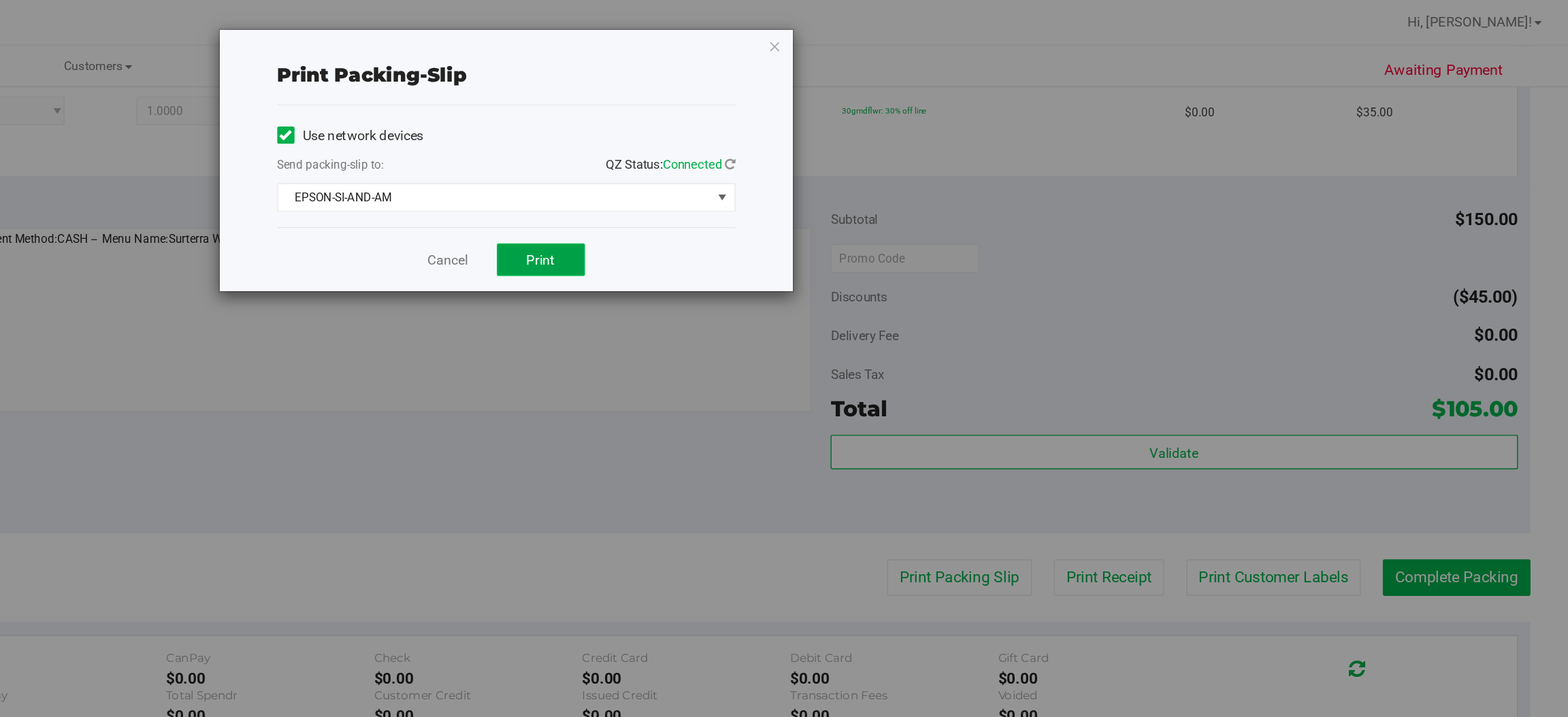
click at [843, 184] on span "Print" at bounding box center [838, 184] width 20 height 11
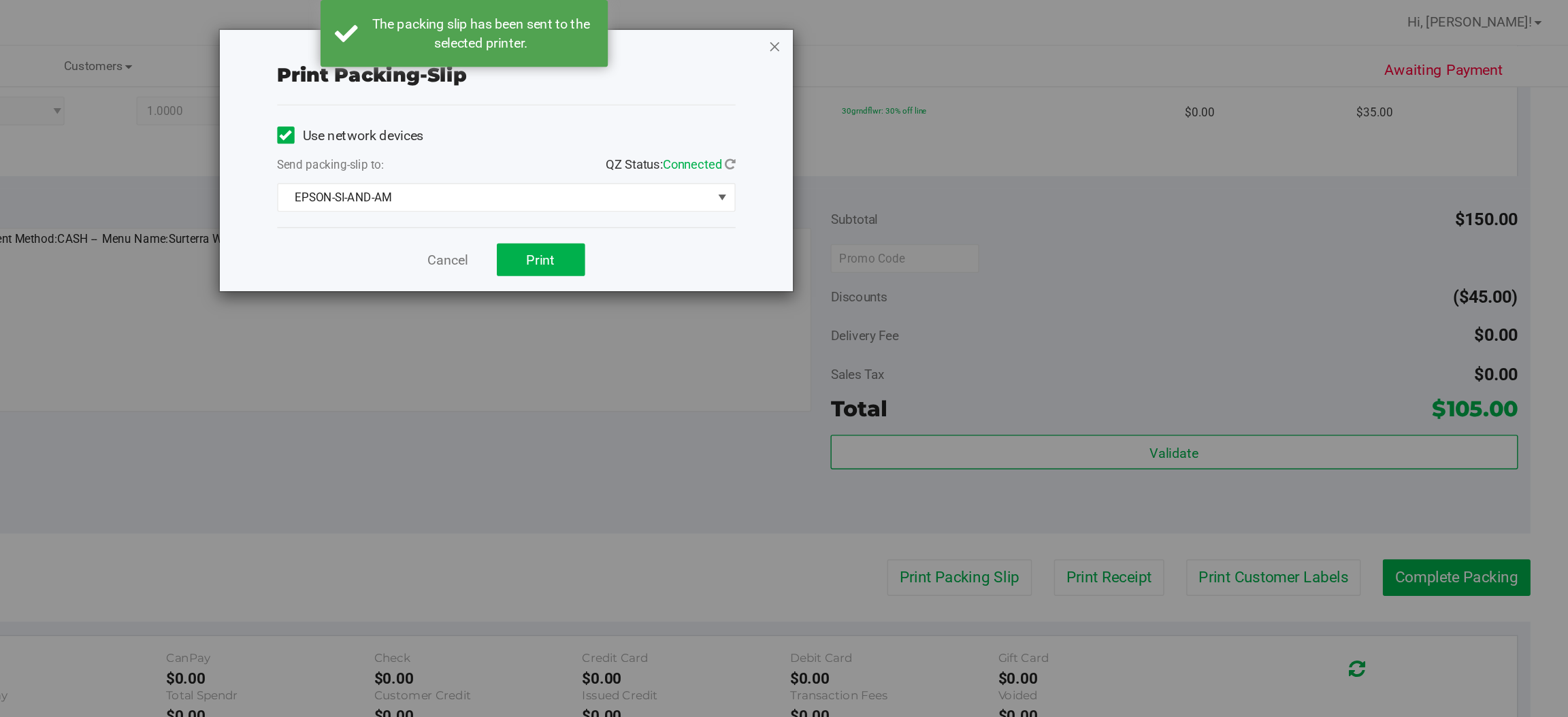
click at [1003, 28] on icon "button" at bounding box center [1004, 33] width 9 height 16
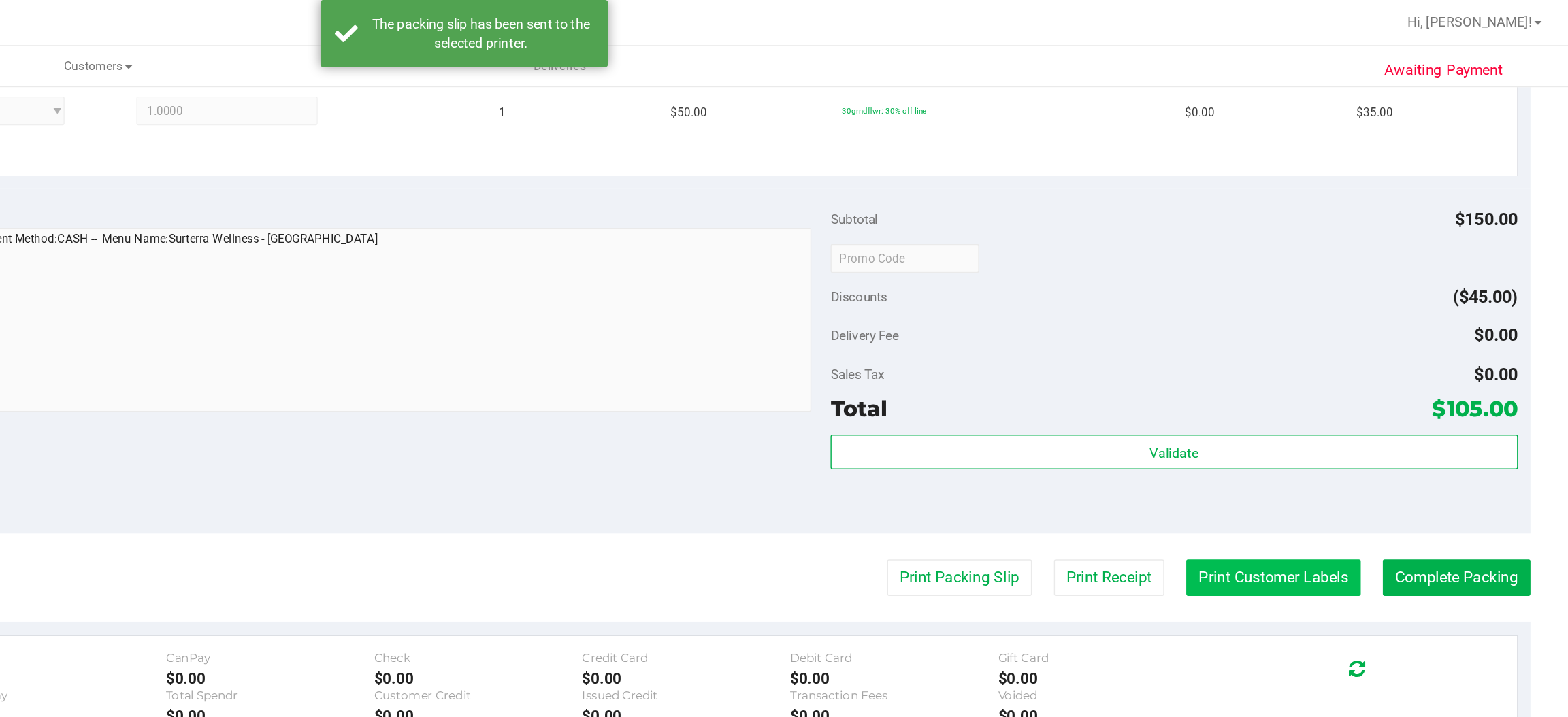
click at [1340, 408] on button "Print Customer Labels" at bounding box center [1358, 410] width 123 height 26
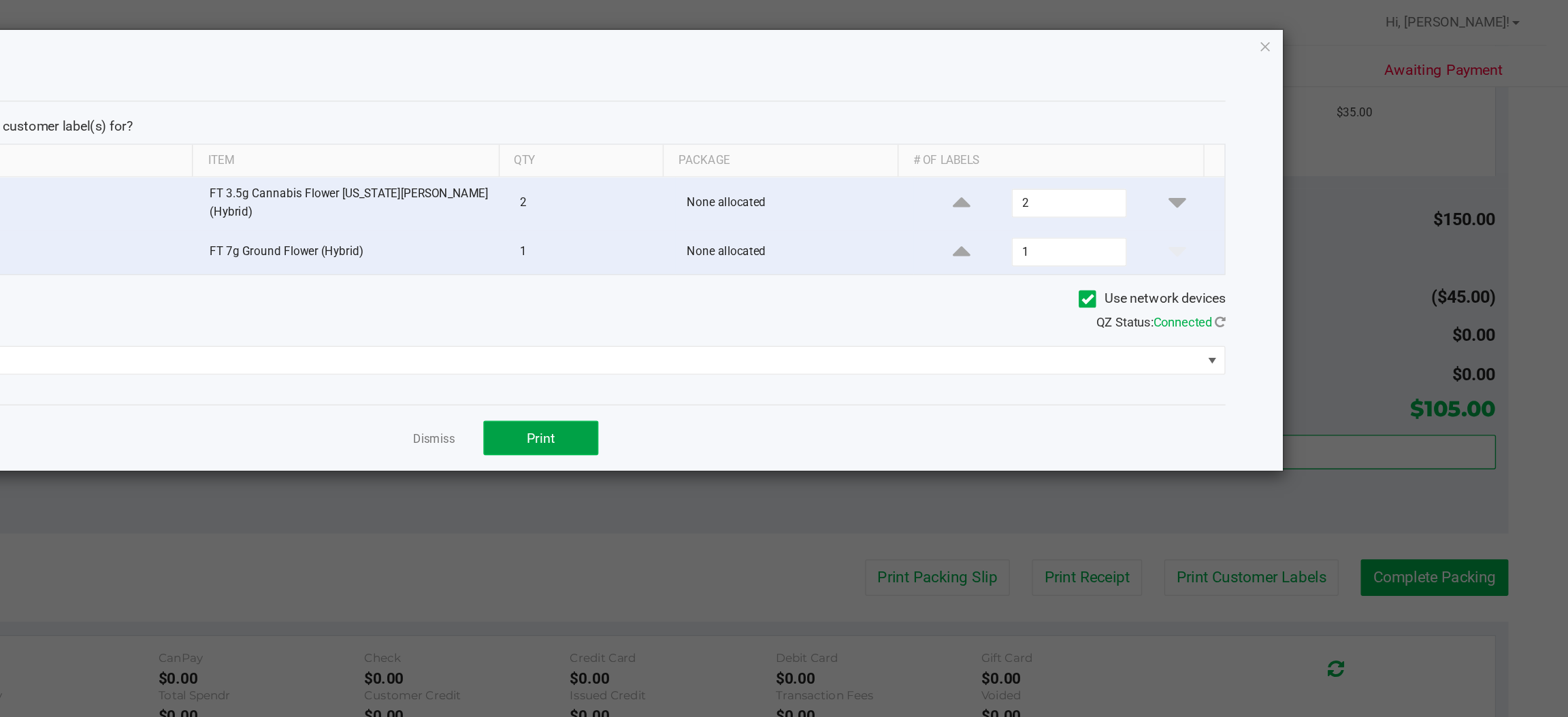
click at [854, 308] on button "Print" at bounding box center [838, 312] width 82 height 25
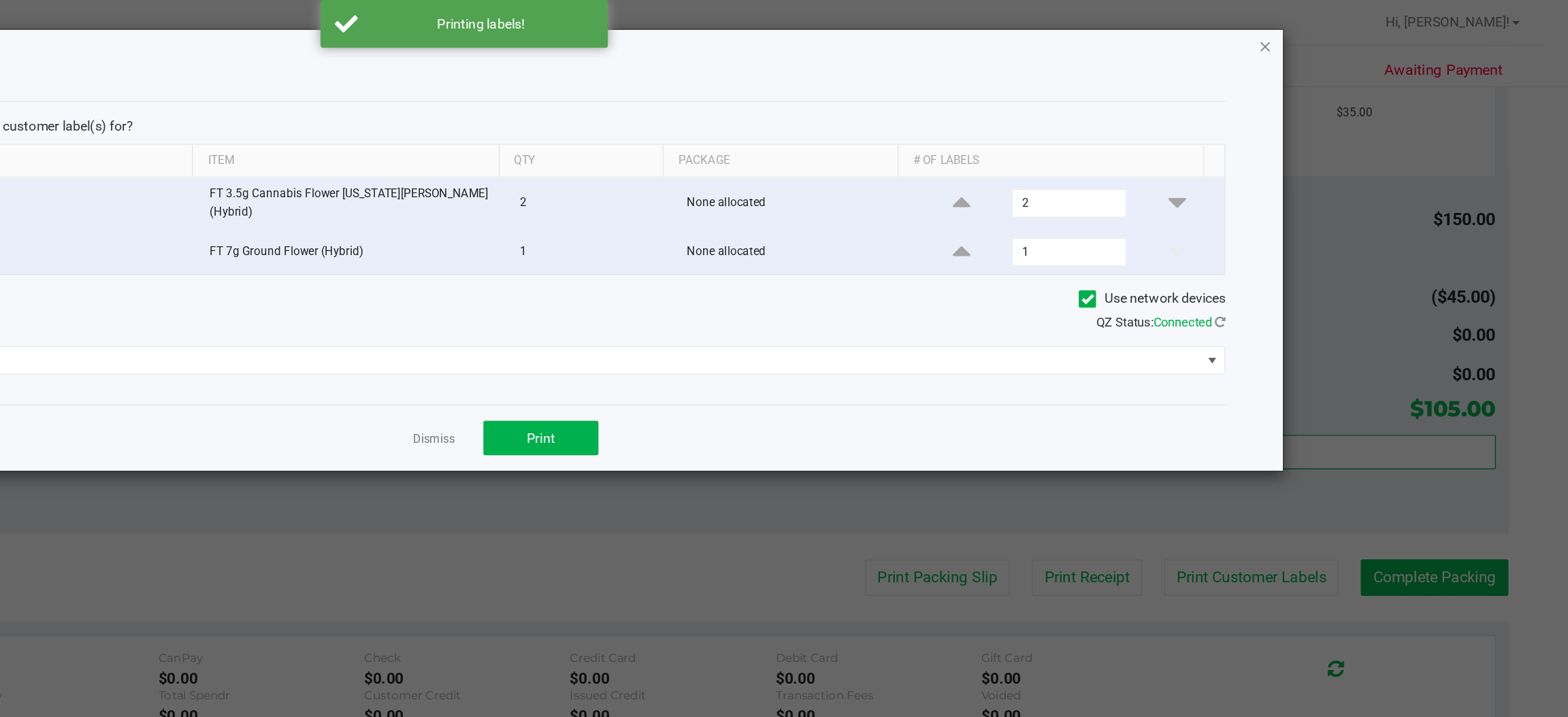
click at [1352, 30] on icon "button" at bounding box center [1353, 33] width 9 height 16
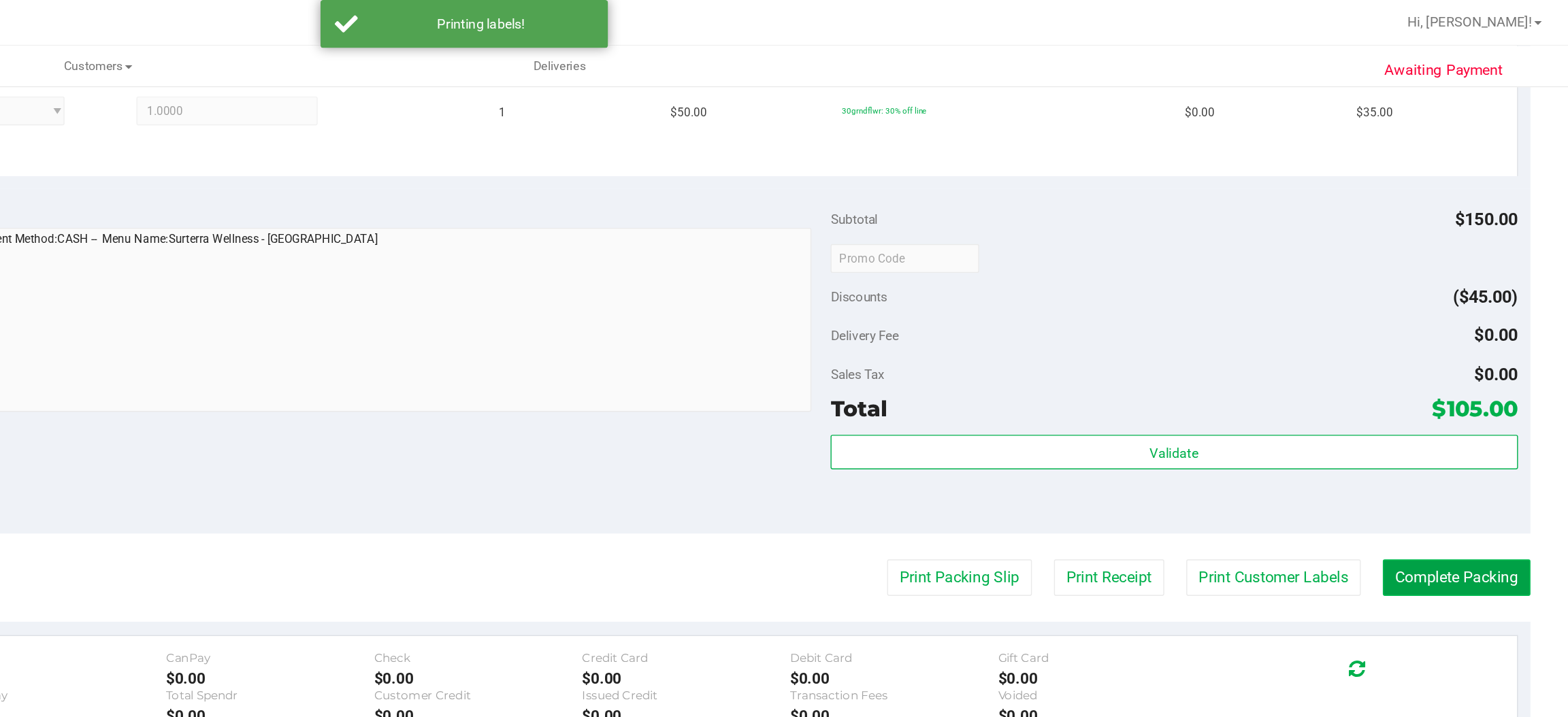
click at [1475, 412] on button "Complete Packing" at bounding box center [1488, 410] width 105 height 26
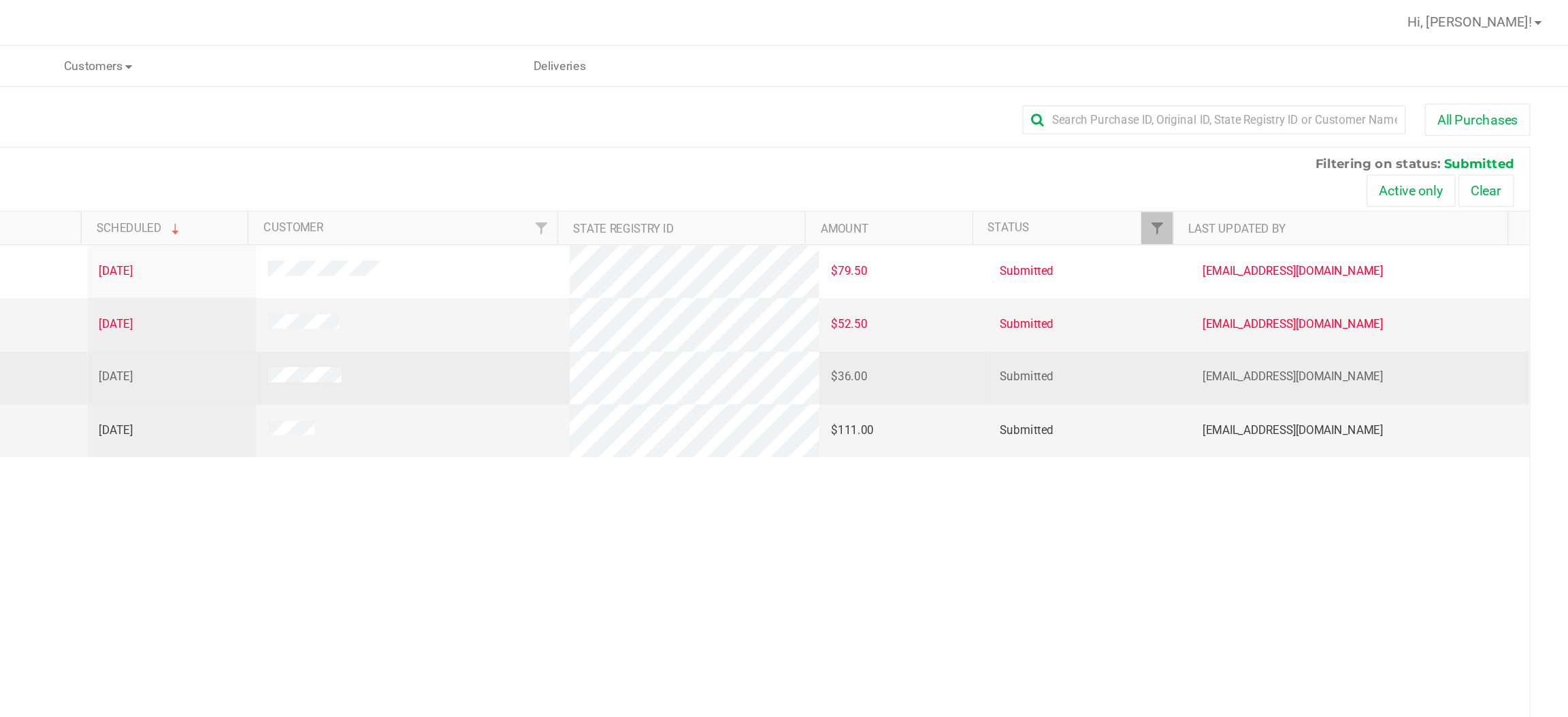
click at [530, 266] on span "[DATE]" at bounding box center [536, 267] width 24 height 13
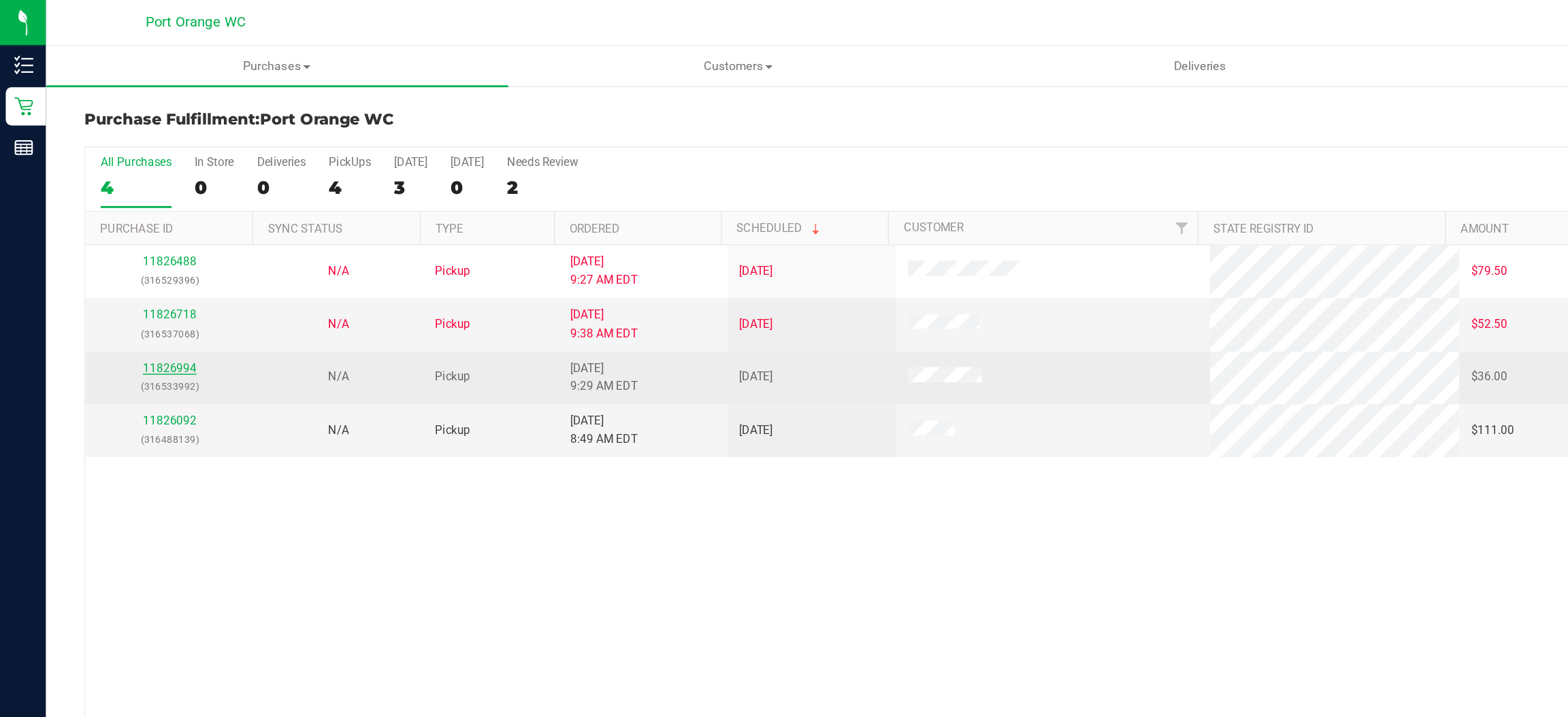
click at [116, 263] on link "11826994" at bounding box center [120, 261] width 38 height 9
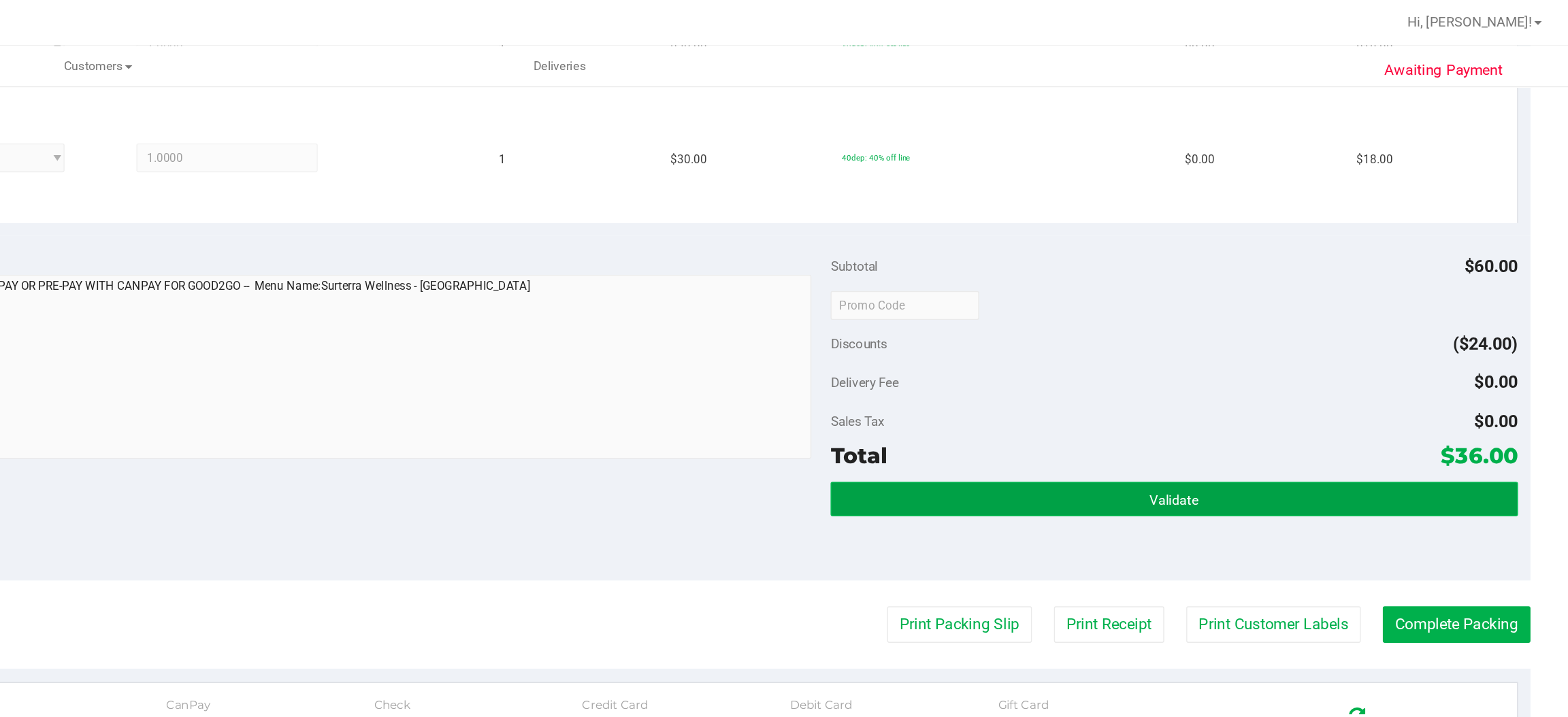
click at [1226, 353] on button "Validate" at bounding box center [1287, 355] width 487 height 25
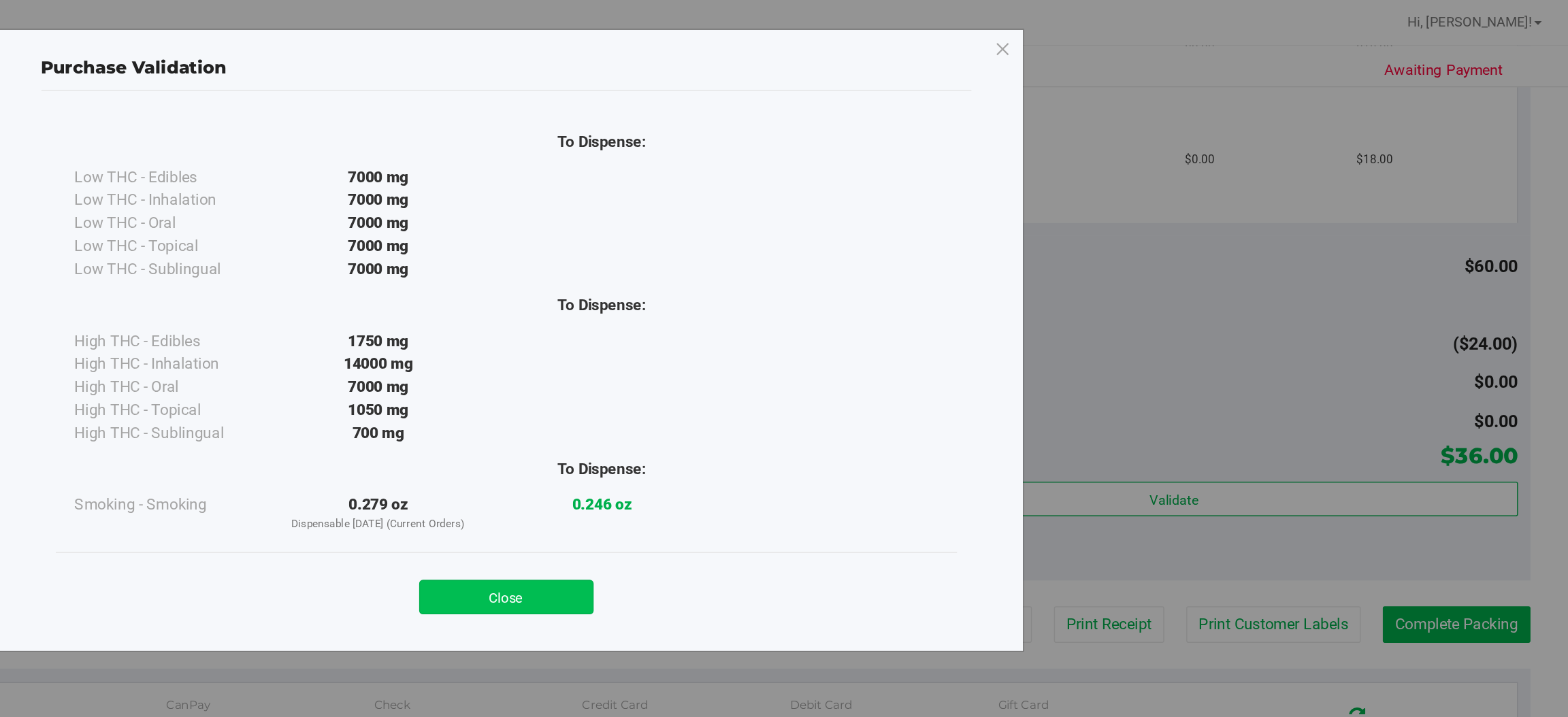
click at [838, 428] on button "Close" at bounding box center [813, 424] width 123 height 25
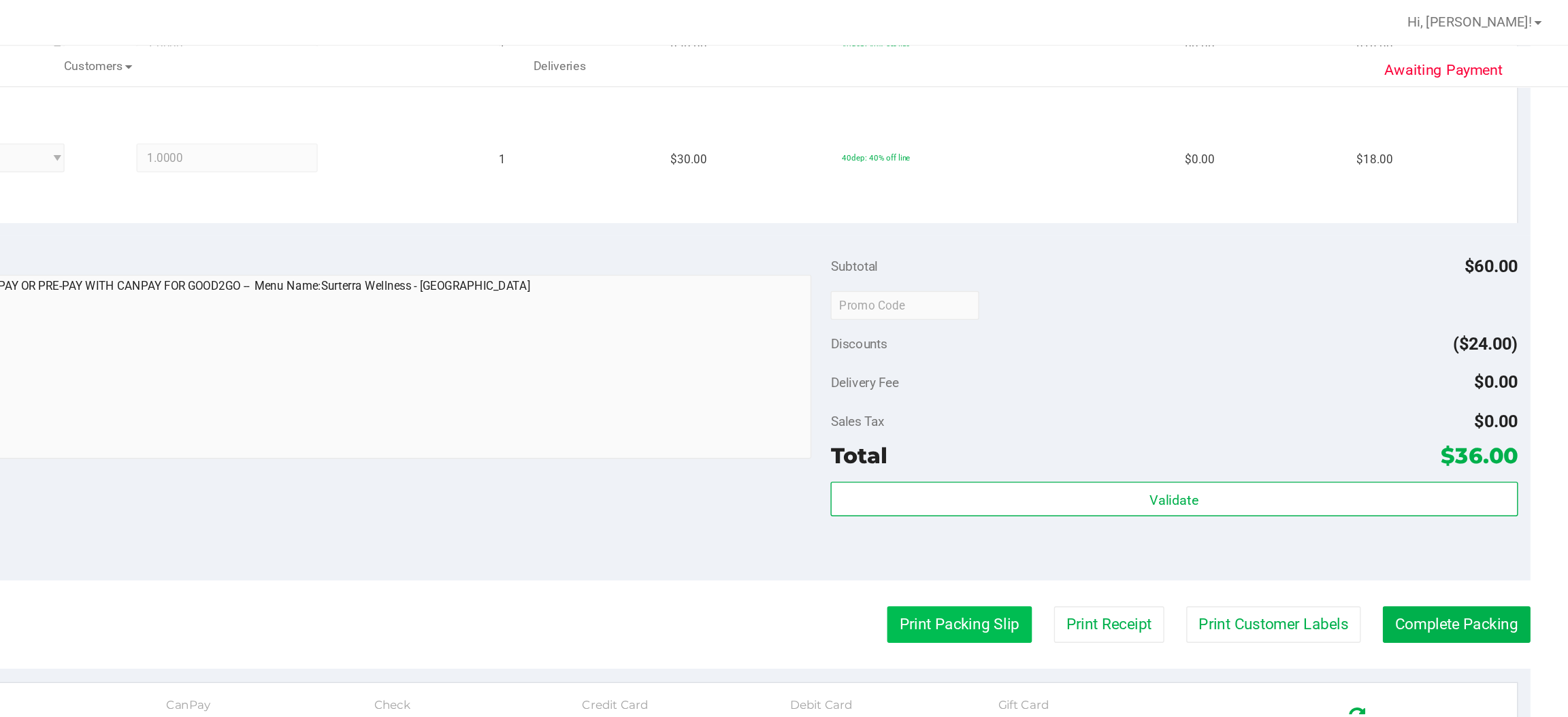
click at [1126, 447] on button "Print Packing Slip" at bounding box center [1135, 444] width 103 height 26
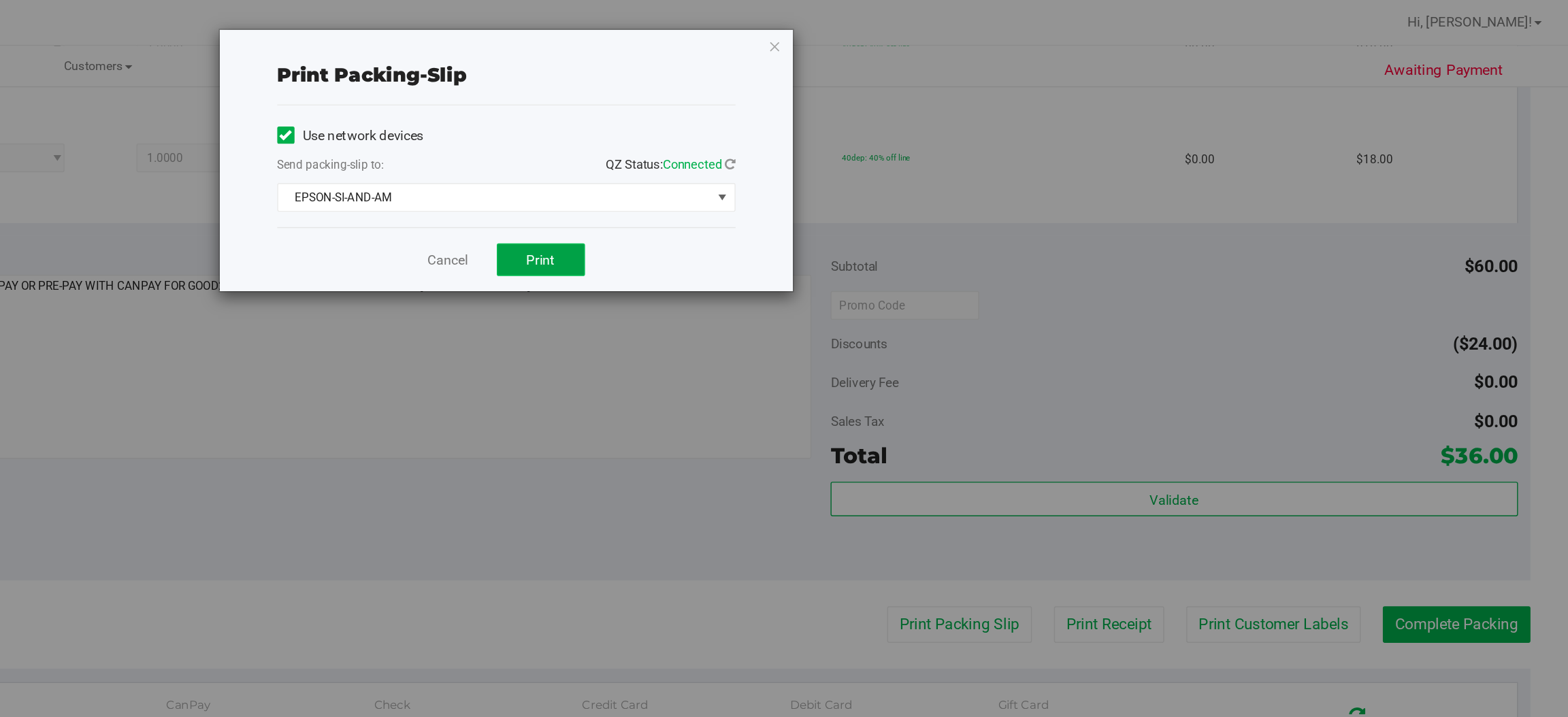
click at [858, 186] on button "Print" at bounding box center [838, 185] width 63 height 23
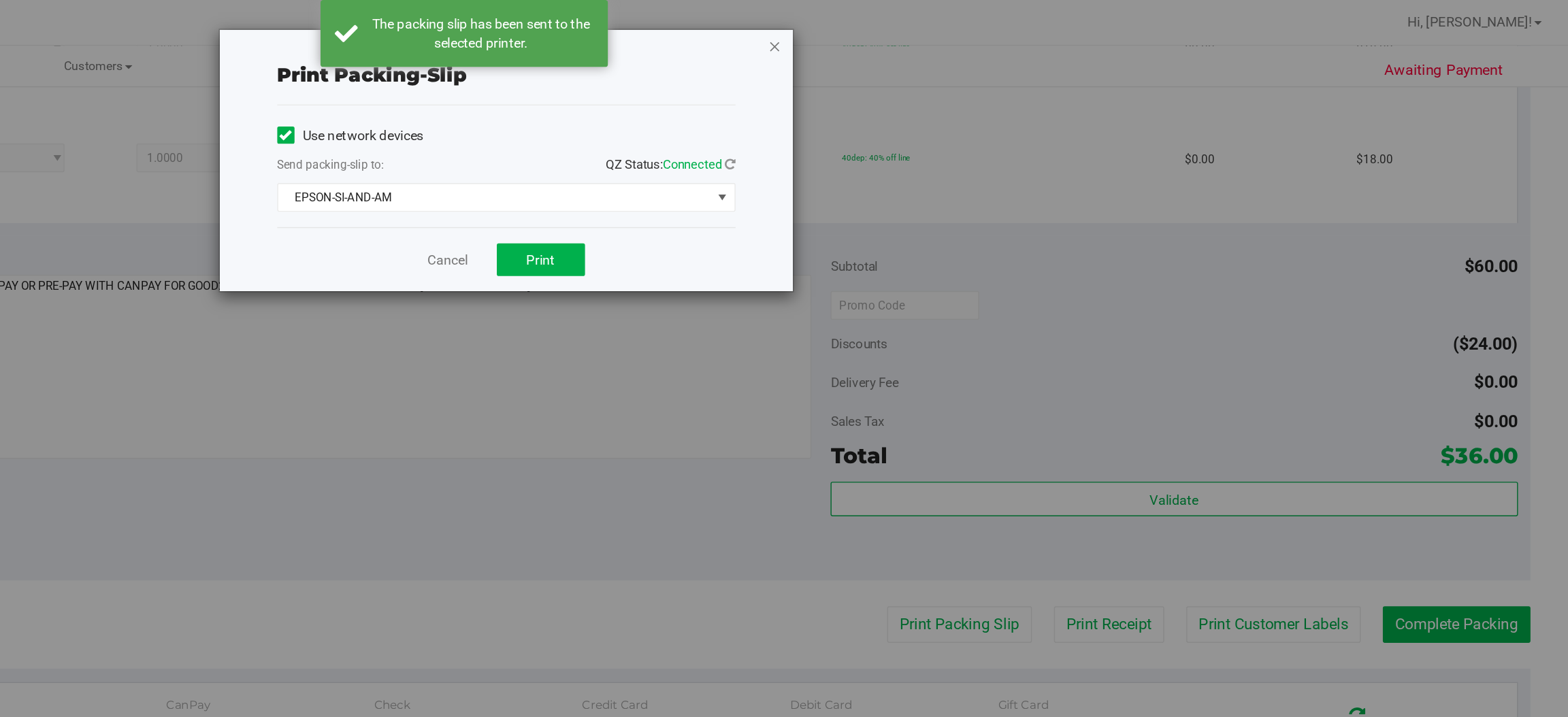
click at [1006, 30] on icon "button" at bounding box center [1004, 33] width 9 height 16
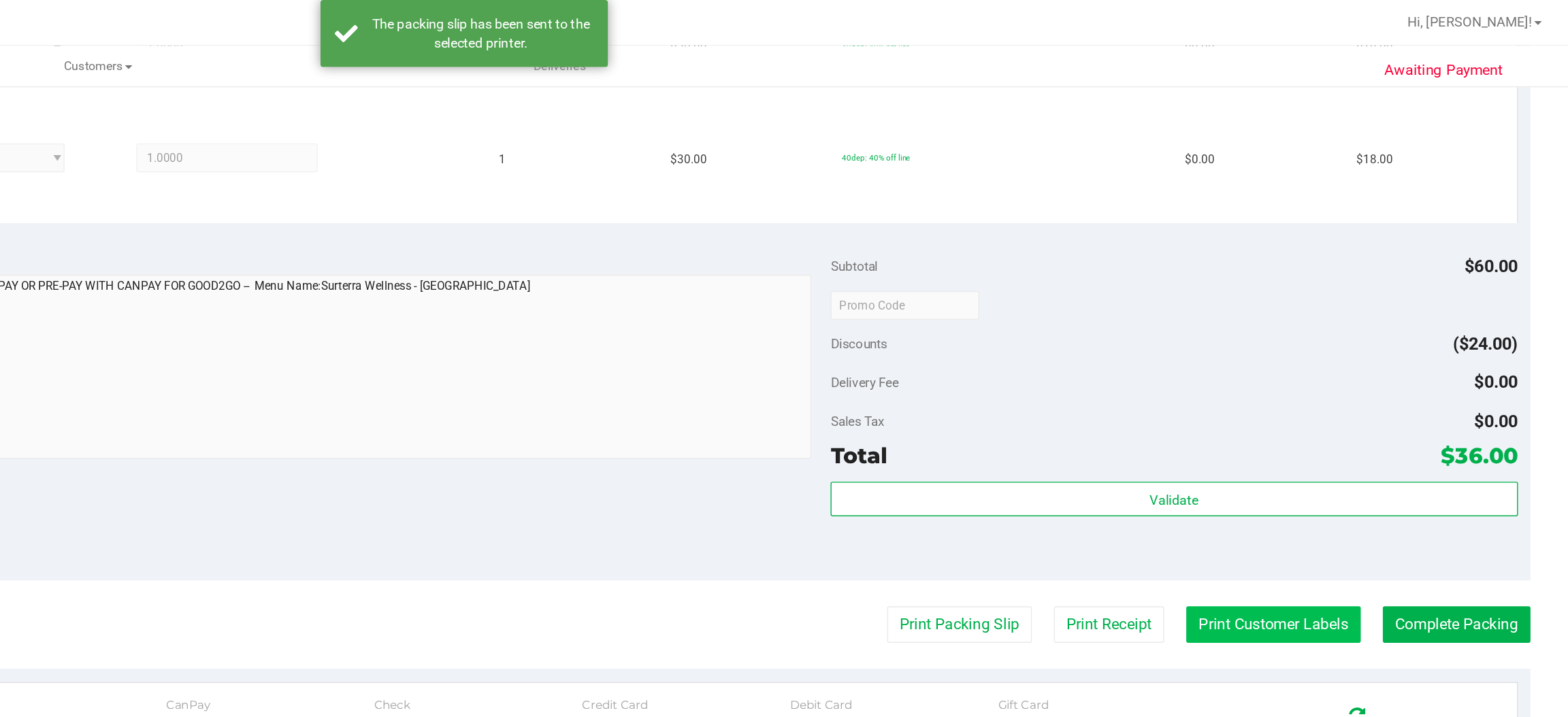
click at [1361, 442] on button "Print Customer Labels" at bounding box center [1358, 444] width 123 height 26
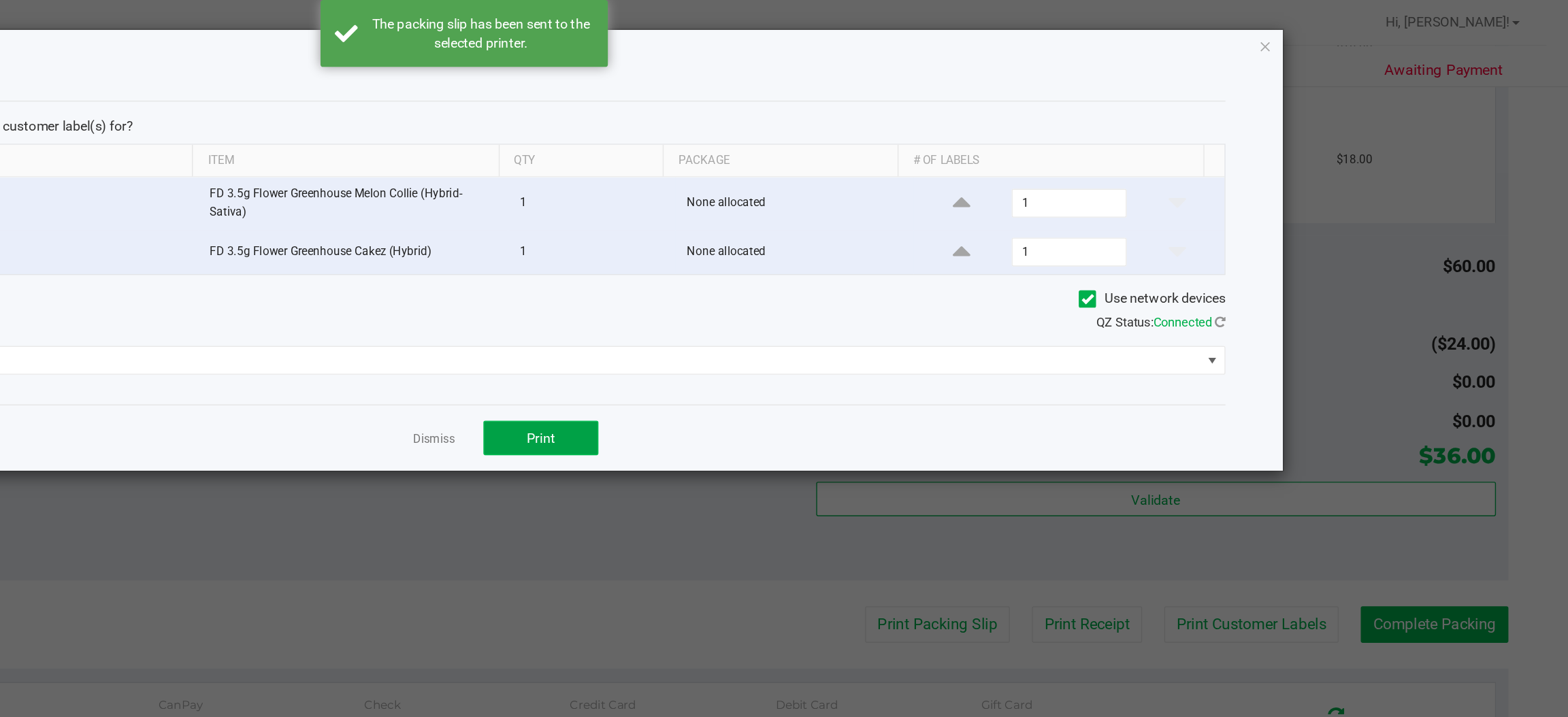
click at [843, 322] on button "Print" at bounding box center [838, 312] width 82 height 25
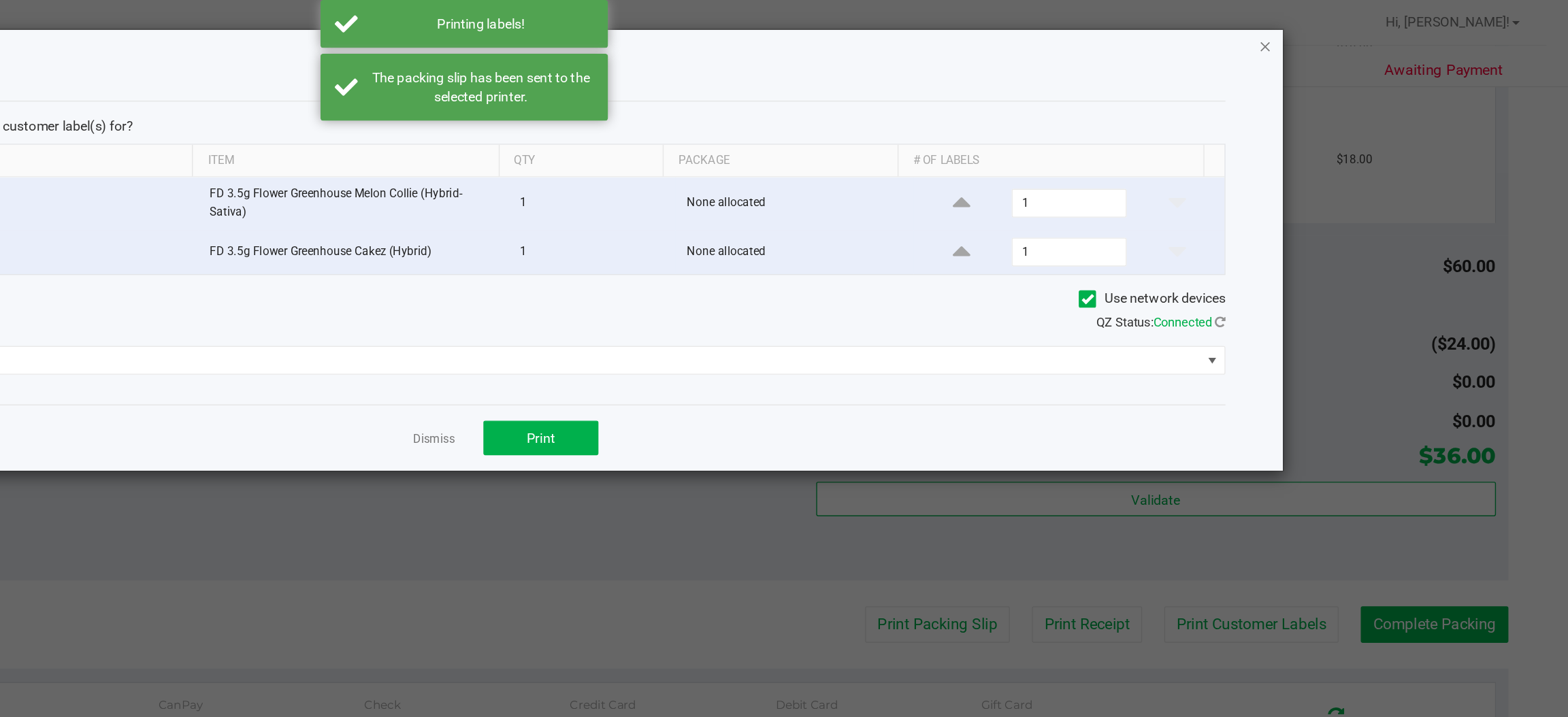
click at [1352, 36] on icon "button" at bounding box center [1353, 33] width 9 height 16
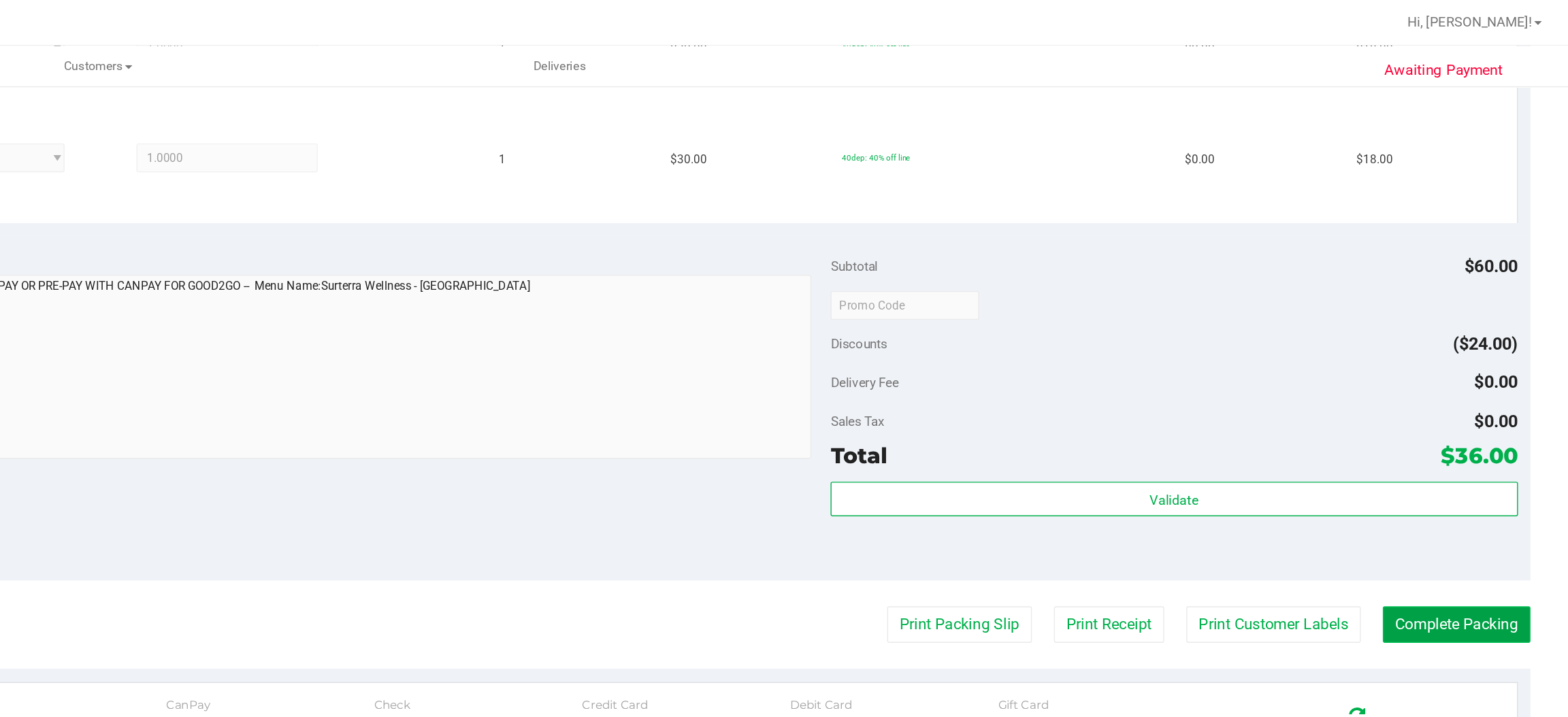
click at [1479, 452] on button "Complete Packing" at bounding box center [1488, 444] width 105 height 26
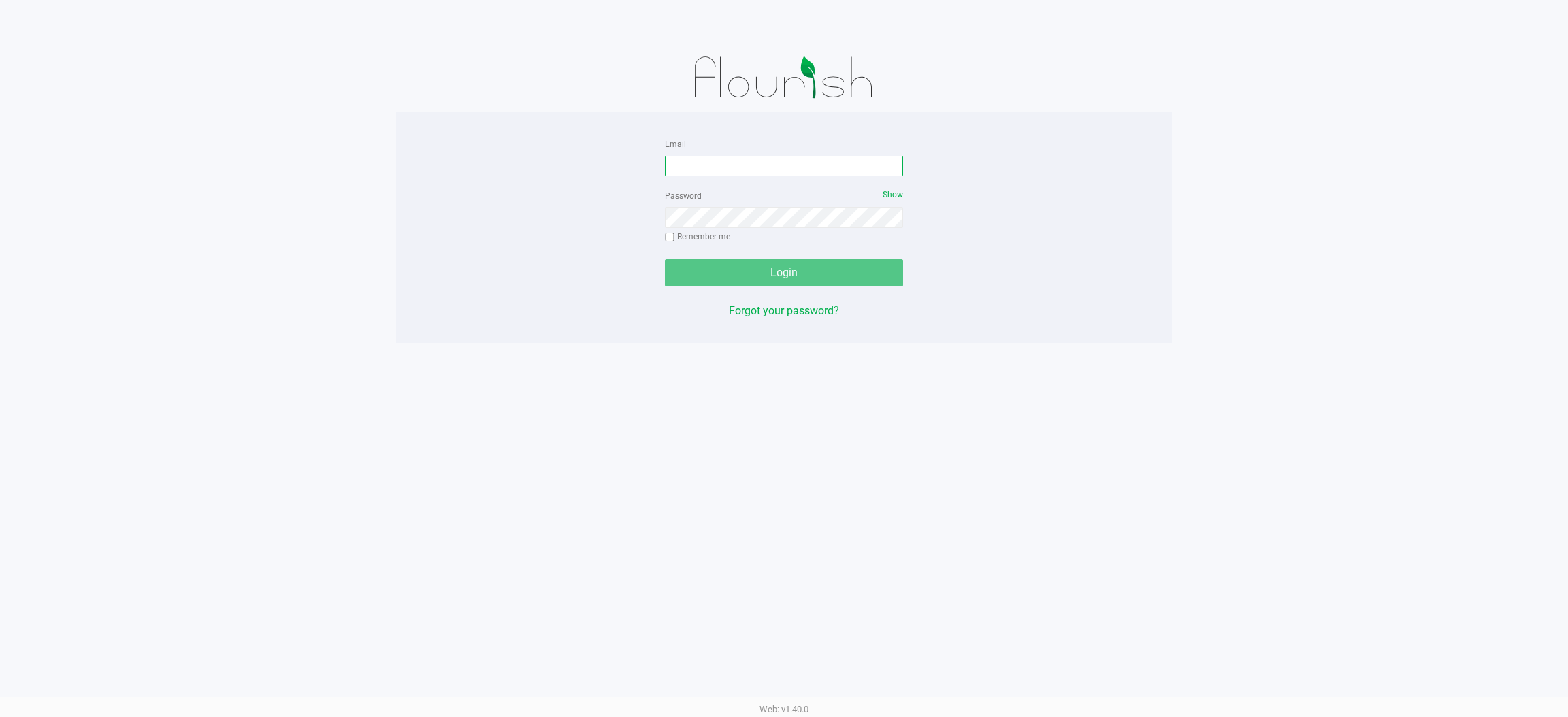
click at [746, 168] on input "Email" at bounding box center [784, 166] width 238 height 20
type input "[EMAIL_ADDRESS][DOMAIN_NAME]"
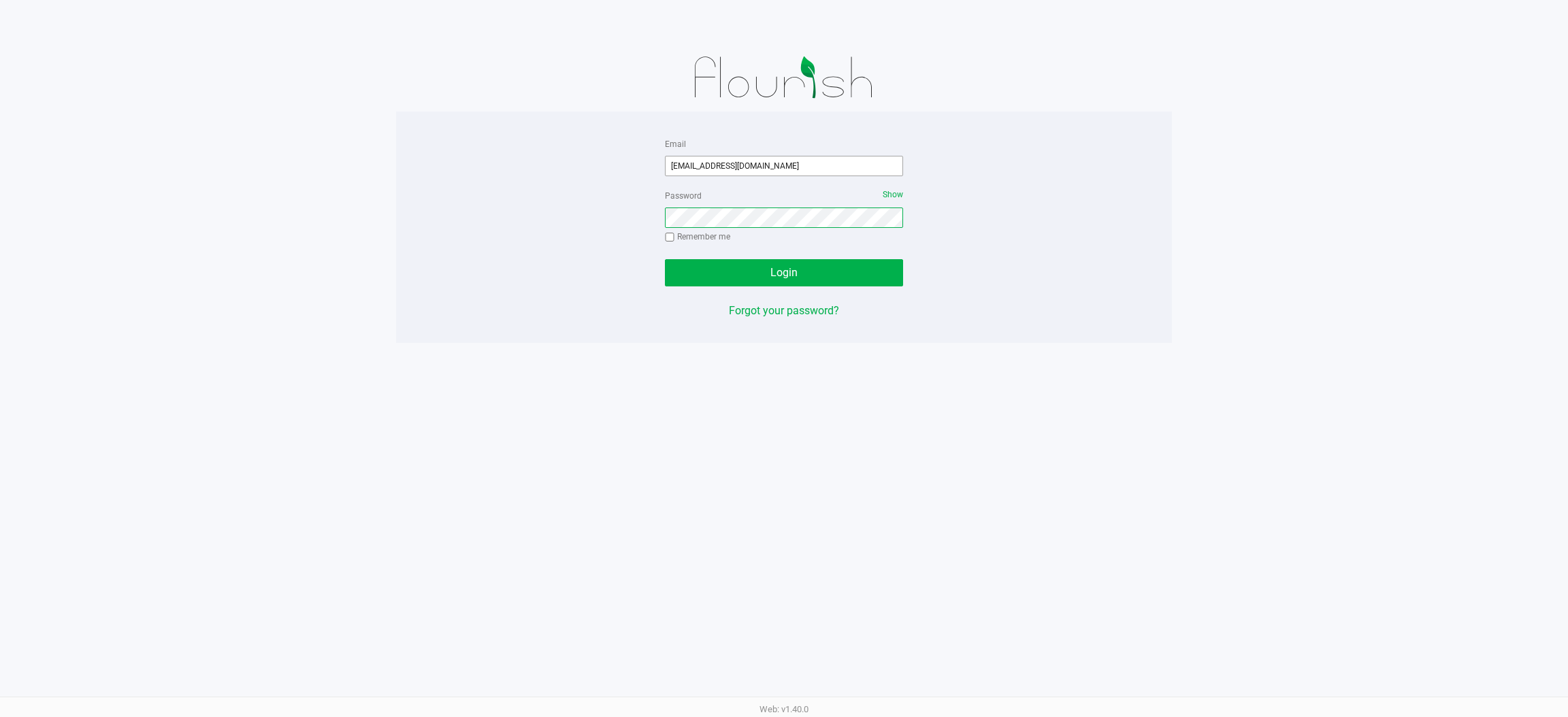
click at [665, 259] on button "Login" at bounding box center [784, 273] width 238 height 27
